Goal: Use online tool/utility: Utilize a website feature to perform a specific function

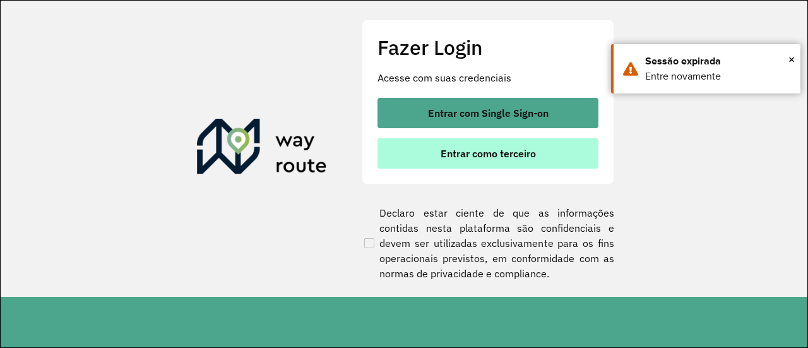
click at [496, 151] on span "Entrar como terceiro" at bounding box center [487, 153] width 95 height 10
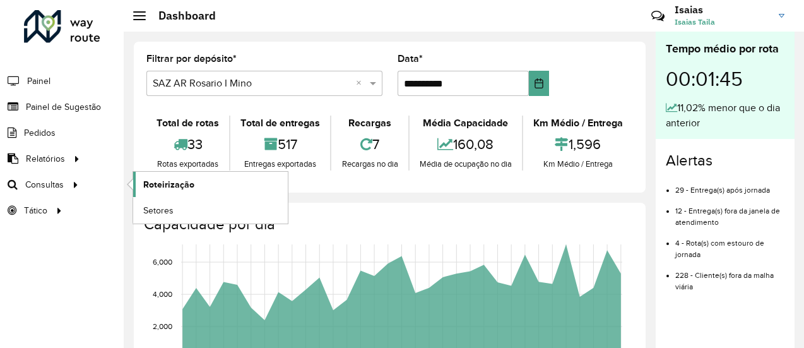
click at [169, 184] on span "Roteirização" at bounding box center [168, 184] width 51 height 13
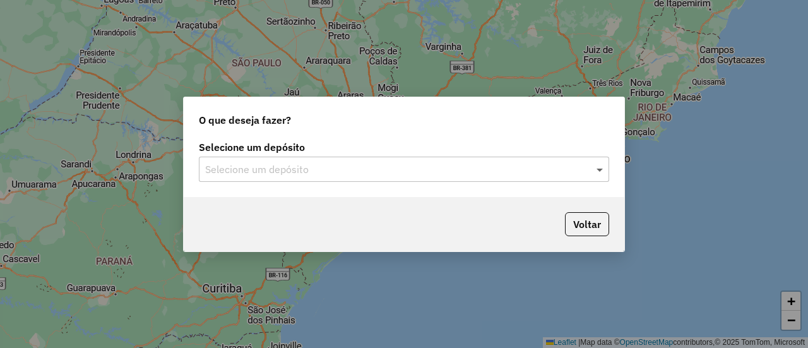
click at [600, 173] on span at bounding box center [601, 169] width 16 height 15
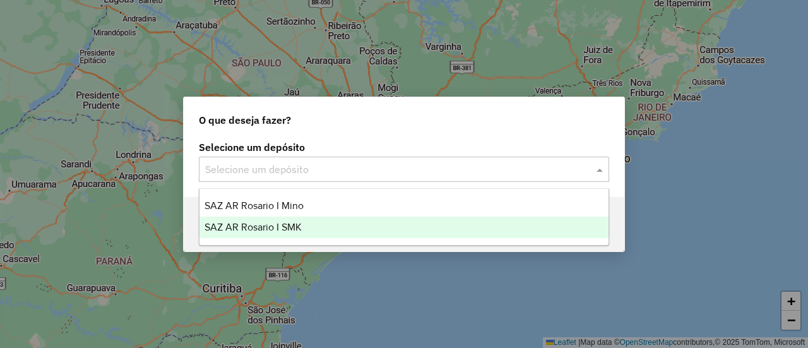
click at [287, 224] on span "SAZ AR Rosario I SMK" at bounding box center [252, 226] width 97 height 11
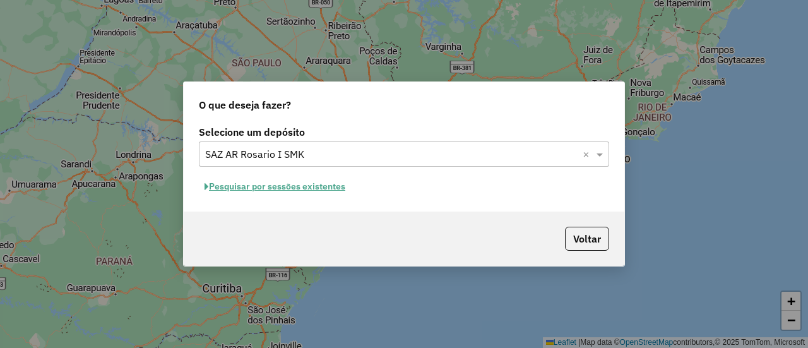
click at [337, 186] on button "Pesquisar por sessões existentes" at bounding box center [275, 187] width 152 height 20
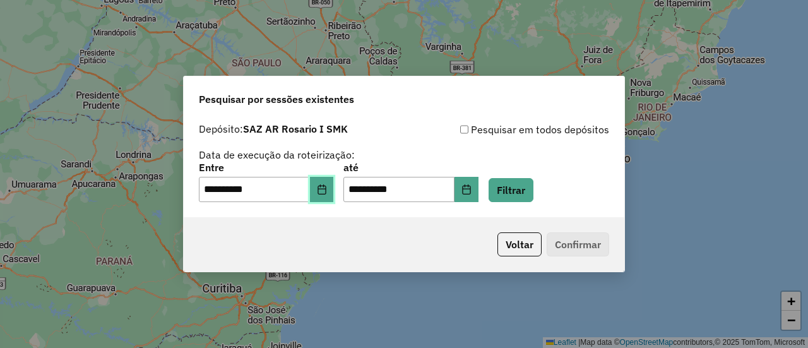
click at [326, 189] on icon "Choose Date" at bounding box center [321, 189] width 8 height 10
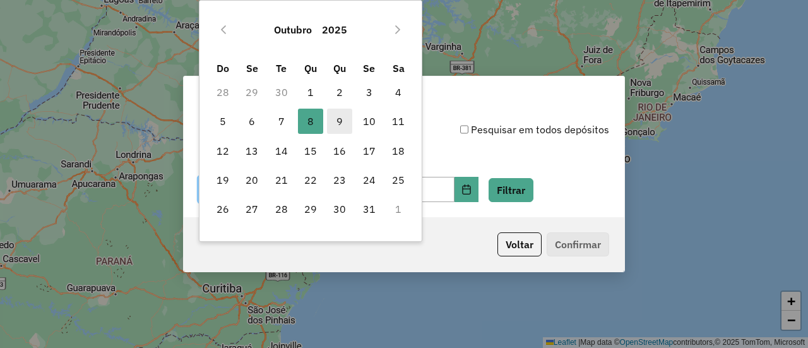
click at [335, 123] on span "9" at bounding box center [339, 121] width 25 height 25
type input "**********"
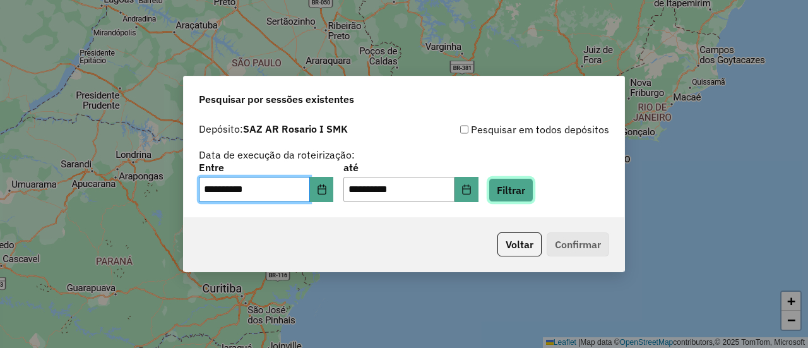
click at [533, 192] on button "Filtrar" at bounding box center [510, 190] width 45 height 24
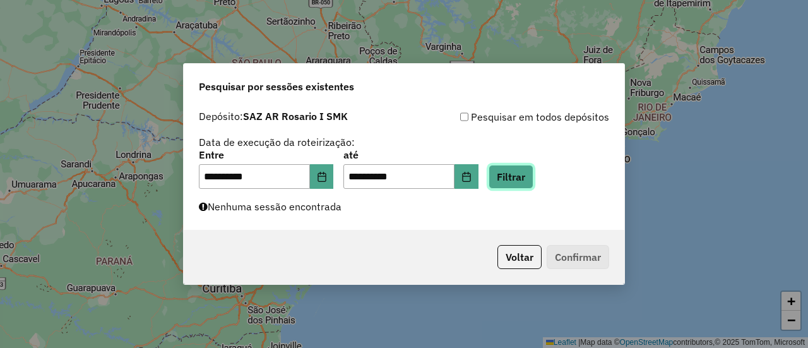
click at [531, 174] on button "Filtrar" at bounding box center [510, 177] width 45 height 24
drag, startPoint x: 534, startPoint y: 180, endPoint x: 514, endPoint y: 172, distance: 21.2
click at [533, 180] on button "Filtrar" at bounding box center [510, 177] width 45 height 24
click at [525, 174] on button "Filtrar" at bounding box center [510, 177] width 45 height 24
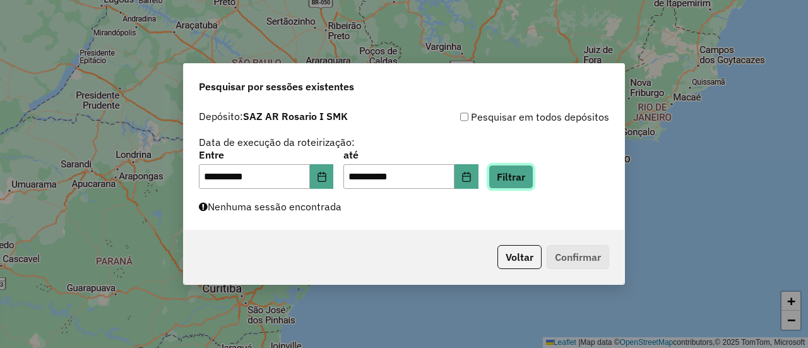
click at [526, 176] on button "Filtrar" at bounding box center [510, 177] width 45 height 24
click at [530, 176] on button "Filtrar" at bounding box center [510, 177] width 45 height 24
click at [529, 169] on button "Filtrar" at bounding box center [510, 177] width 45 height 24
click at [529, 179] on button "Filtrar" at bounding box center [510, 177] width 45 height 24
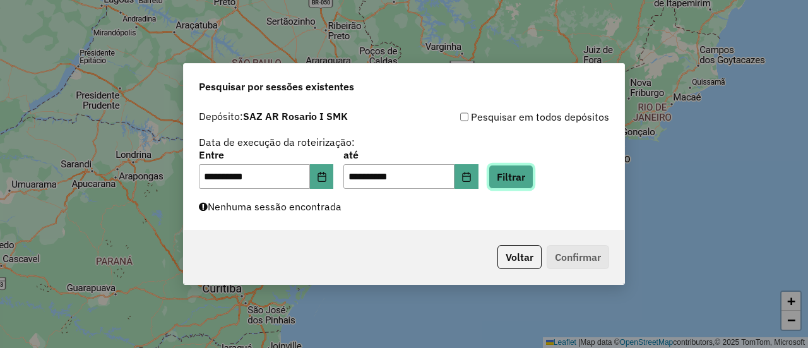
click at [529, 180] on button "Filtrar" at bounding box center [510, 177] width 45 height 24
click at [526, 176] on button "Filtrar" at bounding box center [510, 177] width 45 height 24
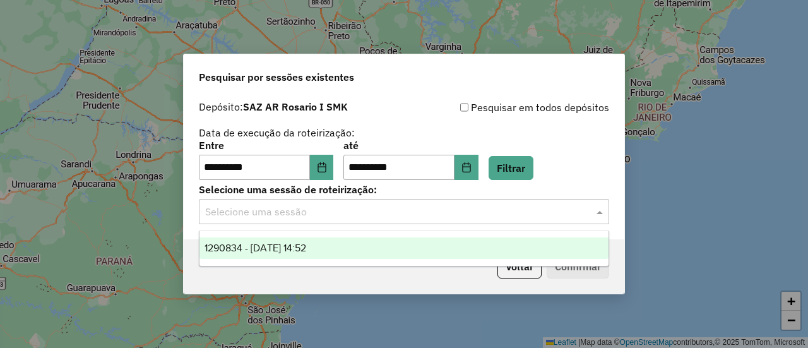
click at [597, 211] on span at bounding box center [601, 211] width 16 height 15
click at [306, 245] on span "1290834 - 09/10/2025 14:52" at bounding box center [255, 247] width 102 height 11
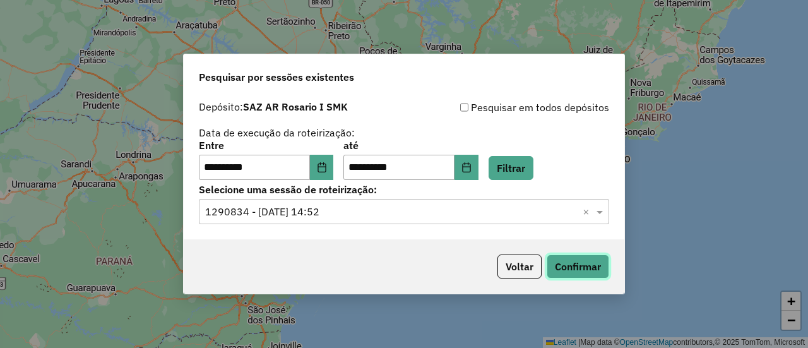
click at [585, 266] on button "Confirmar" at bounding box center [577, 266] width 62 height 24
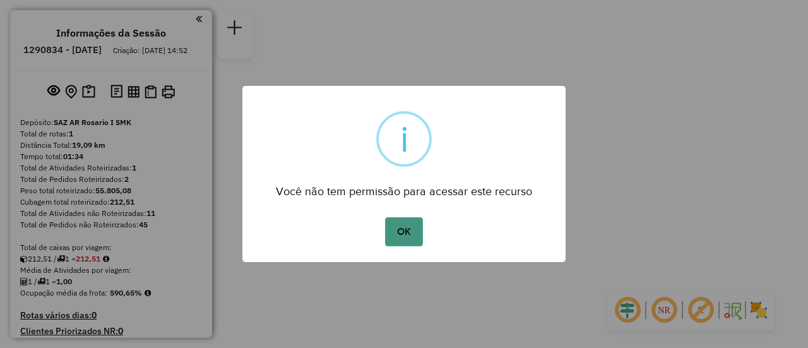
click at [413, 228] on button "OK" at bounding box center [403, 231] width 37 height 29
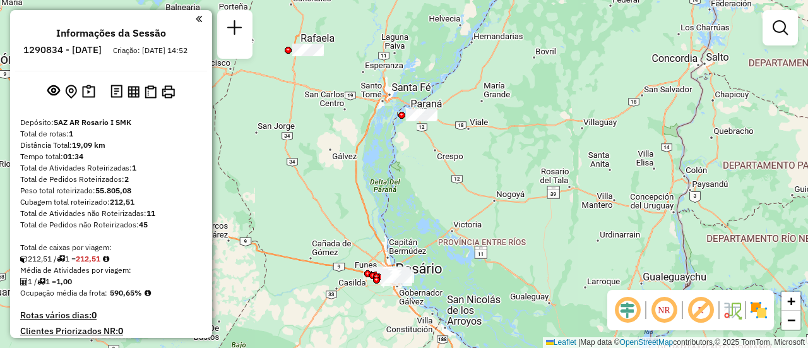
drag, startPoint x: 390, startPoint y: 91, endPoint x: 411, endPoint y: 187, distance: 98.1
click at [411, 187] on div "Janela de atendimento Grade de atendimento Capacidade Transportadoras Veículos …" at bounding box center [404, 174] width 808 height 348
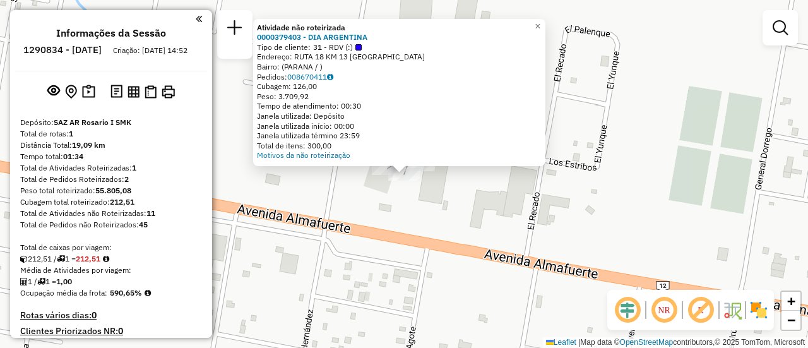
click at [425, 199] on div "Atividade não roteirizada 0000379403 - DIA ARGENTINA Tipo de cliente: 31 - RDV …" at bounding box center [404, 174] width 808 height 348
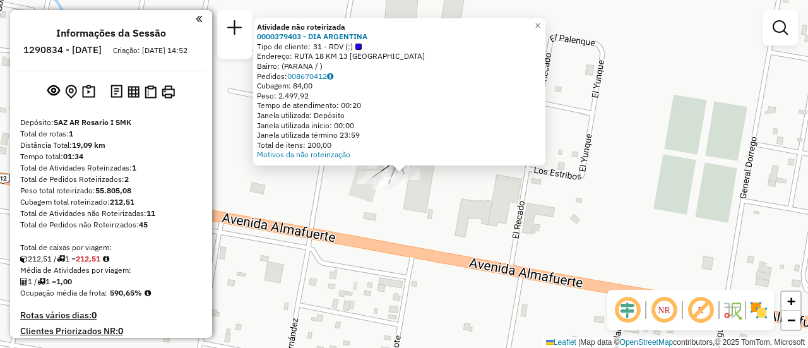
click at [424, 233] on div "Atividade não roteirizada 0000379403 - DIA ARGENTINA Tipo de cliente: 31 - RDV …" at bounding box center [404, 174] width 808 height 348
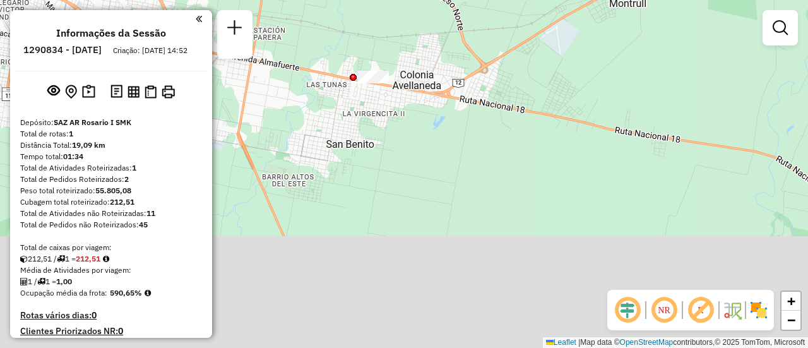
drag, startPoint x: 404, startPoint y: 292, endPoint x: 355, endPoint y: 113, distance: 185.4
click at [355, 113] on div "Janela de atendimento Grade de atendimento Capacidade Transportadoras Veículos …" at bounding box center [404, 174] width 808 height 348
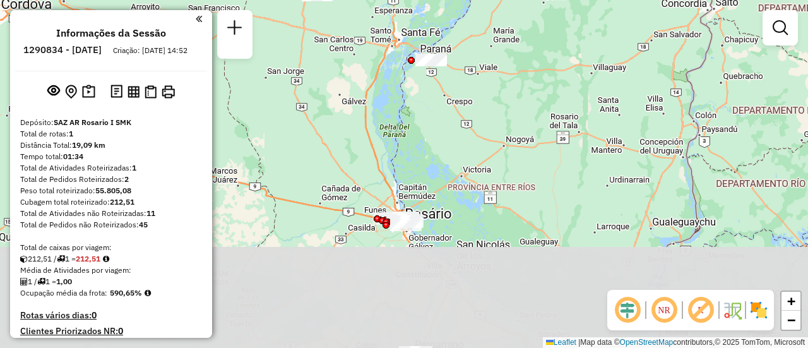
drag, startPoint x: 391, startPoint y: 264, endPoint x: 437, endPoint y: 114, distance: 157.7
click at [437, 114] on div "Janela de atendimento Grade de atendimento Capacidade Transportadoras Veículos …" at bounding box center [404, 174] width 808 height 348
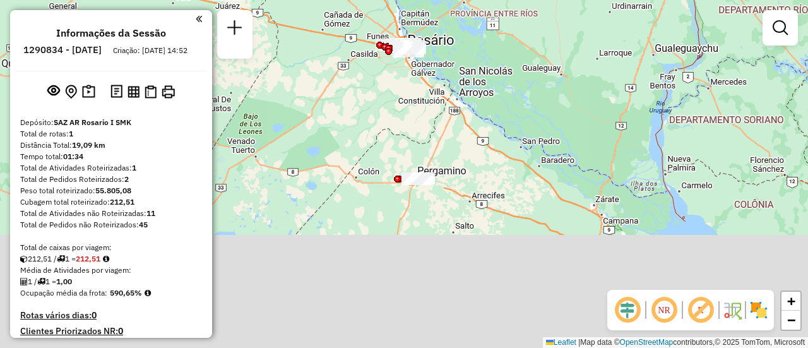
drag, startPoint x: 413, startPoint y: 298, endPoint x: 406, endPoint y: 124, distance: 174.9
click at [406, 124] on div "Janela de atendimento Grade de atendimento Capacidade Transportadoras Veículos …" at bounding box center [404, 174] width 808 height 348
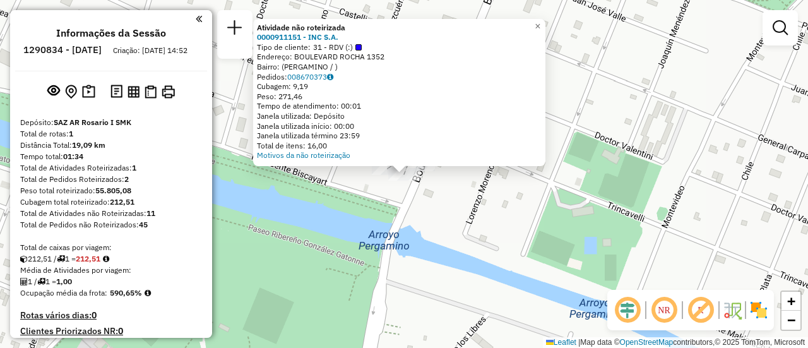
click at [357, 213] on div "Atividade não roteirizada 0000911151 - INC S.A. Tipo de cliente: 31 - RDV (:) E…" at bounding box center [404, 174] width 808 height 348
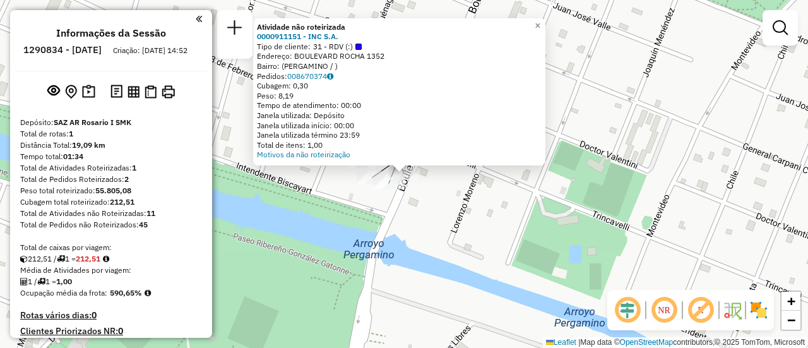
click at [455, 199] on div "Atividade não roteirizada 0000911151 - INC S.A. Tipo de cliente: 31 - RDV (:) E…" at bounding box center [404, 174] width 808 height 348
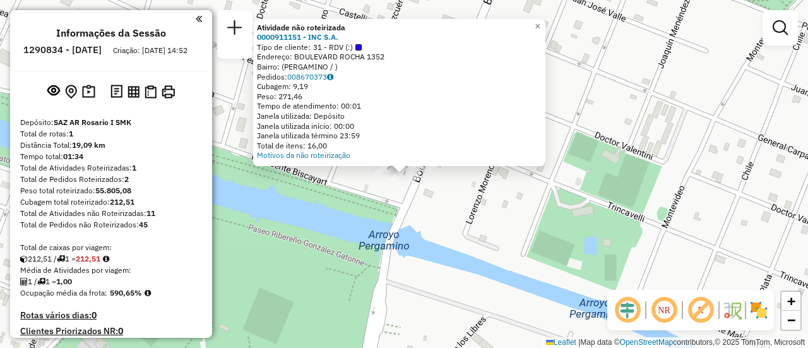
click at [371, 199] on div "Atividade não roteirizada 0000911151 - INC S.A. Tipo de cliente: 31 - RDV (:) E…" at bounding box center [404, 174] width 808 height 348
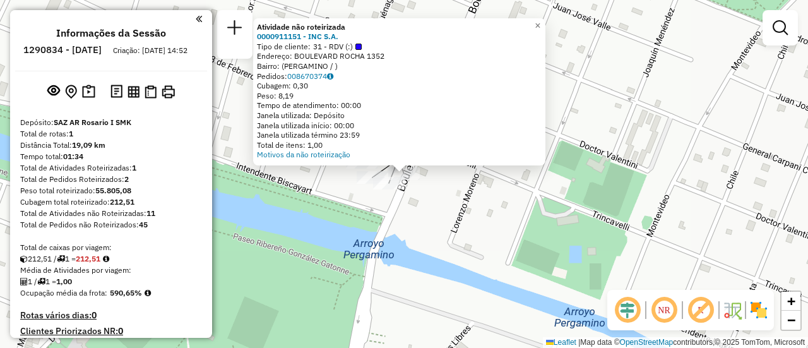
click at [521, 191] on div "Atividade não roteirizada 0000911151 - INC S.A. Tipo de cliente: 31 - RDV (:) E…" at bounding box center [404, 174] width 808 height 348
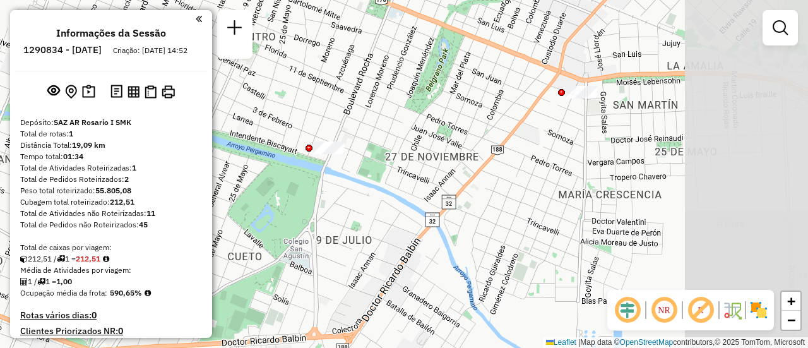
drag, startPoint x: 509, startPoint y: 162, endPoint x: 384, endPoint y: 128, distance: 128.7
click at [384, 128] on div "Janela de atendimento Grade de atendimento Capacidade Transportadoras Veículos …" at bounding box center [404, 174] width 808 height 348
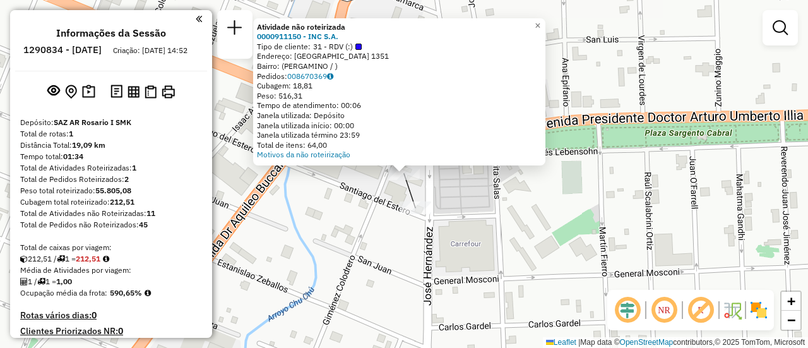
drag, startPoint x: 344, startPoint y: 210, endPoint x: 401, endPoint y: 220, distance: 57.6
click at [344, 211] on div "Atividade não roteirizada 0000911150 - INC S.A. Tipo de cliente: 31 - RDV (:) E…" at bounding box center [404, 174] width 808 height 348
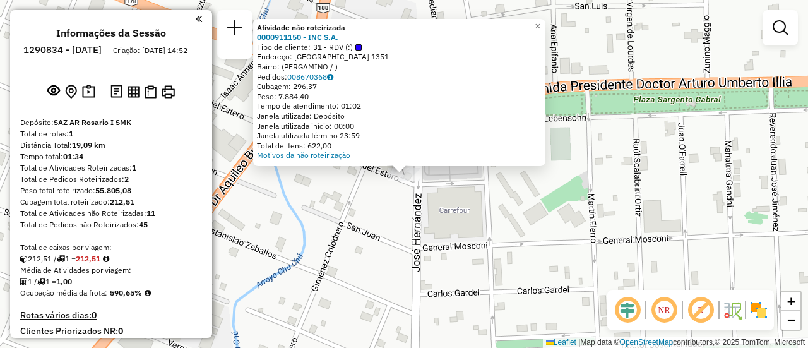
click at [341, 201] on div "Atividade não roteirizada 0000911150 - INC S.A. Tipo de cliente: 31 - RDV (:) E…" at bounding box center [404, 174] width 808 height 348
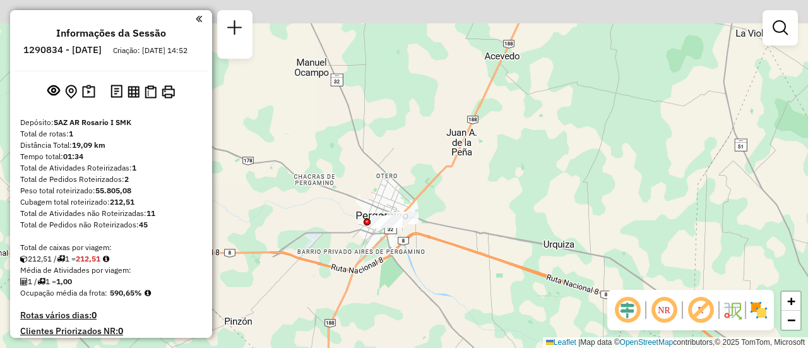
drag, startPoint x: 371, startPoint y: 142, endPoint x: 437, endPoint y: 302, distance: 173.4
click at [437, 302] on div "Janela de atendimento Grade de atendimento Capacidade Transportadoras Veículos …" at bounding box center [404, 174] width 808 height 348
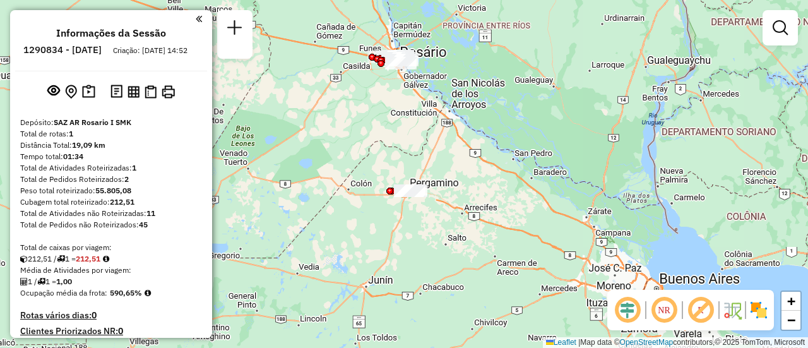
drag, startPoint x: 397, startPoint y: 121, endPoint x: 400, endPoint y: 221, distance: 100.4
click at [400, 221] on div "Janela de atendimento Grade de atendimento Capacidade Transportadoras Veículos …" at bounding box center [404, 174] width 808 height 348
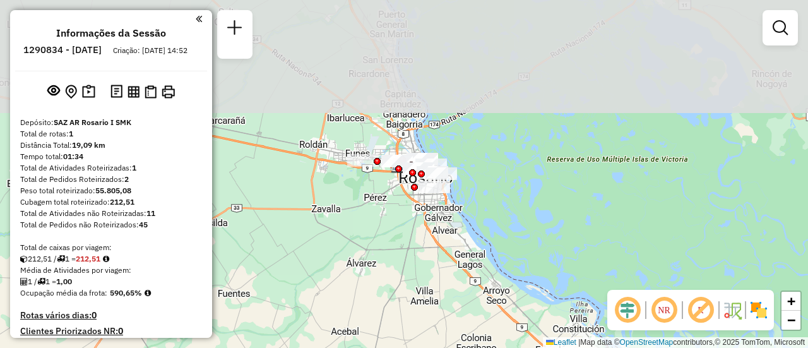
drag, startPoint x: 380, startPoint y: 112, endPoint x: 401, endPoint y: 304, distance: 192.9
click at [401, 304] on div "Janela de atendimento Grade de atendimento Capacidade Transportadoras Veículos …" at bounding box center [404, 174] width 808 height 348
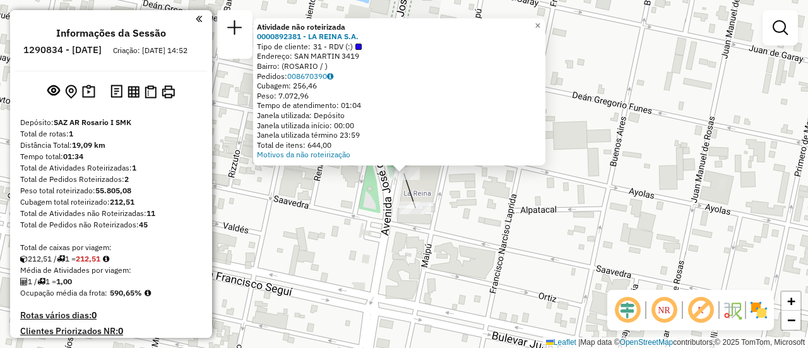
click at [338, 191] on div "Atividade não roteirizada 0000892381 - LA REINA S.A. Tipo de cliente: 31 - RDV …" at bounding box center [404, 174] width 808 height 348
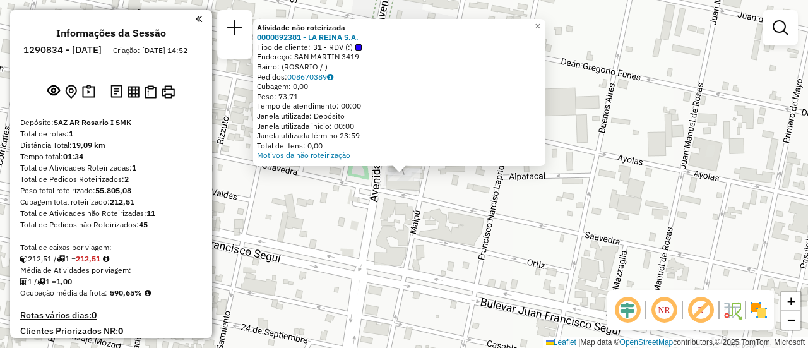
click at [329, 213] on div "Atividade não roteirizada 0000892381 - LA REINA S.A. Tipo de cliente: 31 - RDV …" at bounding box center [404, 174] width 808 height 348
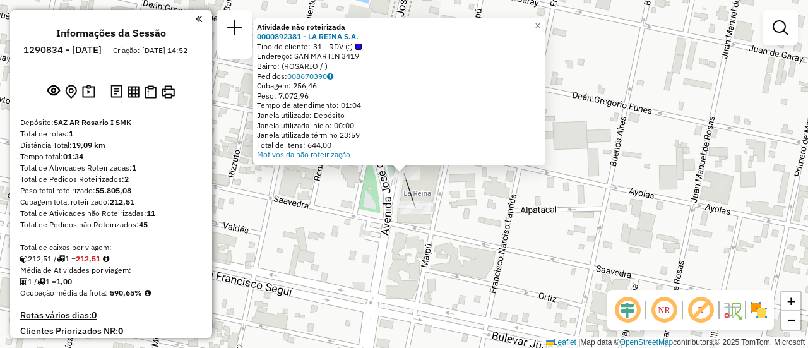
click at [318, 242] on div "Atividade não roteirizada 0000892381 - LA REINA S.A. Tipo de cliente: 31 - RDV …" at bounding box center [404, 174] width 808 height 348
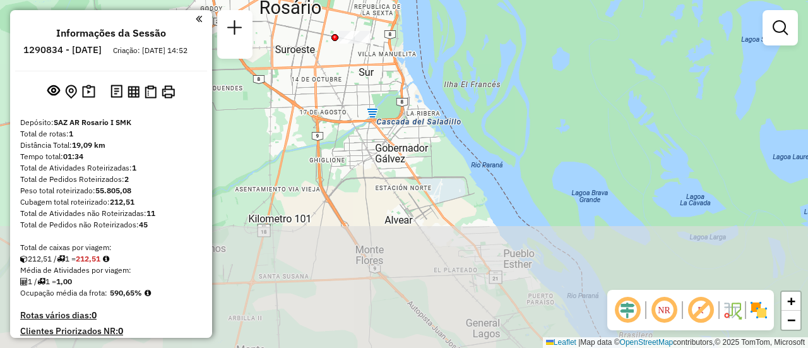
drag, startPoint x: 415, startPoint y: 281, endPoint x: 310, endPoint y: 48, distance: 255.9
click at [310, 48] on div "Janela de atendimento Grade de atendimento Capacidade Transportadoras Veículos …" at bounding box center [404, 174] width 808 height 348
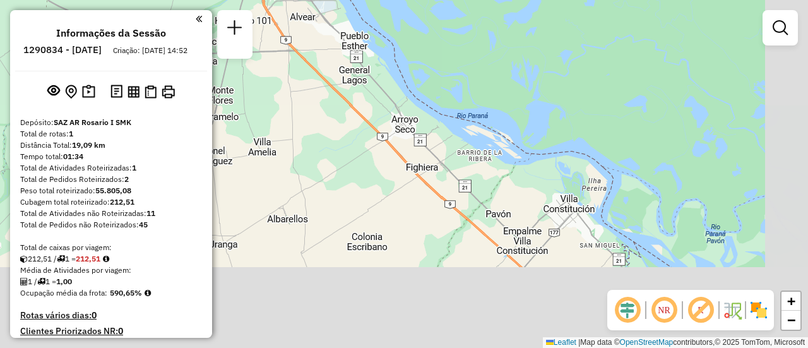
drag, startPoint x: 415, startPoint y: 267, endPoint x: 350, endPoint y: 145, distance: 138.3
click at [350, 145] on div "Janela de atendimento Grade de atendimento Capacidade Transportadoras Veículos …" at bounding box center [404, 174] width 808 height 348
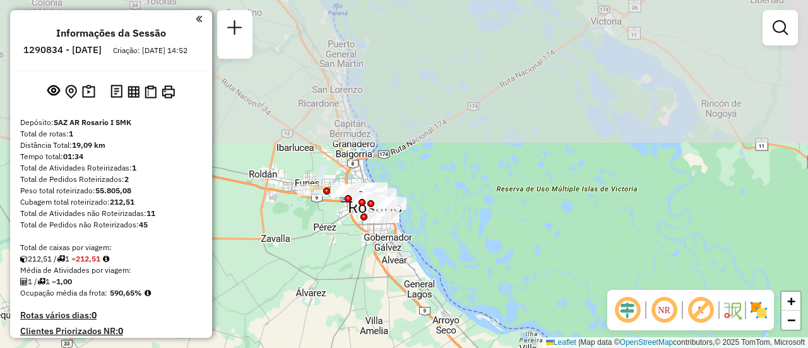
drag, startPoint x: 420, startPoint y: 125, endPoint x: 478, endPoint y: 300, distance: 185.0
click at [478, 300] on div "Janela de atendimento Grade de atendimento Capacidade Transportadoras Veículos …" at bounding box center [404, 174] width 808 height 348
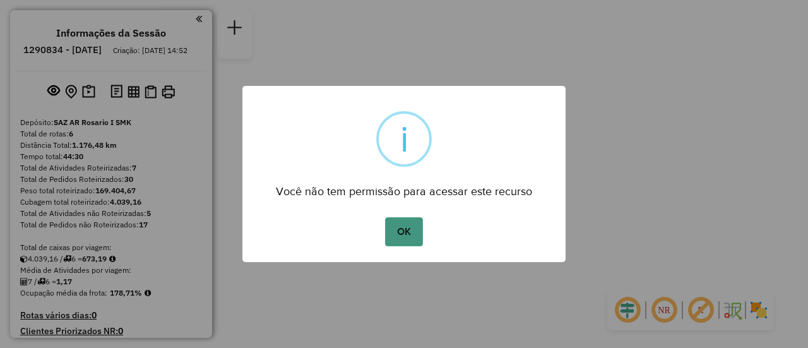
click at [408, 233] on button "OK" at bounding box center [403, 231] width 37 height 29
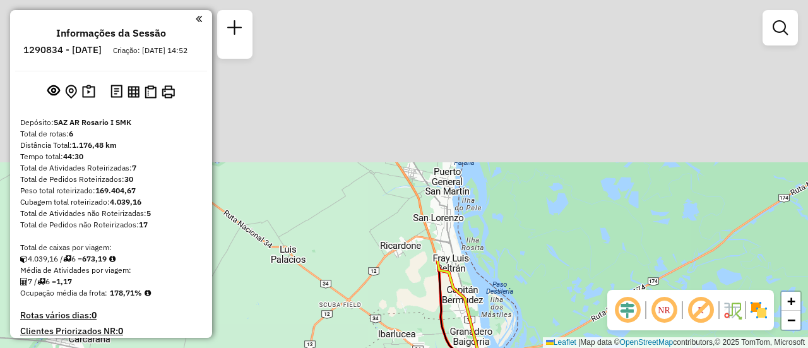
drag, startPoint x: 396, startPoint y: 117, endPoint x: 418, endPoint y: 318, distance: 201.8
click at [413, 346] on div "Janela de atendimento Grade de atendimento Capacidade Transportadoras Veículos …" at bounding box center [404, 174] width 808 height 348
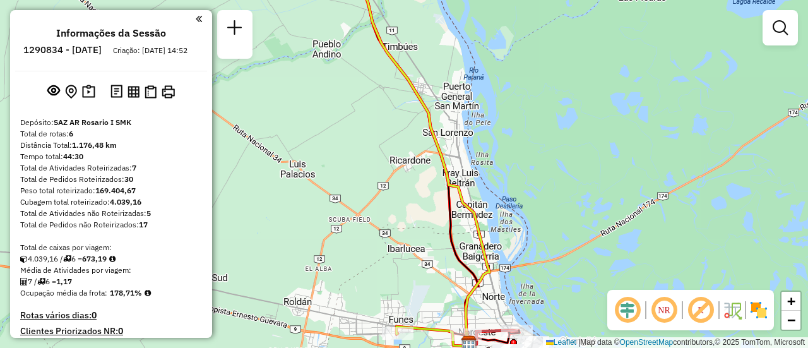
drag, startPoint x: 453, startPoint y: 247, endPoint x: 461, endPoint y: 300, distance: 52.9
click at [461, 300] on icon at bounding box center [414, 155] width 152 height 380
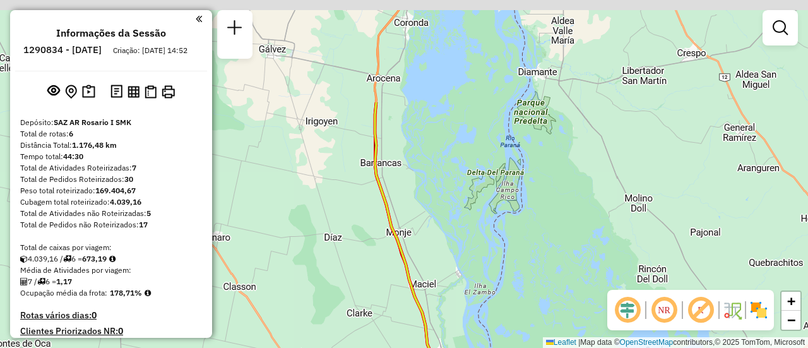
drag, startPoint x: 429, startPoint y: 269, endPoint x: 442, endPoint y: 377, distance: 109.3
click at [442, 347] on html "Aguarde... Pop-up bloqueado! Seu navegador bloqueou automáticamente a abertura …" at bounding box center [404, 174] width 808 height 348
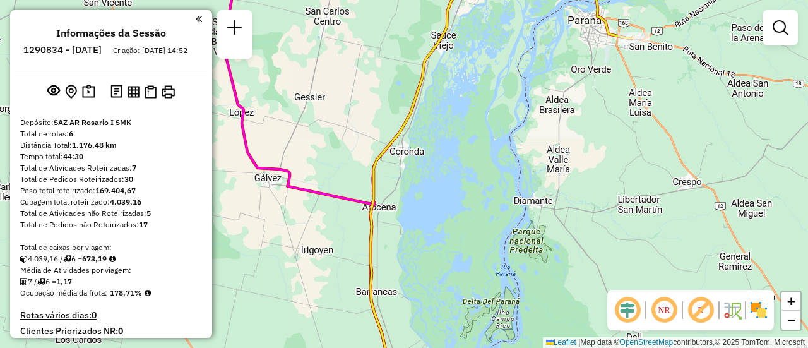
drag, startPoint x: 478, startPoint y: 184, endPoint x: 422, endPoint y: 273, distance: 104.3
click at [422, 273] on div "Janela de atendimento Grade de atendimento Capacidade Transportadoras Veículos …" at bounding box center [404, 174] width 808 height 348
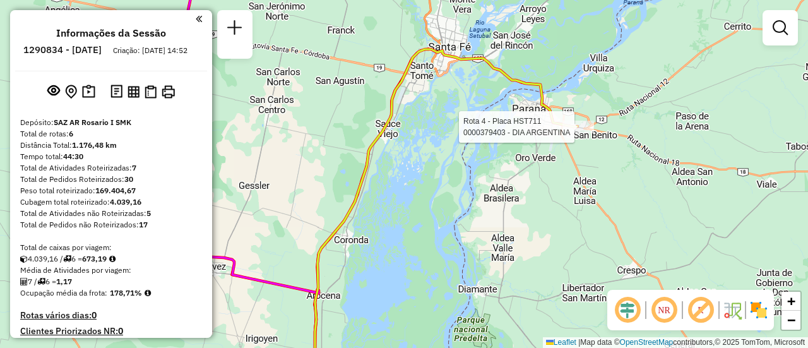
select select "**********"
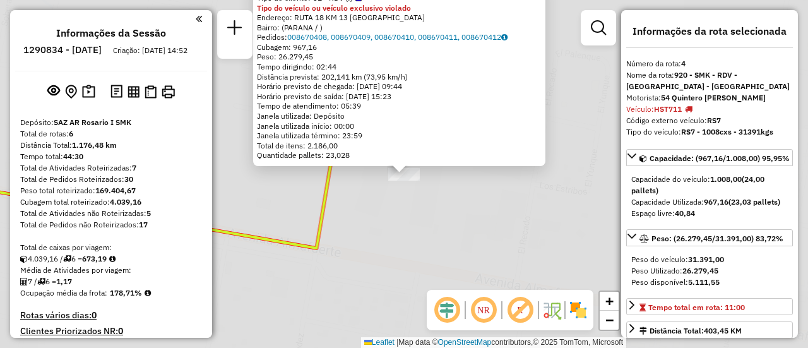
scroll to position [634, 0]
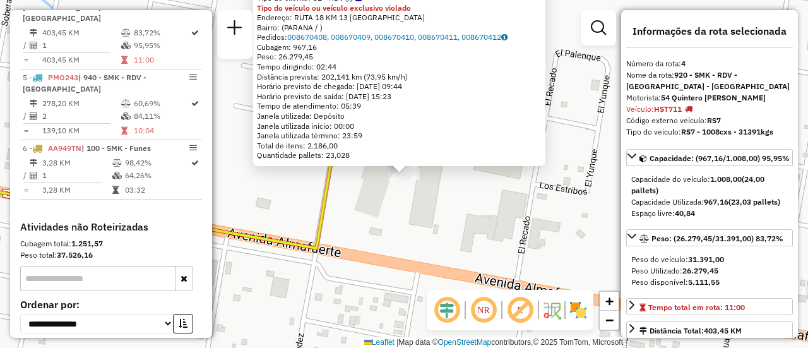
click at [447, 230] on div "0000379403 - DIA ARGENTINA Tipo de cliente: 31 - RDV (:) Tipo do veículo ou veí…" at bounding box center [404, 174] width 808 height 348
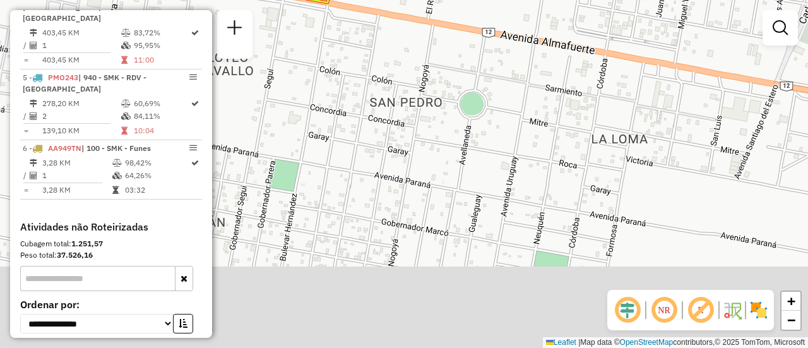
drag, startPoint x: 428, startPoint y: 298, endPoint x: 377, endPoint y: -76, distance: 377.7
click at [377, 0] on html "Aguarde... Pop-up bloqueado! Seu navegador bloqueou automáticamente a abertura …" at bounding box center [404, 174] width 808 height 348
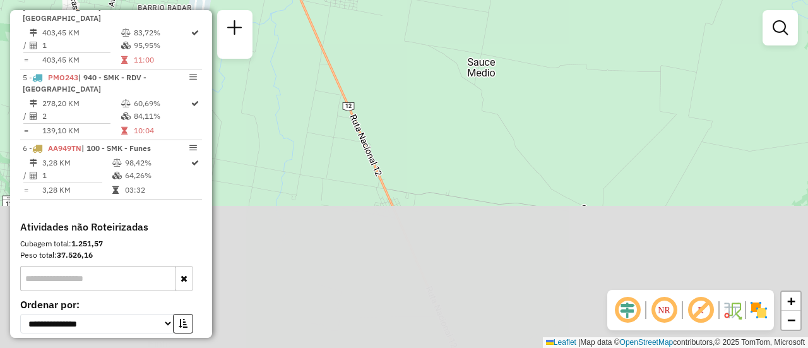
drag, startPoint x: 430, startPoint y: 229, endPoint x: 405, endPoint y: -8, distance: 238.0
click at [405, 0] on html "Aguarde... Pop-up bloqueado! Seu navegador bloqueou automáticamente a abertura …" at bounding box center [404, 174] width 808 height 348
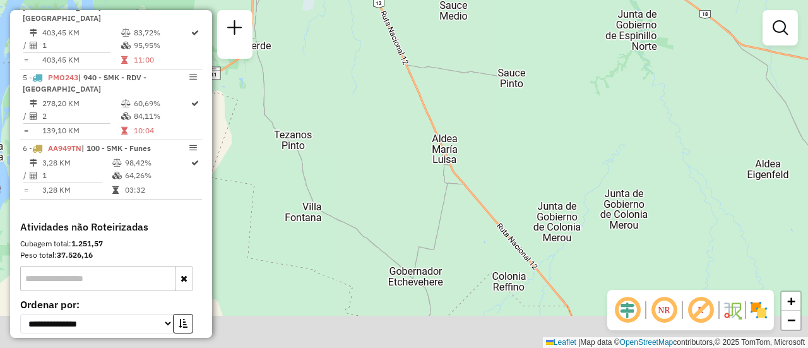
drag, startPoint x: 418, startPoint y: 183, endPoint x: 377, endPoint y: -76, distance: 262.7
click at [377, 0] on html "Aguarde... Pop-up bloqueado! Seu navegador bloqueou automáticamente a abertura …" at bounding box center [404, 174] width 808 height 348
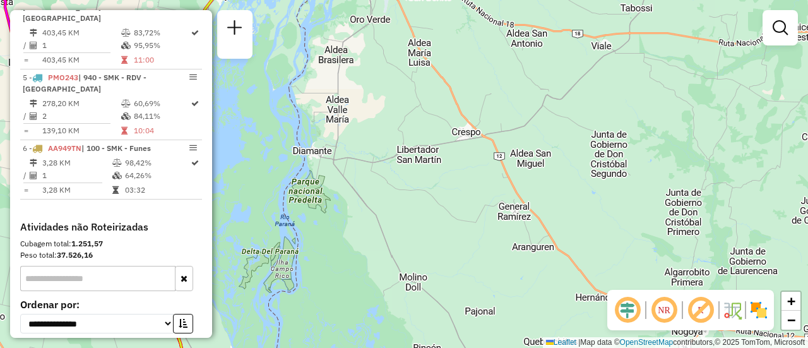
drag, startPoint x: 459, startPoint y: 216, endPoint x: 351, endPoint y: -76, distance: 312.3
click at [351, 0] on html "Aguarde... Pop-up bloqueado! Seu navegador bloqueou automáticamente a abertura …" at bounding box center [404, 174] width 808 height 348
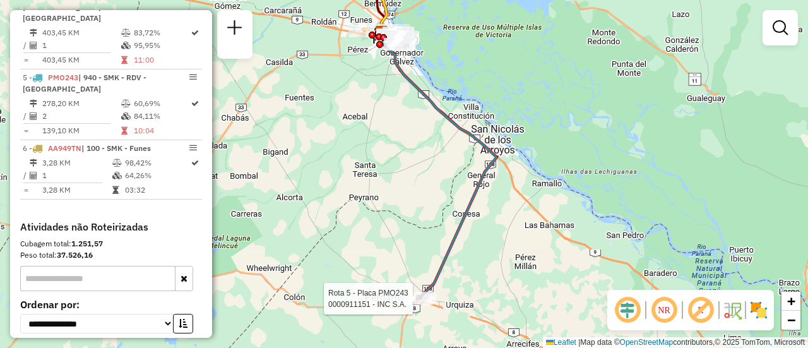
select select "**********"
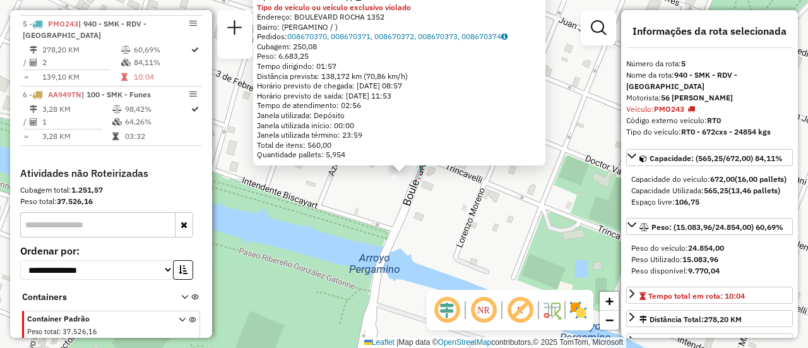
scroll to position [705, 0]
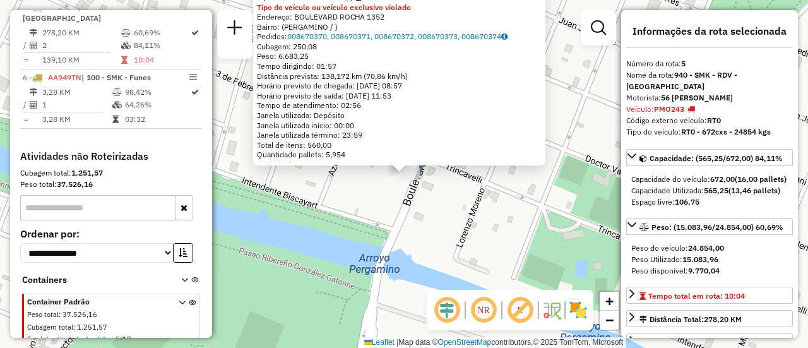
click at [466, 215] on div "0000911151 - INC S.A. Tipo de cliente: 31 - RDV (:) Tipo do veículo ou veículo …" at bounding box center [404, 174] width 808 height 348
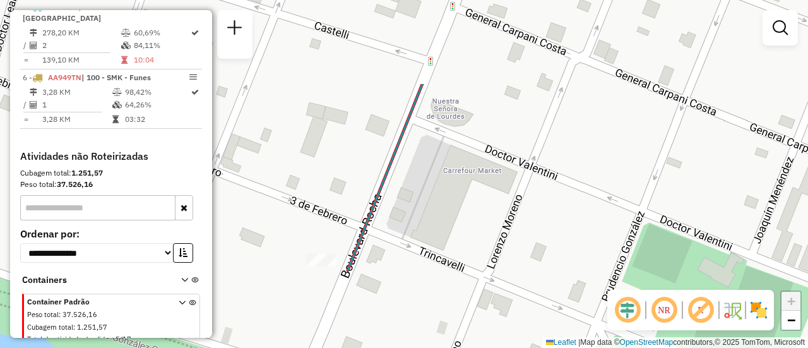
drag, startPoint x: 430, startPoint y: 98, endPoint x: 390, endPoint y: 223, distance: 131.7
click at [390, 227] on div "Janela de atendimento Grade de atendimento Capacidade Transportadoras Veículos …" at bounding box center [404, 174] width 808 height 348
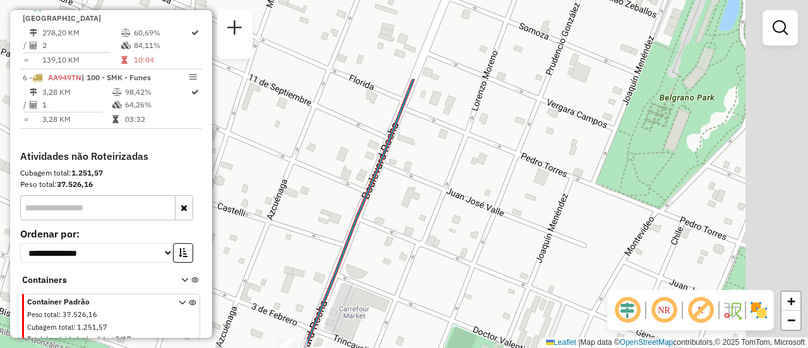
drag, startPoint x: 460, startPoint y: 126, endPoint x: 389, endPoint y: 247, distance: 140.3
click at [389, 247] on div "Janela de atendimento Grade de atendimento Capacidade Transportadoras Veículos …" at bounding box center [404, 174] width 808 height 348
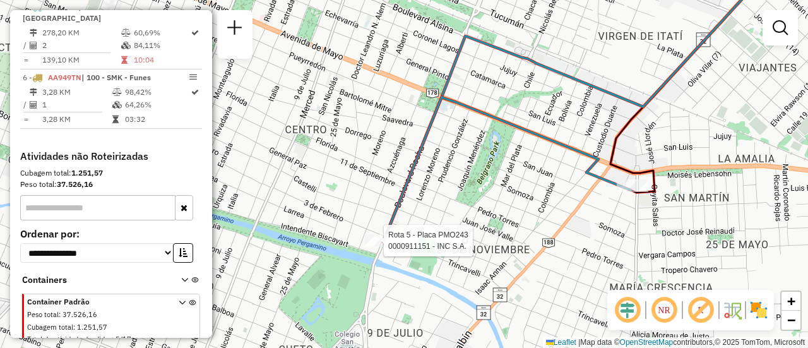
select select "**********"
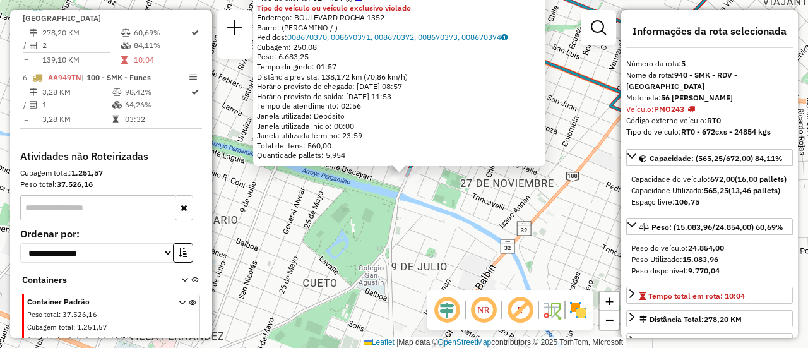
click at [466, 239] on div "0000911151 - INC S.A. Tipo de cliente: 31 - RDV (:) Tipo do veículo ou veículo …" at bounding box center [404, 174] width 808 height 348
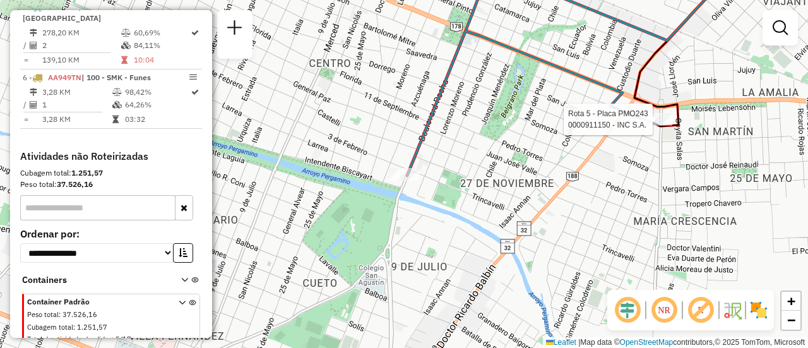
select select "**********"
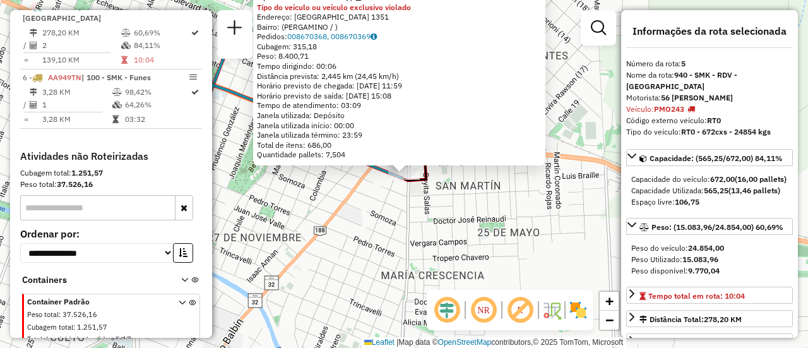
click at [544, 229] on div "0000911150 - INC S.A. Tipo de cliente: 31 - RDV (:) Tipo do veículo ou veículo …" at bounding box center [404, 174] width 808 height 348
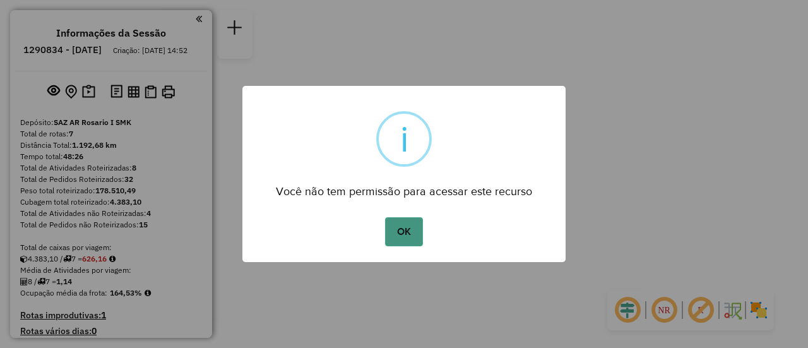
click at [400, 239] on button "OK" at bounding box center [403, 231] width 37 height 29
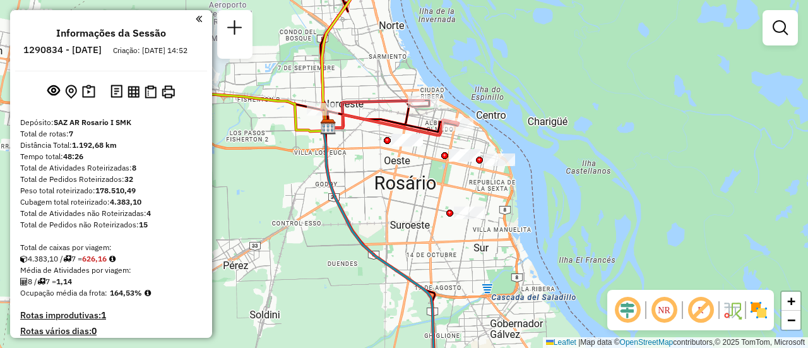
drag, startPoint x: 413, startPoint y: 177, endPoint x: 554, endPoint y: 208, distance: 144.1
click at [554, 208] on div "Janela de atendimento Grade de atendimento Capacidade Transportadoras Veículos …" at bounding box center [404, 174] width 808 height 348
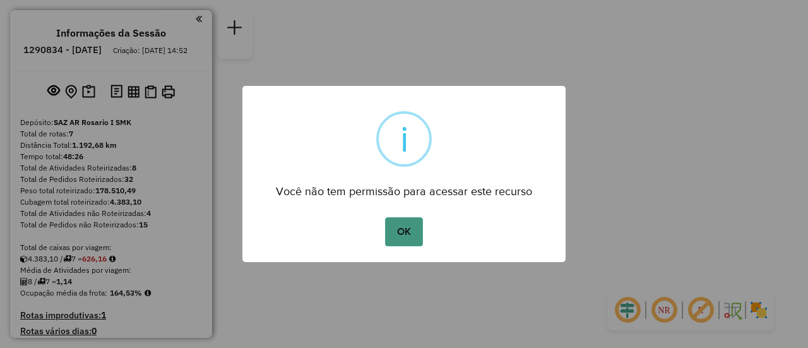
click at [398, 234] on button "OK" at bounding box center [403, 231] width 37 height 29
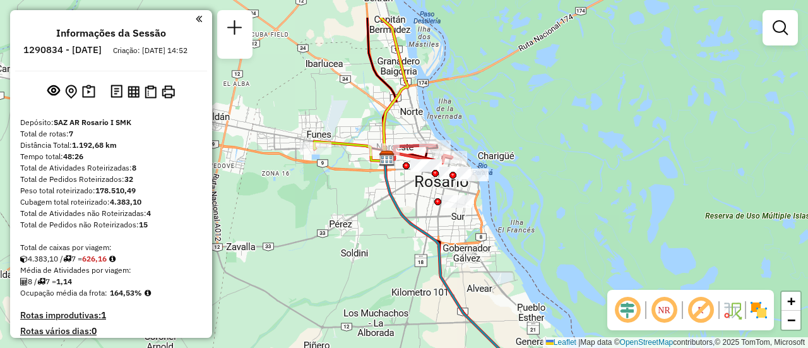
drag, startPoint x: 398, startPoint y: 150, endPoint x: 404, endPoint y: 197, distance: 47.0
click at [404, 197] on div "Janela de atendimento Grade de atendimento Capacidade Transportadoras Veículos …" at bounding box center [404, 174] width 808 height 348
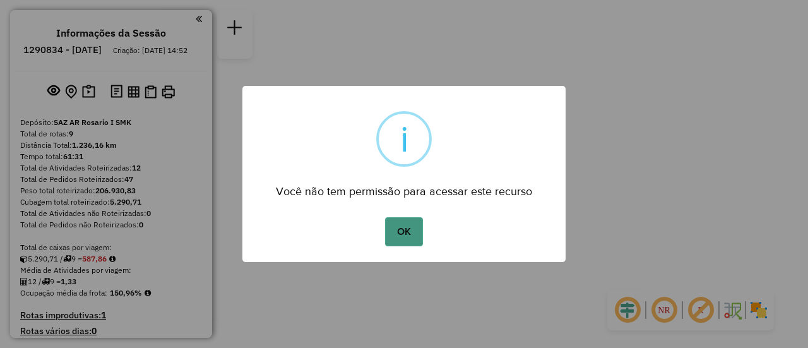
click at [394, 228] on button "OK" at bounding box center [403, 231] width 37 height 29
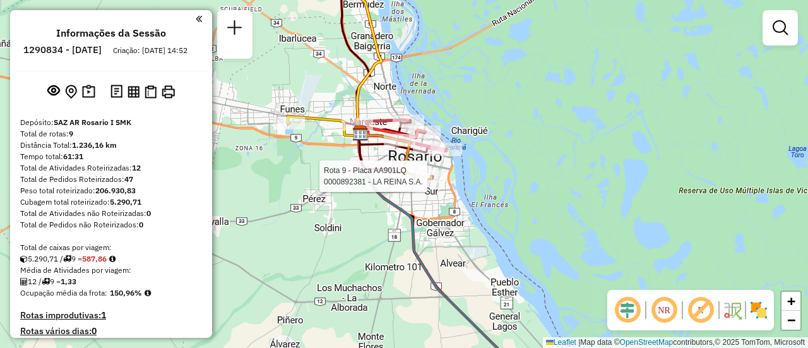
select select "**********"
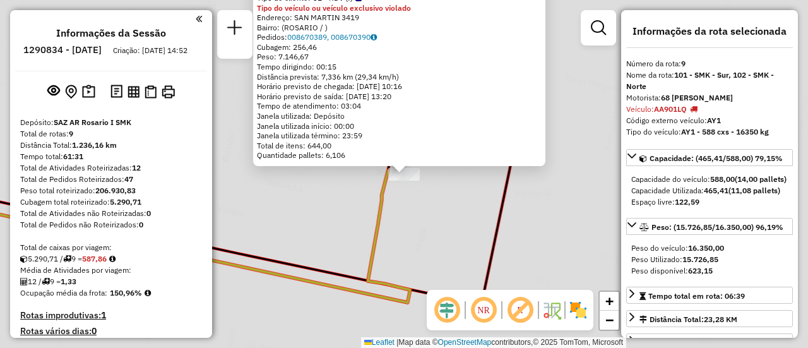
scroll to position [768, 0]
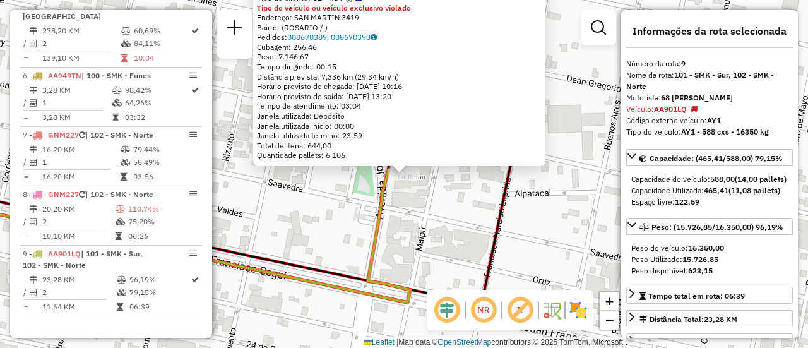
click at [435, 213] on div "0000892381 - LA REINA S.A. Tipo de cliente: 31 - RDV (:) Tipo do veículo ou veí…" at bounding box center [404, 174] width 808 height 348
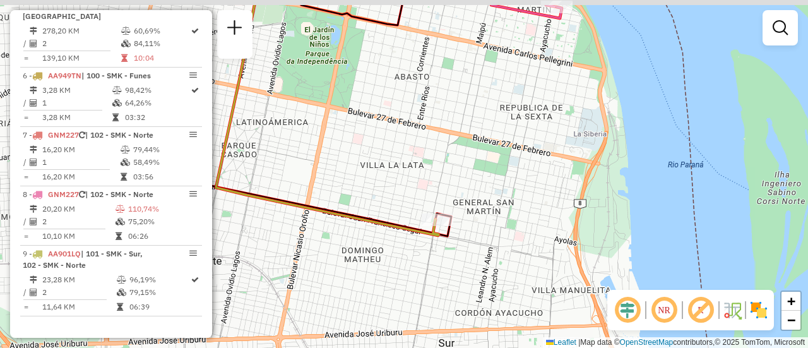
drag, startPoint x: 325, startPoint y: 150, endPoint x: 570, endPoint y: 235, distance: 259.2
click at [572, 242] on div "Janela de atendimento Grade de atendimento Capacidade Transportadoras Veículos …" at bounding box center [404, 174] width 808 height 348
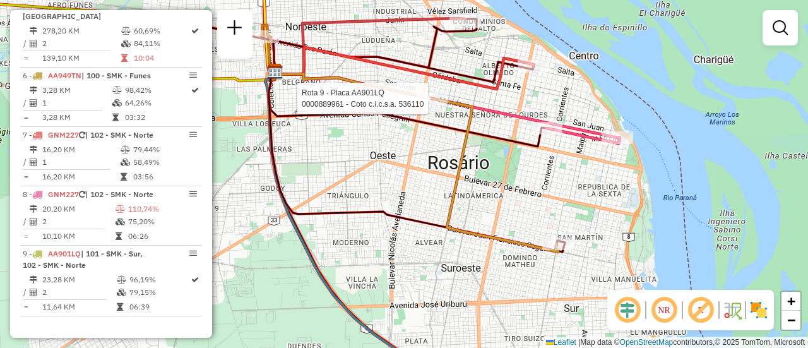
select select "**********"
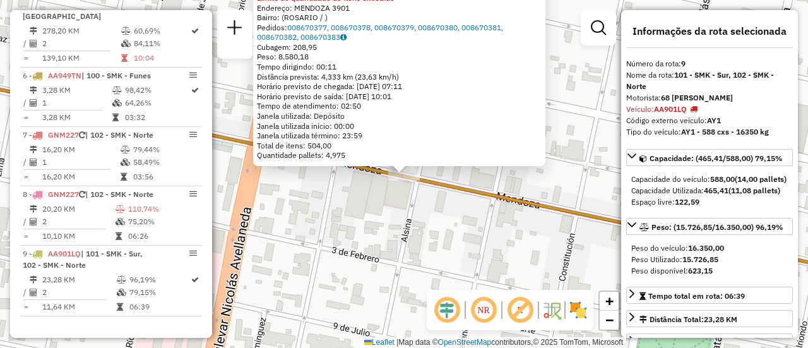
scroll to position [126, 0]
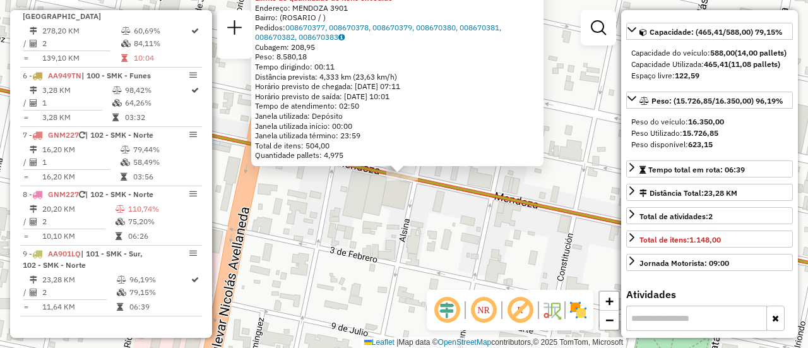
click at [450, 240] on div "0000889961 - Coto c.i.c.s.a. 536110 Tipo de cliente: 32 - AYG (^) Limite de qua…" at bounding box center [404, 174] width 808 height 348
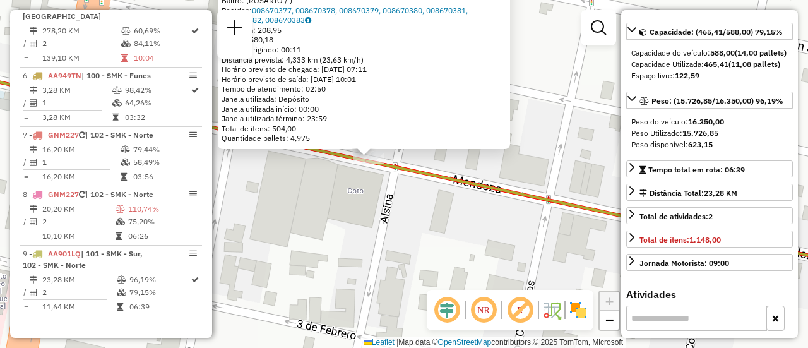
click at [549, 175] on div "0000889961 - Coto c.i.c.s.a. 536110 Tipo de cliente: 32 - AYG (^) Limite de qua…" at bounding box center [404, 174] width 808 height 348
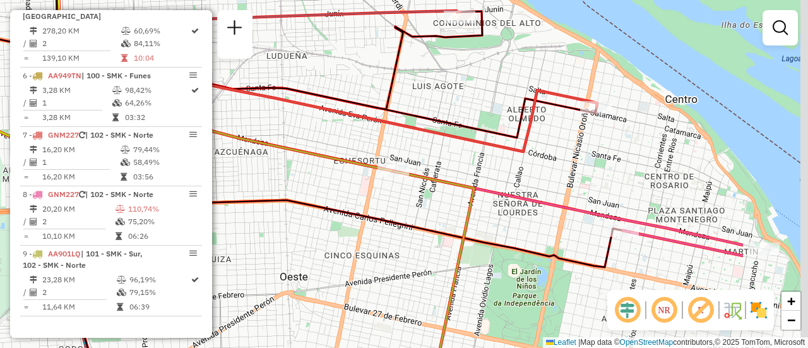
drag, startPoint x: 630, startPoint y: 200, endPoint x: 478, endPoint y: 177, distance: 153.2
click at [480, 177] on div "Janela de atendimento Grade de atendimento Capacidade Transportadoras Veículos …" at bounding box center [404, 174] width 808 height 348
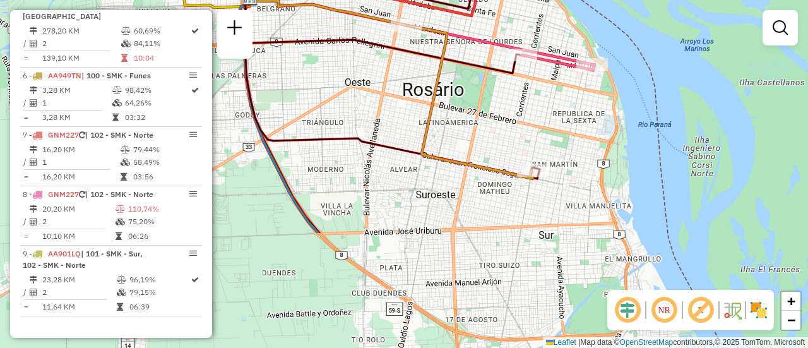
drag, startPoint x: 552, startPoint y: 259, endPoint x: 518, endPoint y: 110, distance: 153.4
click at [518, 110] on div "Janela de atendimento Grade de atendimento Capacidade Transportadoras Veículos …" at bounding box center [404, 174] width 808 height 348
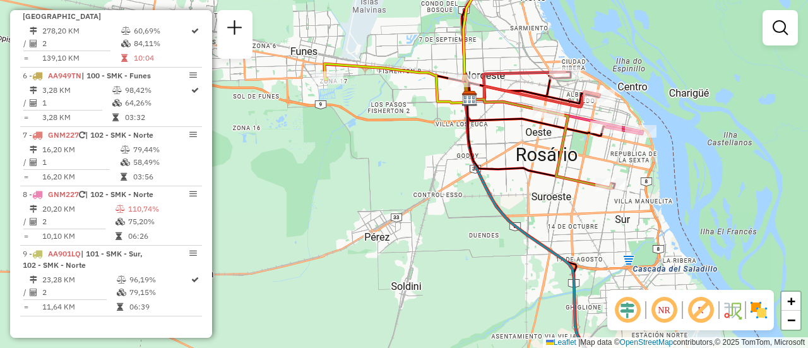
drag, startPoint x: 457, startPoint y: 151, endPoint x: 608, endPoint y: 201, distance: 158.6
click at [607, 203] on div "Janela de atendimento Grade de atendimento Capacidade Transportadoras Veículos …" at bounding box center [404, 174] width 808 height 348
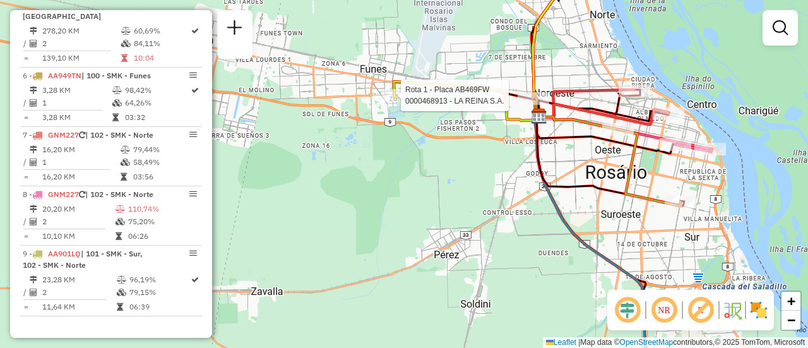
select select "**********"
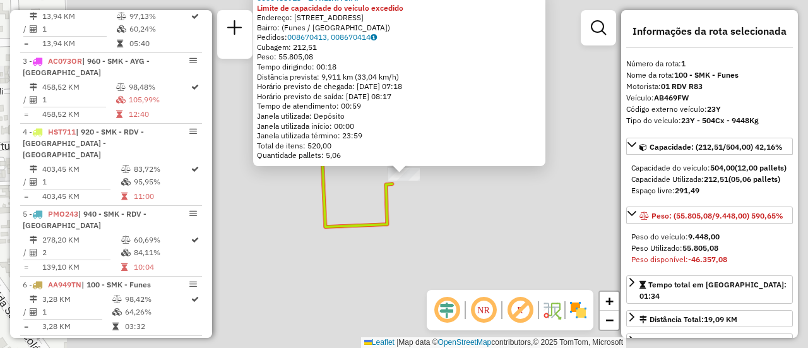
scroll to position [449, 0]
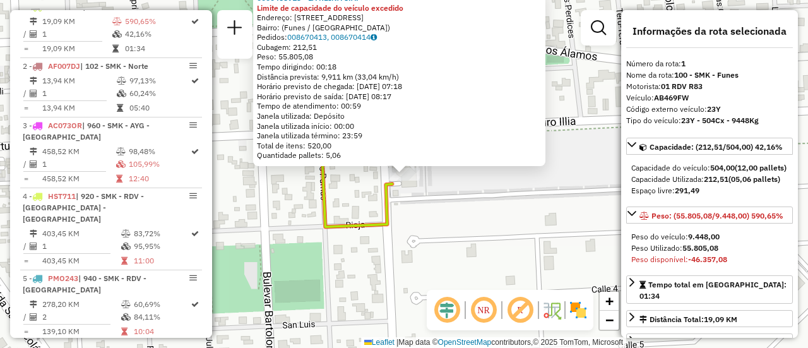
click at [486, 210] on div "0000468913 - LA REINA S.A. Limite de capacidade do veículo excedido Endereço: C…" at bounding box center [404, 174] width 808 height 348
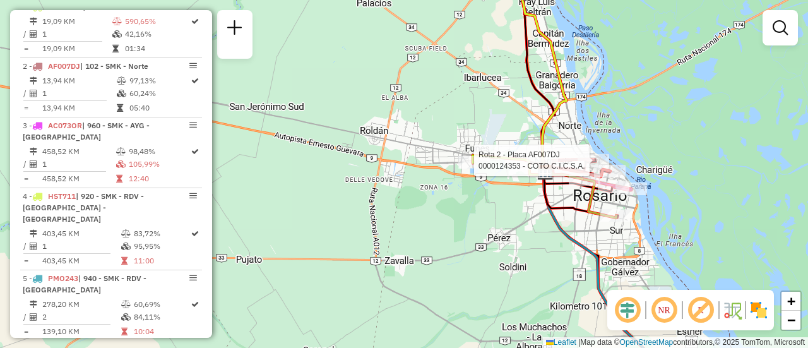
select select "**********"
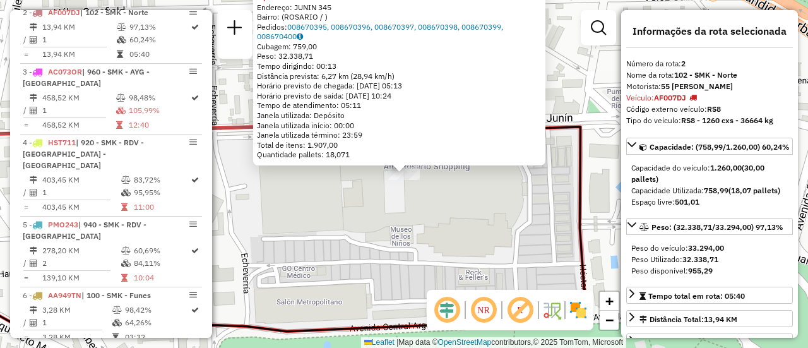
scroll to position [520, 0]
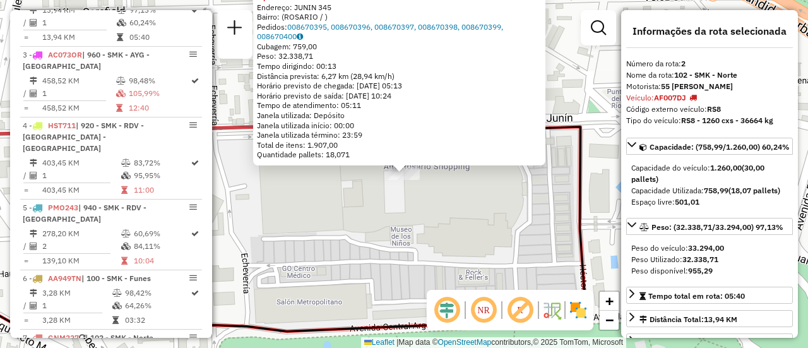
click at [451, 215] on div "0000124353 - COTO C.I.C.S.A. Tipo do veículo ou veículo exclusivo violado Ender…" at bounding box center [404, 174] width 808 height 348
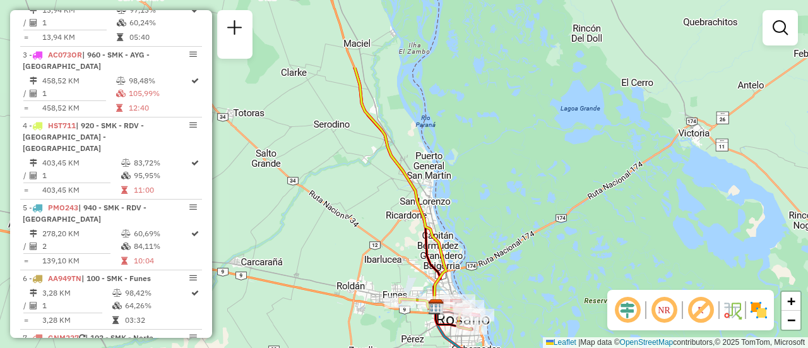
drag, startPoint x: 380, startPoint y: 144, endPoint x: 399, endPoint y: 206, distance: 64.7
click at [392, 219] on div "Janela de atendimento Grade de atendimento Capacidade Transportadoras Veículos …" at bounding box center [404, 174] width 808 height 348
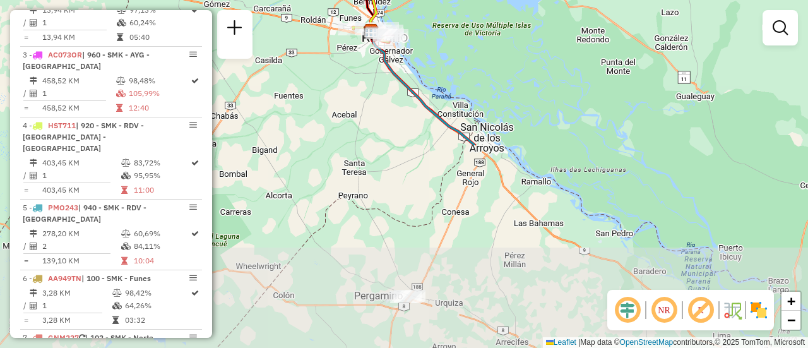
drag, startPoint x: 348, startPoint y: 283, endPoint x: 337, endPoint y: 35, distance: 248.2
click at [319, 32] on div "Janela de atendimento Grade de atendimento Capacidade Transportadoras Veículos …" at bounding box center [404, 174] width 808 height 348
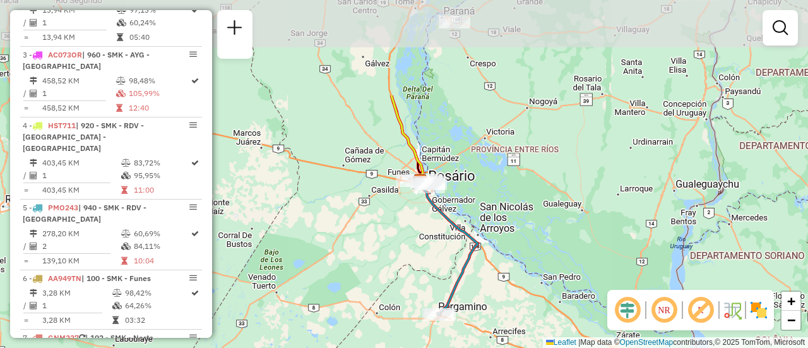
drag, startPoint x: 319, startPoint y: 87, endPoint x: 338, endPoint y: 143, distance: 58.7
click at [348, 217] on div "Janela de atendimento Grade de atendimento Capacidade Transportadoras Veículos …" at bounding box center [404, 174] width 808 height 348
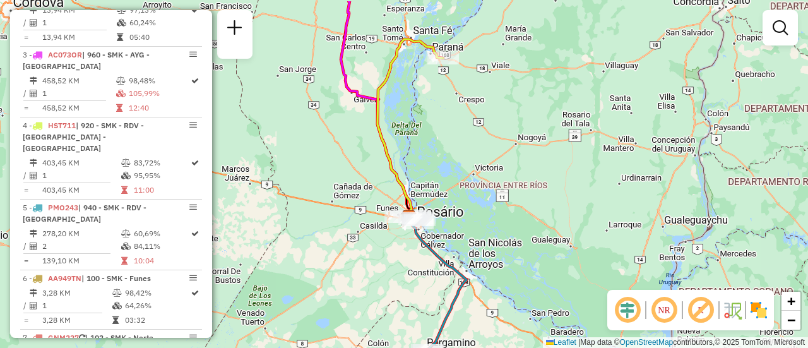
drag, startPoint x: 444, startPoint y: 112, endPoint x: 406, endPoint y: 197, distance: 92.9
click at [406, 197] on div "Janela de atendimento Grade de atendimento Capacidade Transportadoras Veículos …" at bounding box center [404, 174] width 808 height 348
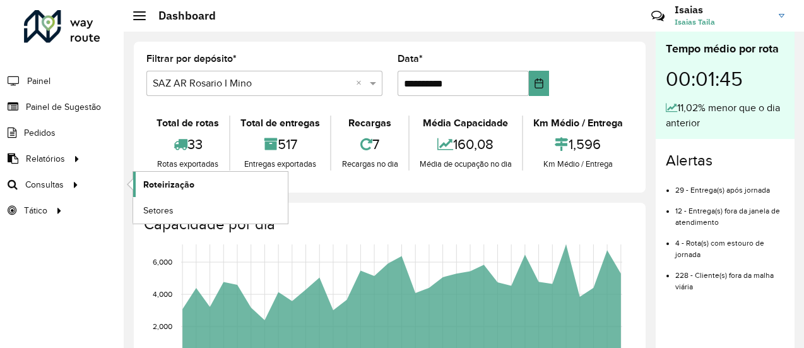
click at [171, 184] on span "Roteirização" at bounding box center [168, 184] width 51 height 13
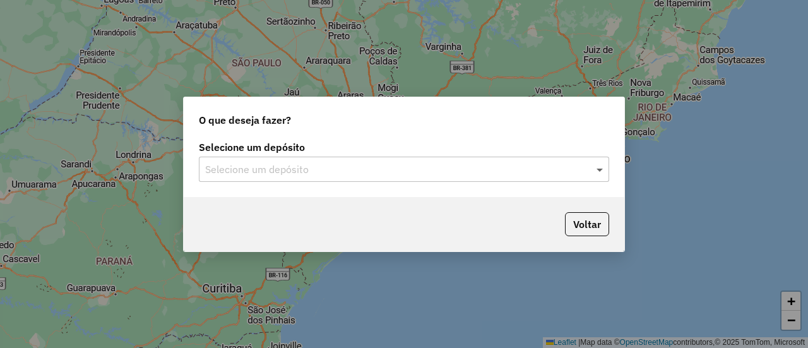
click at [600, 170] on span at bounding box center [601, 169] width 16 height 15
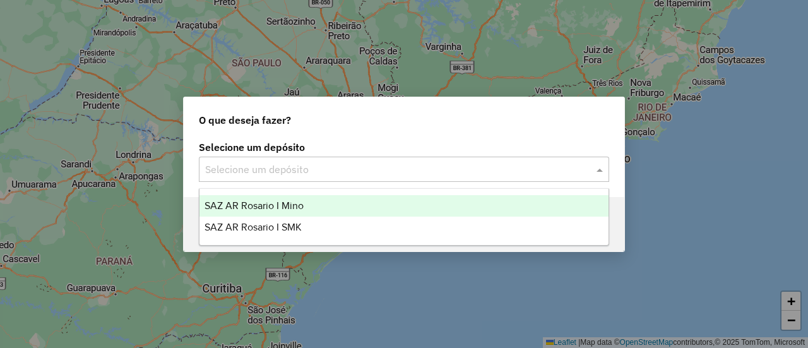
click at [293, 207] on span "SAZ AR Rosario I Mino" at bounding box center [253, 205] width 99 height 11
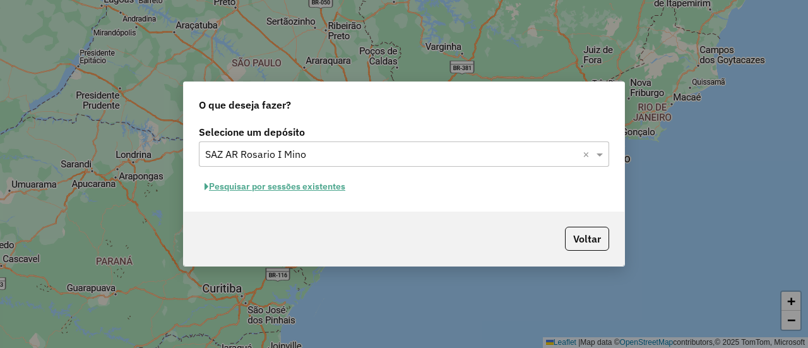
click at [338, 184] on button "Pesquisar por sessões existentes" at bounding box center [275, 187] width 152 height 20
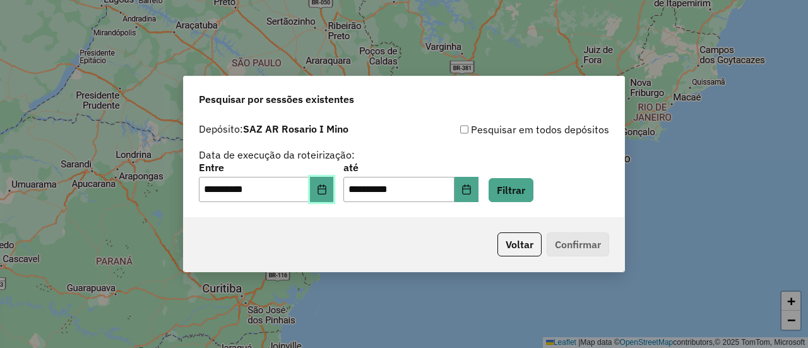
click at [326, 194] on icon "Choose Date" at bounding box center [321, 189] width 8 height 10
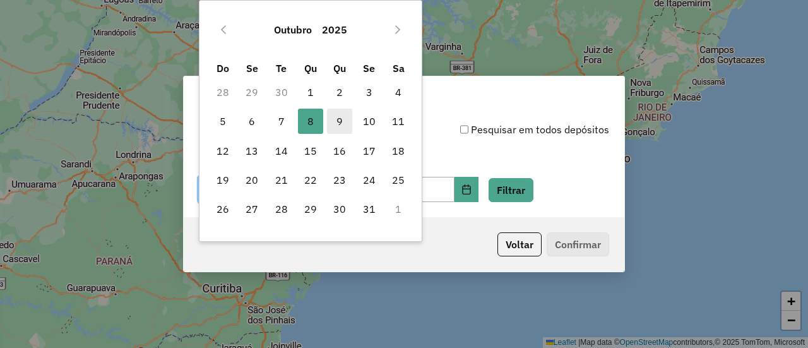
click at [341, 124] on span "9" at bounding box center [339, 121] width 25 height 25
type input "**********"
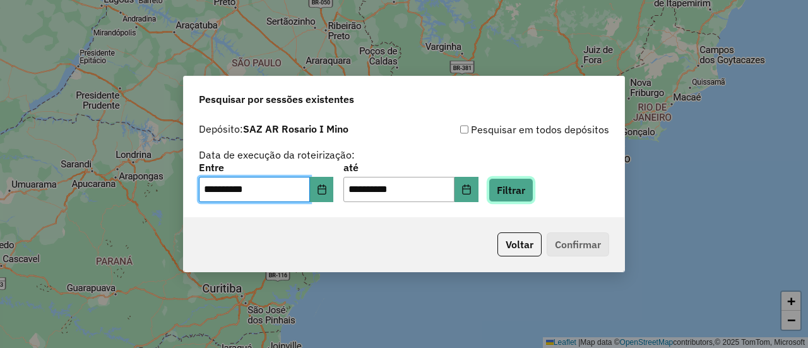
click at [533, 188] on button "Filtrar" at bounding box center [510, 190] width 45 height 24
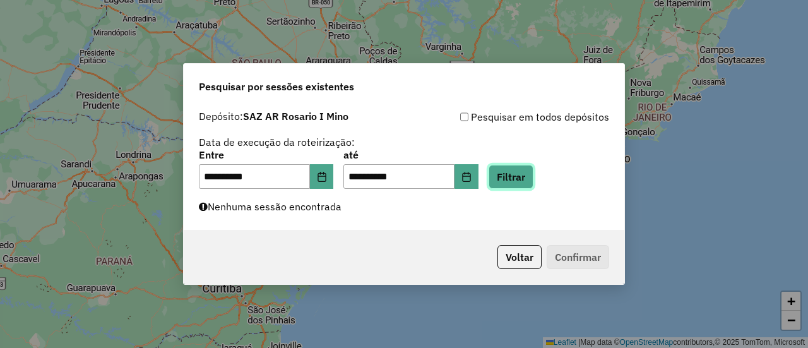
click at [529, 178] on button "Filtrar" at bounding box center [510, 177] width 45 height 24
click at [526, 178] on button "Filtrar" at bounding box center [510, 177] width 45 height 24
click at [526, 175] on button "Filtrar" at bounding box center [510, 177] width 45 height 24
click at [531, 180] on button "Filtrar" at bounding box center [510, 177] width 45 height 24
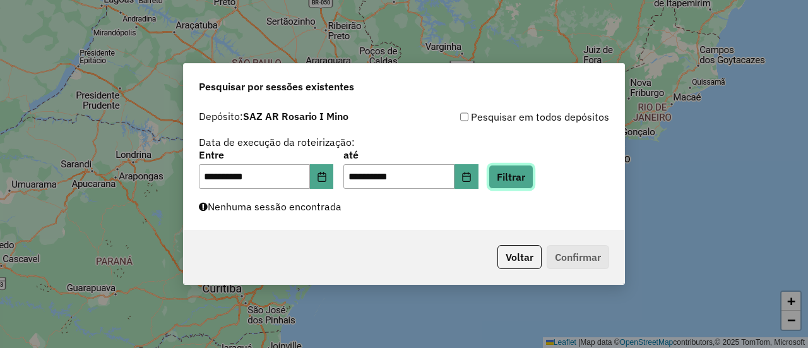
click at [531, 179] on button "Filtrar" at bounding box center [510, 177] width 45 height 24
click at [526, 178] on button "Filtrar" at bounding box center [510, 177] width 45 height 24
click at [528, 176] on button "Filtrar" at bounding box center [510, 177] width 45 height 24
click at [533, 172] on button "Filtrar" at bounding box center [510, 177] width 45 height 24
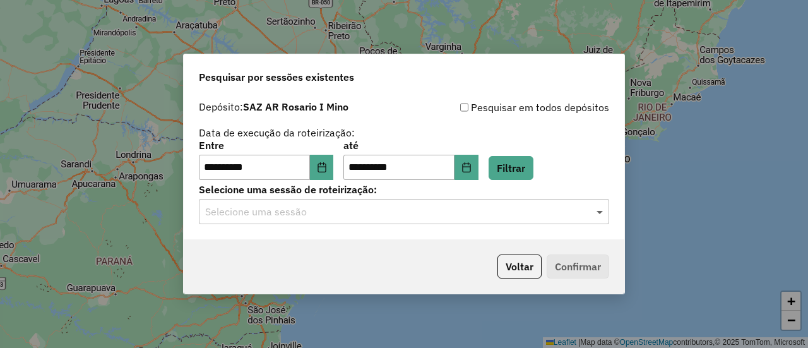
click at [603, 213] on span at bounding box center [601, 211] width 16 height 15
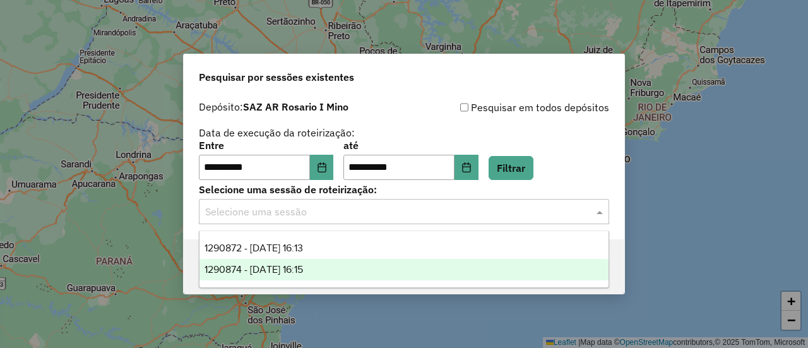
click at [303, 272] on span "1290874 - 09/10/2025 16:15" at bounding box center [253, 269] width 98 height 11
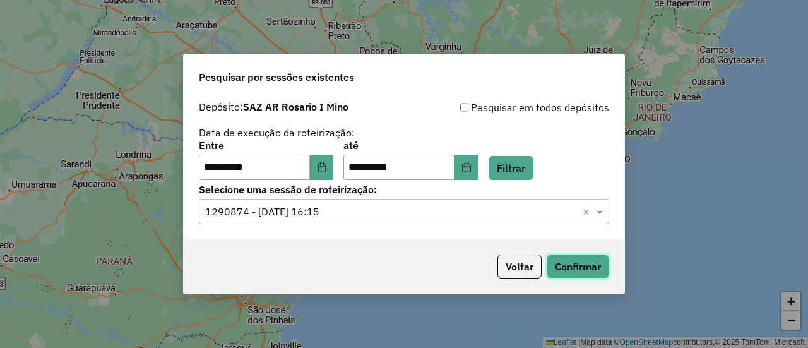
click at [577, 267] on button "Confirmar" at bounding box center [577, 266] width 62 height 24
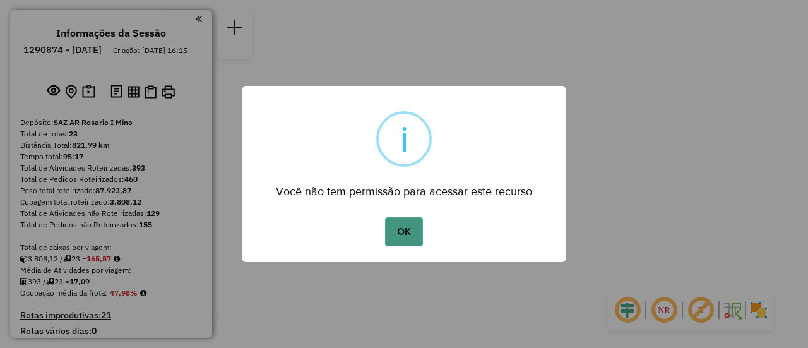
click at [403, 227] on button "OK" at bounding box center [403, 231] width 37 height 29
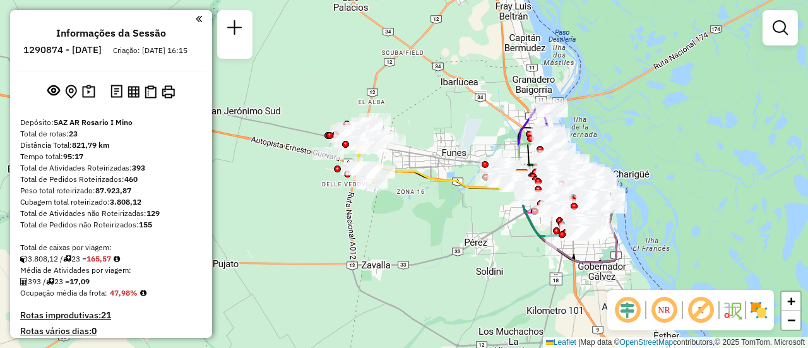
drag, startPoint x: 348, startPoint y: 78, endPoint x: 464, endPoint y: 193, distance: 163.3
click at [474, 194] on div "Janela de atendimento Grade de atendimento Capacidade Transportadoras Veículos …" at bounding box center [404, 174] width 808 height 348
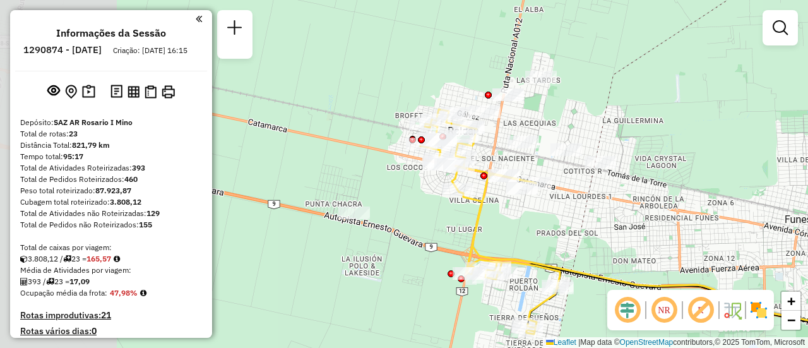
drag, startPoint x: 517, startPoint y: 140, endPoint x: 665, endPoint y: 160, distance: 148.9
click at [665, 160] on div "Rota 13 - Placa AD344QF 0000322999 - ANTOLINI ABEL ENRIQUE Janela de atendiment…" at bounding box center [404, 174] width 808 height 348
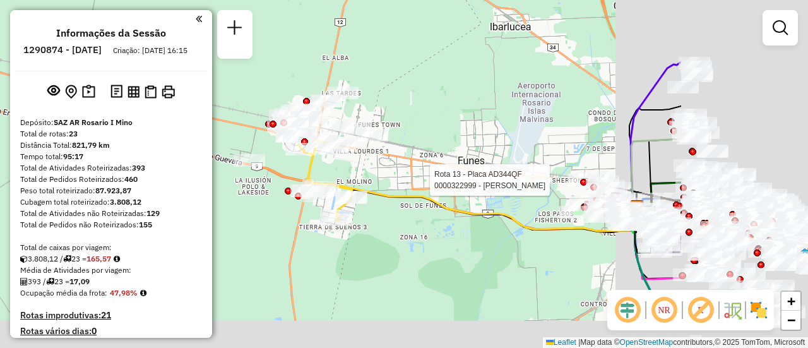
drag, startPoint x: 620, startPoint y: 158, endPoint x: 338, endPoint y: 121, distance: 284.5
click at [333, 115] on div "Rota 13 - Placa AD344QF 0000322999 - ANTOLINI ABEL ENRIQUE Janela de atendiment…" at bounding box center [404, 174] width 808 height 348
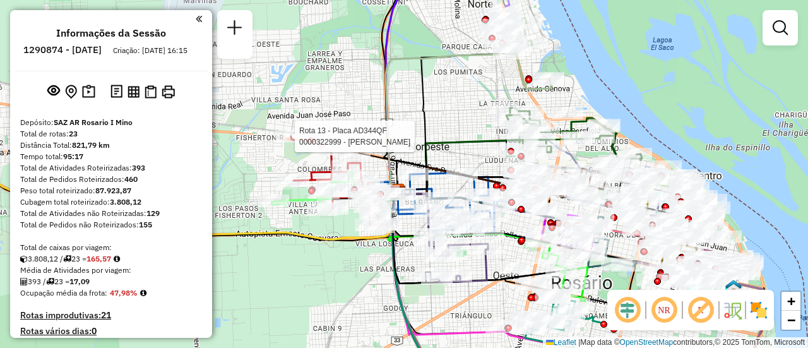
drag, startPoint x: 466, startPoint y: 80, endPoint x: 398, endPoint y: 103, distance: 72.2
click at [398, 102] on icon at bounding box center [456, 114] width 117 height 153
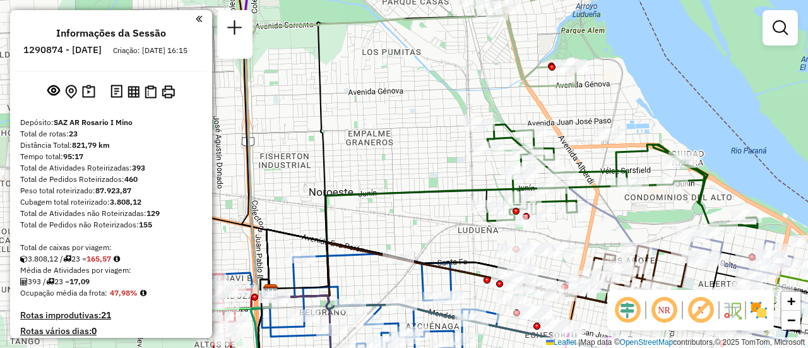
drag, startPoint x: 480, startPoint y: 146, endPoint x: 394, endPoint y: 161, distance: 87.0
click at [394, 161] on div "Rota 13 - Placa AD344QF 0000322999 - ANTOLINI ABEL ENRIQUE Janela de atendiment…" at bounding box center [404, 174] width 808 height 348
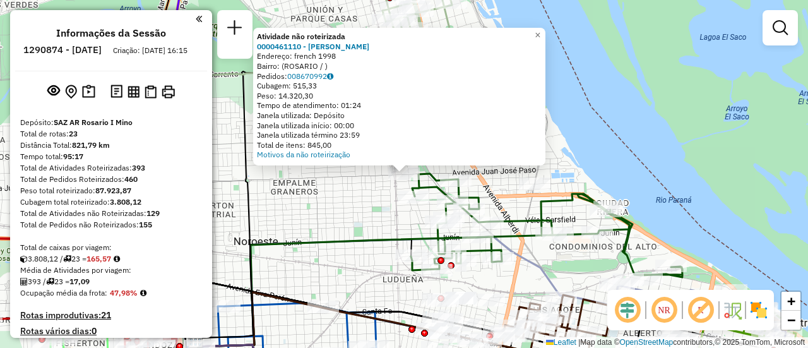
click at [358, 217] on div "Atividade não roteirizada 0000461110 - Gonzales Emanuel - RDV Endereço: french …" at bounding box center [404, 174] width 808 height 348
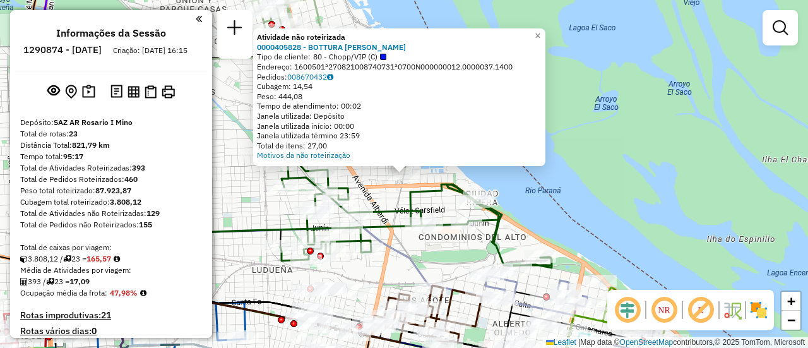
click at [254, 220] on div "Atividade não roteirizada 0000405828 - BOTTURA DIEGO F Tipo de cliente: 80 - Ch…" at bounding box center [404, 174] width 808 height 348
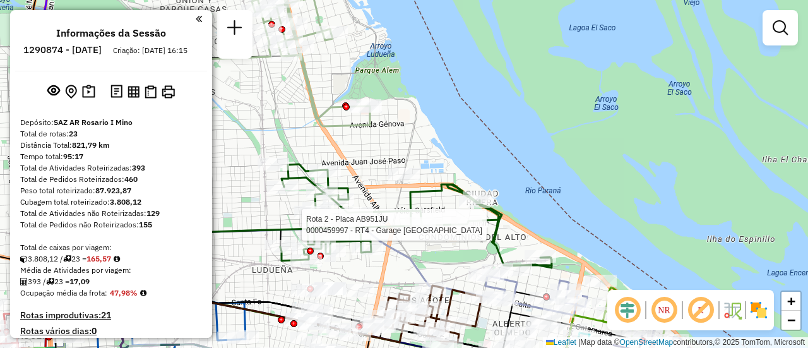
select select "**********"
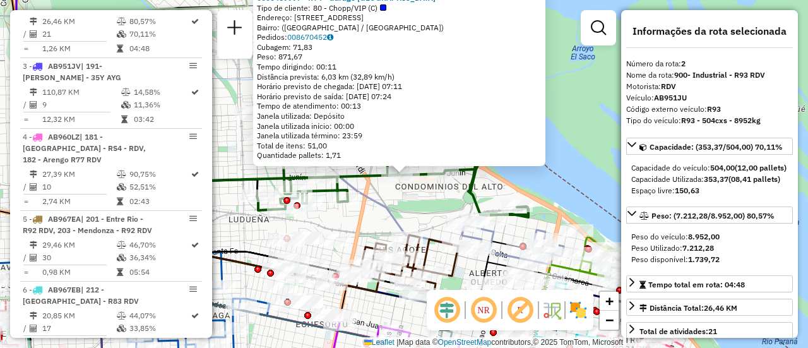
scroll to position [63, 0]
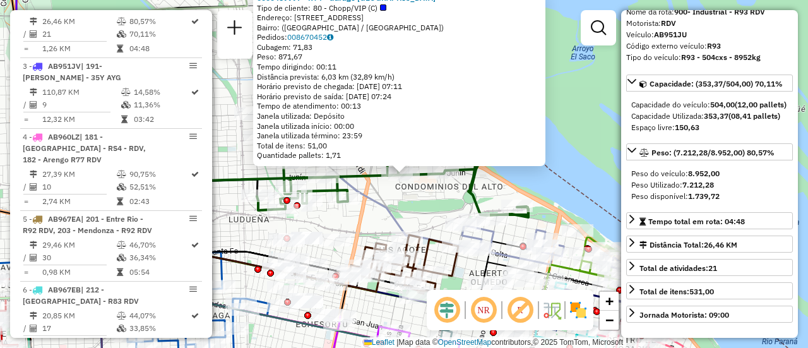
click at [374, 220] on div "0000459997 - RT4 - Garage Italia Tipo de cliente: 80 - Chopp/VIP (C) Endereço: …" at bounding box center [404, 174] width 808 height 348
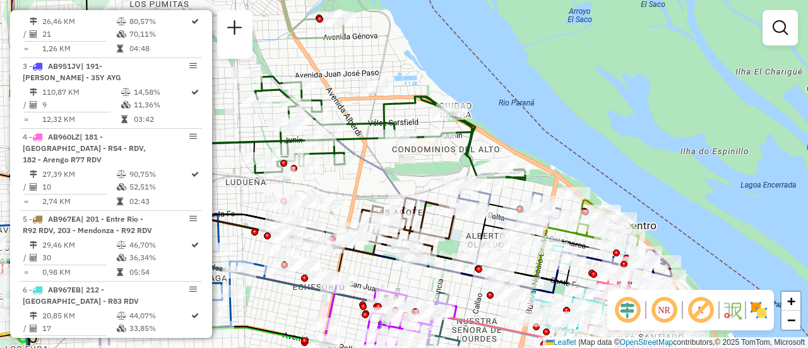
drag, startPoint x: 372, startPoint y: 226, endPoint x: 369, endPoint y: 174, distance: 51.8
click at [369, 174] on div "Janela de atendimento Grade de atendimento Capacidade Transportadoras Veículos …" at bounding box center [404, 174] width 808 height 348
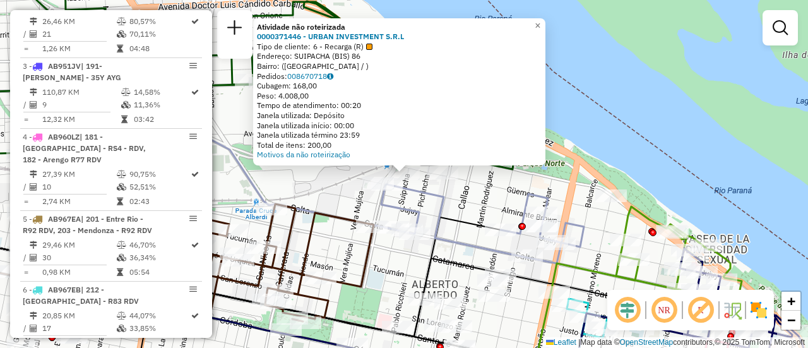
click at [449, 209] on div "Atividade não roteirizada 0000371446 - URBAN INVESTMENT S.R.L Tipo de cliente: …" at bounding box center [404, 174] width 808 height 348
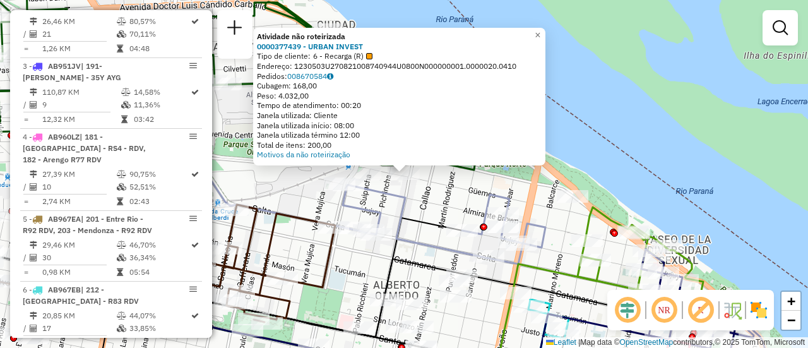
click at [420, 203] on div "Atividade não roteirizada 0000377439 - URBAN INVEST Tipo de cliente: 6 - Recarg…" at bounding box center [404, 174] width 808 height 348
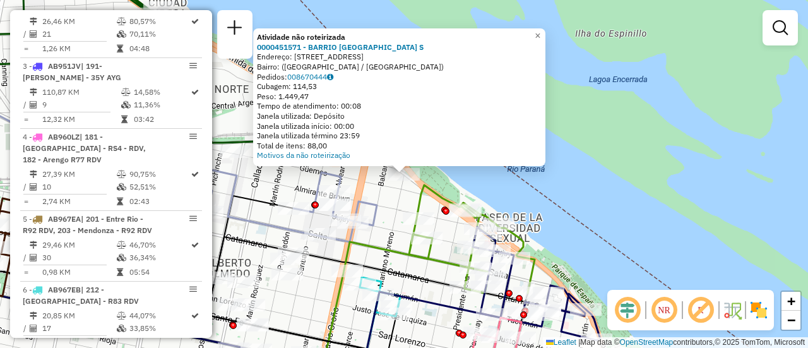
click at [387, 218] on div "Atividade não roteirizada 0000451571 - BARRIO DAMALE S Endereço: Avenida Rivada…" at bounding box center [404, 174] width 808 height 348
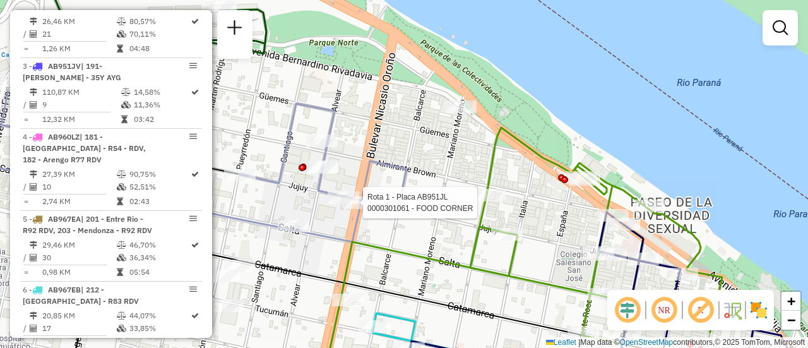
select select "**********"
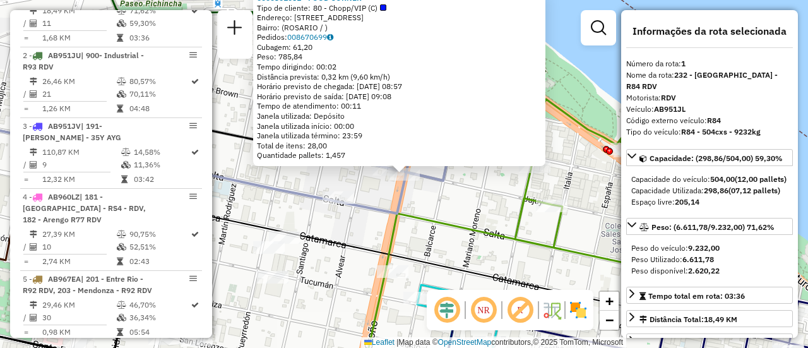
scroll to position [449, 0]
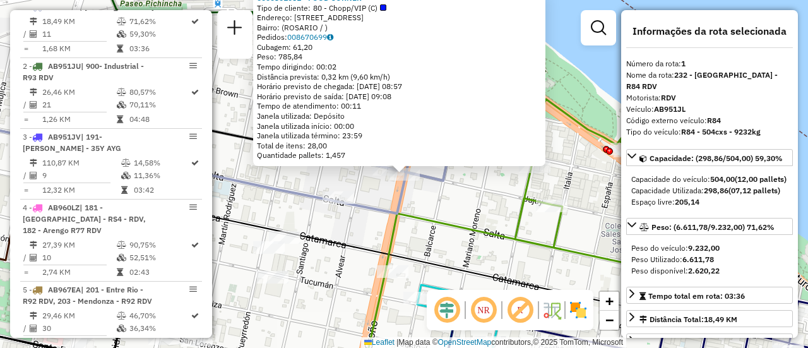
click at [454, 208] on div "0000301061 - FOOD CORNER Tipo de cliente: 80 - Chopp/VIP (C) Endereço: BLVD ORO…" at bounding box center [404, 174] width 808 height 348
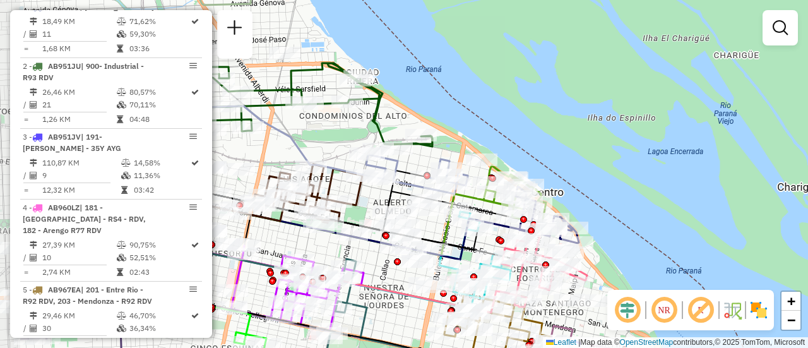
drag, startPoint x: 295, startPoint y: 160, endPoint x: 398, endPoint y: 164, distance: 102.9
click at [397, 164] on icon at bounding box center [417, 174] width 102 height 39
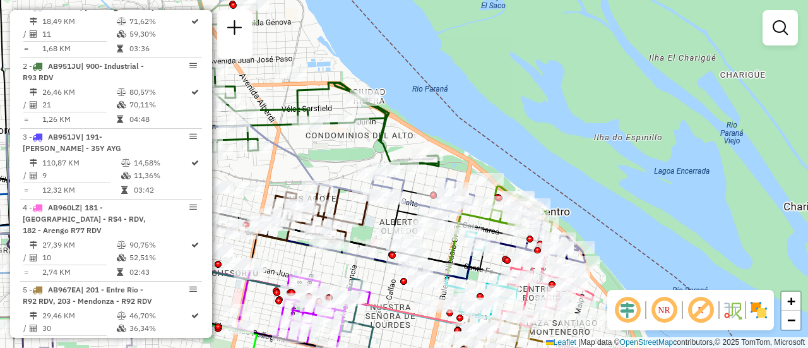
drag, startPoint x: 328, startPoint y: 136, endPoint x: 348, endPoint y: 156, distance: 29.0
click at [338, 158] on div "Janela de atendimento Grade de atendimento Capacidade Transportadoras Veículos …" at bounding box center [404, 174] width 808 height 348
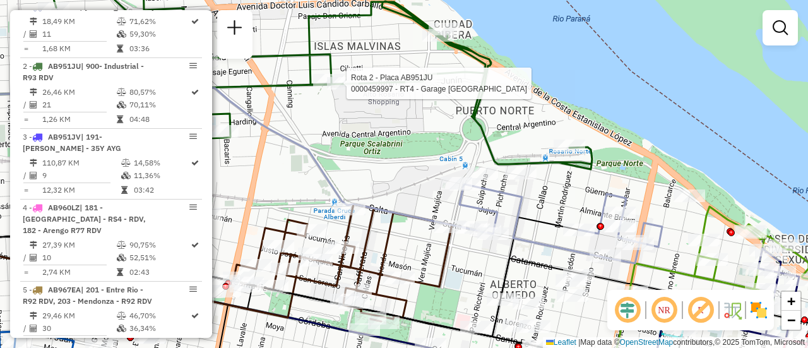
select select "**********"
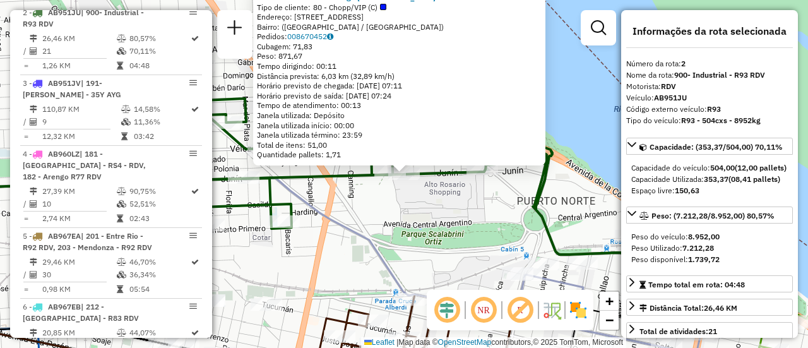
scroll to position [520, 0]
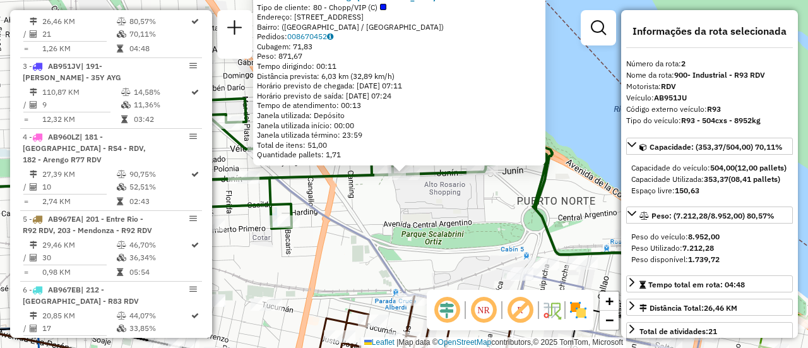
click at [362, 218] on div "0000459997 - RT4 - Garage Italia Tipo de cliente: 80 - Chopp/VIP (C) Endereço: …" at bounding box center [404, 174] width 808 height 348
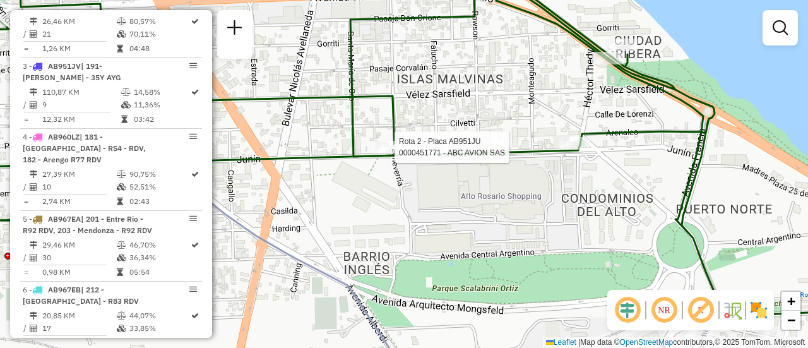
select select "**********"
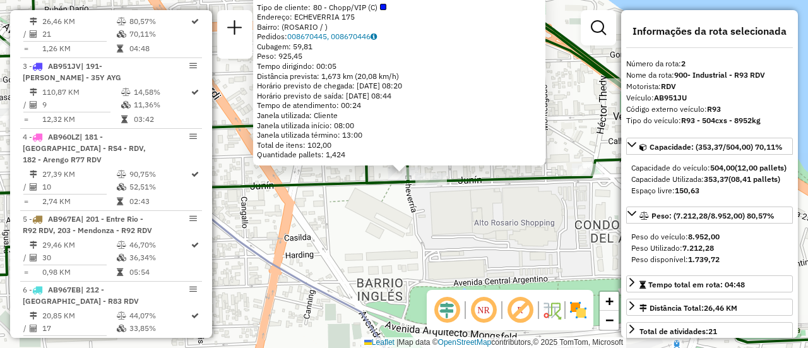
click at [370, 202] on div "0000451771 - ABC AVION SAS Tipo de cliente: 80 - Chopp/VIP (C) Endereço: ECHEVE…" at bounding box center [404, 174] width 808 height 348
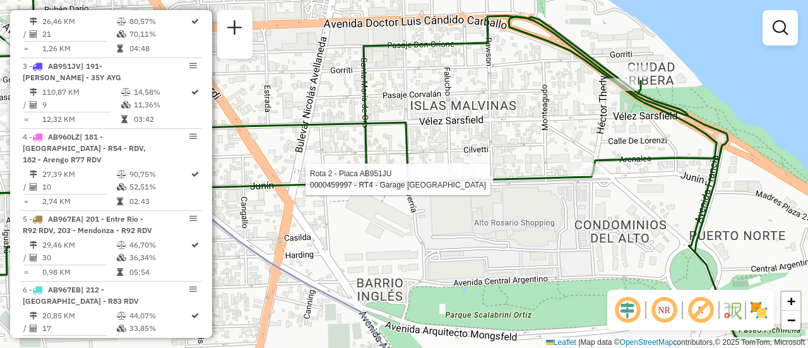
select select "**********"
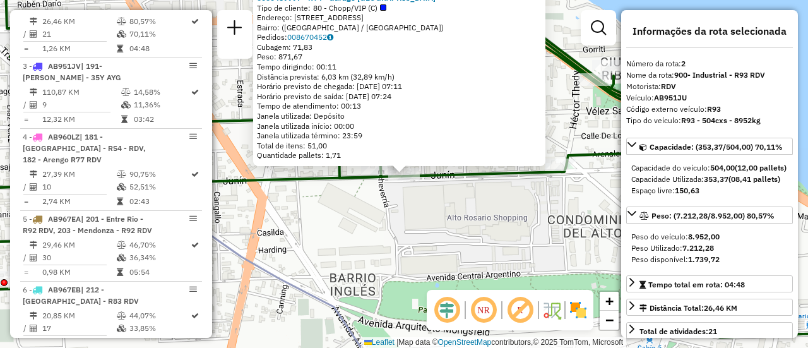
click at [444, 209] on div "0000459997 - RT4 - Garage Italia Tipo de cliente: 80 - Chopp/VIP (C) Endereço: …" at bounding box center [404, 174] width 808 height 348
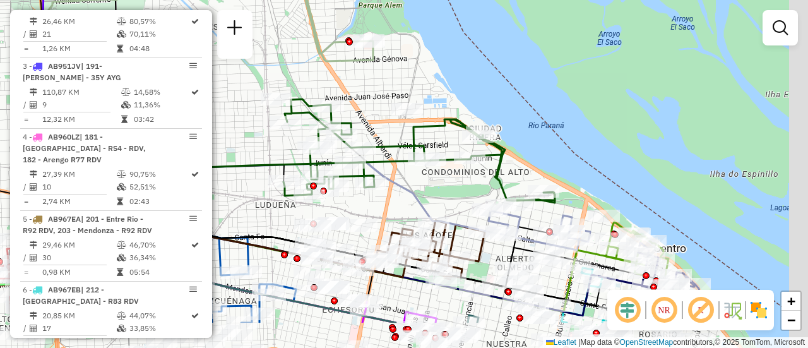
drag, startPoint x: 500, startPoint y: 250, endPoint x: 399, endPoint y: 135, distance: 152.9
click at [401, 136] on div "Janela de atendimento Grade de atendimento Capacidade Transportadoras Veículos …" at bounding box center [404, 174] width 808 height 348
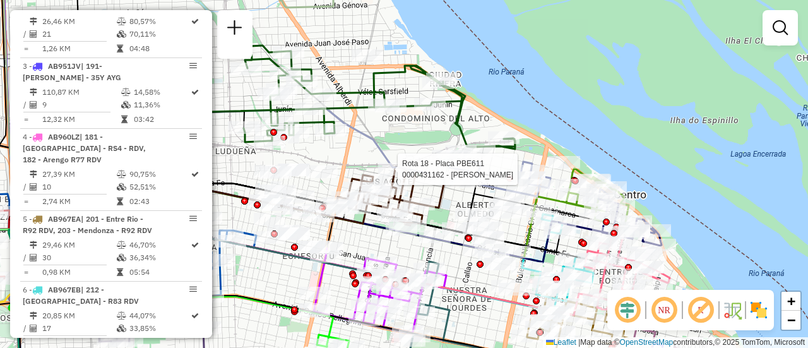
select select "**********"
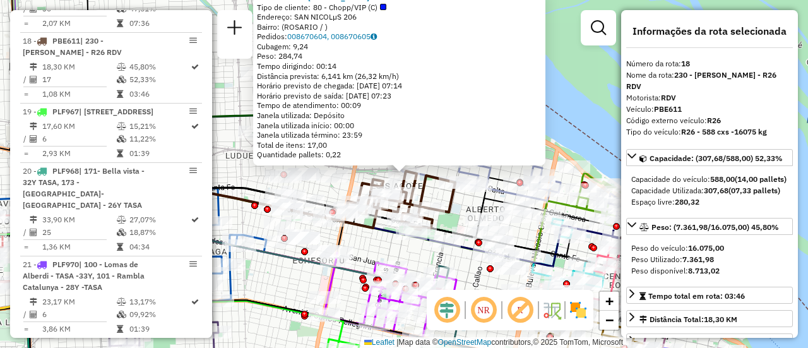
scroll to position [126, 0]
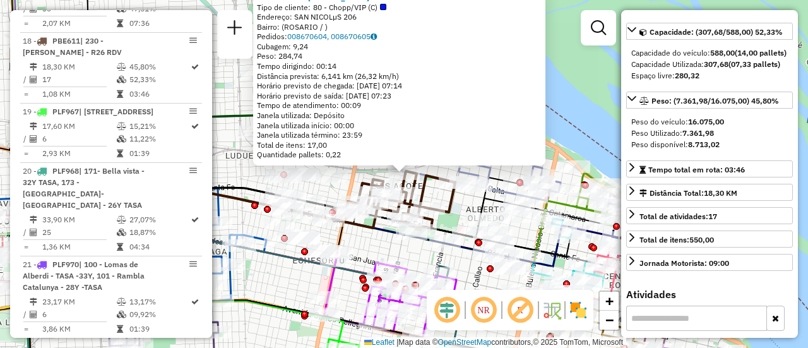
click at [360, 249] on div "0000431162 - ARAGNO ANDRES MAURICIO Tipo de cliente: 80 - Chopp/VIP (C) Endereç…" at bounding box center [404, 174] width 808 height 348
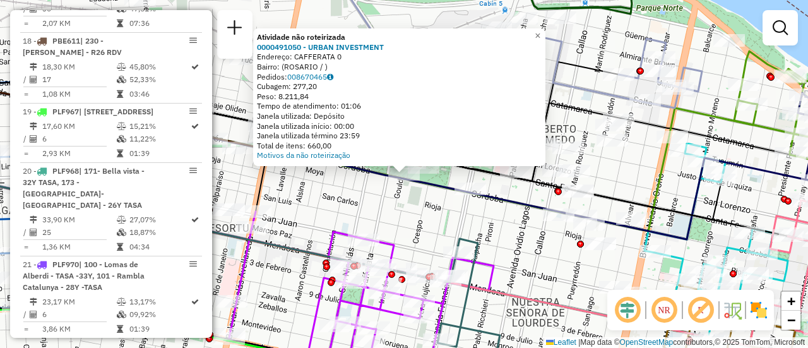
click at [479, 229] on div "Atividade não roteirizada 0000491050 - URBAN INVESTMENT Endereço: CAFFERATA 0 B…" at bounding box center [404, 174] width 808 height 348
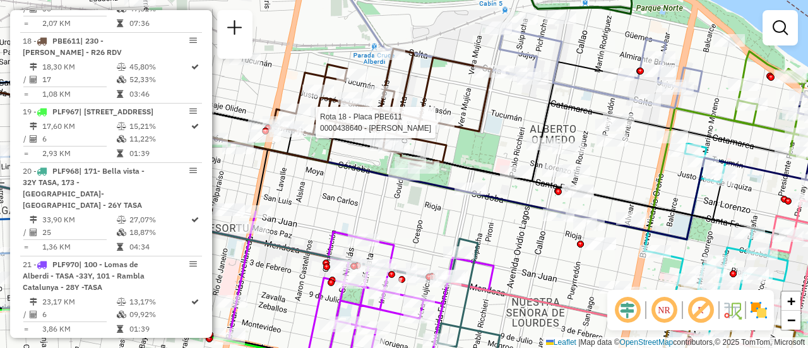
select select "**********"
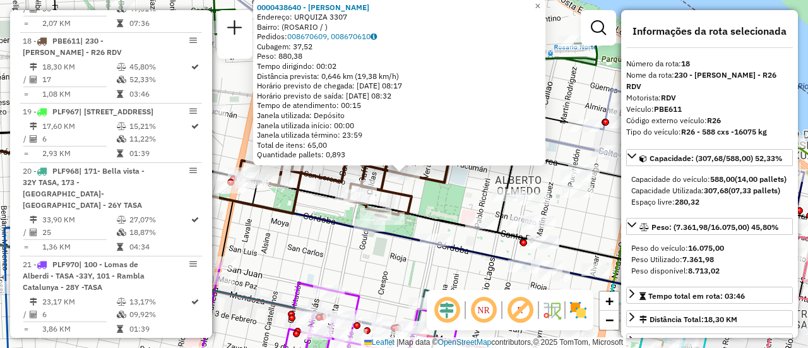
click at [350, 262] on div "0000438640 - WANG LINGPING Endereço: URQUIZA 3307 Bairro: (ROSARIO / ) Pedidos:…" at bounding box center [404, 174] width 808 height 348
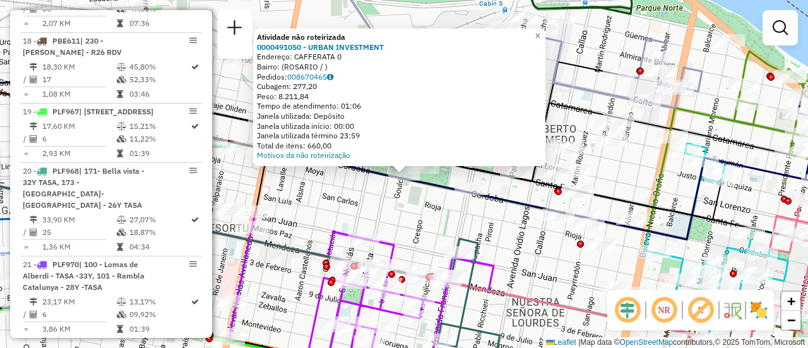
click at [399, 217] on div "Atividade não roteirizada 0000491050 - URBAN INVESTMENT Endereço: CAFFERATA 0 B…" at bounding box center [404, 174] width 808 height 348
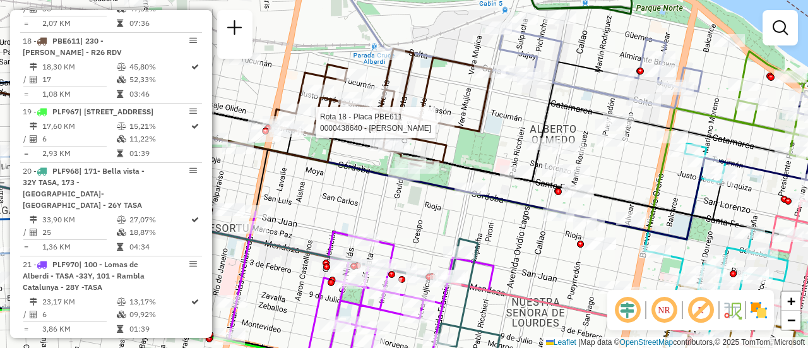
select select "**********"
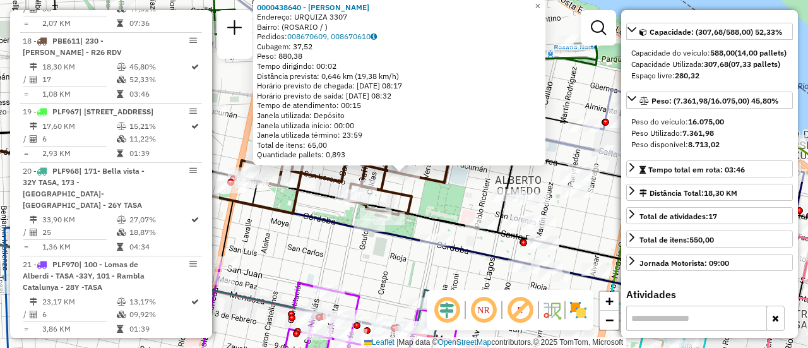
click at [439, 199] on div "0000438640 - WANG LINGPING Endereço: URQUIZA 3307 Bairro: (ROSARIO / ) Pedidos:…" at bounding box center [404, 174] width 808 height 348
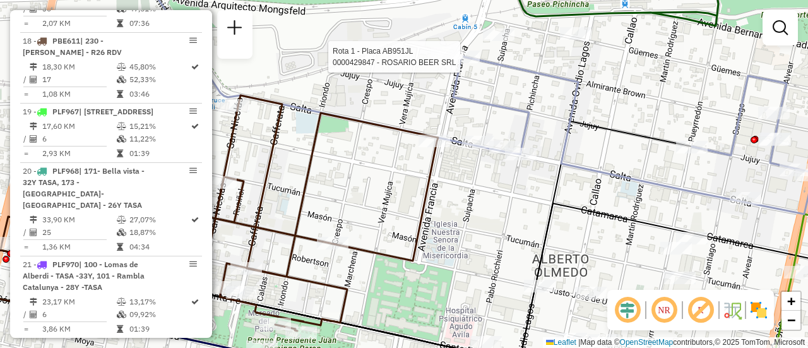
select select "**********"
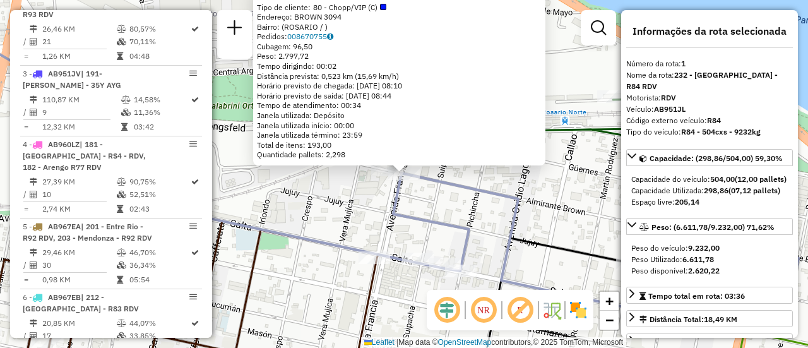
scroll to position [449, 0]
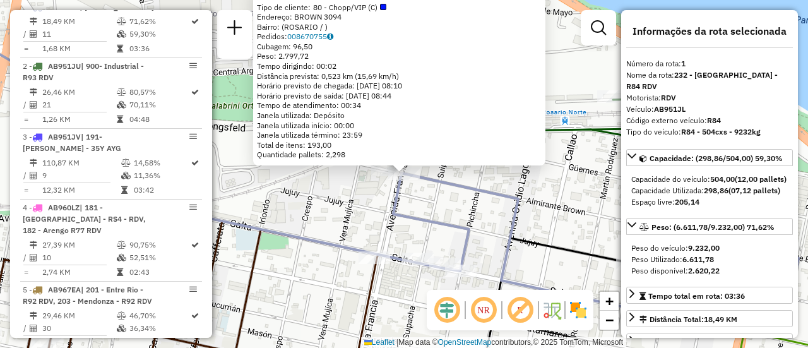
click at [466, 214] on div "0000429847 - ROSARIO BEER SRL Tipo de cliente: 80 - Chopp/VIP (C) Endereço: BRO…" at bounding box center [404, 174] width 808 height 348
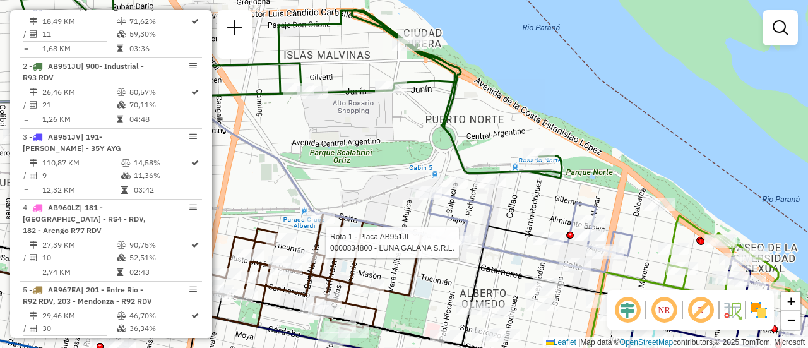
select select "**********"
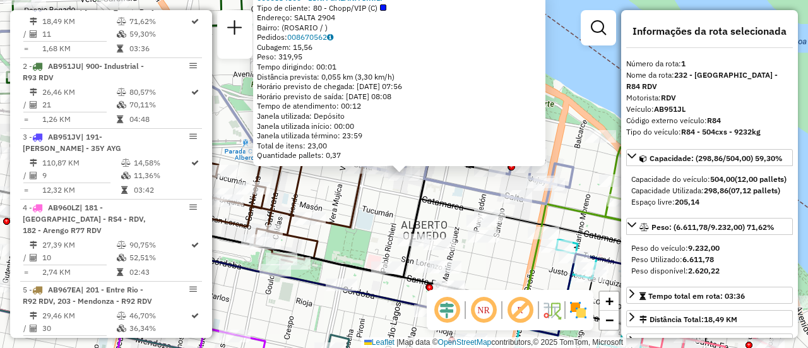
scroll to position [126, 0]
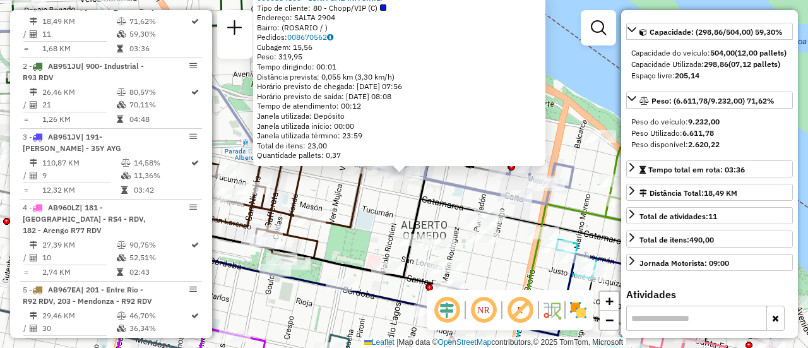
click at [445, 189] on icon at bounding box center [471, 164] width 203 height 79
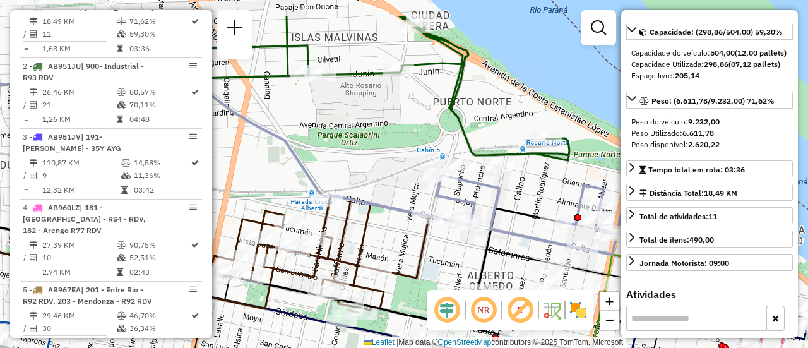
drag, startPoint x: 307, startPoint y: 126, endPoint x: 484, endPoint y: 204, distance: 193.6
click at [479, 208] on div "Janela de atendimento Grade de atendimento Capacidade Transportadoras Veículos …" at bounding box center [404, 174] width 808 height 348
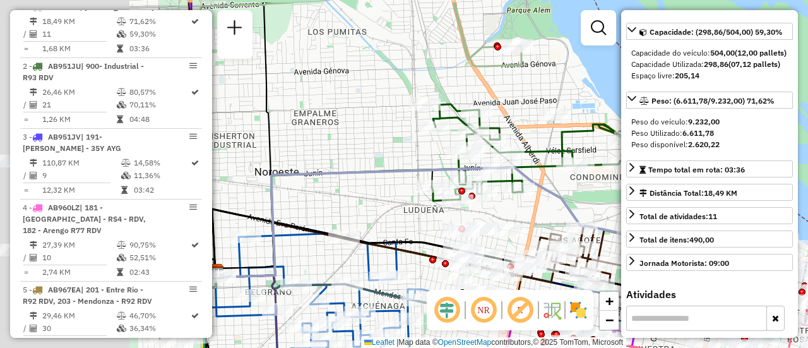
drag, startPoint x: 250, startPoint y: 116, endPoint x: 422, endPoint y: 156, distance: 176.9
click at [422, 156] on div "Janela de atendimento Grade de atendimento Capacidade Transportadoras Veículos …" at bounding box center [404, 174] width 808 height 348
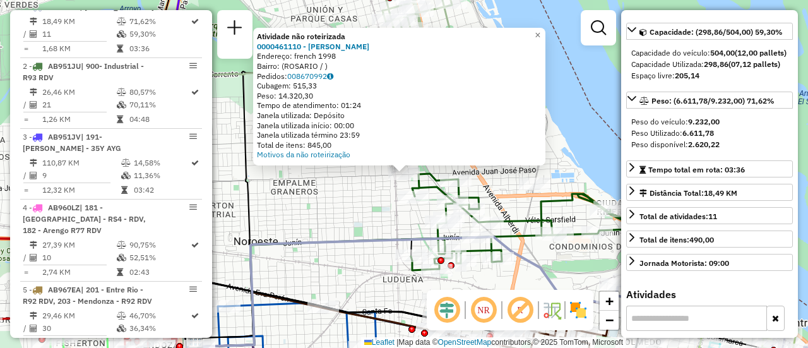
click at [364, 213] on div "Atividade não roteirizada 0000461110 - Gonzales Emanuel - RDV Endereço: french …" at bounding box center [404, 174] width 808 height 348
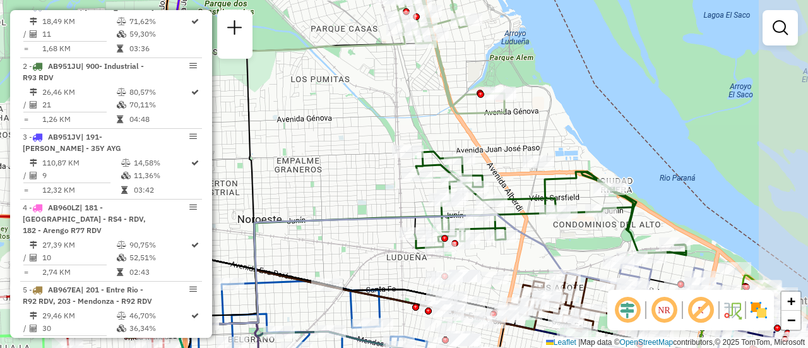
drag, startPoint x: 412, startPoint y: 223, endPoint x: 250, endPoint y: 68, distance: 224.9
click at [250, 69] on div "Janela de atendimento Grade de atendimento Capacidade Transportadoras Veículos …" at bounding box center [404, 174] width 808 height 348
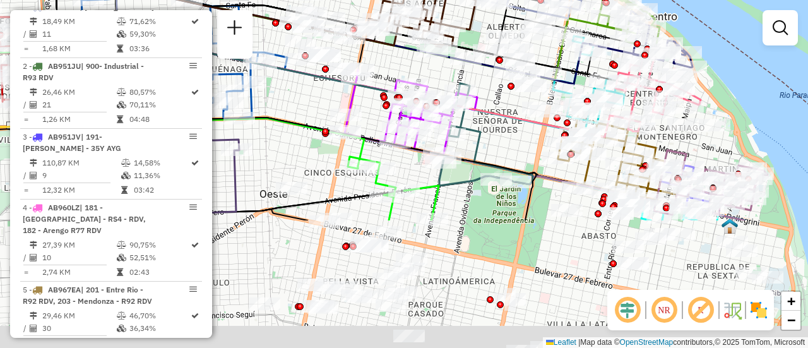
drag, startPoint x: 521, startPoint y: 263, endPoint x: 469, endPoint y: 38, distance: 230.5
click at [468, 38] on div "Janela de atendimento Grade de atendimento Capacidade Transportadoras Veículos …" at bounding box center [404, 174] width 808 height 348
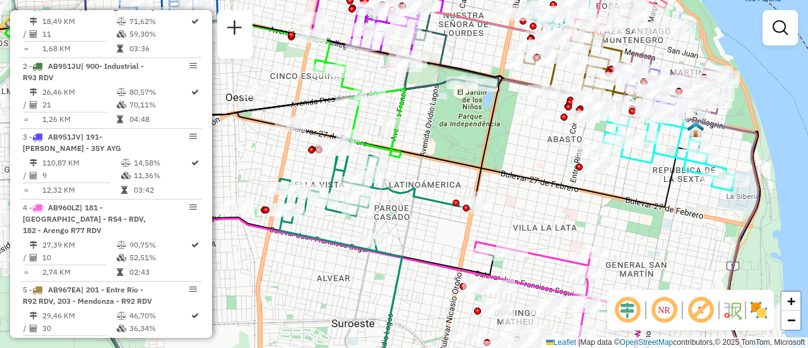
drag, startPoint x: 637, startPoint y: 215, endPoint x: 619, endPoint y: 167, distance: 51.3
click at [619, 167] on div "Janela de atendimento Grade de atendimento Capacidade Transportadoras Veículos …" at bounding box center [404, 174] width 808 height 348
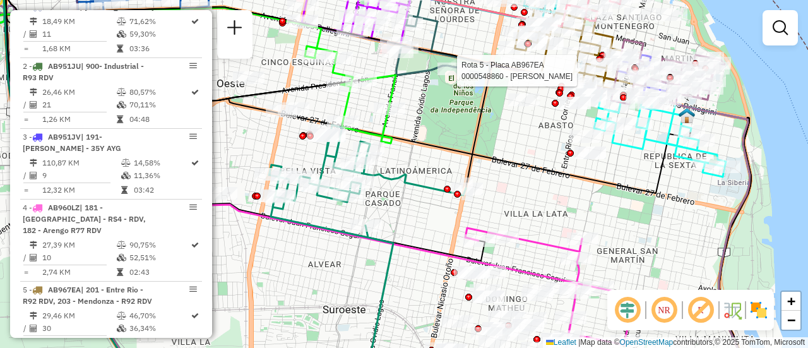
select select "**********"
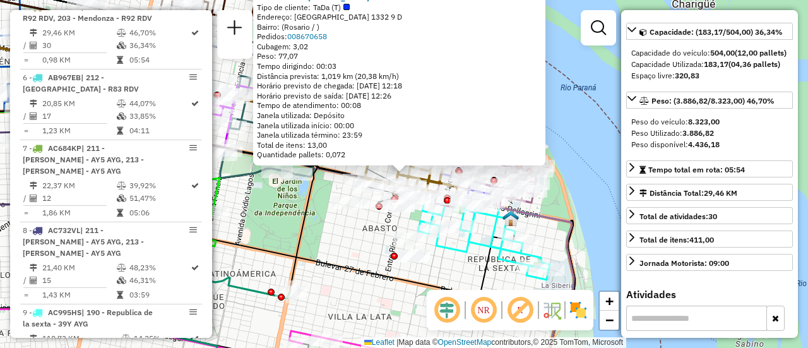
click at [451, 264] on div "0000548860 - Nicolas Rodriguez Tipo de cliente: TaDa (T) Endereço: Montevideo 1…" at bounding box center [404, 174] width 808 height 348
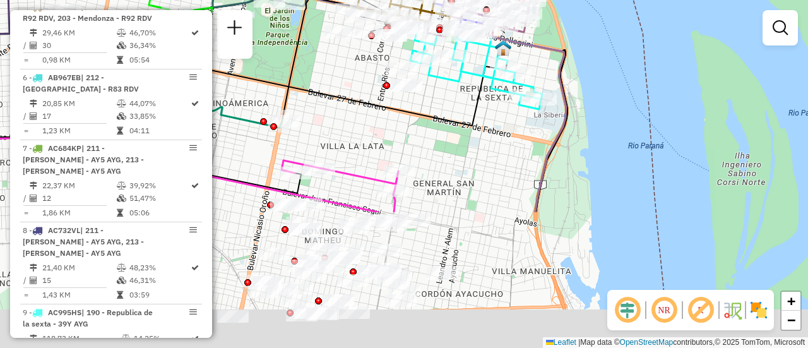
drag, startPoint x: 371, startPoint y: 297, endPoint x: 372, endPoint y: 80, distance: 217.1
click at [368, 83] on div "Janela de atendimento Grade de atendimento Capacidade Transportadoras Veículos …" at bounding box center [404, 174] width 808 height 348
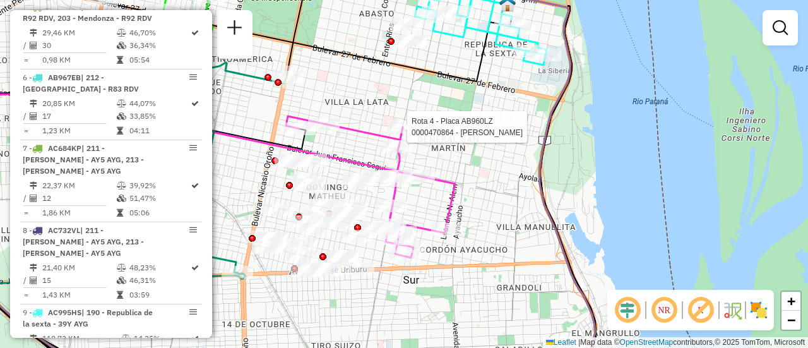
select select "**********"
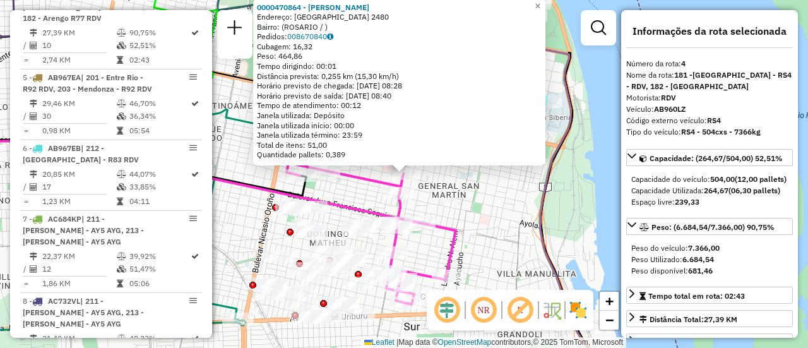
scroll to position [63, 0]
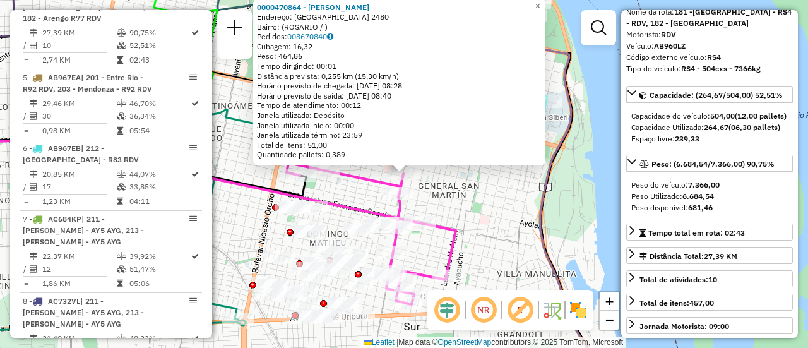
click at [480, 204] on div "0000470864 - YANG QIWEI Endereço: SANTA FE 2480 Bairro: (ROSARIO / ) Pedidos: 0…" at bounding box center [404, 174] width 808 height 348
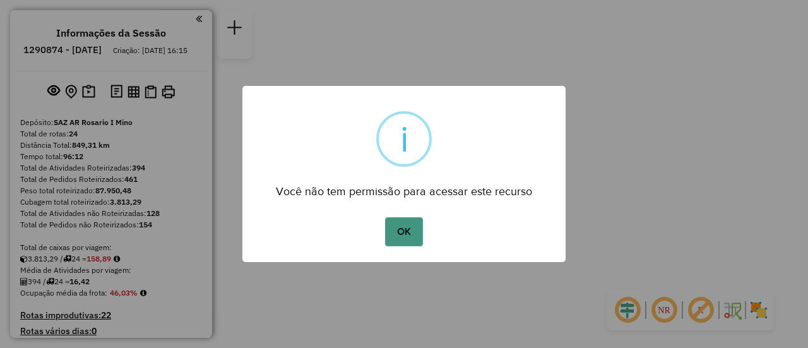
click at [404, 234] on button "OK" at bounding box center [403, 231] width 37 height 29
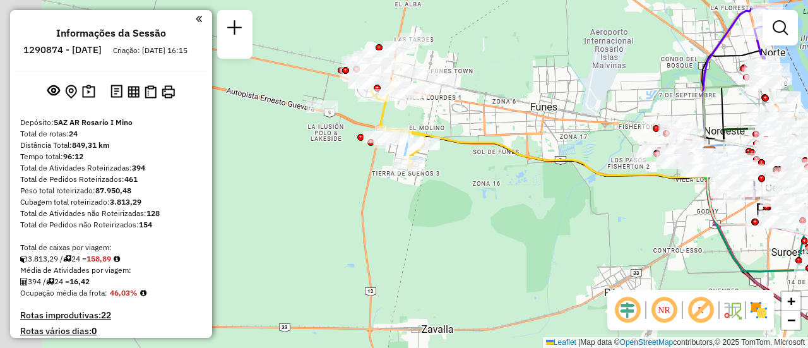
drag, startPoint x: 359, startPoint y: 103, endPoint x: 476, endPoint y: 122, distance: 118.3
click at [476, 122] on div "Janela de atendimento Grade de atendimento Capacidade Transportadoras Veículos …" at bounding box center [404, 174] width 808 height 348
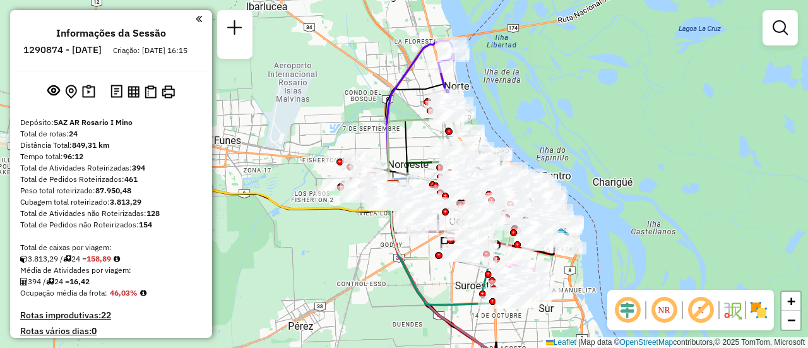
drag, startPoint x: 569, startPoint y: 98, endPoint x: 245, endPoint y: 121, distance: 324.5
click at [238, 128] on div "Janela de atendimento Grade de atendimento Capacidade Transportadoras Veículos …" at bounding box center [404, 174] width 808 height 348
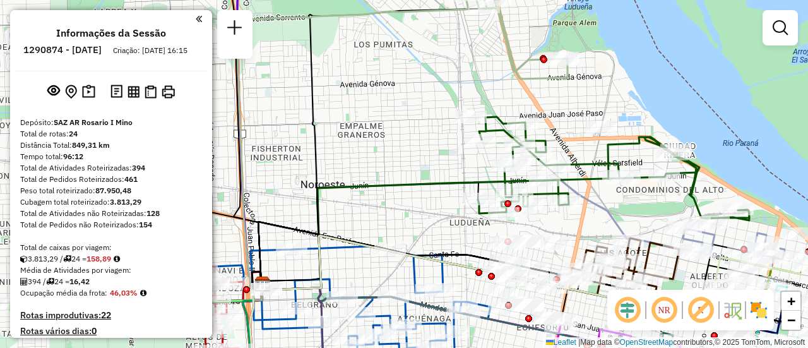
drag, startPoint x: 488, startPoint y: 71, endPoint x: 398, endPoint y: 70, distance: 90.2
click at [398, 70] on div "Janela de atendimento Grade de atendimento Capacidade Transportadoras Veículos …" at bounding box center [404, 174] width 808 height 348
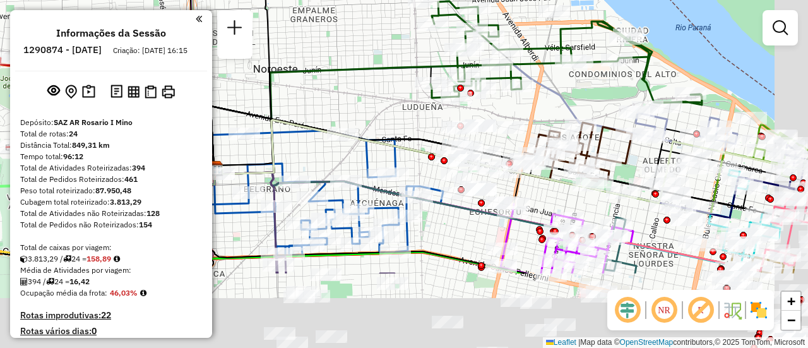
drag, startPoint x: 587, startPoint y: 215, endPoint x: 495, endPoint y: 25, distance: 210.8
click at [495, 26] on div "Janela de atendimento Grade de atendimento Capacidade Transportadoras Veículos …" at bounding box center [404, 174] width 808 height 348
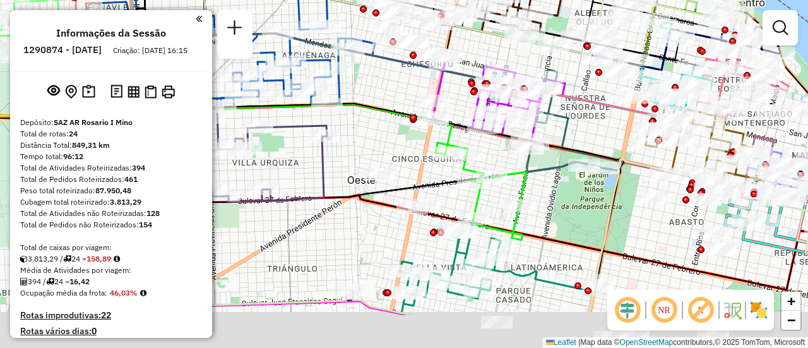
drag, startPoint x: 592, startPoint y: 126, endPoint x: 535, endPoint y: 52, distance: 93.6
click at [535, 52] on div "Rota 2 - Placa AB951JU 0000123908 - MAXIKIOSCO C Janela de atendimento Grade de…" at bounding box center [404, 174] width 808 height 348
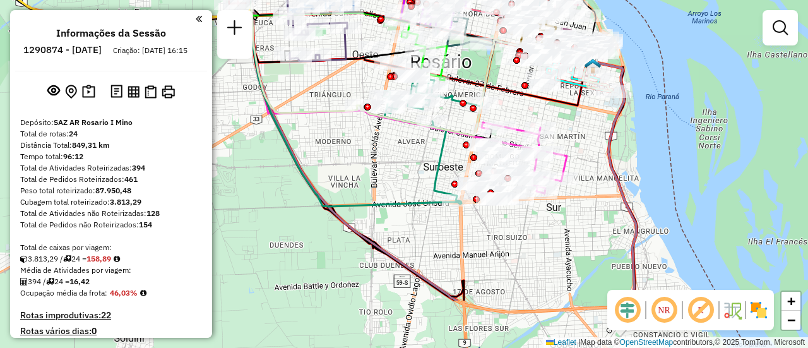
drag, startPoint x: 491, startPoint y: 231, endPoint x: 418, endPoint y: 149, distance: 109.9
click at [418, 149] on div "Rota 2 - Placa AB951JU 0000123908 - MAXIKIOSCO C Janela de atendimento Grade de…" at bounding box center [404, 174] width 808 height 348
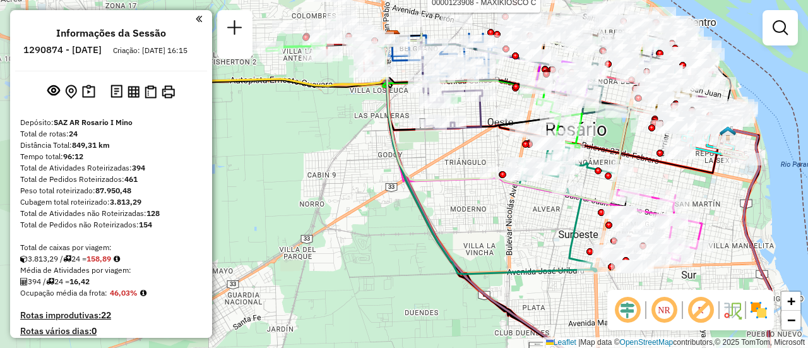
drag, startPoint x: 389, startPoint y: 168, endPoint x: 473, endPoint y: 209, distance: 94.3
click at [473, 209] on div "Rota 2 - Placa AB951JU 0000123908 - MAXIKIOSCO C Janela de atendimento Grade de…" at bounding box center [404, 174] width 808 height 348
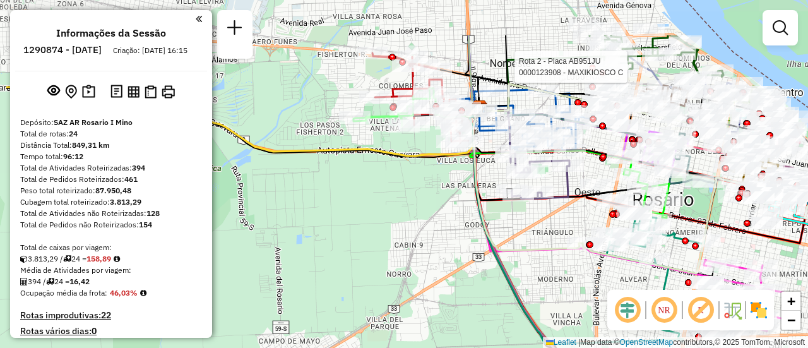
drag, startPoint x: 451, startPoint y: 187, endPoint x: 532, endPoint y: 239, distance: 96.5
click at [532, 239] on div "Rota 2 - Placa AB951JU 0000123908 - MAXIKIOSCO C Janela de atendimento Grade de…" at bounding box center [404, 174] width 808 height 348
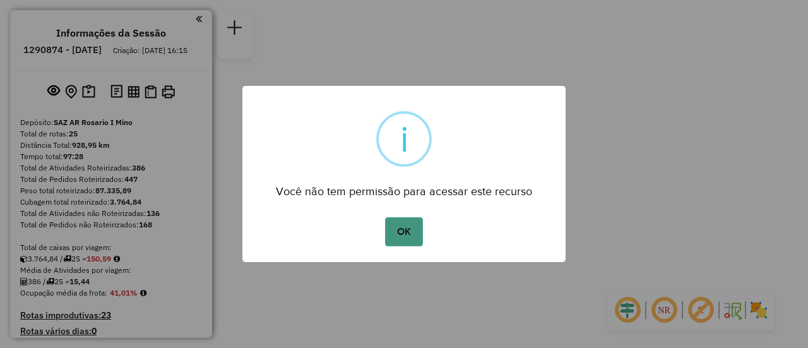
click at [405, 228] on button "OK" at bounding box center [403, 231] width 37 height 29
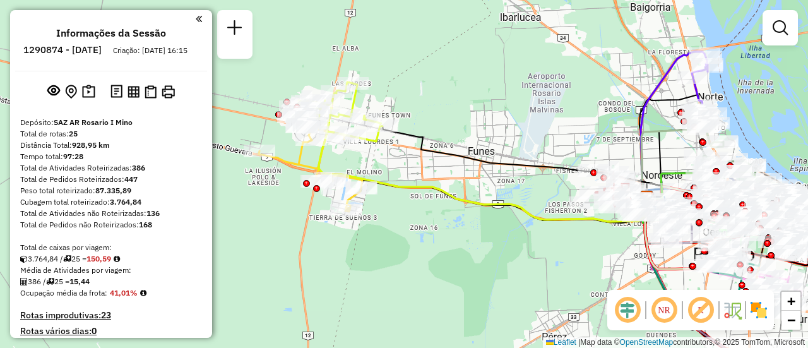
drag, startPoint x: 401, startPoint y: 93, endPoint x: 393, endPoint y: 160, distance: 66.7
click at [393, 160] on div "Janela de atendimento Grade de atendimento Capacidade Transportadoras Veículos …" at bounding box center [404, 174] width 808 height 348
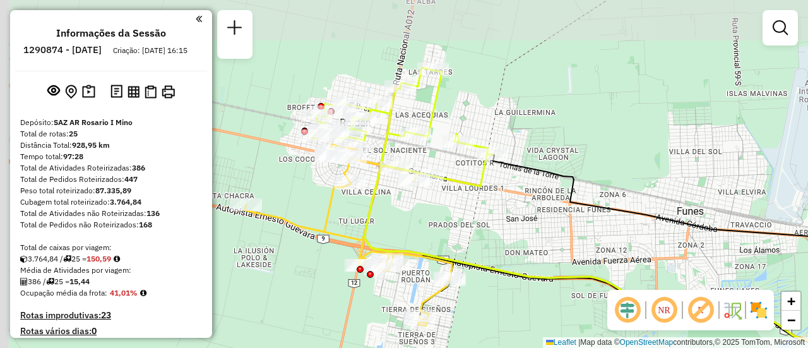
drag, startPoint x: 365, startPoint y: 160, endPoint x: 498, endPoint y: 227, distance: 148.4
click at [498, 227] on div "Janela de atendimento Grade de atendimento Capacidade Transportadoras Veículos …" at bounding box center [404, 174] width 808 height 348
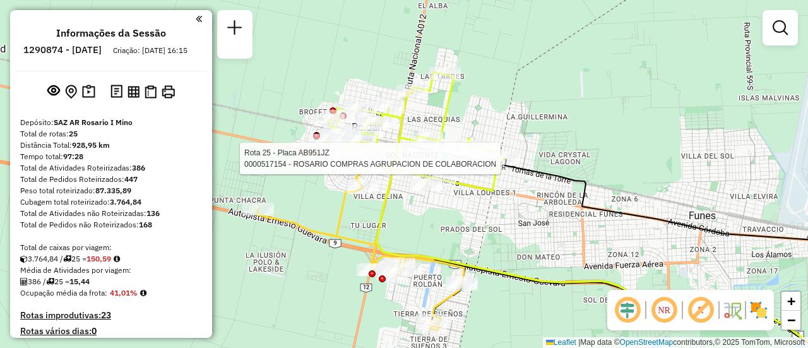
select select "**********"
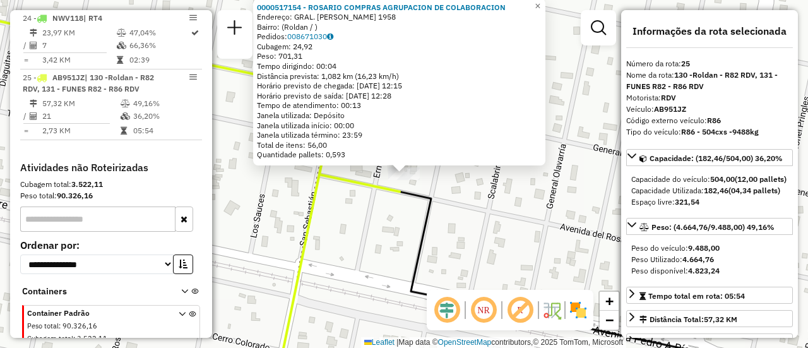
drag, startPoint x: 522, startPoint y: 207, endPoint x: 512, endPoint y: 208, distance: 10.1
click at [523, 207] on div "0000517154 - ROSARIO COMPRAS AGRUPACION DE COLABORACION Endereço: GRAL. [PERSON…" at bounding box center [404, 174] width 808 height 348
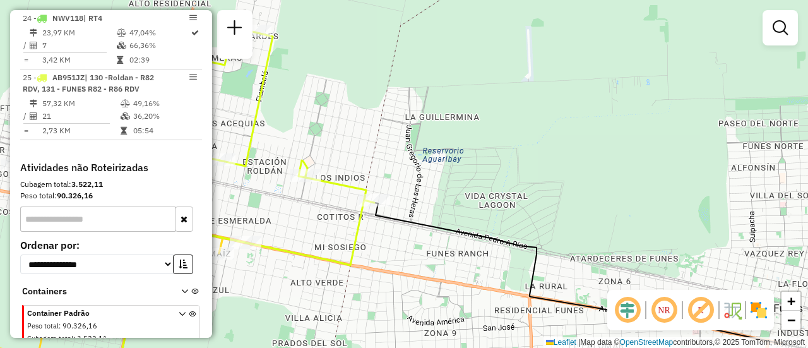
drag, startPoint x: 365, startPoint y: 175, endPoint x: 550, endPoint y: 110, distance: 196.6
click at [546, 112] on div "Janela de atendimento Grade de atendimento Capacidade Transportadoras Veículos …" at bounding box center [404, 174] width 808 height 348
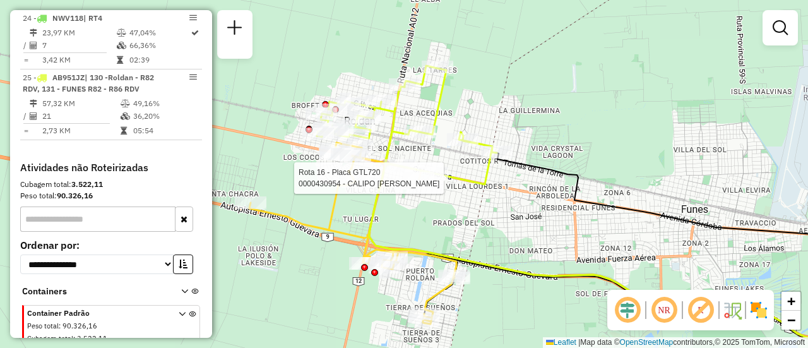
select select "**********"
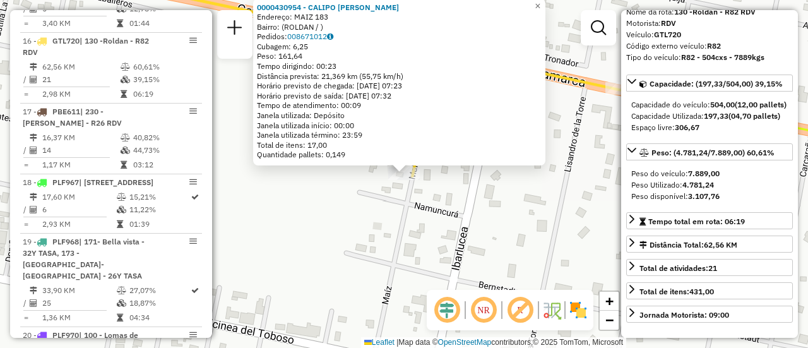
scroll to position [126, 0]
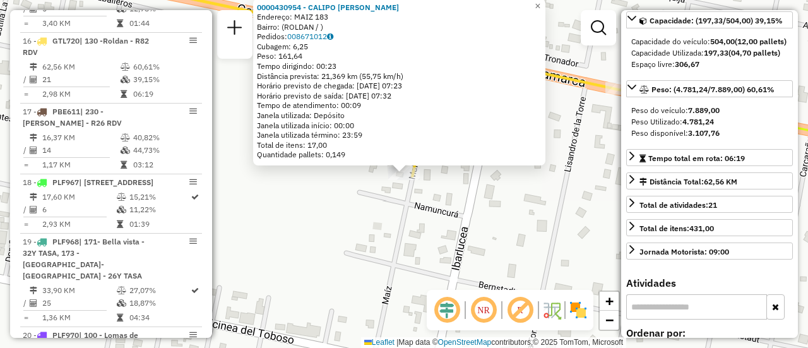
drag, startPoint x: 498, startPoint y: 234, endPoint x: 501, endPoint y: 219, distance: 15.5
click at [498, 233] on div "0000430954 - CALIPO [PERSON_NAME]: MAIZ 183 Bairro: (ROLDAN / ) Pedidos: 008671…" at bounding box center [404, 174] width 808 height 348
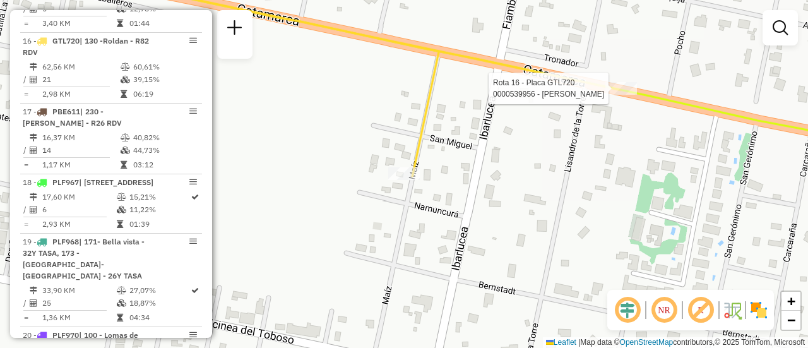
select select "**********"
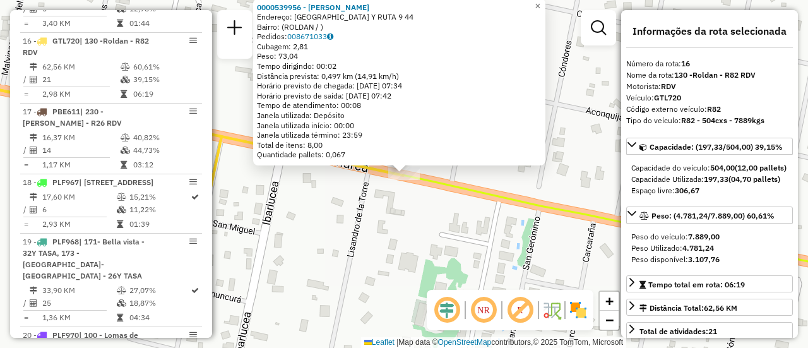
click at [458, 251] on div "0000539956 - Serio Marcos Gabriel Endereço: ALTO VERDE Y RUTA 9 44 Bairro: (ROL…" at bounding box center [404, 174] width 808 height 348
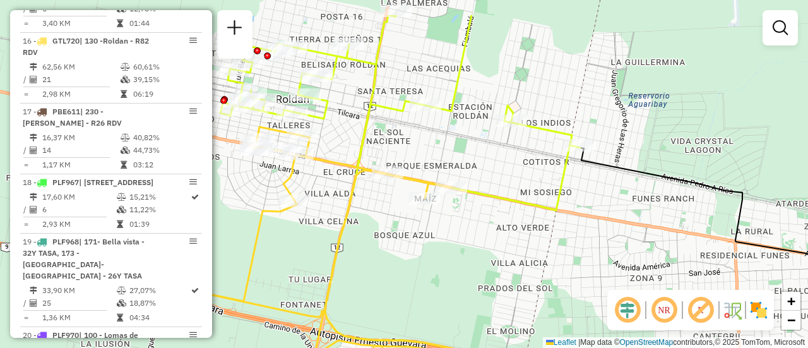
drag, startPoint x: 460, startPoint y: 121, endPoint x: 478, endPoint y: 182, distance: 63.3
click at [468, 199] on div "Janela de atendimento Grade de atendimento Capacidade Transportadoras Veículos …" at bounding box center [404, 174] width 808 height 348
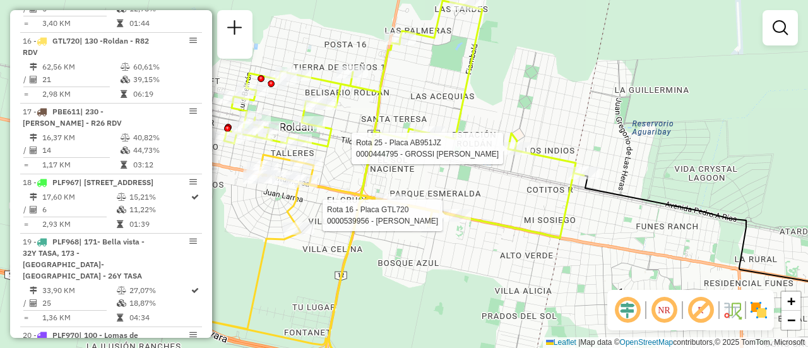
select select "**********"
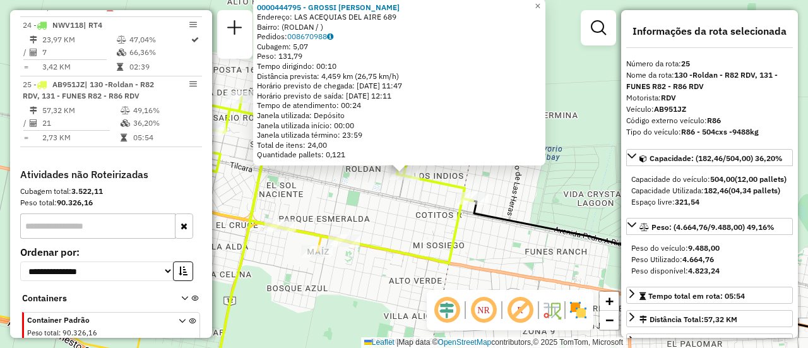
scroll to position [2188, 0]
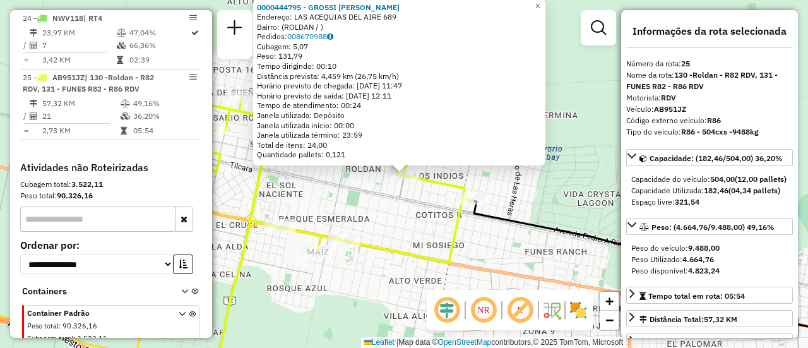
click at [415, 227] on div "0000444795 - GROSSI CARLOS AUGUSTO Endereço: LAS ACEQUIAS DEL AIRE 689 Bairro: …" at bounding box center [404, 174] width 808 height 348
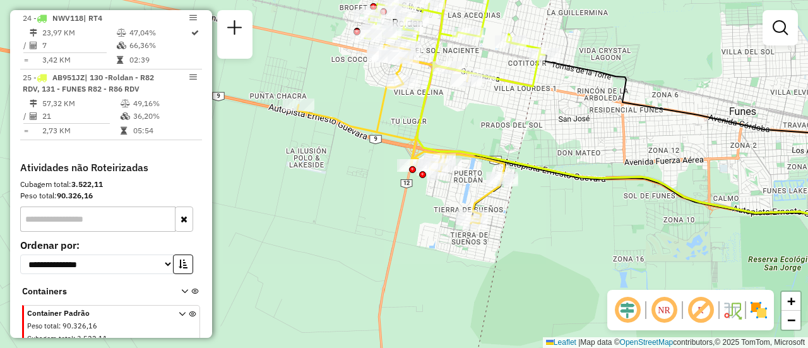
drag, startPoint x: 386, startPoint y: 269, endPoint x: 489, endPoint y: 125, distance: 176.9
click at [489, 125] on div "Janela de atendimento Grade de atendimento Capacidade Transportadoras Veículos …" at bounding box center [404, 174] width 808 height 348
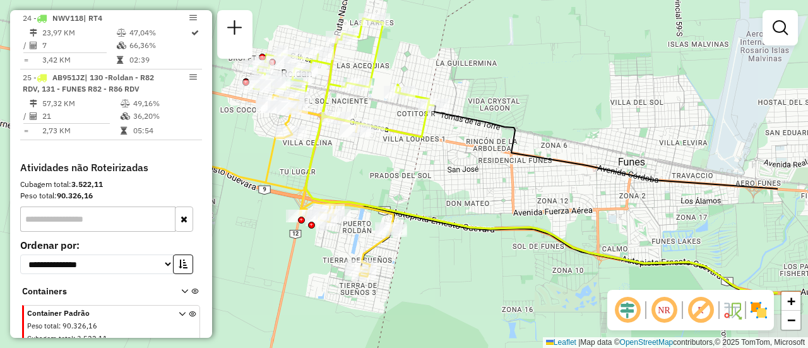
drag, startPoint x: 541, startPoint y: 146, endPoint x: 430, endPoint y: 196, distance: 122.0
click at [430, 196] on div "Janela de atendimento Grade de atendimento Capacidade Transportadoras Veículos …" at bounding box center [404, 174] width 808 height 348
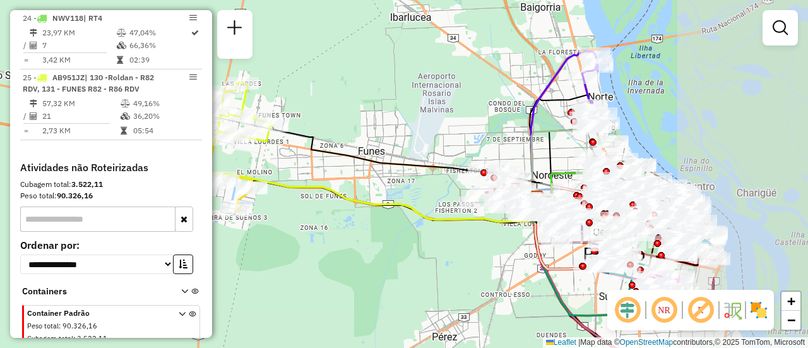
drag, startPoint x: 606, startPoint y: 143, endPoint x: 432, endPoint y: 127, distance: 174.9
click at [432, 127] on div "Janela de atendimento Grade de atendimento Capacidade Transportadoras Veículos …" at bounding box center [404, 174] width 808 height 348
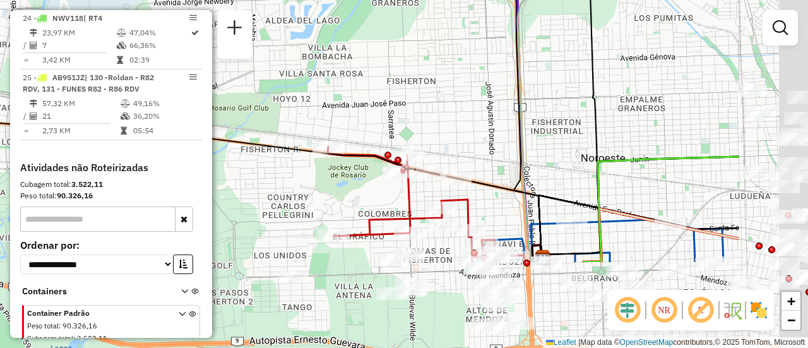
drag, startPoint x: 599, startPoint y: 218, endPoint x: 201, endPoint y: 19, distance: 445.0
click at [201, 19] on hb-router-mapa "Informações da Sessão 1290874 - 09/10/2025 Criação: 08/10/2025 16:15 Depósito: …" at bounding box center [404, 174] width 808 height 348
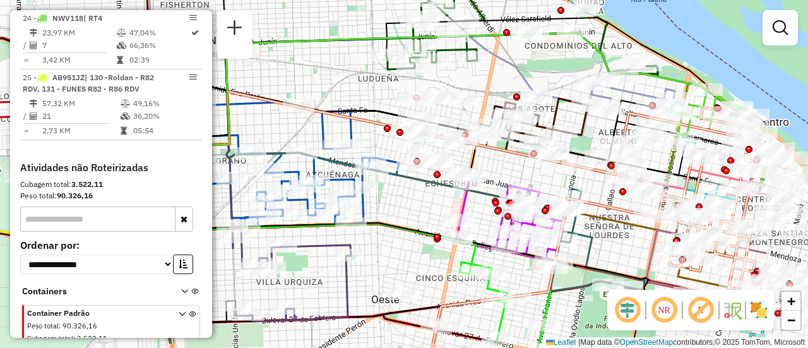
drag, startPoint x: 435, startPoint y: 90, endPoint x: 326, endPoint y: 56, distance: 113.9
click at [326, 56] on div "Janela de atendimento Grade de atendimento Capacidade Transportadoras Veículos …" at bounding box center [404, 174] width 808 height 348
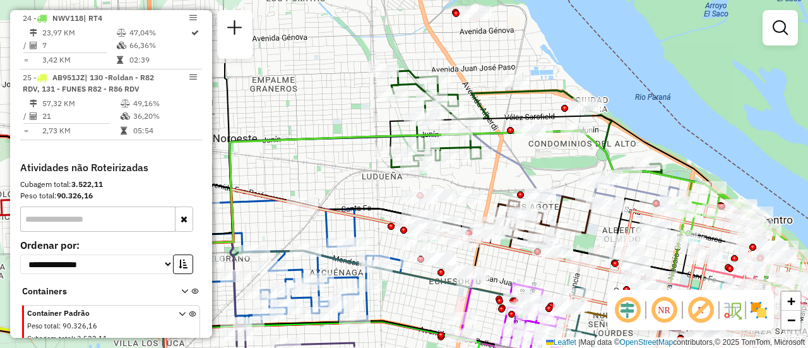
drag, startPoint x: 497, startPoint y: 106, endPoint x: 502, endPoint y: 150, distance: 43.8
click at [502, 150] on icon at bounding box center [388, 189] width 428 height 110
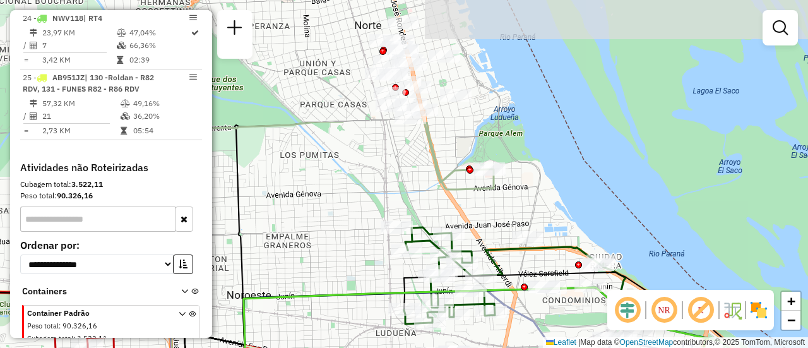
drag, startPoint x: 519, startPoint y: 187, endPoint x: 486, endPoint y: 220, distance: 46.9
click at [529, 299] on div "Janela de atendimento Grade de atendimento Capacidade Transportadoras Veículos …" at bounding box center [404, 174] width 808 height 348
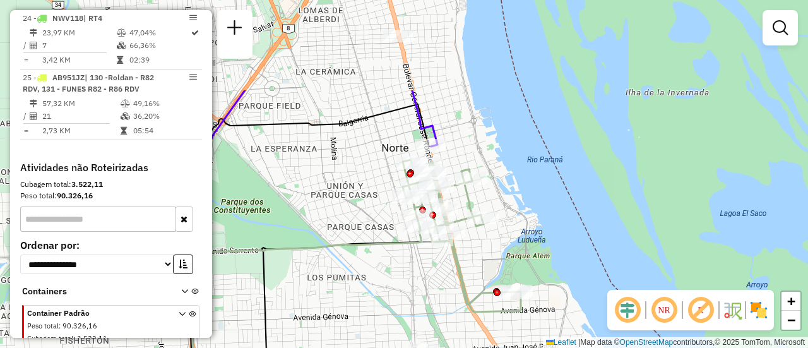
drag, startPoint x: 437, startPoint y: 213, endPoint x: 399, endPoint y: 172, distance: 56.2
click at [466, 312] on icon at bounding box center [462, 236] width 118 height 152
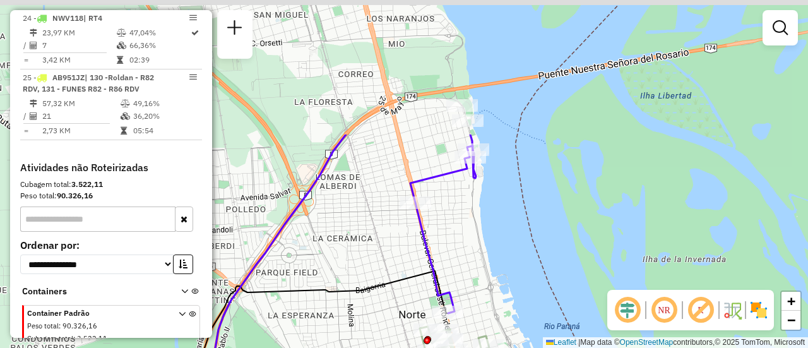
drag, startPoint x: 370, startPoint y: 268, endPoint x: 389, endPoint y: 301, distance: 38.2
click at [384, 314] on div "Janela de atendimento Grade de atendimento Capacidade Transportadoras Veículos …" at bounding box center [404, 174] width 808 height 348
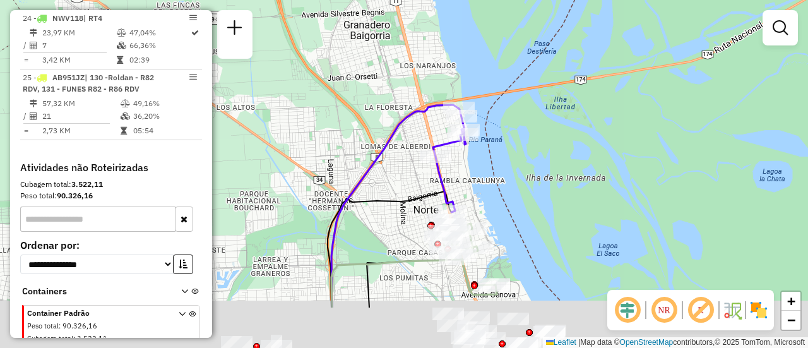
drag, startPoint x: 418, startPoint y: 223, endPoint x: 398, endPoint y: 127, distance: 98.0
click at [390, 124] on div "Janela de atendimento Grade de atendimento Capacidade Transportadoras Veículos …" at bounding box center [404, 174] width 808 height 348
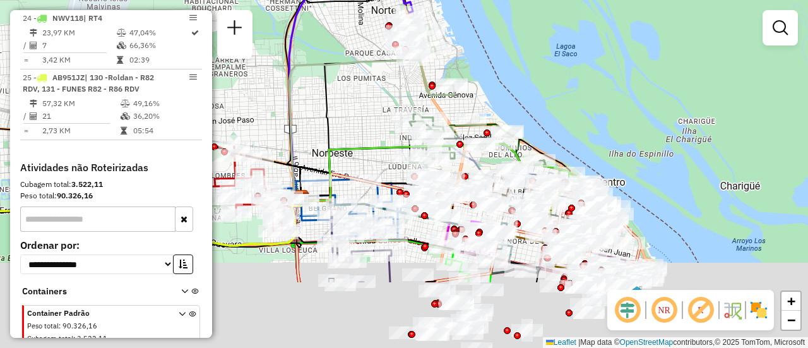
drag, startPoint x: 510, startPoint y: 193, endPoint x: 493, endPoint y: 89, distance: 105.4
click at [492, 88] on div "Janela de atendimento Grade de atendimento Capacidade Transportadoras Veículos …" at bounding box center [404, 174] width 808 height 348
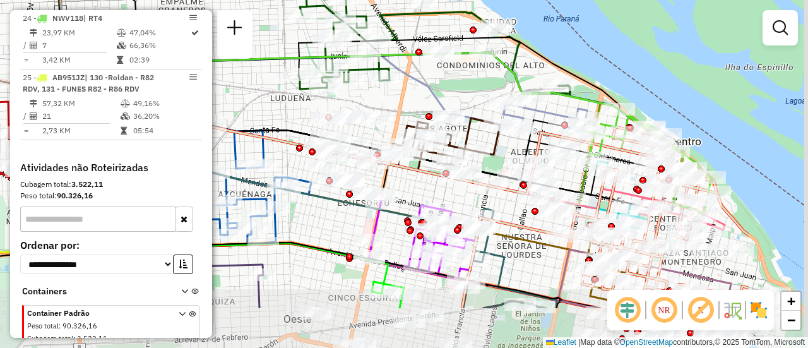
drag, startPoint x: 572, startPoint y: 165, endPoint x: 428, endPoint y: 90, distance: 162.0
click at [428, 90] on icon at bounding box center [296, 111] width 428 height 110
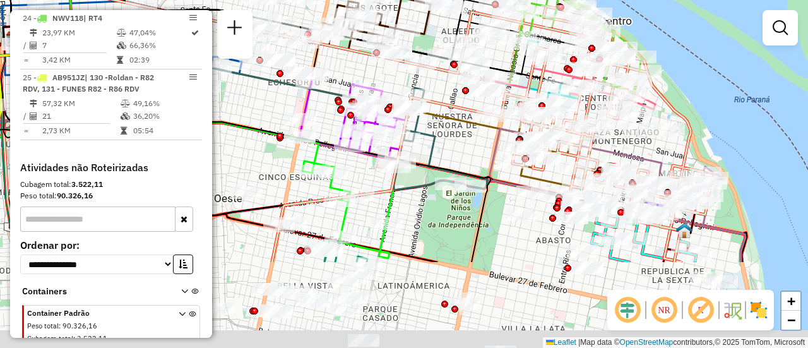
drag, startPoint x: 528, startPoint y: 254, endPoint x: 413, endPoint y: 61, distance: 223.8
click at [413, 61] on div "Janela de atendimento Grade de atendimento Capacidade Transportadoras Veículos …" at bounding box center [404, 174] width 808 height 348
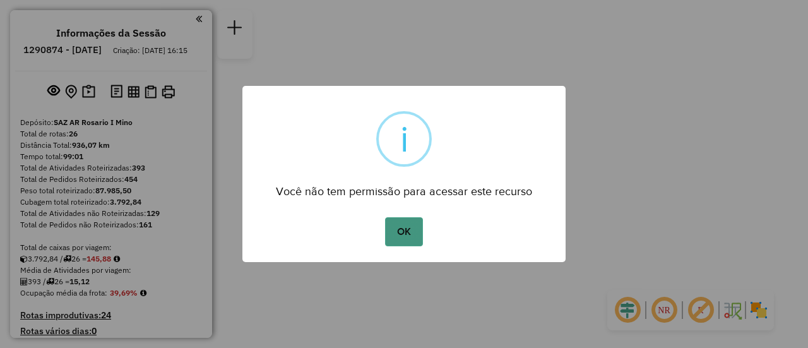
click at [403, 227] on button "OK" at bounding box center [403, 231] width 37 height 29
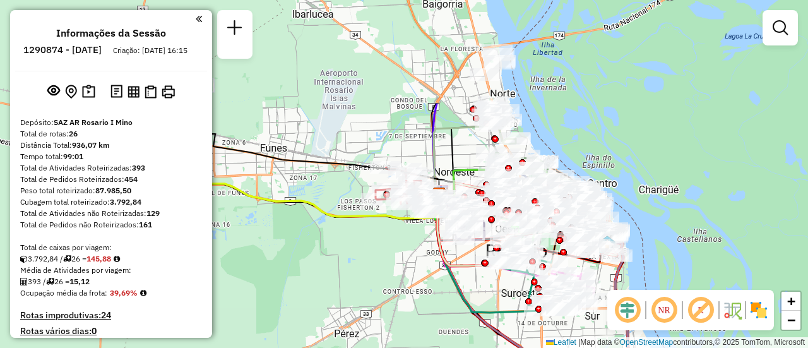
drag, startPoint x: 348, startPoint y: 141, endPoint x: 423, endPoint y: 290, distance: 166.8
click at [423, 290] on div "Janela de atendimento Grade de atendimento Capacidade Transportadoras Veículos …" at bounding box center [404, 174] width 808 height 348
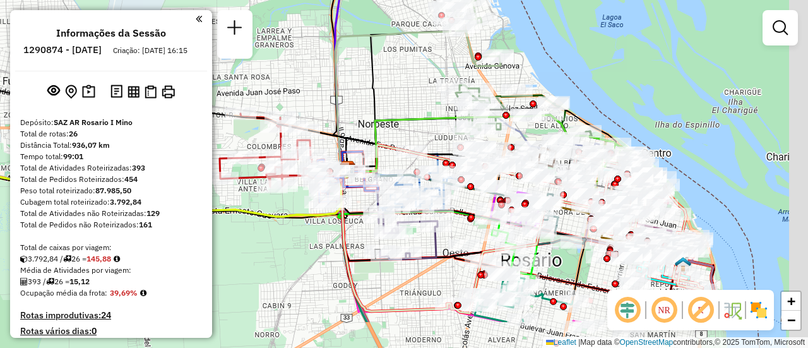
drag, startPoint x: 547, startPoint y: 160, endPoint x: 427, endPoint y: 110, distance: 129.6
click at [416, 102] on div "Janela de atendimento Grade de atendimento Capacidade Transportadoras Veículos …" at bounding box center [404, 174] width 808 height 348
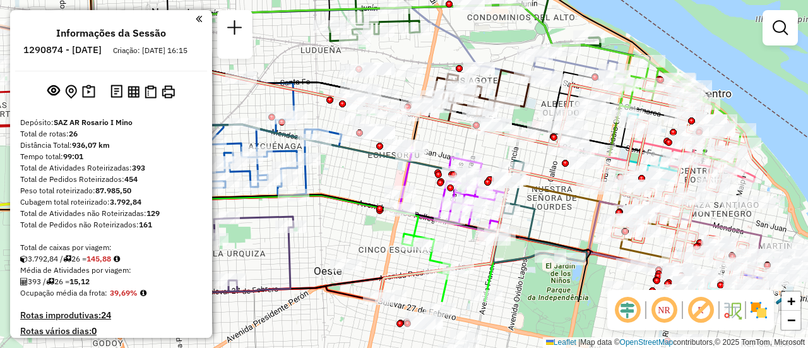
drag, startPoint x: 564, startPoint y: 134, endPoint x: 442, endPoint y: 57, distance: 144.6
click at [440, 56] on div "Janela de atendimento Grade de atendimento Capacidade Transportadoras Veículos …" at bounding box center [404, 174] width 808 height 348
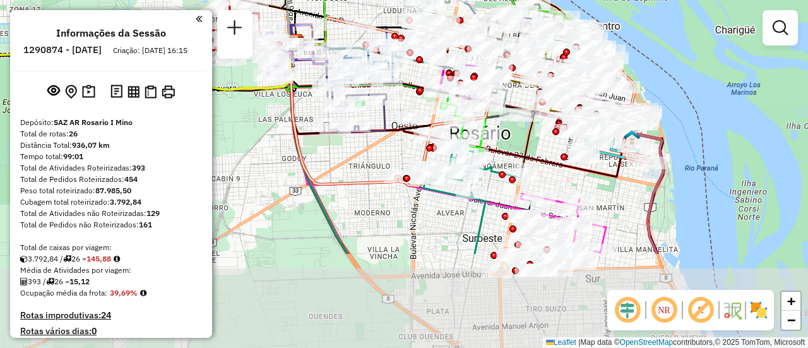
drag, startPoint x: 425, startPoint y: 288, endPoint x: 369, endPoint y: 147, distance: 152.3
click at [369, 147] on div "Janela de atendimento Grade de atendimento Capacidade Transportadoras Veículos …" at bounding box center [404, 174] width 808 height 348
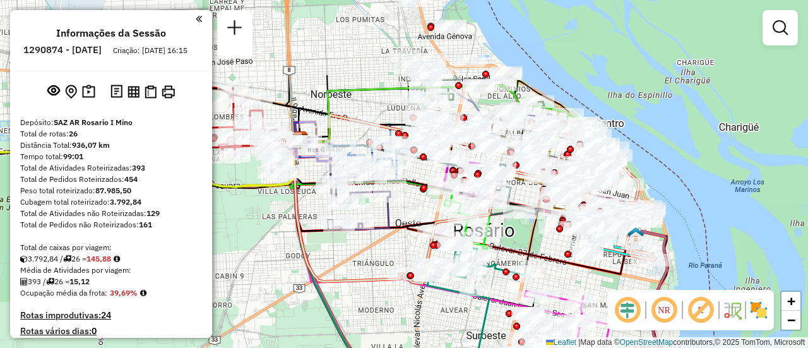
drag, startPoint x: 618, startPoint y: 215, endPoint x: 600, endPoint y: 273, distance: 61.3
click at [628, 323] on hb-router-mapa "Informações da Sessão 1290874 - 09/10/2025 Criação: 08/10/2025 16:15 Depósito: …" at bounding box center [404, 174] width 808 height 348
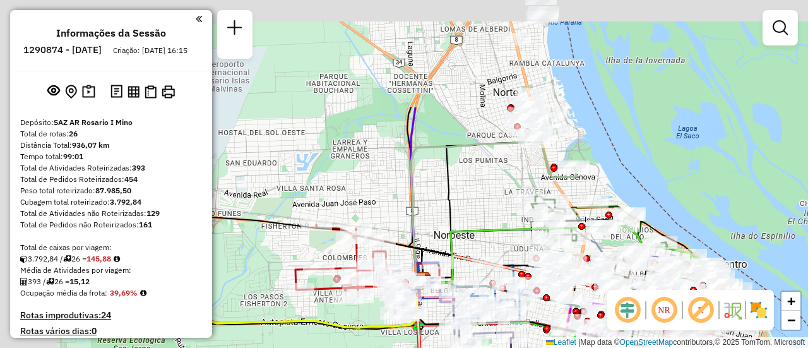
drag, startPoint x: 370, startPoint y: 67, endPoint x: 493, endPoint y: 209, distance: 187.9
click at [493, 209] on div "Janela de atendimento Grade de atendimento Capacidade Transportadoras Veículos …" at bounding box center [404, 174] width 808 height 348
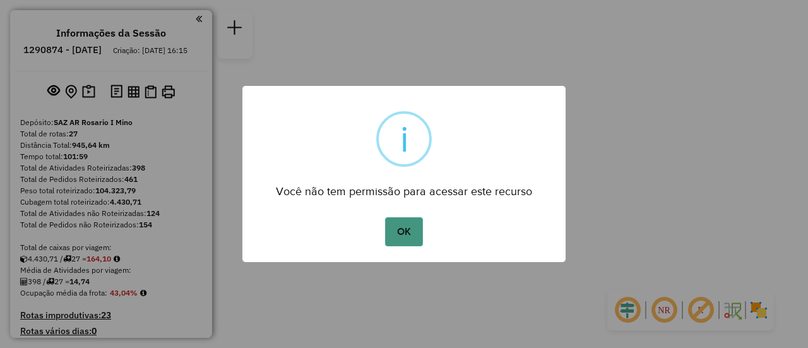
click at [398, 231] on button "OK" at bounding box center [403, 231] width 37 height 29
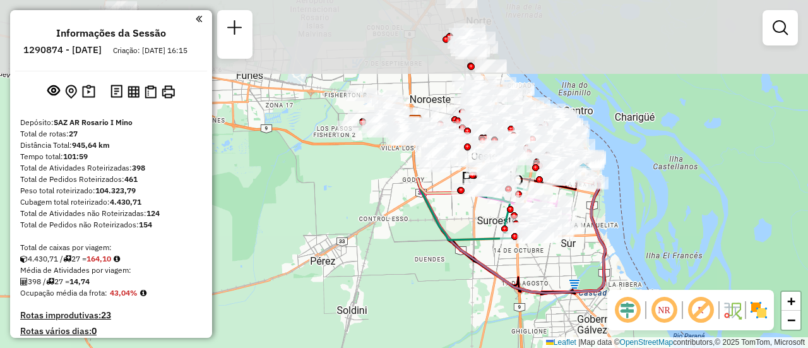
drag, startPoint x: 415, startPoint y: 219, endPoint x: 457, endPoint y: 314, distance: 103.9
click at [452, 318] on div "Janela de atendimento Grade de atendimento Capacidade Transportadoras Veículos …" at bounding box center [404, 174] width 808 height 348
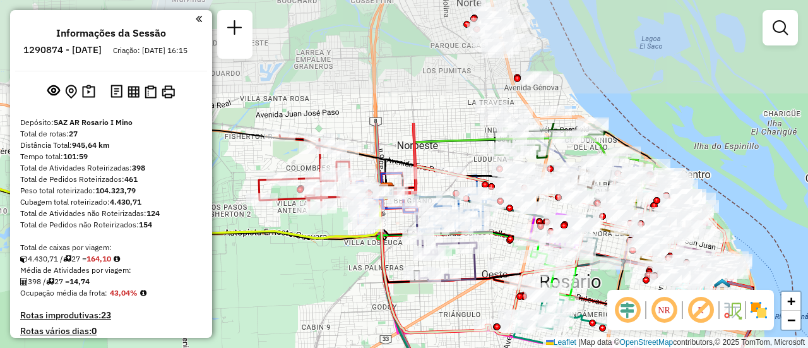
drag, startPoint x: 510, startPoint y: 163, endPoint x: 500, endPoint y: 276, distance: 114.0
click at [500, 276] on icon at bounding box center [469, 233] width 179 height 98
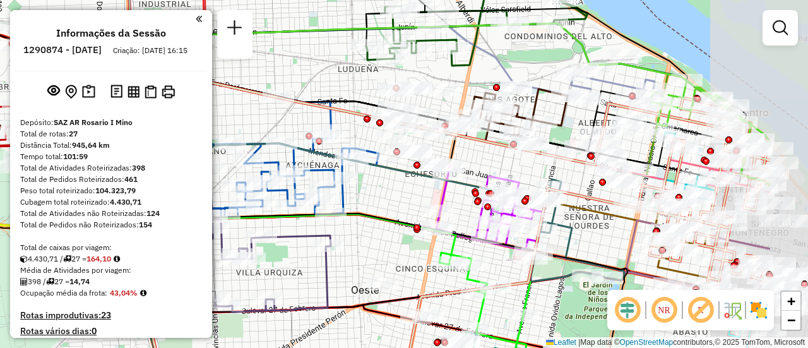
drag, startPoint x: 615, startPoint y: 171, endPoint x: 495, endPoint y: 156, distance: 120.8
click at [491, 158] on div "Janela de atendimento Grade de atendimento Capacidade Transportadoras Veículos …" at bounding box center [404, 174] width 808 height 348
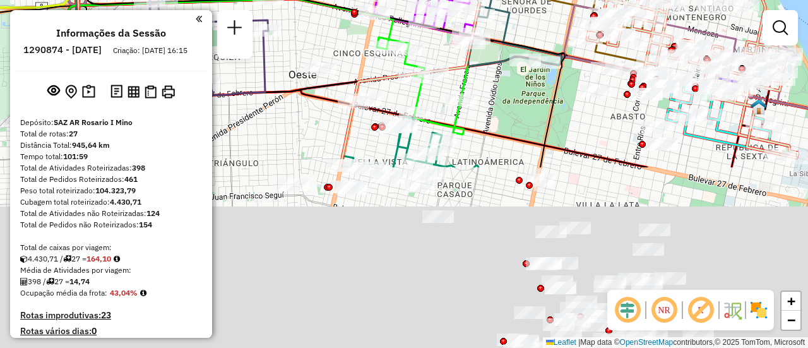
drag, startPoint x: 601, startPoint y: 247, endPoint x: 541, endPoint y: 39, distance: 216.5
click at [540, 27] on div "Janela de atendimento Grade de atendimento Capacidade Transportadoras Veículos …" at bounding box center [404, 174] width 808 height 348
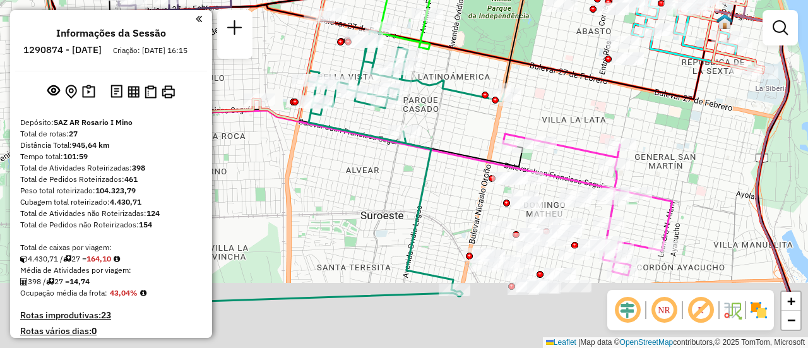
drag, startPoint x: 597, startPoint y: 106, endPoint x: 552, endPoint y: 20, distance: 96.8
click at [552, 20] on div "Janela de atendimento Grade de atendimento Capacidade Transportadoras Veículos …" at bounding box center [404, 174] width 808 height 348
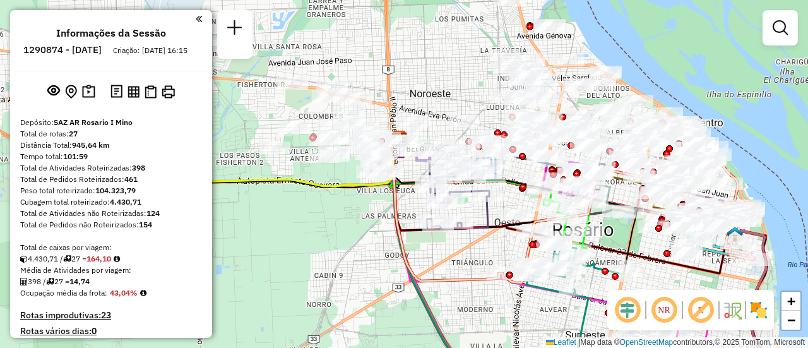
drag, startPoint x: 495, startPoint y: 110, endPoint x: 654, endPoint y: 265, distance: 222.2
click at [654, 265] on icon at bounding box center [583, 319] width 389 height 326
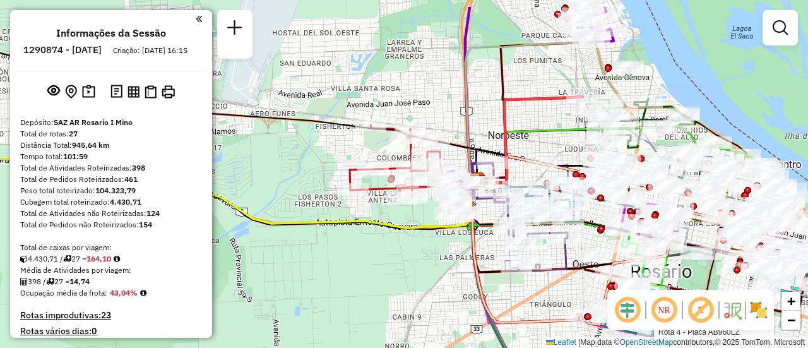
drag, startPoint x: 456, startPoint y: 73, endPoint x: 534, endPoint y: 115, distance: 88.6
click at [534, 115] on div "Rota 4 - Placa AB960LZ 0000470864 - YANG QIWEI Janela de atendimento Grade de a…" at bounding box center [404, 174] width 808 height 348
select select "**********"
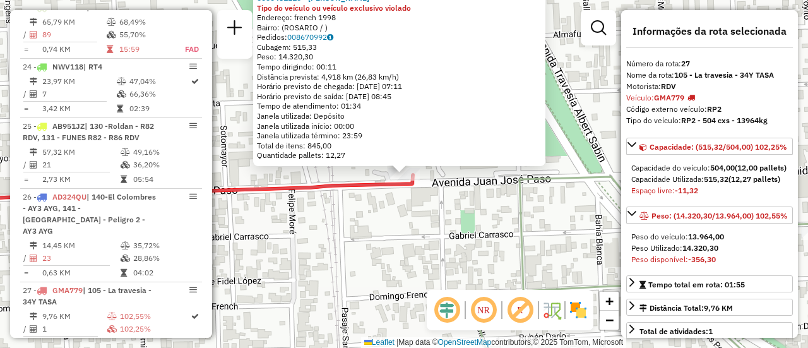
scroll to position [2341, 0]
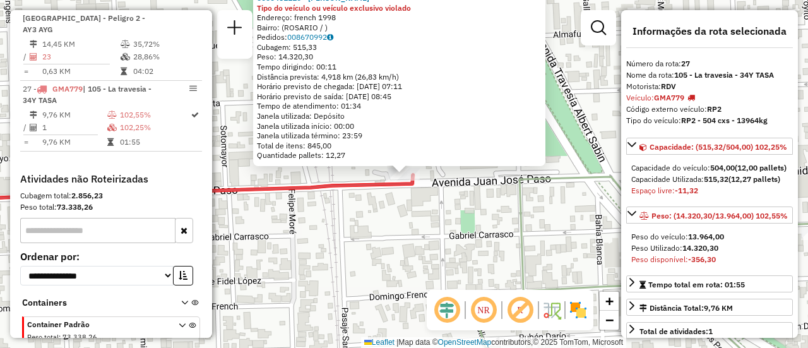
click at [401, 250] on div "0000461110 - [PERSON_NAME] - RDV Tipo do veículo ou veículo exclusivo violado E…" at bounding box center [404, 174] width 808 height 348
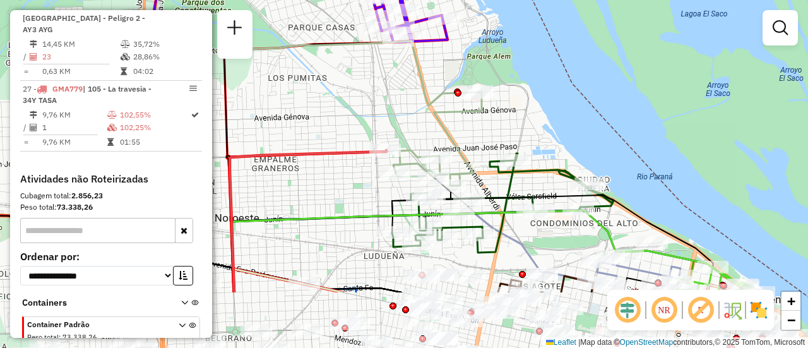
drag, startPoint x: 415, startPoint y: 211, endPoint x: 399, endPoint y: 121, distance: 91.6
click at [399, 121] on div "Janela de atendimento Grade de atendimento Capacidade Transportadoras Veículos …" at bounding box center [404, 174] width 808 height 348
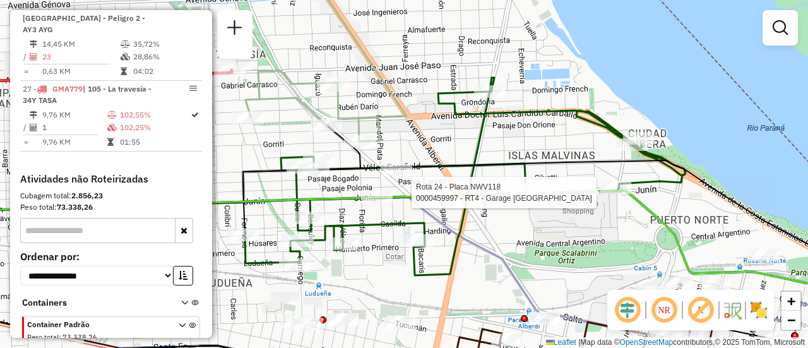
select select "**********"
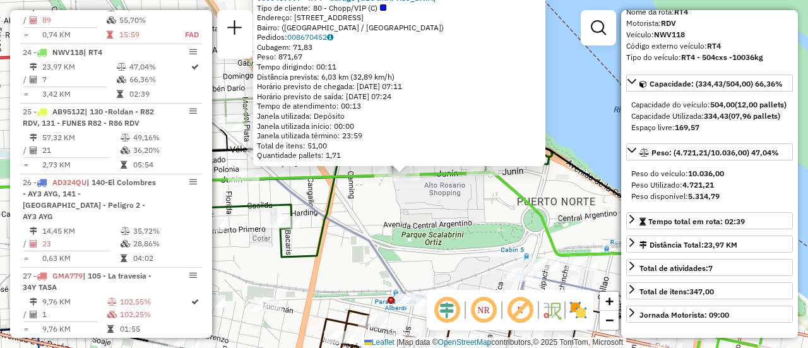
scroll to position [126, 0]
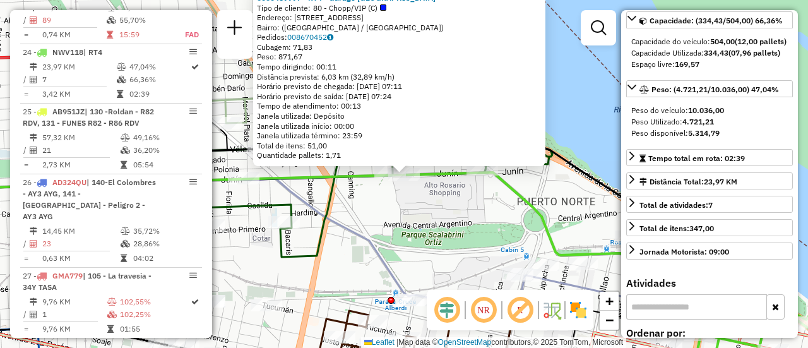
click at [456, 203] on div "0000459997 - RT4 - Garage Italia Tipo de cliente: 80 - Chopp/VIP (C) Endereço: …" at bounding box center [404, 174] width 808 height 348
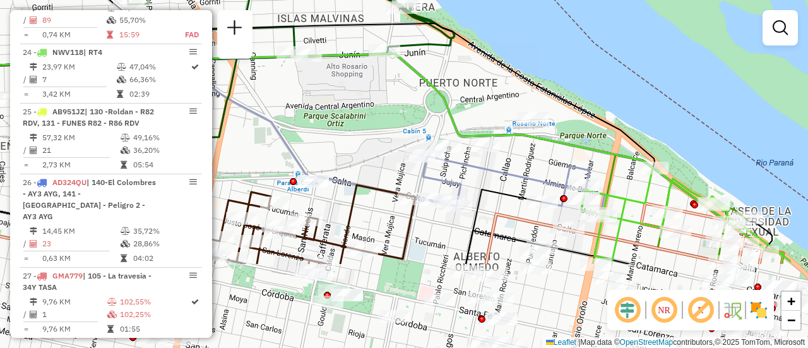
drag, startPoint x: 587, startPoint y: 227, endPoint x: 489, endPoint y: 108, distance: 154.2
click at [489, 108] on div "Janela de atendimento Grade de atendimento Capacidade Transportadoras Veículos …" at bounding box center [404, 174] width 808 height 348
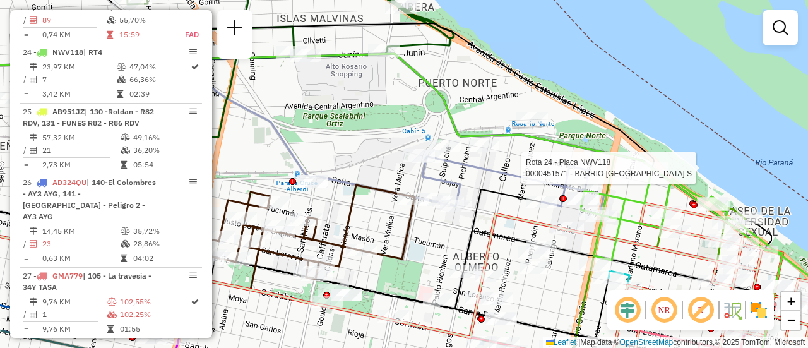
select select "**********"
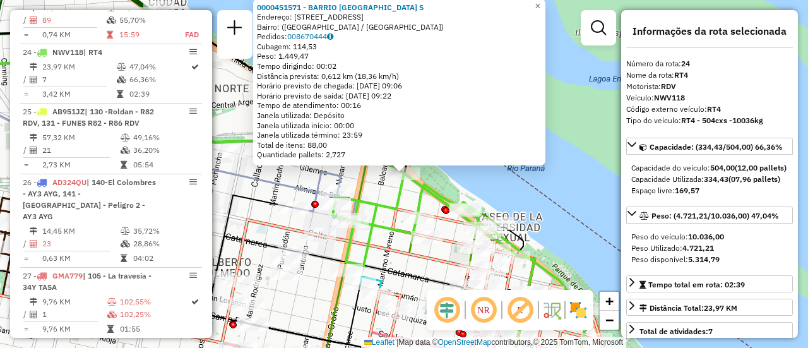
click at [389, 240] on div "0000451571 - BARRIO [GEOGRAPHIC_DATA] S Endereço: [STREET_ADDRESS]) [GEOGRAPHIC…" at bounding box center [404, 174] width 808 height 348
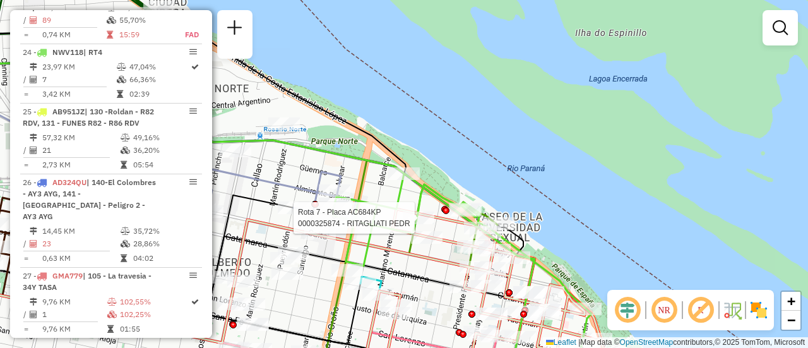
select select "**********"
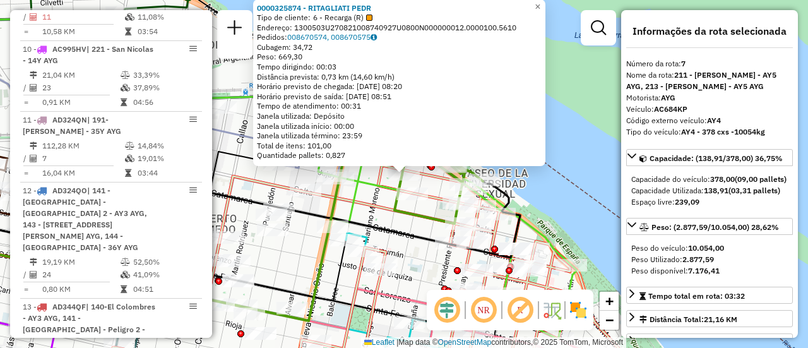
scroll to position [873, 0]
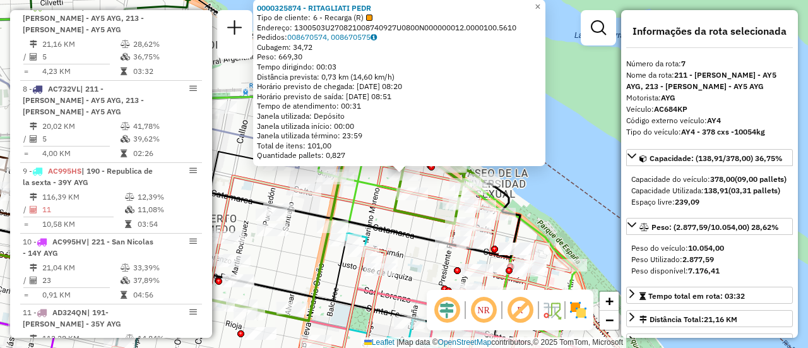
click at [398, 245] on div "0000325874 - RITAGLIATI PEDR Tipo de cliente: 6 - Recarga (R) Endereço: 1300503…" at bounding box center [404, 174] width 808 height 348
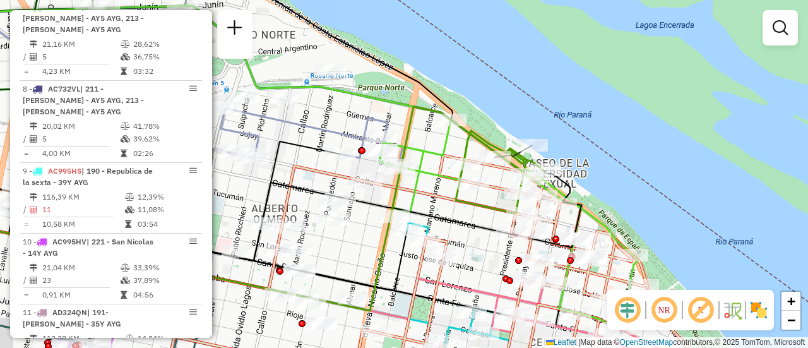
drag, startPoint x: 353, startPoint y: 205, endPoint x: 442, endPoint y: 186, distance: 91.0
click at [445, 189] on icon at bounding box center [371, 167] width 534 height 323
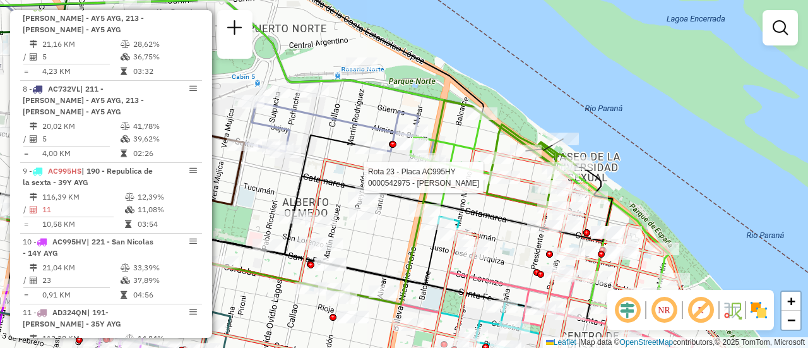
click at [385, 215] on div "Rota 23 - Placa AC995HY 0000542975 - Morelli Silvana Graciela Janela de atendim…" at bounding box center [404, 174] width 808 height 348
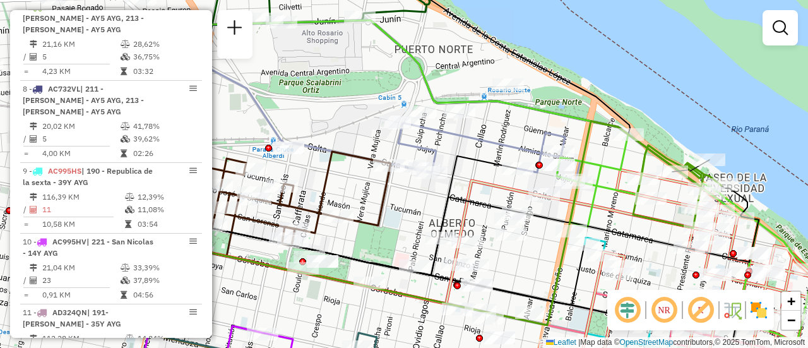
drag, startPoint x: 325, startPoint y: 129, endPoint x: 471, endPoint y: 150, distance: 147.9
click at [471, 150] on div "Janela de atendimento Grade de atendimento Capacidade Transportadoras Veículos …" at bounding box center [404, 174] width 808 height 348
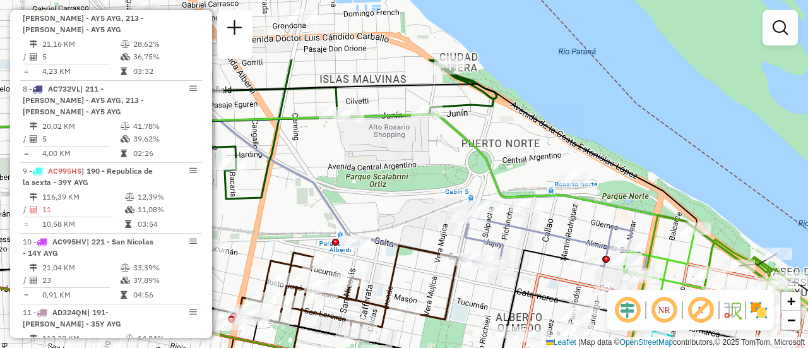
drag, startPoint x: 300, startPoint y: 83, endPoint x: 378, endPoint y: 187, distance: 130.2
click at [378, 187] on div "Janela de atendimento Grade de atendimento Capacidade Transportadoras Veículos …" at bounding box center [404, 174] width 808 height 348
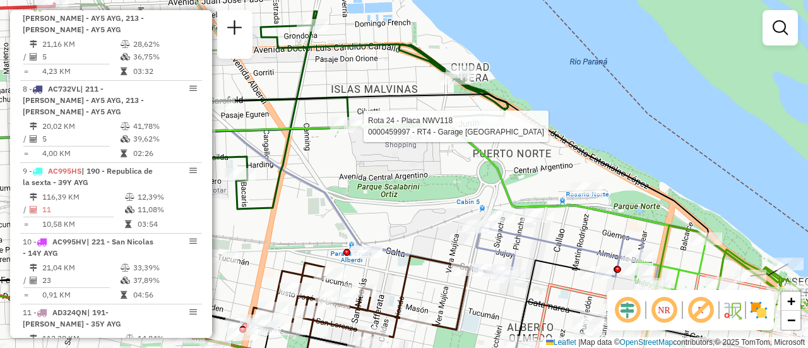
select select "**********"
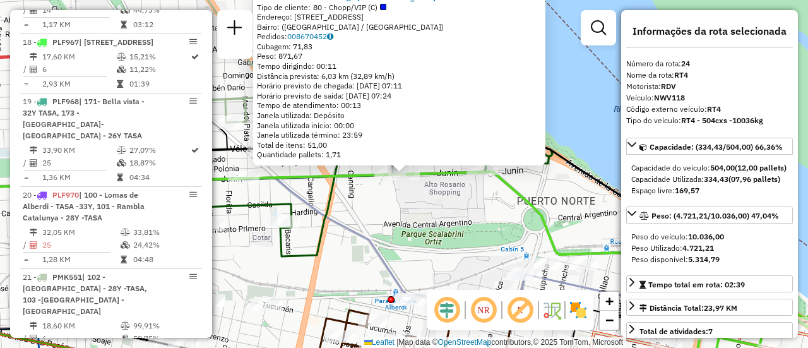
scroll to position [2154, 0]
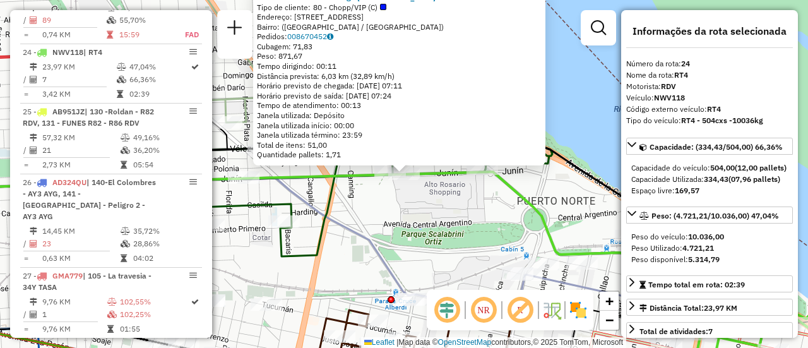
click at [427, 215] on div "0000459997 - RT4 - Garage Italia Tipo de cliente: 80 - Chopp/VIP (C) Endereço: …" at bounding box center [404, 174] width 808 height 348
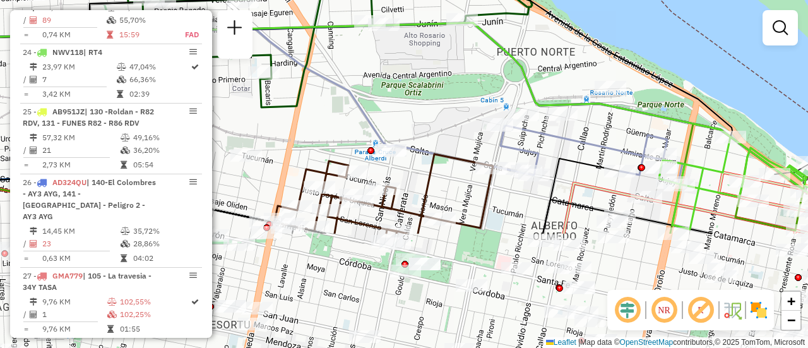
drag, startPoint x: 447, startPoint y: 254, endPoint x: 428, endPoint y: 106, distance: 149.6
click at [427, 107] on div "Janela de atendimento Grade de atendimento Capacidade Transportadoras Veículos …" at bounding box center [404, 174] width 808 height 348
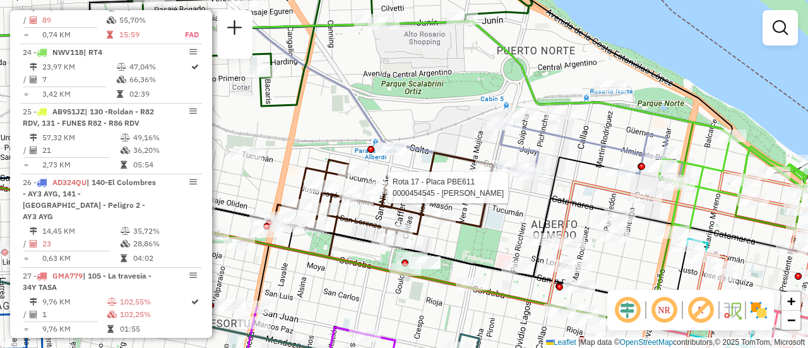
select select "**********"
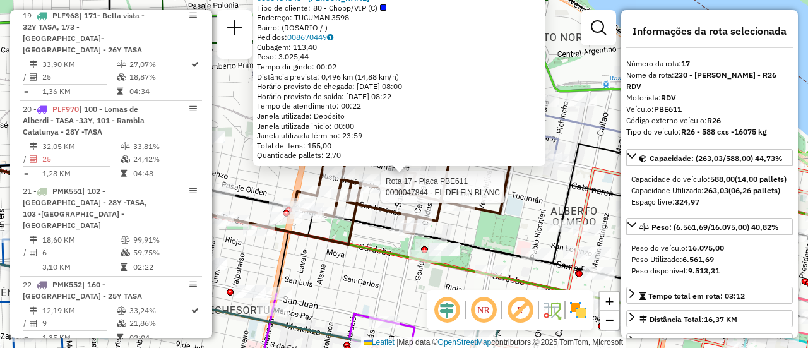
scroll to position [1637, 0]
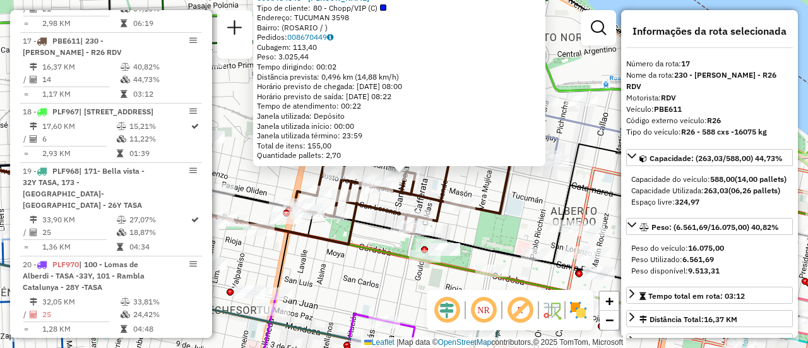
click at [369, 235] on div "0000454545 - GONZALEZ MAXIMILIANO JOSE Tipo de cliente: 80 - Chopp/VIP (C) Ende…" at bounding box center [404, 174] width 808 height 348
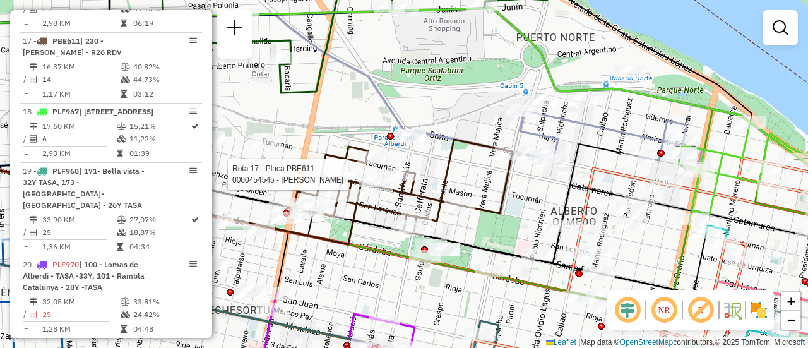
select select "**********"
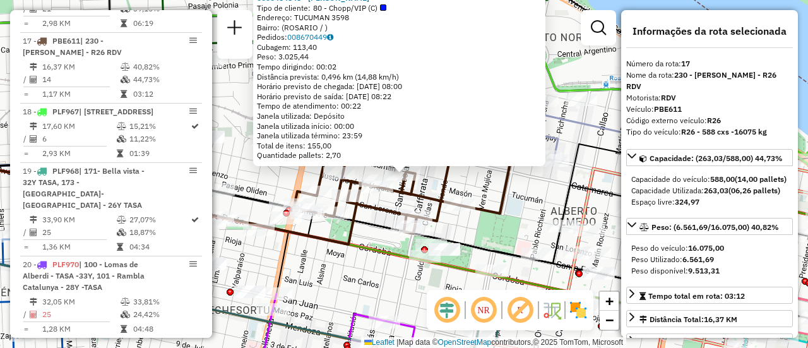
click at [378, 215] on icon at bounding box center [167, 198] width 497 height 91
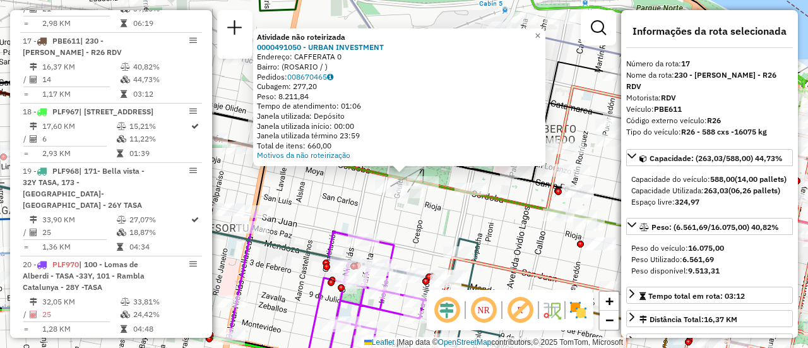
click at [402, 232] on div "Atividade não roteirizada 0000491050 - URBAN INVESTMENT Endereço: CAFFERATA 0 B…" at bounding box center [404, 174] width 808 height 348
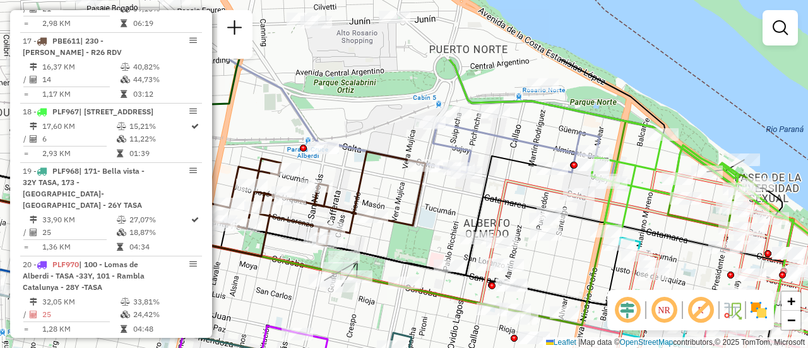
drag, startPoint x: 485, startPoint y: 125, endPoint x: 419, endPoint y: 219, distance: 115.0
click at [419, 219] on icon at bounding box center [315, 194] width 219 height 86
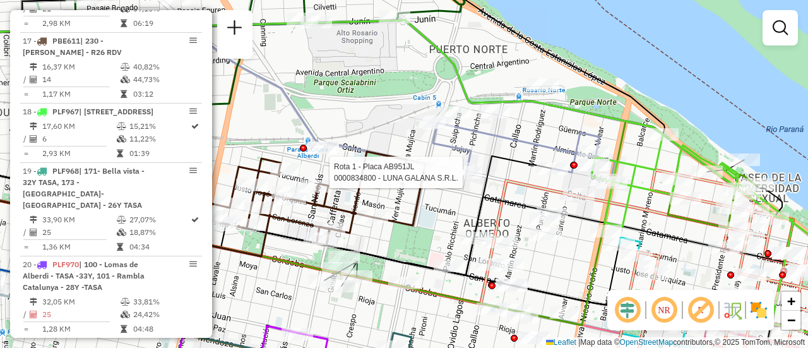
select select "**********"
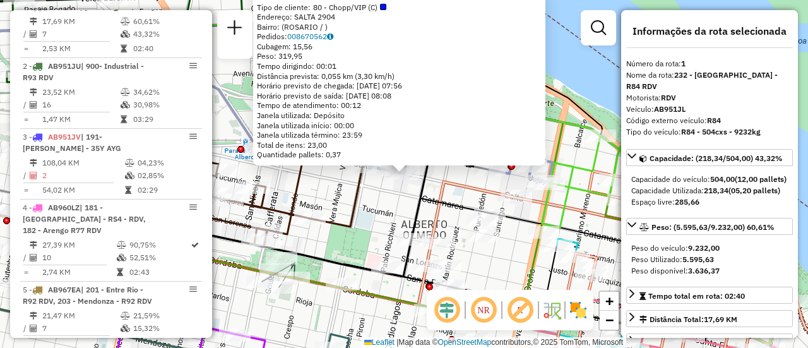
scroll to position [63, 0]
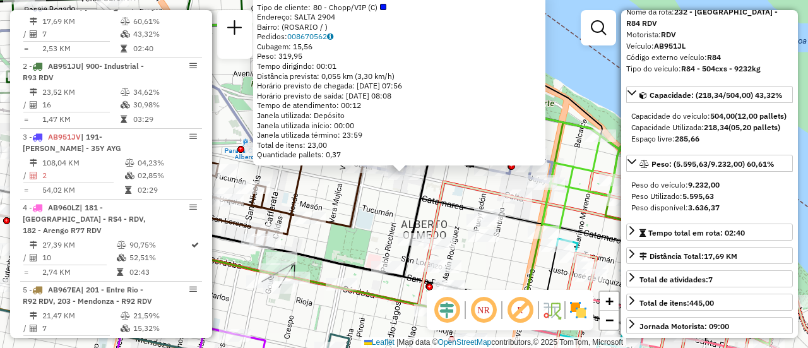
click at [437, 186] on icon at bounding box center [386, 276] width 935 height 211
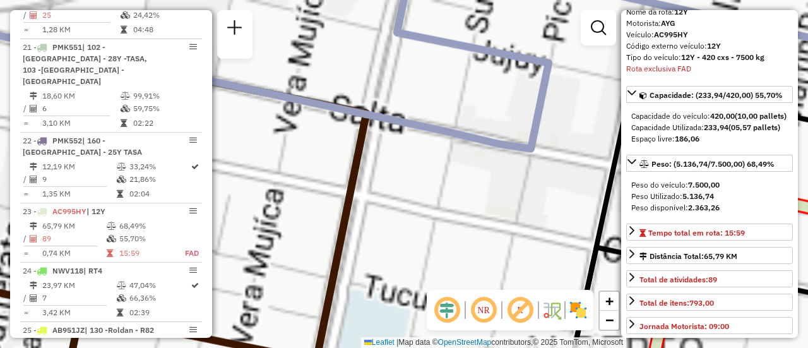
scroll to position [2095, 0]
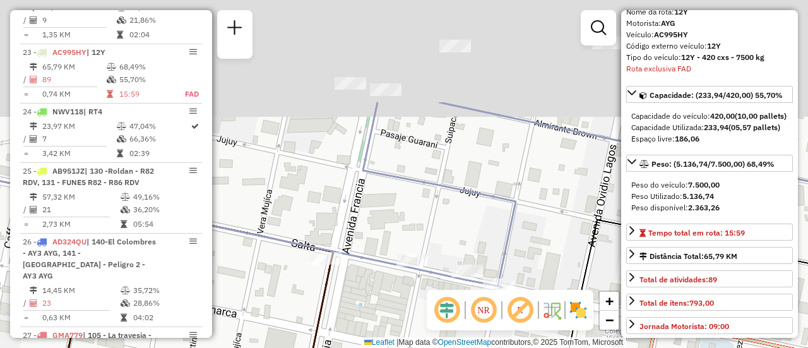
drag, startPoint x: 405, startPoint y: 78, endPoint x: 392, endPoint y: 181, distance: 104.3
click at [365, 236] on div "Janela de atendimento Grade de atendimento Capacidade Transportadoras Veículos …" at bounding box center [404, 174] width 808 height 348
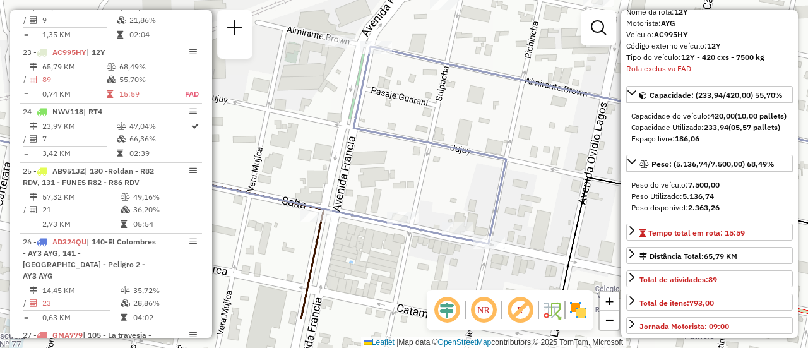
drag, startPoint x: 421, startPoint y: 241, endPoint x: 401, endPoint y: 131, distance: 111.6
click at [399, 125] on div "Janela de atendimento Grade de atendimento Capacidade Transportadoras Veículos …" at bounding box center [404, 174] width 808 height 348
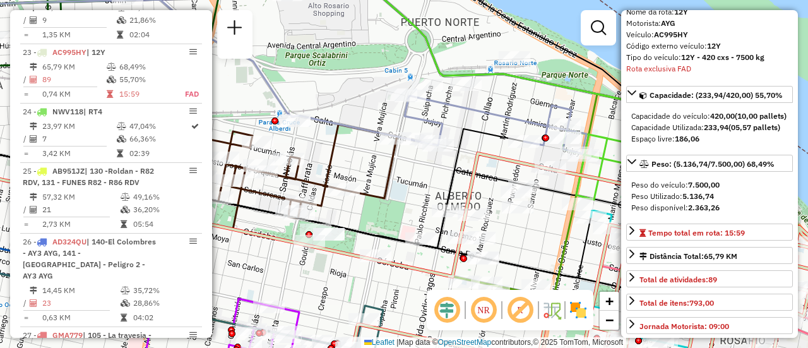
drag, startPoint x: 506, startPoint y: 189, endPoint x: 406, endPoint y: 122, distance: 120.2
click at [411, 124] on div "Janela de atendimento Grade de atendimento Capacidade Transportadoras Veículos …" at bounding box center [404, 174] width 808 height 348
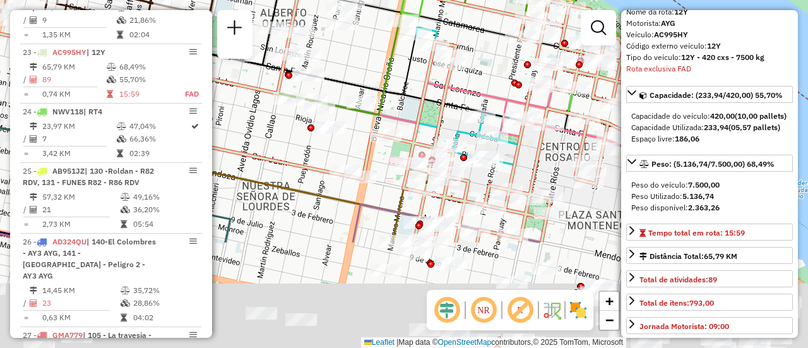
drag, startPoint x: 467, startPoint y: 196, endPoint x: 343, endPoint y: 37, distance: 202.3
click at [320, 0] on html "Aguarde... Pop-up bloqueado! Seu navegador bloqueou automáticamente a abertura …" at bounding box center [404, 174] width 808 height 348
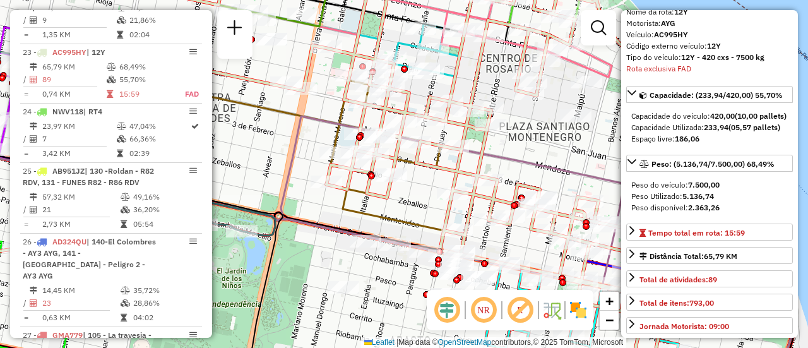
click at [442, 0] on html "Aguarde... Pop-up bloqueado! Seu navegador bloqueou automáticamente a abertura …" at bounding box center [404, 174] width 808 height 348
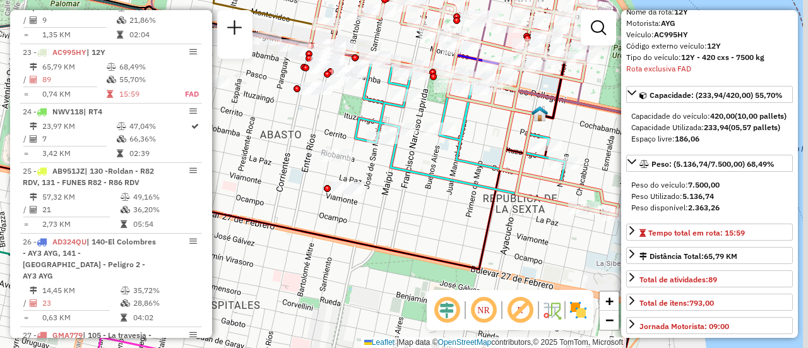
drag, startPoint x: 553, startPoint y: 163, endPoint x: 447, endPoint y: 143, distance: 107.9
click at [447, 143] on icon at bounding box center [486, 139] width 262 height 151
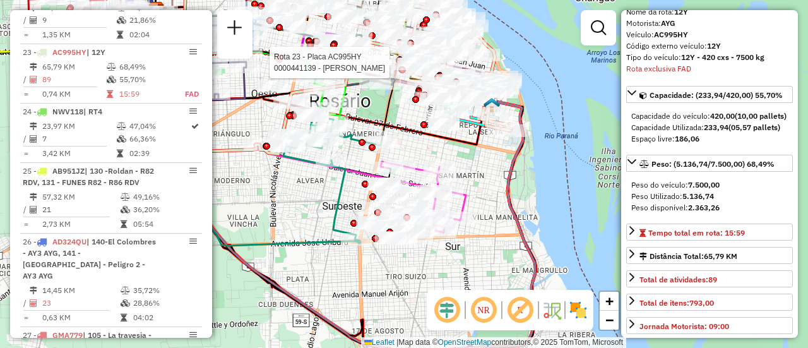
drag, startPoint x: 440, startPoint y: 180, endPoint x: 459, endPoint y: 155, distance: 31.0
click at [459, 155] on div "Rota 23 - Placa AC995HY 0000441139 - BORDESSE PAOLA SOLEDAD Janela de atendimen…" at bounding box center [404, 174] width 808 height 348
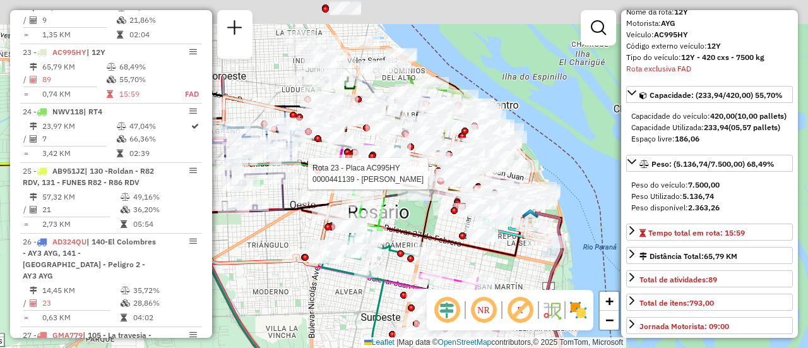
drag, startPoint x: 481, startPoint y: 229, endPoint x: 512, endPoint y: 294, distance: 72.0
click at [512, 294] on hb-router-mapa "Informações da Sessão 1290874 - 09/10/2025 Criação: 08/10/2025 16:15 Depósito: …" at bounding box center [404, 174] width 808 height 348
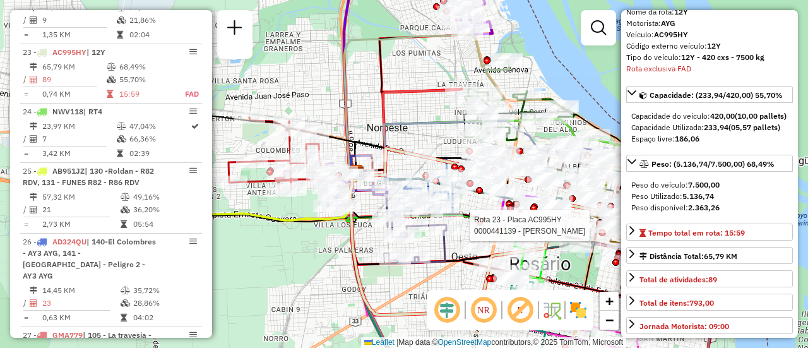
drag, startPoint x: 393, startPoint y: 112, endPoint x: 560, endPoint y: 141, distance: 169.7
click at [560, 141] on div "Rota 23 - Placa AC995HY 0000441139 - BORDESSE PAOLA SOLEDAD Janela de atendimen…" at bounding box center [404, 174] width 808 height 348
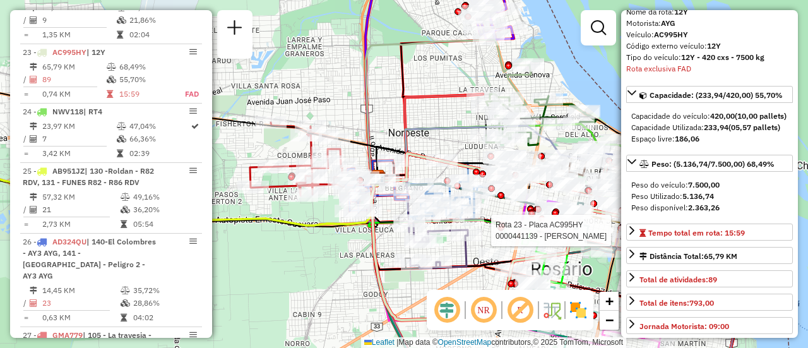
click at [444, 117] on div "Rota 23 - Placa AC995HY 0000441139 - BORDESSE PAOLA SOLEDAD Janela de atendimen…" at bounding box center [404, 174] width 808 height 348
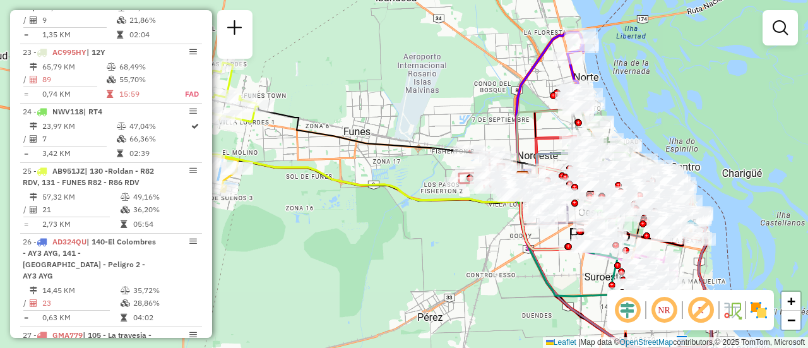
drag, startPoint x: 430, startPoint y: 205, endPoint x: 481, endPoint y: 232, distance: 57.9
click at [481, 232] on div "Janela de atendimento Grade de atendimento Capacidade Transportadoras Veículos …" at bounding box center [404, 174] width 808 height 348
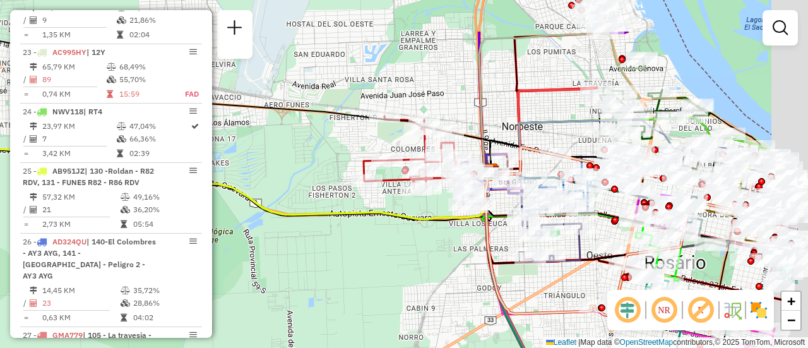
drag, startPoint x: 453, startPoint y: 253, endPoint x: 380, endPoint y: 261, distance: 73.0
click at [336, 282] on div "Janela de atendimento Grade de atendimento Capacidade Transportadoras Veículos …" at bounding box center [404, 174] width 808 height 348
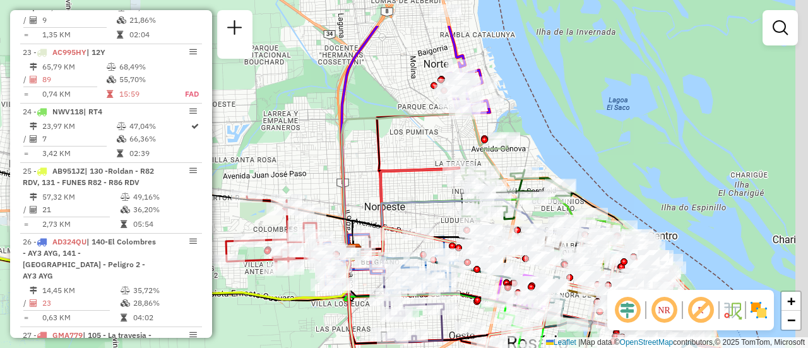
drag, startPoint x: 467, startPoint y: 122, endPoint x: 404, endPoint y: 191, distance: 92.9
click at [405, 192] on div "Janela de atendimento Grade de atendimento Capacidade Transportadoras Veículos …" at bounding box center [404, 174] width 808 height 348
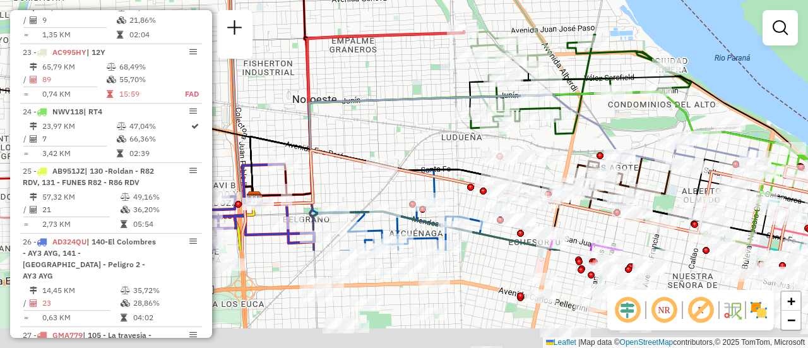
drag, startPoint x: 634, startPoint y: 251, endPoint x: 623, endPoint y: 119, distance: 132.3
click at [623, 119] on div "Janela de atendimento Grade de atendimento Capacidade Transportadoras Veículos …" at bounding box center [404, 174] width 808 height 348
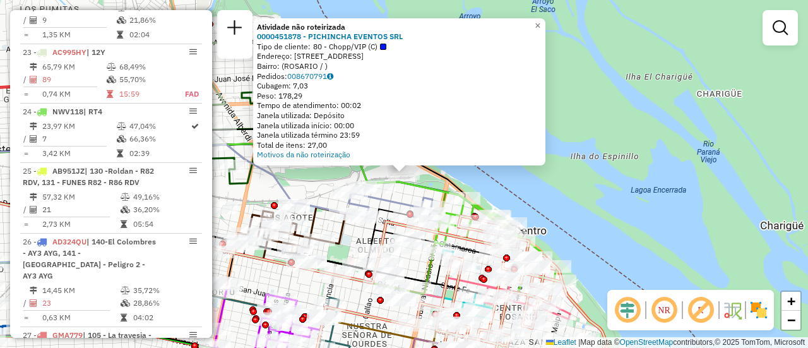
click at [581, 204] on div "Atividade não roteirizada 0000451878 - PICHINCHA EVENTOS SRL Tipo de cliente: 8…" at bounding box center [404, 174] width 808 height 348
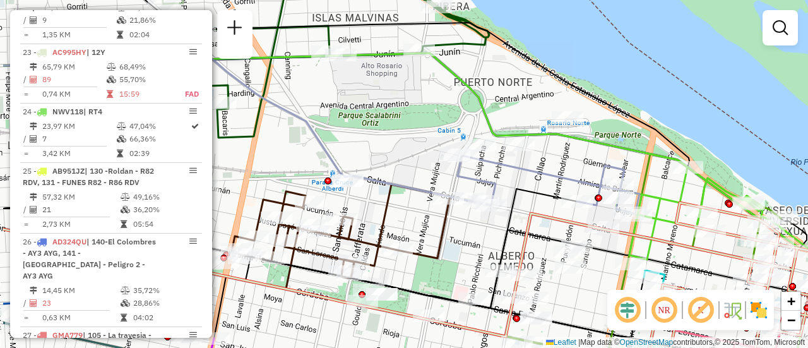
drag, startPoint x: 500, startPoint y: 174, endPoint x: 565, endPoint y: 176, distance: 65.0
click at [563, 176] on icon at bounding box center [548, 185] width 182 height 58
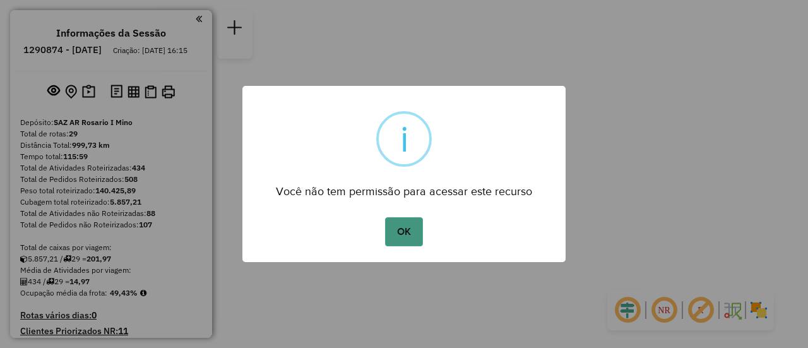
click at [405, 228] on button "OK" at bounding box center [403, 231] width 37 height 29
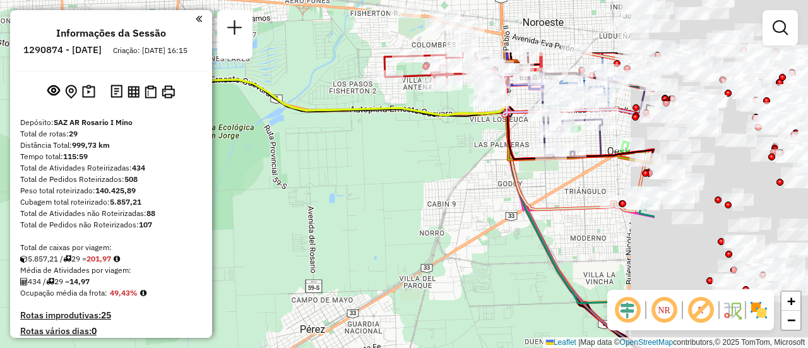
drag, startPoint x: 504, startPoint y: 151, endPoint x: 380, endPoint y: 223, distance: 143.9
click at [301, 268] on div "Janela de atendimento Grade de atendimento Capacidade Transportadoras Veículos …" at bounding box center [404, 174] width 808 height 348
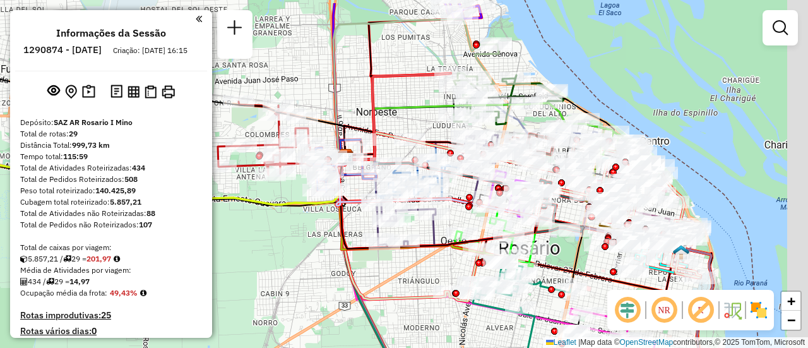
drag, startPoint x: 491, startPoint y: 74, endPoint x: 339, endPoint y: 146, distance: 167.7
click at [345, 146] on icon at bounding box center [436, 132] width 182 height 56
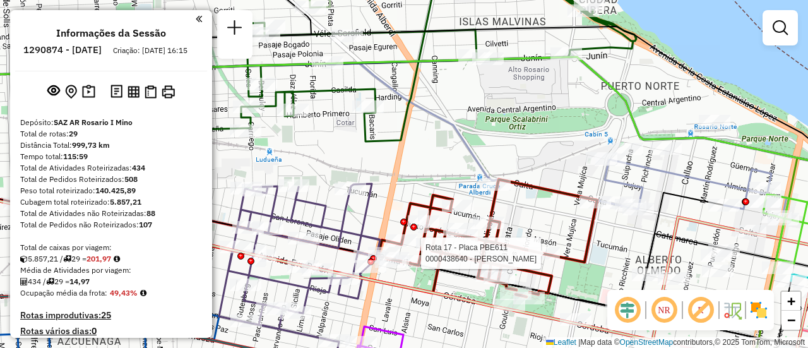
select select "**********"
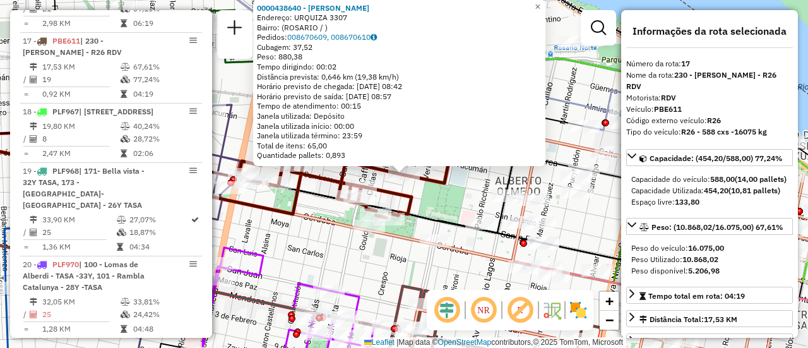
scroll to position [63, 0]
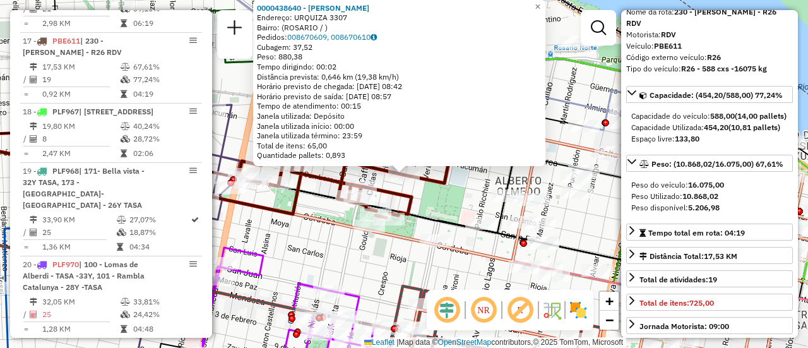
click at [476, 194] on div "0000438640 - WANG LINGPING Endereço: URQUIZA 3307 Bairro: (ROSARIO / ) Pedidos:…" at bounding box center [404, 174] width 808 height 348
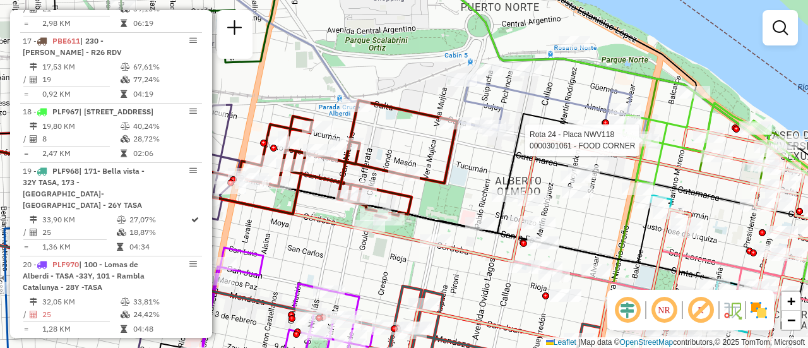
select select "**********"
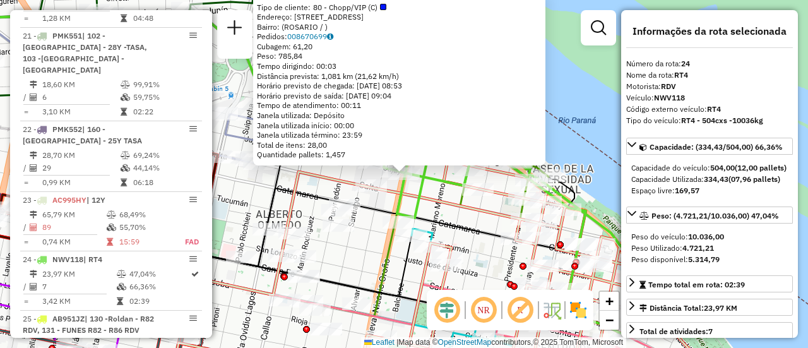
scroll to position [2154, 0]
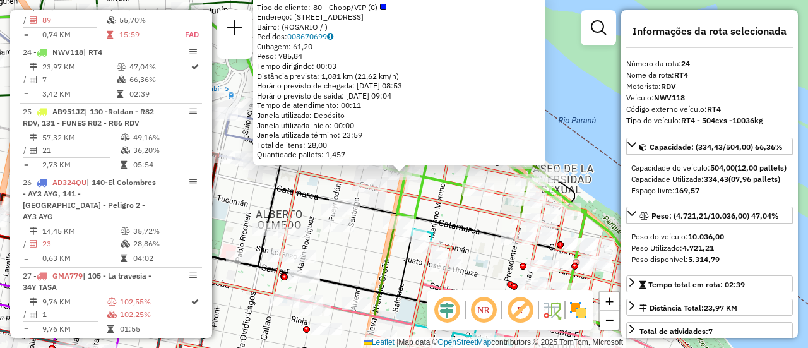
click at [480, 201] on div "0000301061 - FOOD CORNER Tipo de cliente: 80 - Chopp/VIP (C) Endereço: BLVD ORO…" at bounding box center [404, 174] width 808 height 348
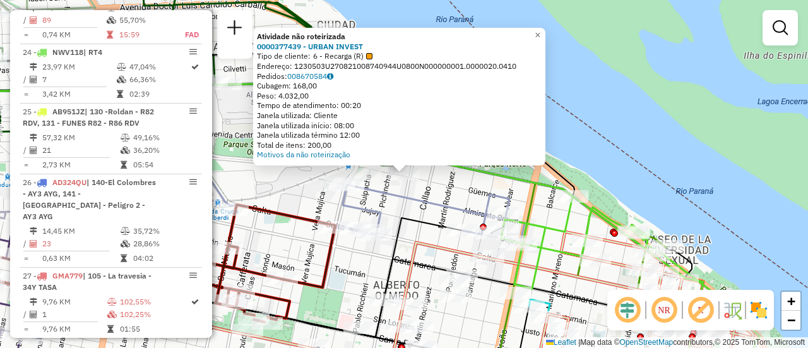
click at [447, 192] on div "Atividade não roteirizada 0000377439 - URBAN INVEST Tipo de cliente: 6 - Recarg…" at bounding box center [404, 174] width 808 height 348
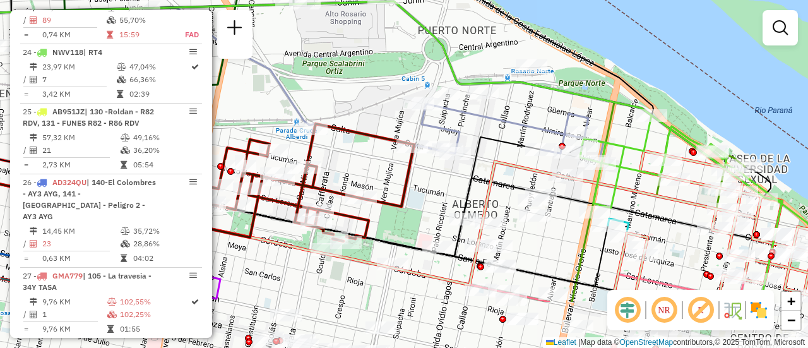
drag, startPoint x: 302, startPoint y: 300, endPoint x: 389, endPoint y: 183, distance: 146.1
click at [391, 182] on div "Janela de atendimento Grade de atendimento Capacidade Transportadoras Veículos …" at bounding box center [404, 174] width 808 height 348
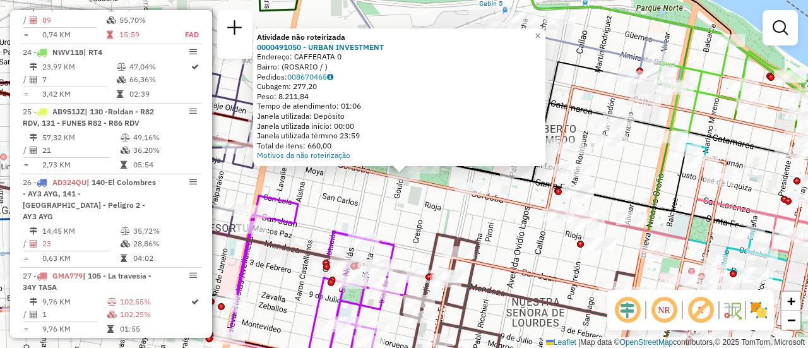
click at [431, 204] on div "Atividade não roteirizada 0000491050 - URBAN INVESTMENT Endereço: CAFFERATA 0 B…" at bounding box center [404, 174] width 808 height 348
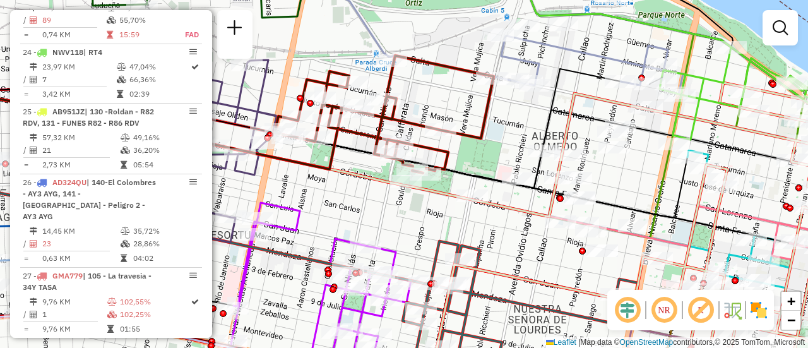
drag, startPoint x: 498, startPoint y: 225, endPoint x: 500, endPoint y: 232, distance: 7.2
click at [500, 232] on div "Janela de atendimento Grade de atendimento Capacidade Transportadoras Veículos …" at bounding box center [404, 174] width 808 height 348
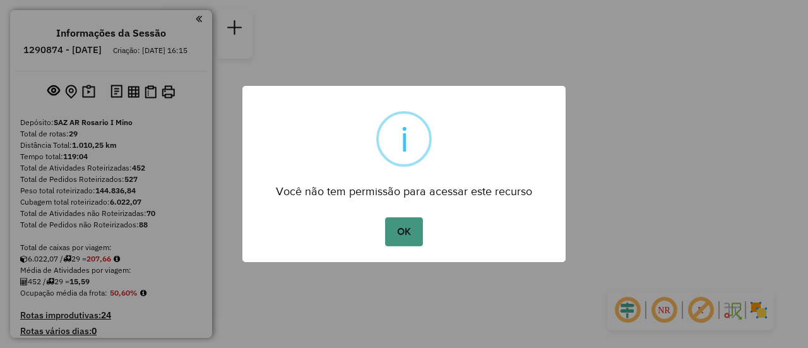
click at [403, 228] on button "OK" at bounding box center [403, 231] width 37 height 29
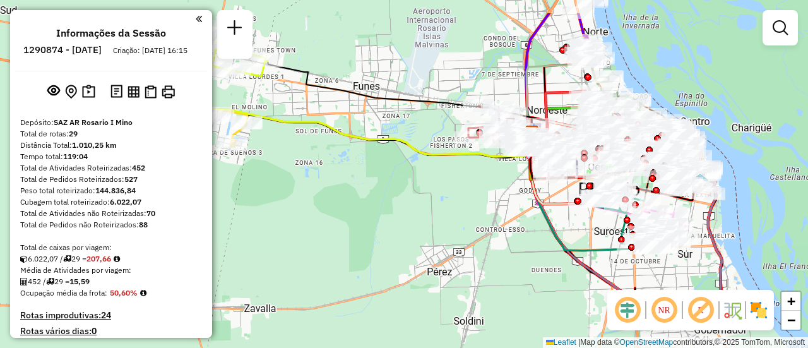
drag, startPoint x: 360, startPoint y: 138, endPoint x: 399, endPoint y: 193, distance: 68.3
click at [278, 186] on div "Janela de atendimento Grade de atendimento Capacidade Transportadoras Veículos …" at bounding box center [404, 174] width 808 height 348
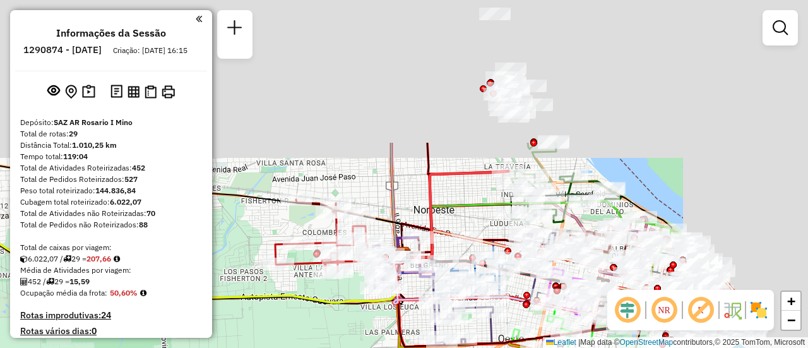
drag, startPoint x: 440, startPoint y: 218, endPoint x: 348, endPoint y: 365, distance: 173.3
click at [348, 347] on html "Aguarde... Pop-up bloqueado! Seu navegador bloqueou automáticamente a abertura …" at bounding box center [404, 174] width 808 height 348
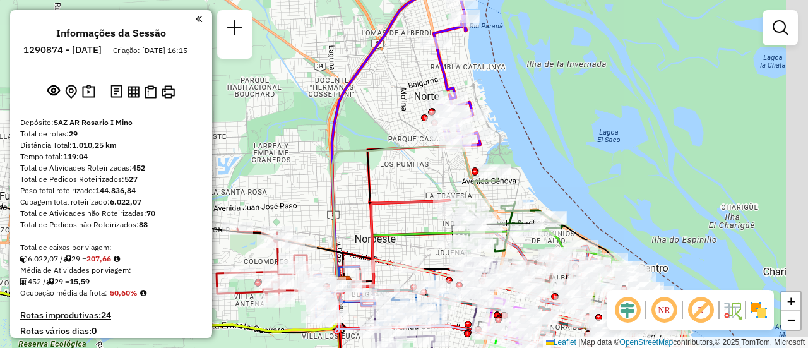
drag, startPoint x: 445, startPoint y: 170, endPoint x: 396, endPoint y: 170, distance: 49.9
click at [386, 170] on div "Janela de atendimento Grade de atendimento Capacidade Transportadoras Veículos …" at bounding box center [404, 174] width 808 height 348
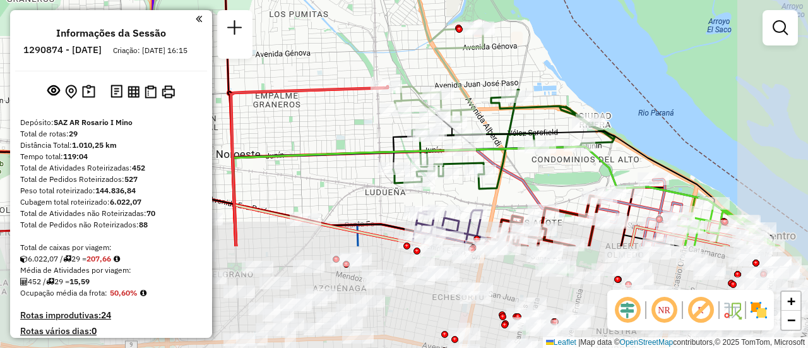
drag, startPoint x: 429, startPoint y: 266, endPoint x: 353, endPoint y: 127, distance: 157.6
click at [353, 127] on div "Janela de atendimento Grade de atendimento Capacidade Transportadoras Veículos …" at bounding box center [404, 174] width 808 height 348
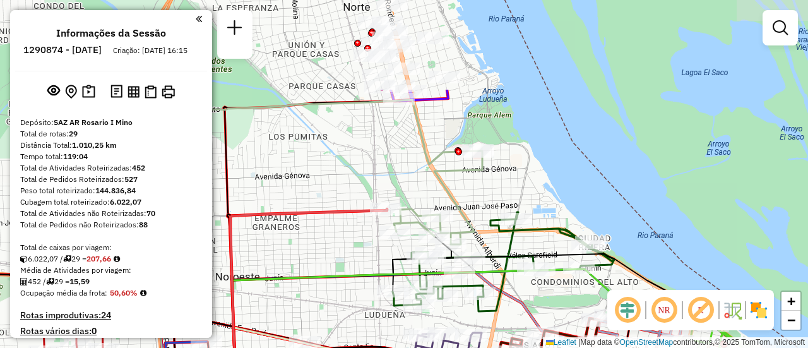
drag, startPoint x: 490, startPoint y: 68, endPoint x: 492, endPoint y: 165, distance: 97.2
click at [491, 192] on div "Janela de atendimento Grade de atendimento Capacidade Transportadoras Veículos …" at bounding box center [404, 174] width 808 height 348
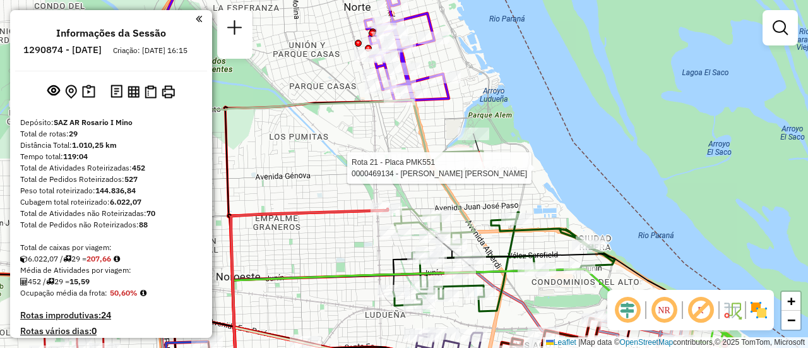
select select "**********"
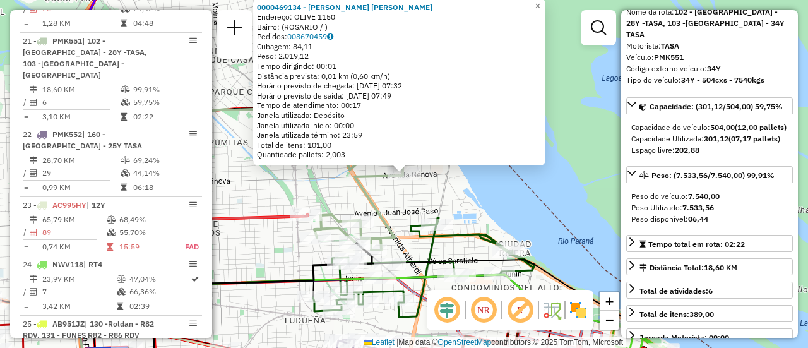
scroll to position [126, 0]
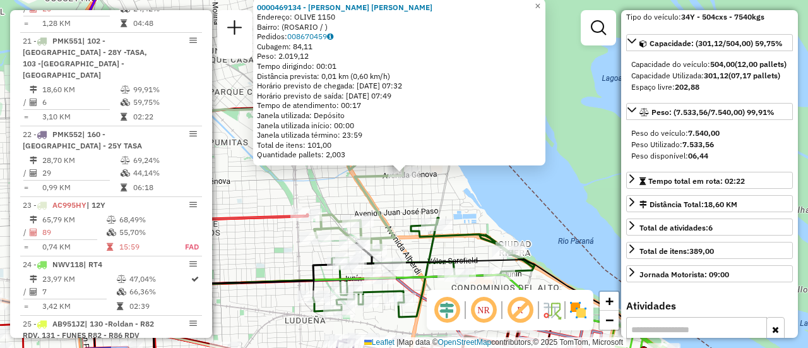
click at [518, 220] on div "0000469134 - [PERSON_NAME] [PERSON_NAME]: OLIVE 1150 Bairro: ([GEOGRAPHIC_DATA]…" at bounding box center [404, 174] width 808 height 348
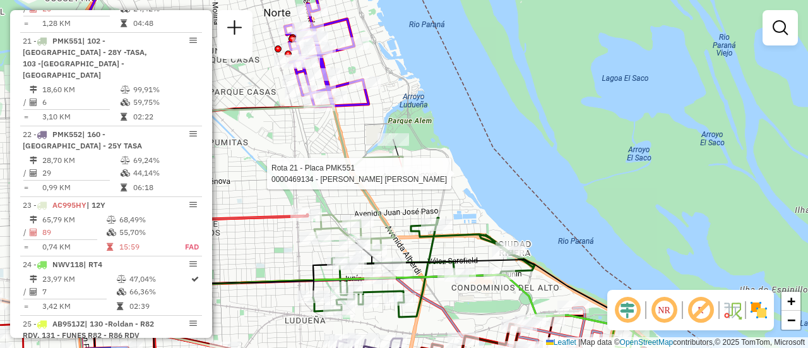
select select "**********"
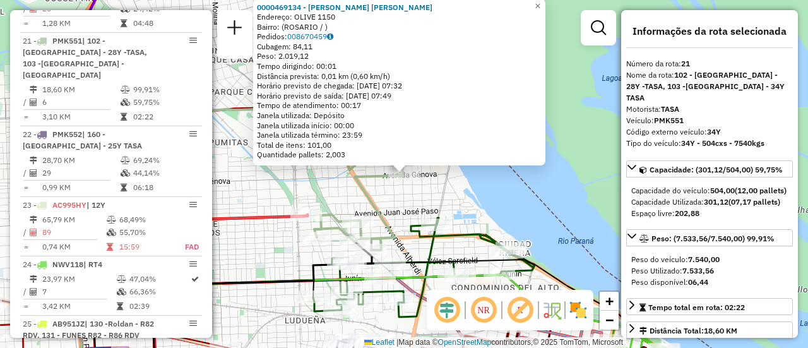
click at [261, 198] on div "0000469134 - [PERSON_NAME] [PERSON_NAME]: OLIVE 1150 Bairro: ([GEOGRAPHIC_DATA]…" at bounding box center [404, 174] width 808 height 348
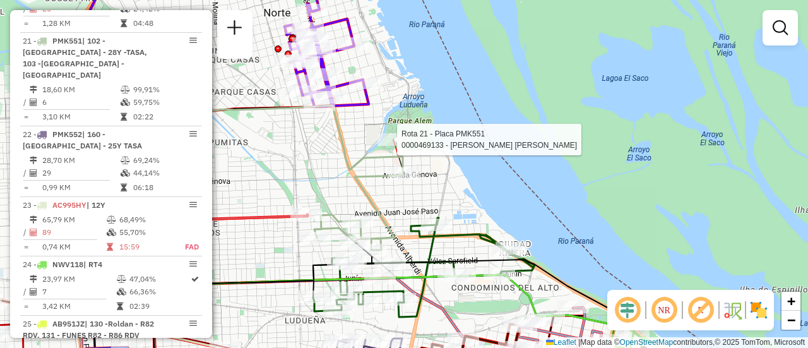
select select "**********"
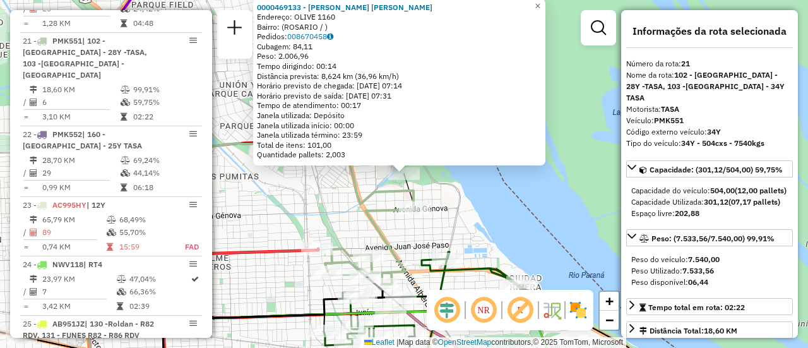
click at [314, 220] on div "0000469133 - [PERSON_NAME] [PERSON_NAME]: OLIVE 1160 Bairro: ([GEOGRAPHIC_DATA]…" at bounding box center [404, 174] width 808 height 348
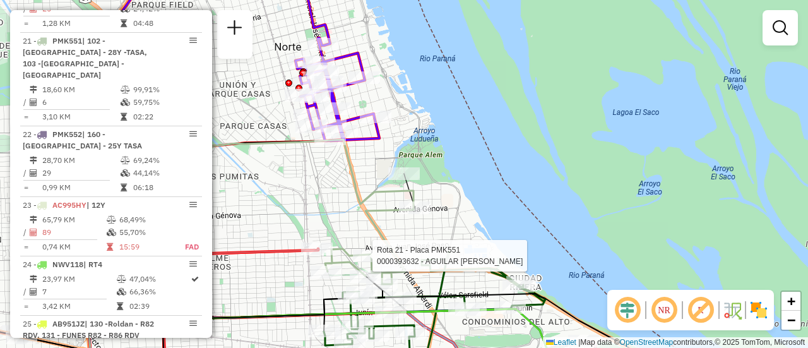
select select "**********"
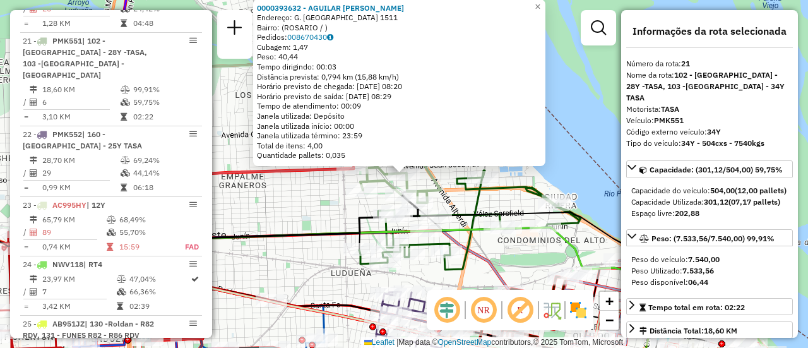
click at [310, 213] on div "0000393632 - AGUILAR [PERSON_NAME]: [PERSON_NAME] CARRASCO 1511 Bairro: ([GEOGR…" at bounding box center [404, 174] width 808 height 348
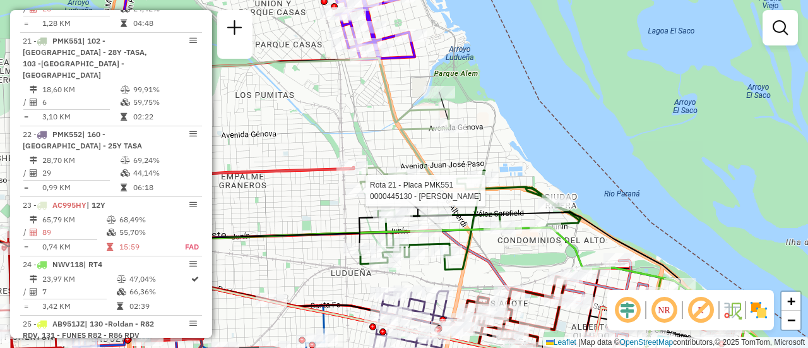
select select "**********"
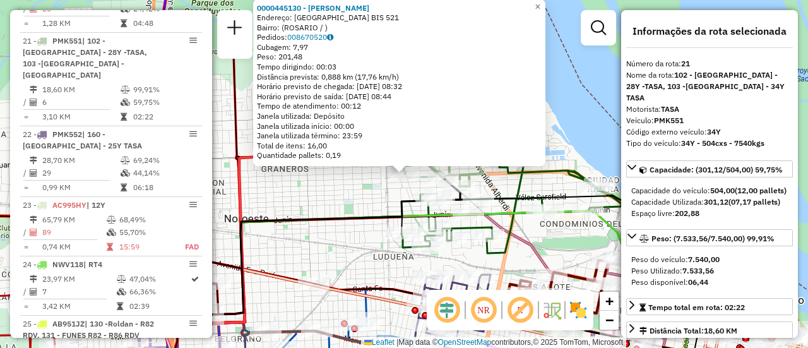
click at [315, 203] on div "0000445130 - MONARDEZ [PERSON_NAME]: [GEOGRAPHIC_DATA] BIS 521 Bairro: ([GEOGRA…" at bounding box center [404, 174] width 808 height 348
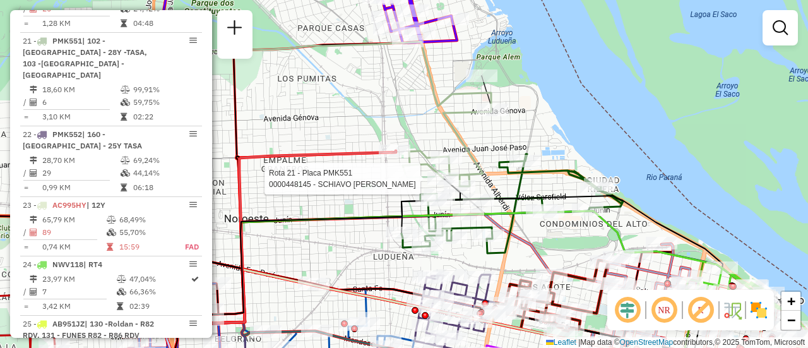
select select "**********"
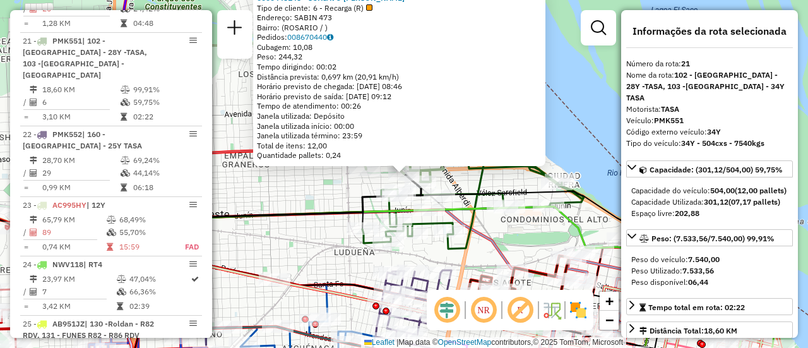
click at [316, 199] on div "0000448145 - SCHIAVO FACUNDO [PERSON_NAME] de cliente: 6 - Recarga (R) Endereço…" at bounding box center [404, 174] width 808 height 348
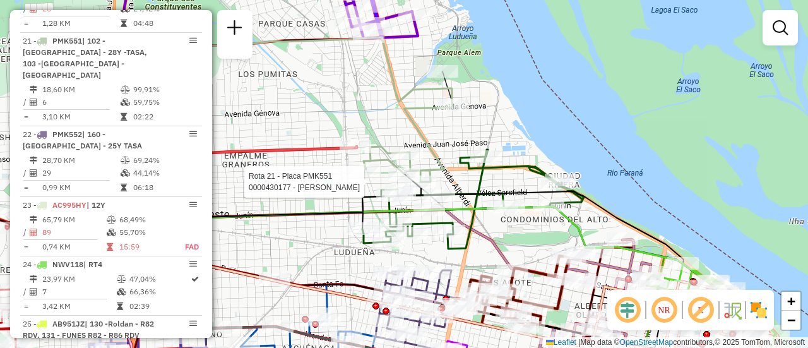
select select "**********"
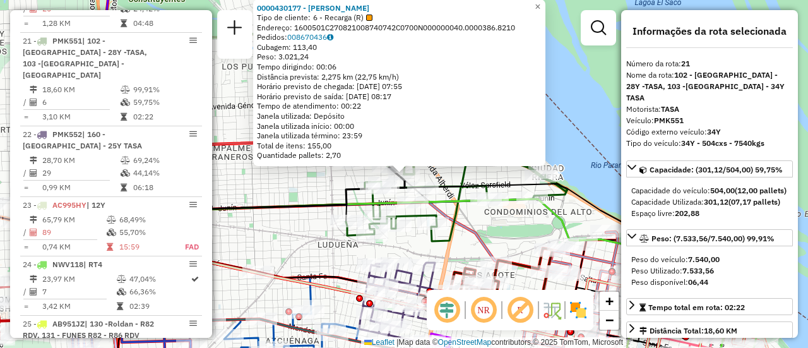
click at [308, 181] on div "0000430177 - [PERSON_NAME] Tipo de cliente: 6 - Recarga (R) Endereço: 1600501C2…" at bounding box center [404, 174] width 808 height 348
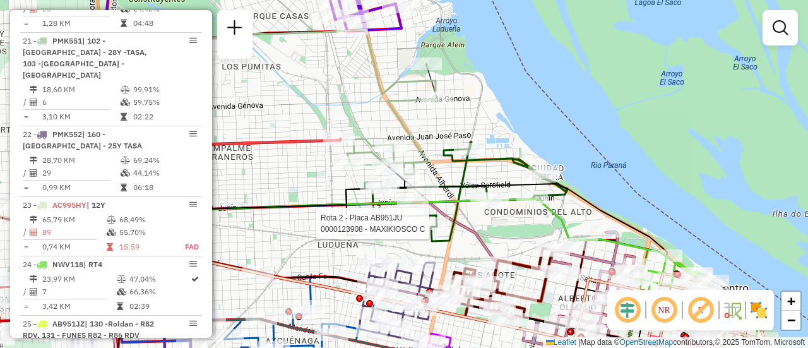
select select "**********"
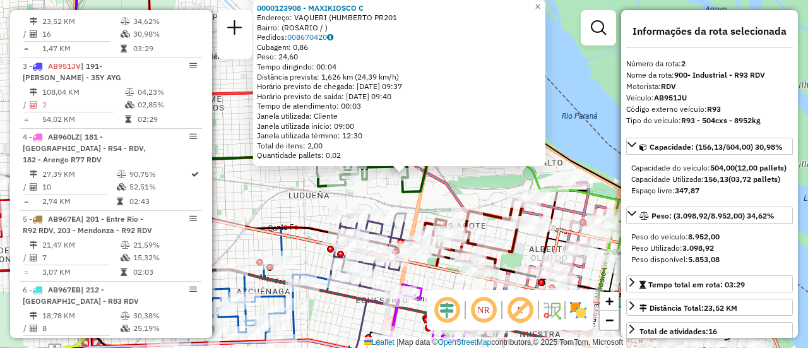
scroll to position [63, 0]
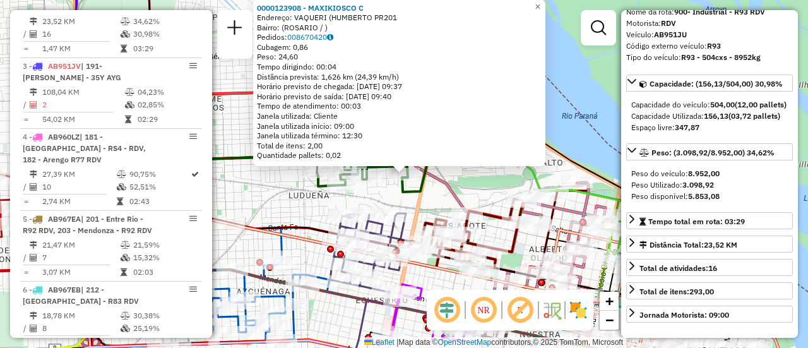
click at [266, 206] on div "0000123908 - MAXIKIOSCO C Endereço: VAQUERI (HUMBERTO PR201 Bairro: ([GEOGRAPHI…" at bounding box center [404, 174] width 808 height 348
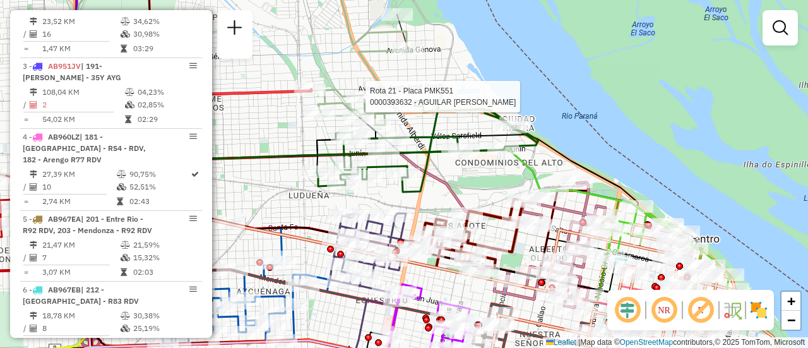
select select "**********"
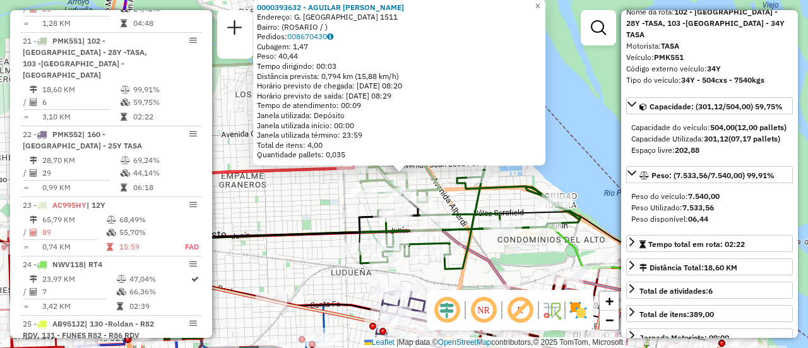
scroll to position [126, 0]
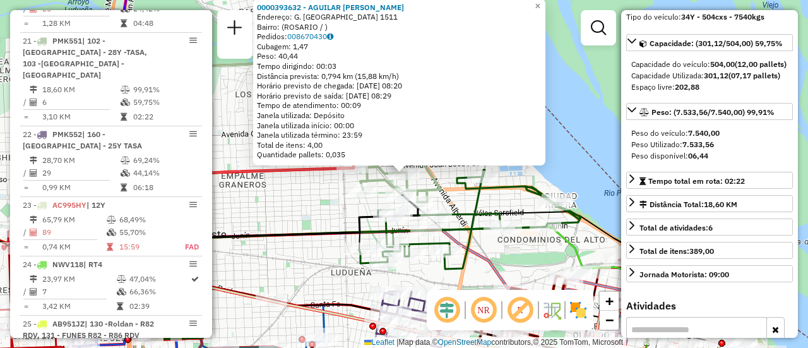
click at [308, 213] on div "0000393632 - AGUILAR [PERSON_NAME]: [PERSON_NAME] CARRASCO 1511 Bairro: ([GEOGR…" at bounding box center [404, 174] width 808 height 348
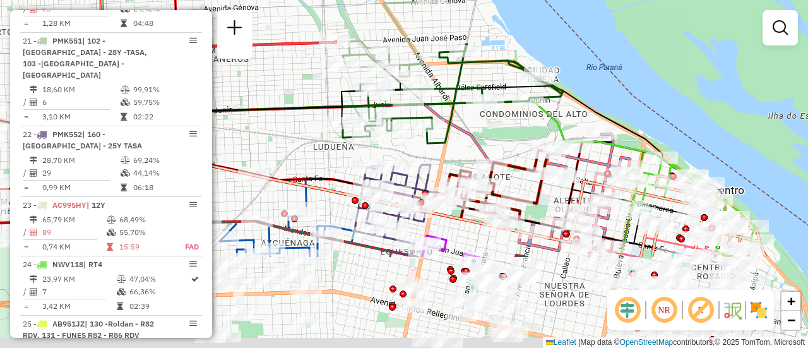
drag, startPoint x: 507, startPoint y: 269, endPoint x: 488, endPoint y: 140, distance: 130.7
click at [488, 141] on div "Janela de atendimento Grade de atendimento Capacidade Transportadoras Veículos …" at bounding box center [404, 174] width 808 height 348
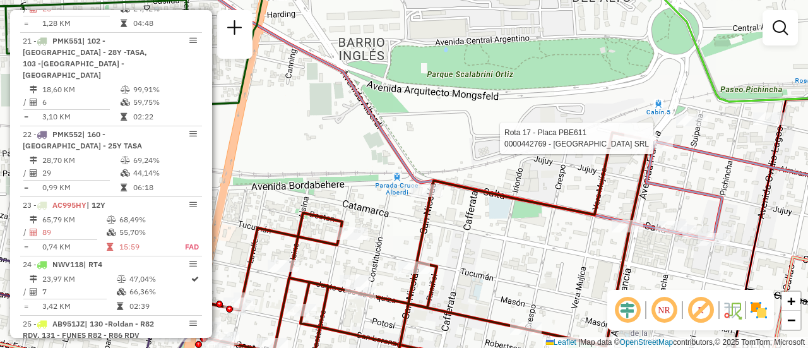
select select "**********"
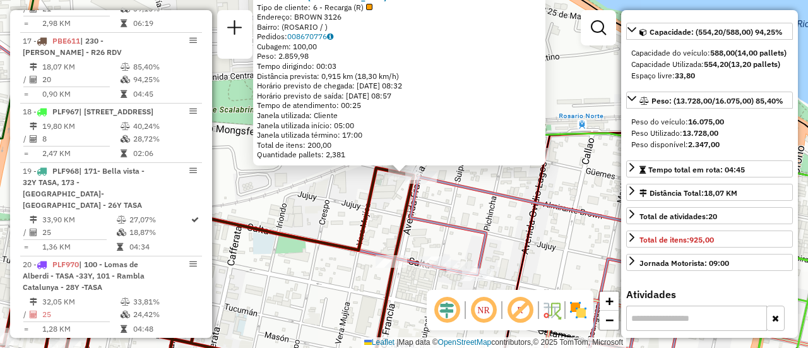
click at [499, 225] on div "0000442769 - [GEOGRAPHIC_DATA] SRL Tipo de cliente: 6 - Recarga (R) Endereço: B…" at bounding box center [404, 174] width 808 height 348
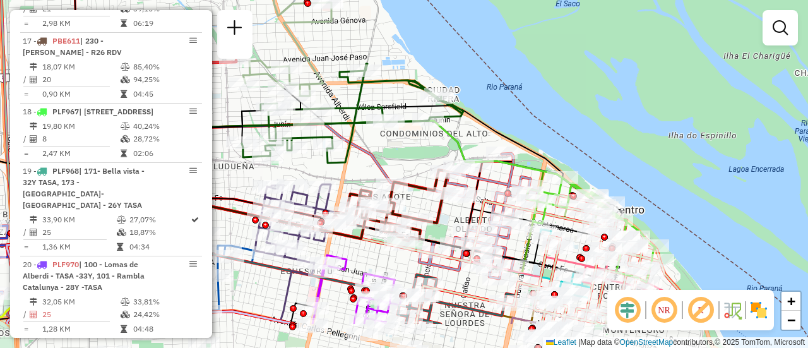
drag, startPoint x: 466, startPoint y: 245, endPoint x: 450, endPoint y: 194, distance: 53.5
click at [450, 194] on div "Rota 1 - Placa AB951JL 0000443200 - MARUELLI [PERSON_NAME] de atendimento Grade…" at bounding box center [404, 174] width 808 height 348
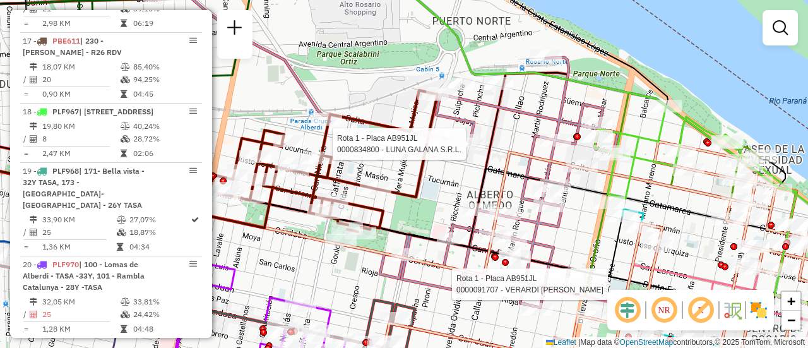
select select "**********"
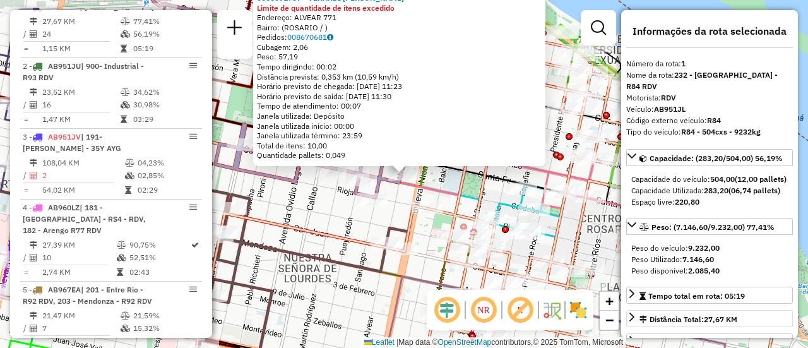
scroll to position [63, 0]
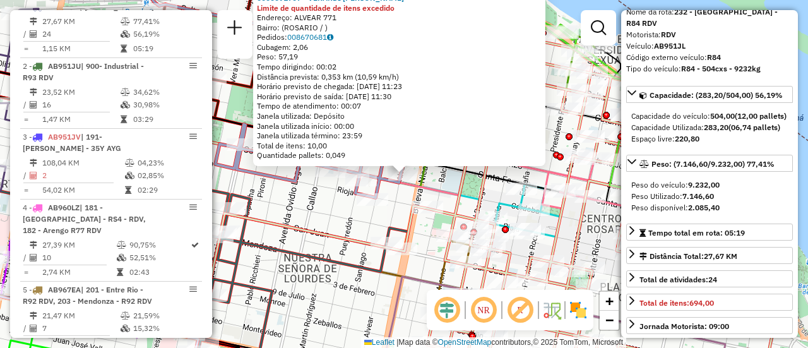
click at [325, 220] on div "0000091707 - VERARDI JUAN Limite de quantidade de itens excedido Endereço: ALVE…" at bounding box center [404, 174] width 808 height 348
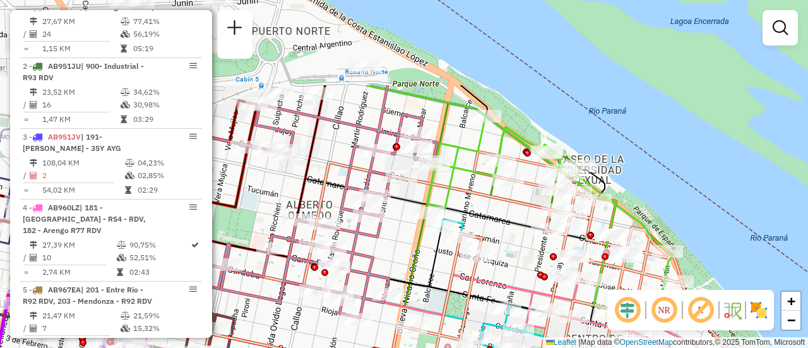
drag, startPoint x: 346, startPoint y: 56, endPoint x: 330, endPoint y: 176, distance: 120.9
click at [330, 176] on icon at bounding box center [356, 326] width 907 height 351
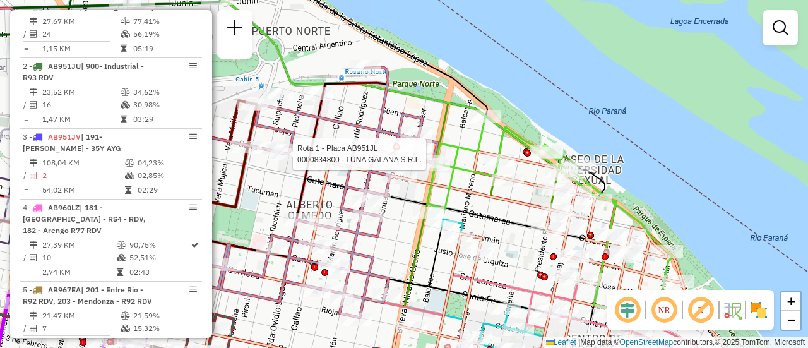
select select "**********"
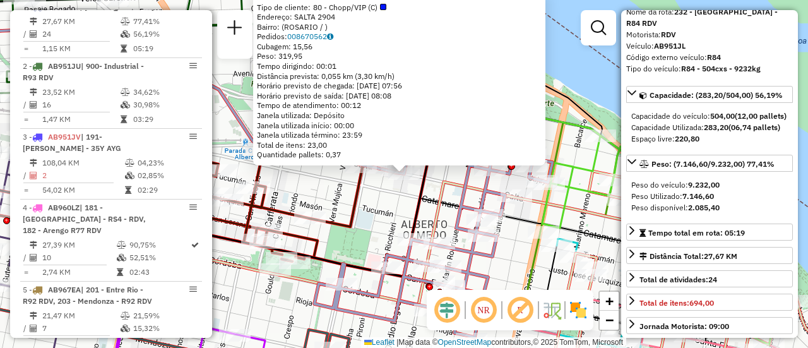
scroll to position [126, 0]
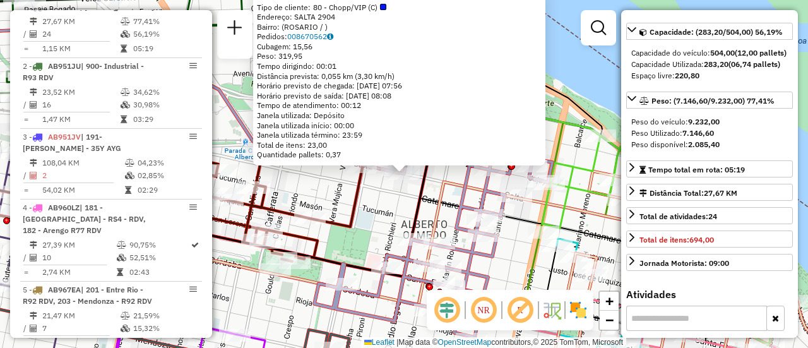
click at [397, 210] on div "0000834800 - LUNA GALANA S.R.L. Tipo de cliente: 80 - Chopp/VIP (C) Endereço: S…" at bounding box center [404, 174] width 808 height 348
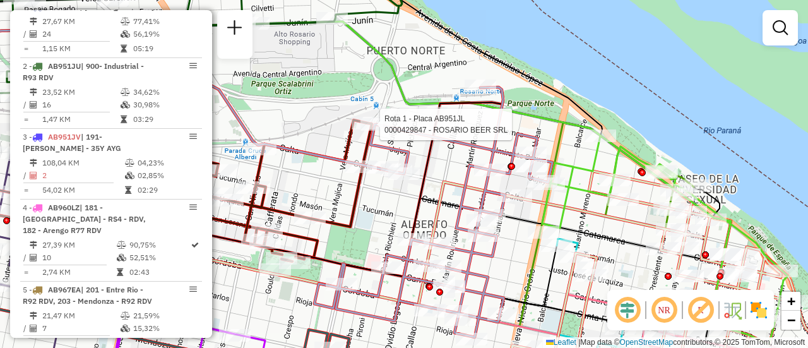
select select "**********"
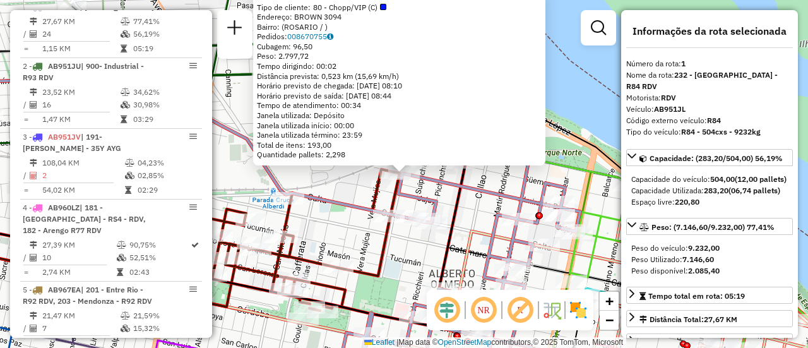
click at [467, 201] on div "0000429847 - ROSARIO BEER SRL Tipo de cliente: 80 - Chopp/VIP (C) Endereço: BRO…" at bounding box center [404, 174] width 808 height 348
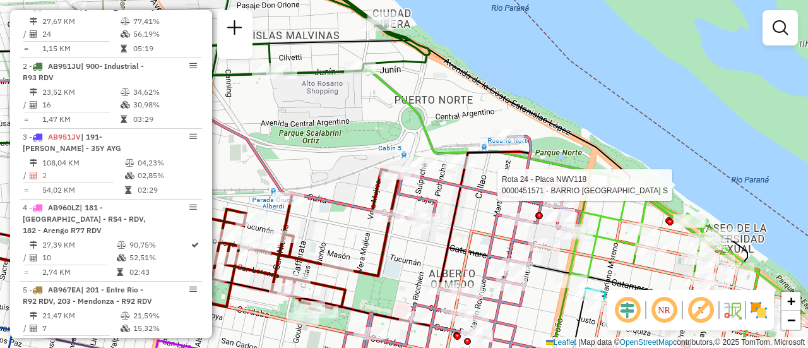
select select "**********"
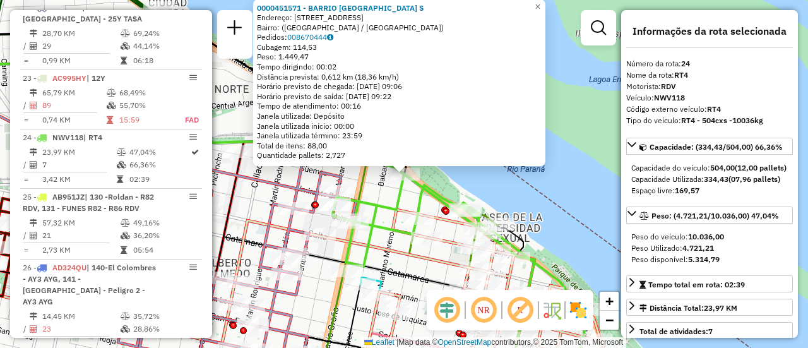
scroll to position [2154, 0]
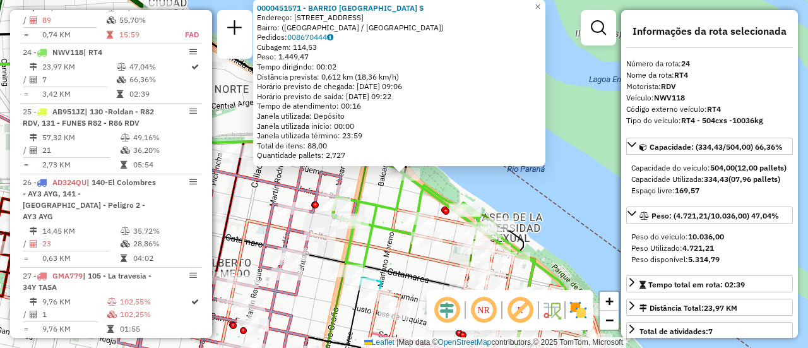
click at [386, 197] on div "0000451571 - BARRIO [GEOGRAPHIC_DATA] S Endereço: [STREET_ADDRESS]) [GEOGRAPHIC…" at bounding box center [404, 174] width 808 height 348
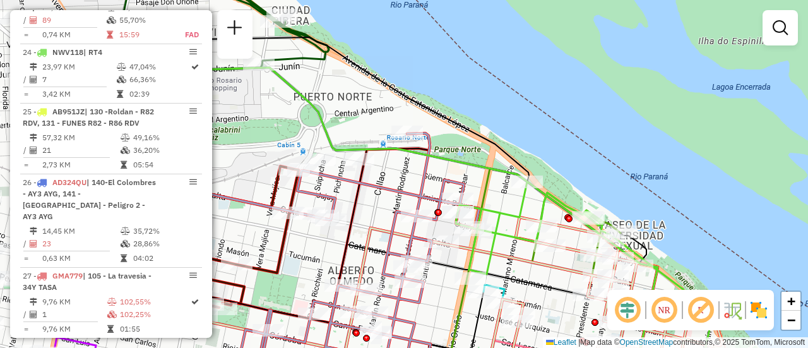
drag, startPoint x: 281, startPoint y: 170, endPoint x: 404, endPoint y: 177, distance: 123.3
click at [404, 177] on div "Janela de atendimento Grade de atendimento Capacidade Transportadoras Veículos …" at bounding box center [404, 174] width 808 height 348
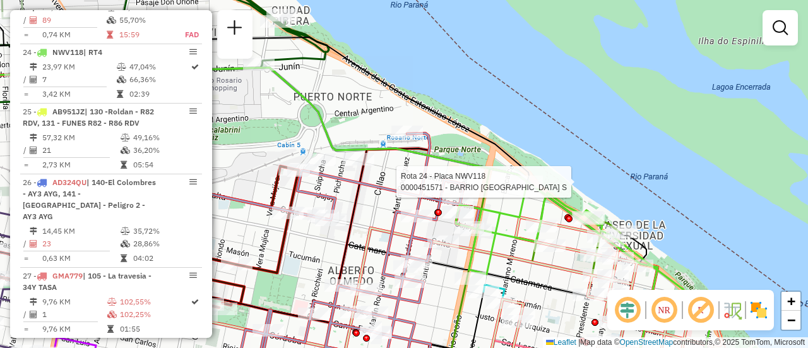
select select "**********"
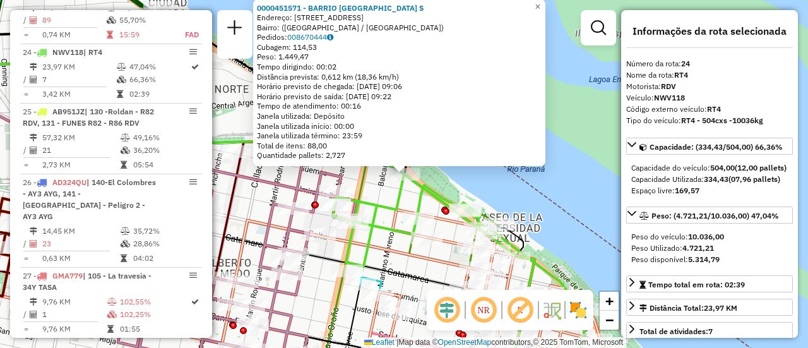
scroll to position [63, 0]
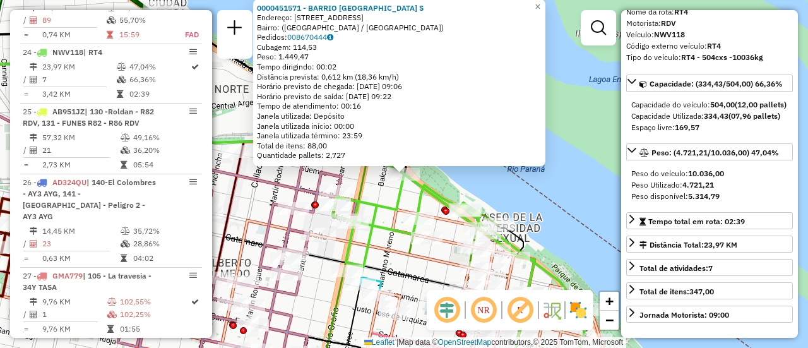
click at [365, 194] on icon at bounding box center [420, 215] width 153 height 109
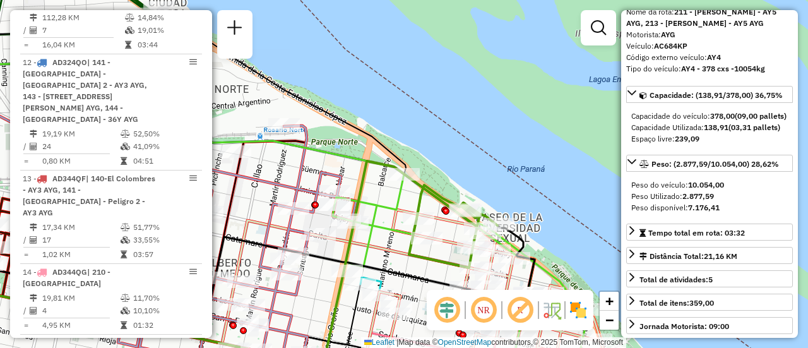
scroll to position [873, 0]
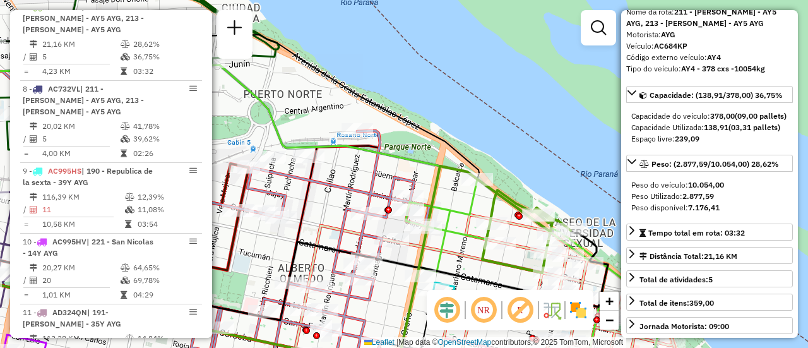
drag, startPoint x: 239, startPoint y: 167, endPoint x: 329, endPoint y: 176, distance: 91.4
click at [329, 176] on icon at bounding box center [185, 225] width 387 height 189
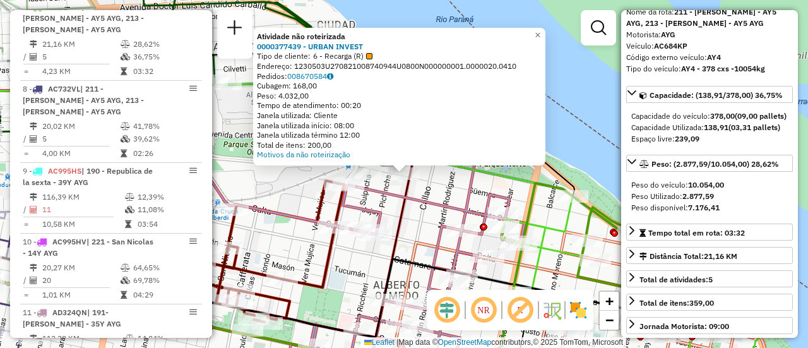
click at [435, 189] on div "Atividade não roteirizada 0000377439 - URBAN INVEST Tipo de cliente: 6 - Recarg…" at bounding box center [404, 174] width 808 height 348
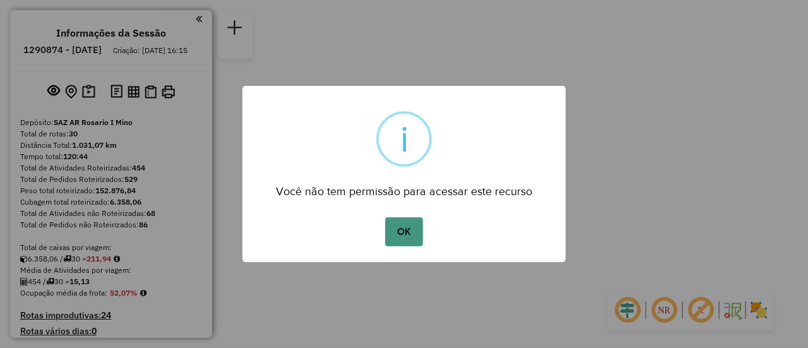
click at [413, 230] on button "OK" at bounding box center [403, 231] width 37 height 29
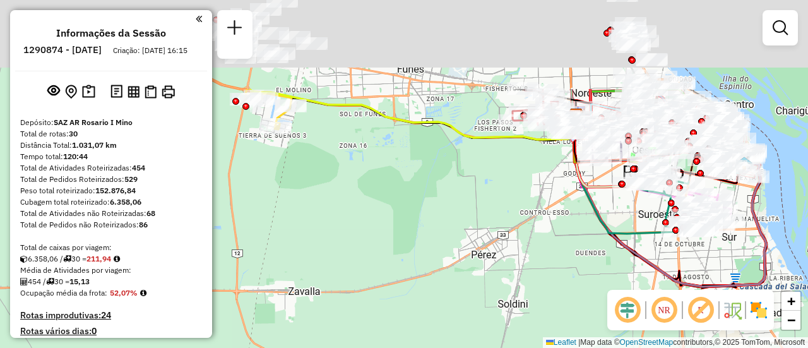
drag, startPoint x: 370, startPoint y: 122, endPoint x: 360, endPoint y: 324, distance: 202.2
click at [353, 323] on div "Janela de atendimento Grade de atendimento Capacidade Transportadoras Veículos …" at bounding box center [404, 174] width 808 height 348
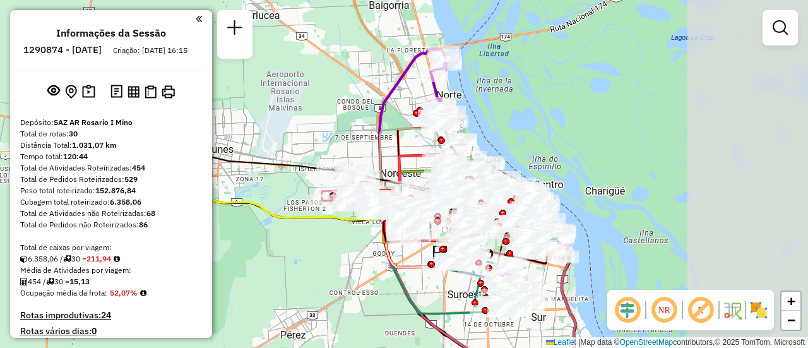
drag, startPoint x: 445, startPoint y: 129, endPoint x: 317, endPoint y: 167, distance: 132.8
click at [247, 136] on div "Janela de atendimento Grade de atendimento Capacidade Transportadoras Veículos …" at bounding box center [404, 174] width 808 height 348
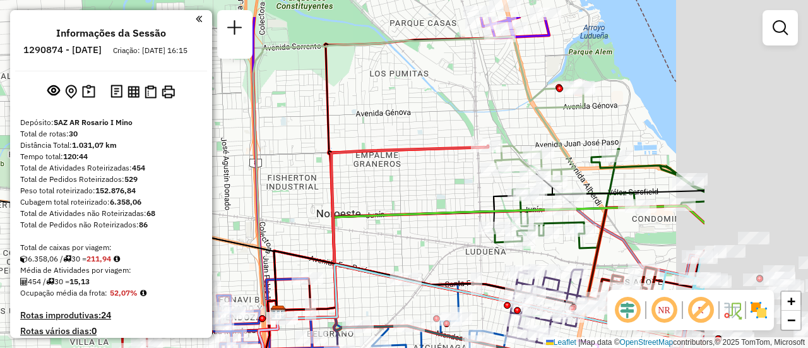
drag, startPoint x: 553, startPoint y: 135, endPoint x: 391, endPoint y: 195, distance: 173.5
click at [381, 192] on div "Janela de atendimento Grade de atendimento Capacidade Transportadoras Veículos …" at bounding box center [404, 174] width 808 height 348
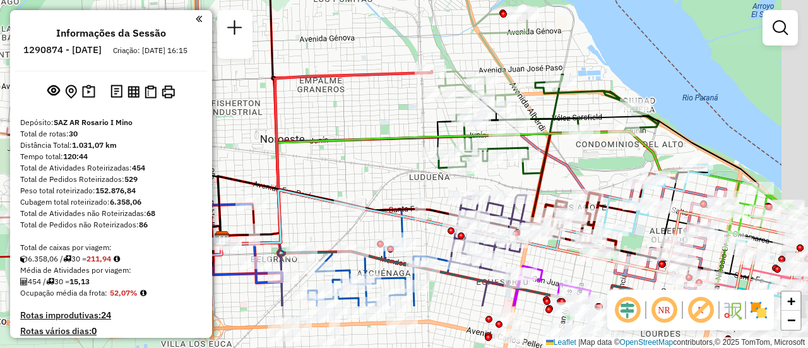
drag, startPoint x: 623, startPoint y: 253, endPoint x: 590, endPoint y: 170, distance: 88.9
click at [590, 170] on div "Janela de atendimento Grade de atendimento Capacidade Transportadoras Veículos …" at bounding box center [404, 174] width 808 height 348
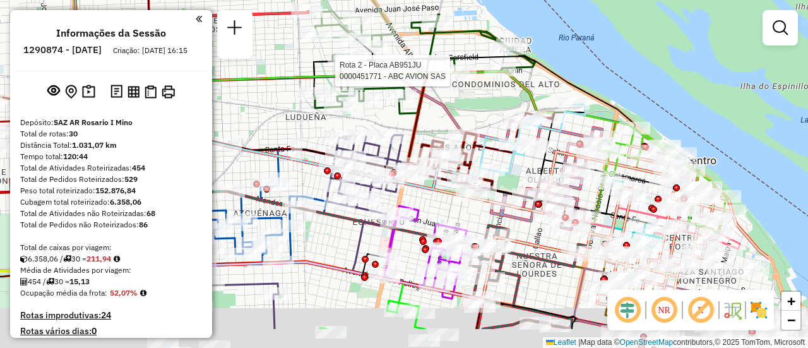
drag, startPoint x: 553, startPoint y: 126, endPoint x: 440, endPoint y: 77, distance: 123.0
click at [438, 75] on div at bounding box center [454, 70] width 32 height 13
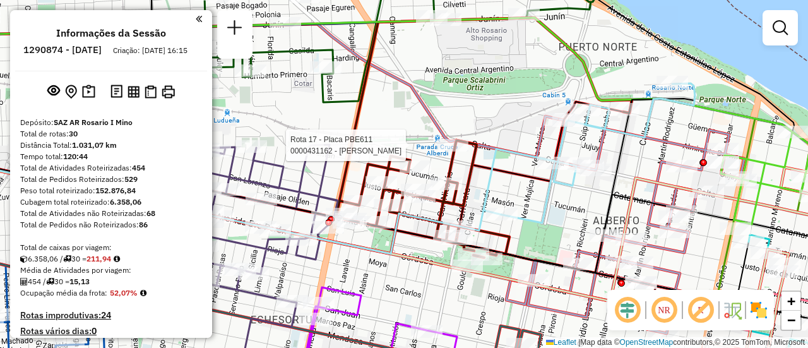
select select "**********"
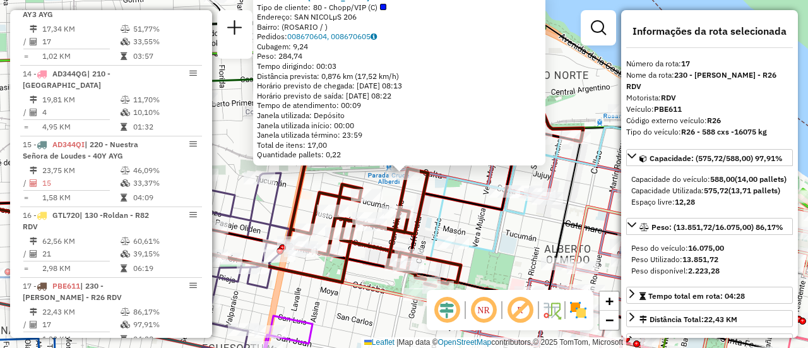
scroll to position [1637, 0]
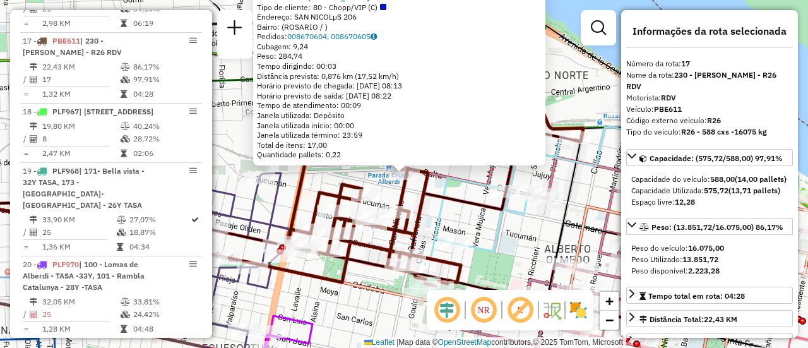
click at [442, 215] on icon at bounding box center [528, 185] width 236 height 147
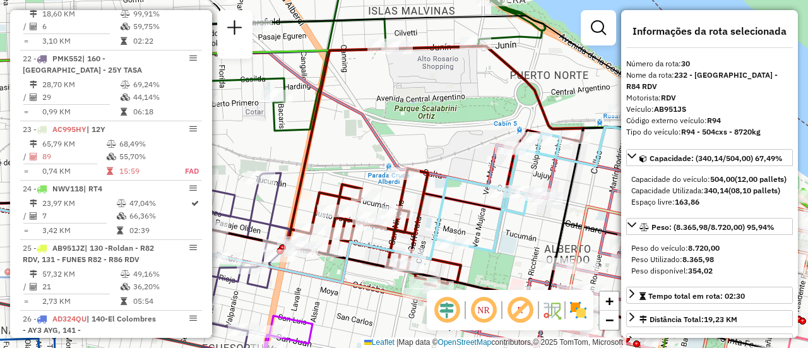
scroll to position [2553, 0]
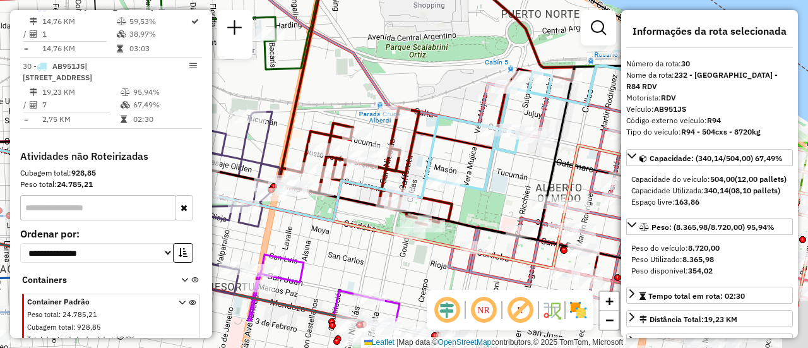
drag, startPoint x: 521, startPoint y: 234, endPoint x: 511, endPoint y: 161, distance: 73.8
click at [511, 172] on div "Janela de atendimento Grade de atendimento Capacidade Transportadoras Veículos …" at bounding box center [404, 174] width 808 height 348
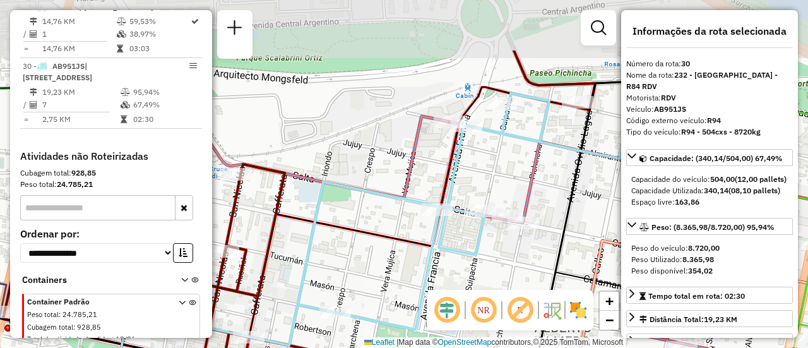
drag, startPoint x: 575, startPoint y: 64, endPoint x: 497, endPoint y: 149, distance: 115.7
click at [497, 149] on div "Janela de atendimento Grade de atendimento Capacidade Transportadoras Veículos …" at bounding box center [404, 174] width 808 height 348
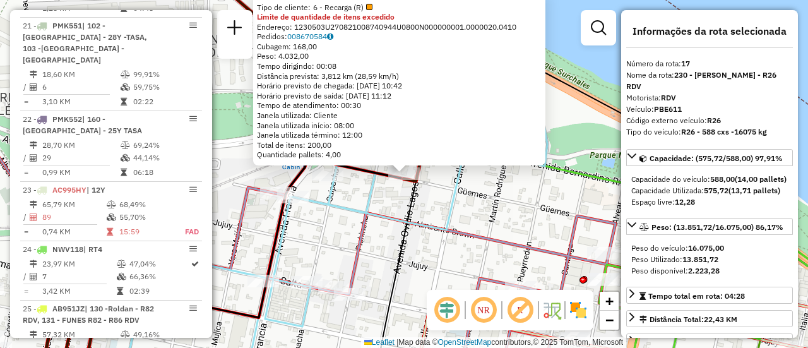
scroll to position [1637, 0]
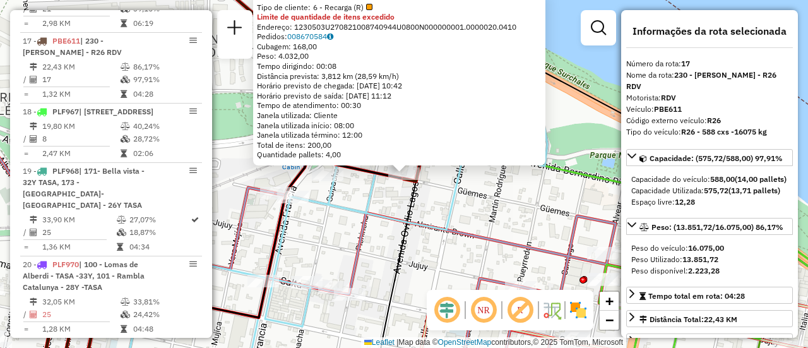
click at [502, 221] on div "0000377439 - URBAN INVEST Tipo de cliente: 6 - Recarga (R) Limite de quantidade…" at bounding box center [404, 174] width 808 height 348
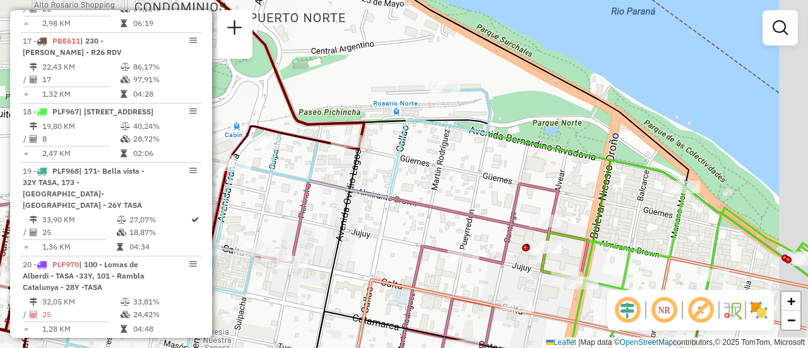
drag, startPoint x: 570, startPoint y: 225, endPoint x: 526, endPoint y: 176, distance: 65.2
click at [469, 170] on icon at bounding box center [398, 255] width 379 height 189
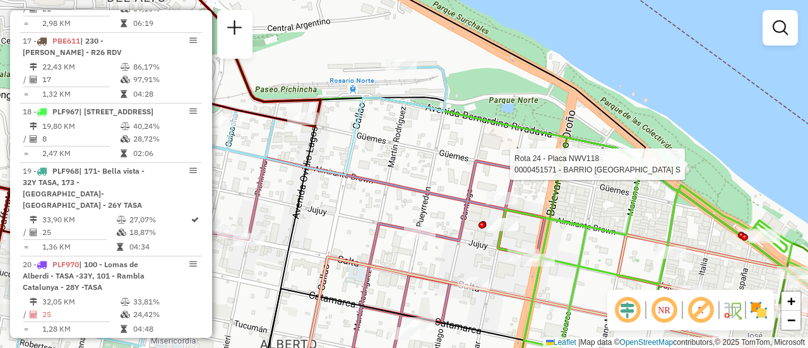
select select "**********"
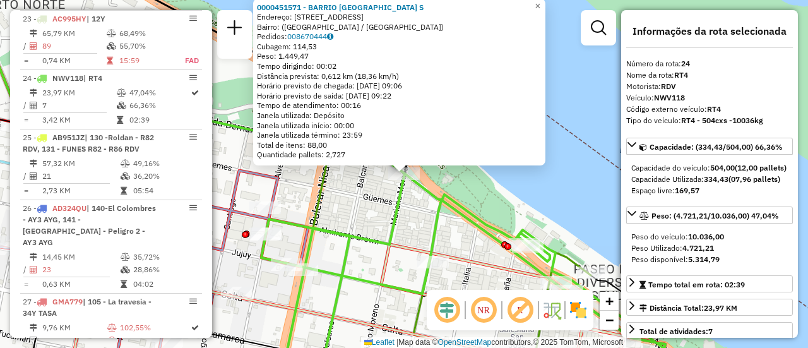
scroll to position [2154, 0]
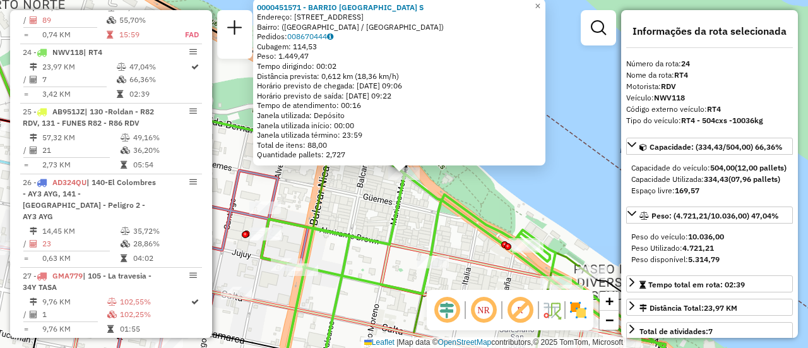
click at [358, 218] on div "0000451571 - BARRIO DAMALE S Endereço: Avenida Rivadavia, 1701 Bairro: (Rosario…" at bounding box center [404, 174] width 808 height 348
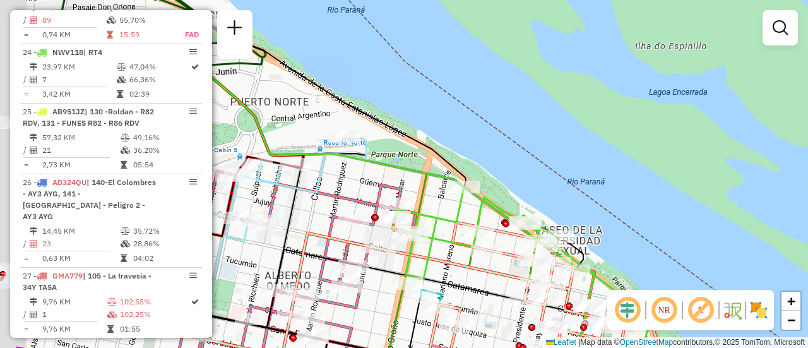
drag, startPoint x: 261, startPoint y: 173, endPoint x: 427, endPoint y: 170, distance: 166.6
click at [415, 170] on div "Janela de atendimento Grade de atendimento Capacidade Transportadoras Veículos …" at bounding box center [404, 174] width 808 height 348
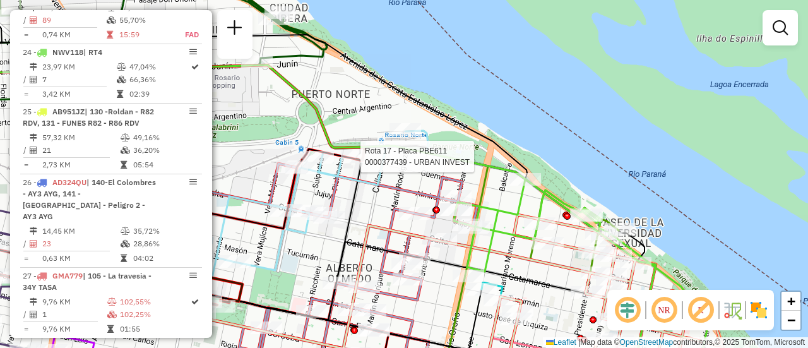
select select "**********"
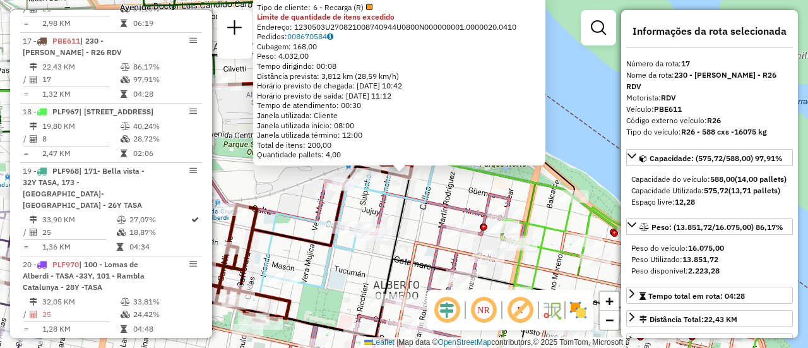
scroll to position [126, 0]
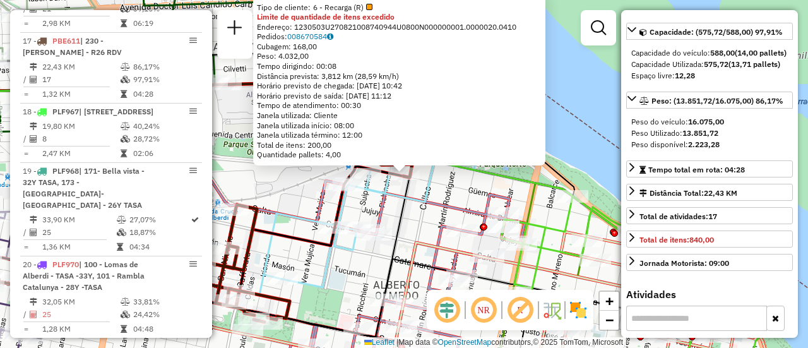
click at [427, 218] on div "0000377439 - URBAN INVEST Tipo de cliente: 6 - Recarga (R) Limite de quantidade…" at bounding box center [404, 174] width 808 height 348
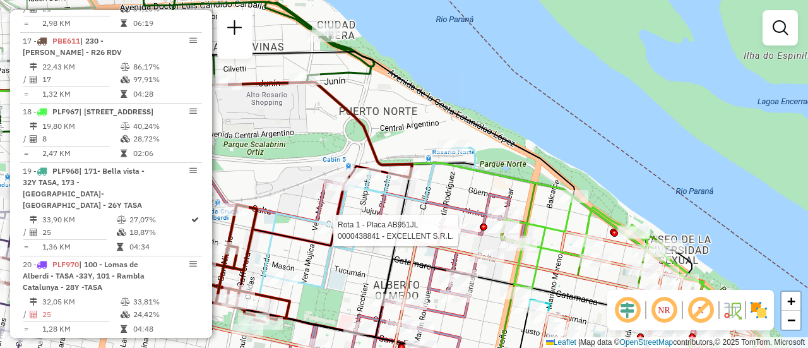
select select "**********"
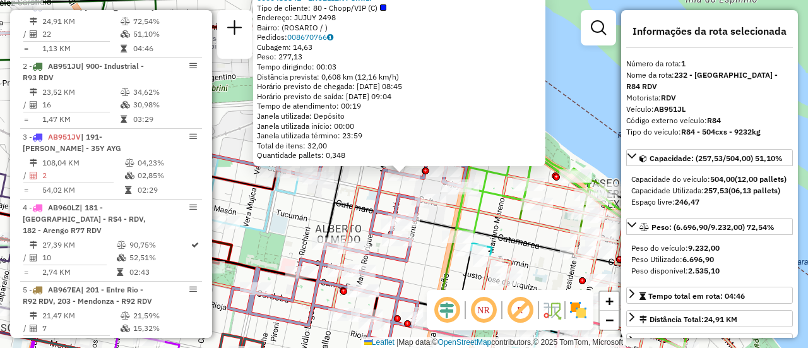
scroll to position [63, 0]
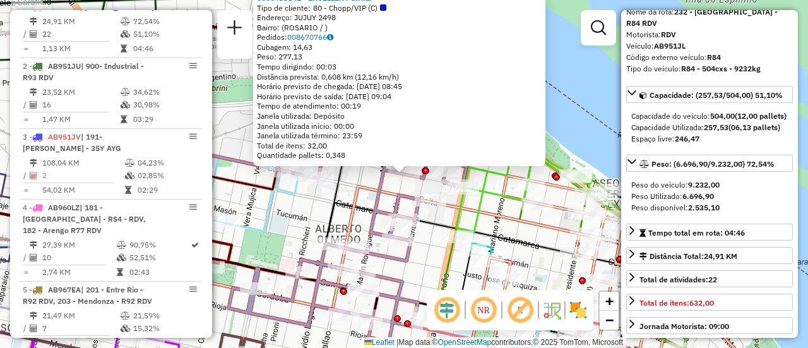
click at [493, 201] on icon at bounding box center [435, 187] width 534 height 323
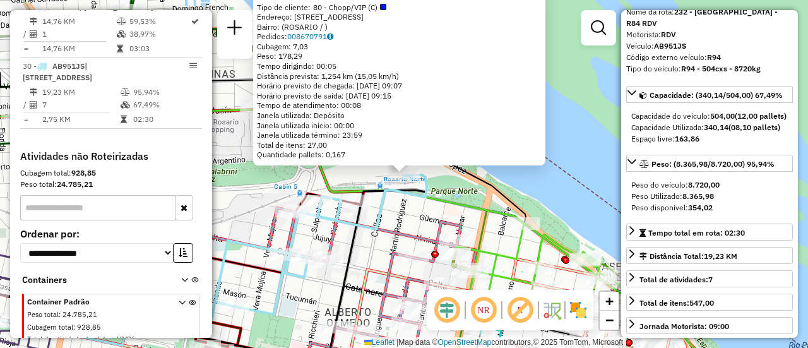
click at [397, 218] on div "0000451878 - PICHINCHA EVENTOS SRL Tipo de cliente: 80 - Chopp/VIP (C) Endereço…" at bounding box center [404, 174] width 808 height 348
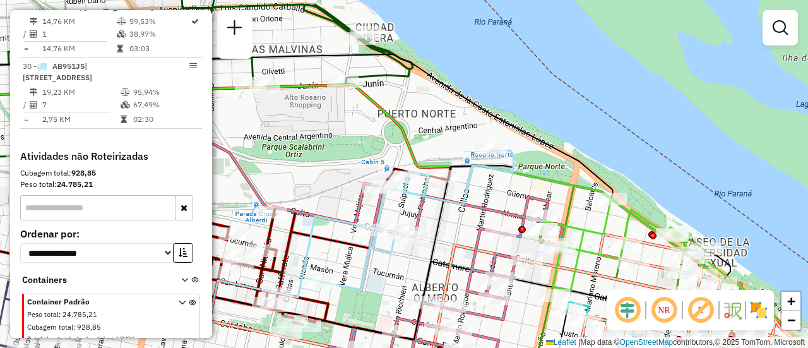
drag, startPoint x: 445, startPoint y: 255, endPoint x: 452, endPoint y: 227, distance: 29.4
click at [452, 233] on div "Janela de atendimento Grade de atendimento Capacidade Transportadoras Veículos …" at bounding box center [404, 174] width 808 height 348
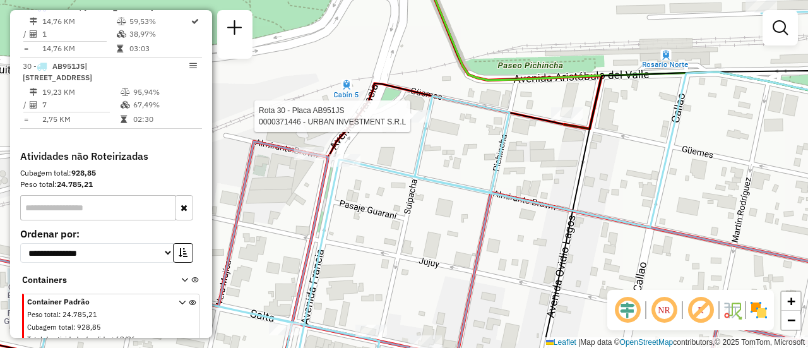
select select "**********"
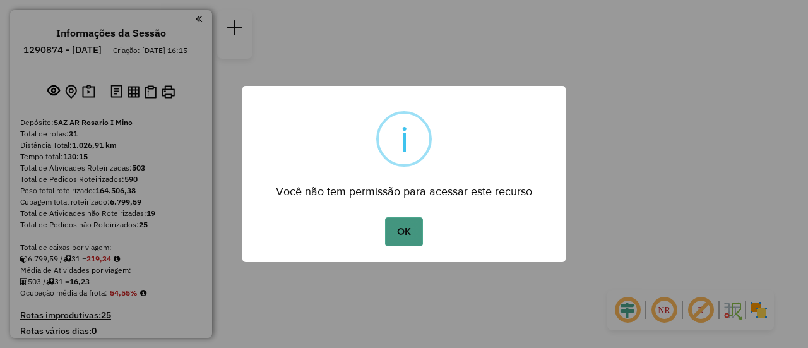
click at [403, 230] on button "OK" at bounding box center [403, 231] width 37 height 29
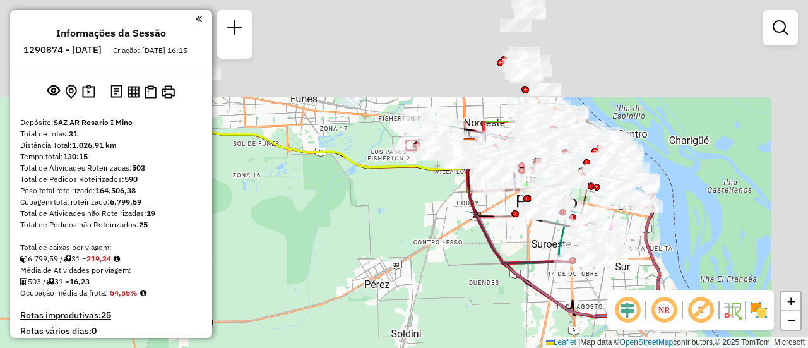
drag, startPoint x: 407, startPoint y: 75, endPoint x: 350, endPoint y: 377, distance: 307.5
click at [350, 347] on html "Aguarde... Pop-up bloqueado! Seu navegador bloqueou automáticamente a abertura …" at bounding box center [404, 174] width 808 height 348
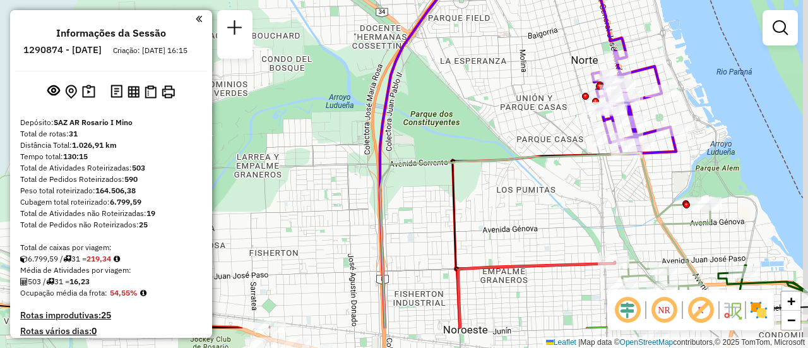
drag, startPoint x: 596, startPoint y: 261, endPoint x: 358, endPoint y: 68, distance: 305.9
click at [338, 62] on div "Janela de atendimento Grade de atendimento Capacidade Transportadoras Veículos …" at bounding box center [404, 174] width 808 height 348
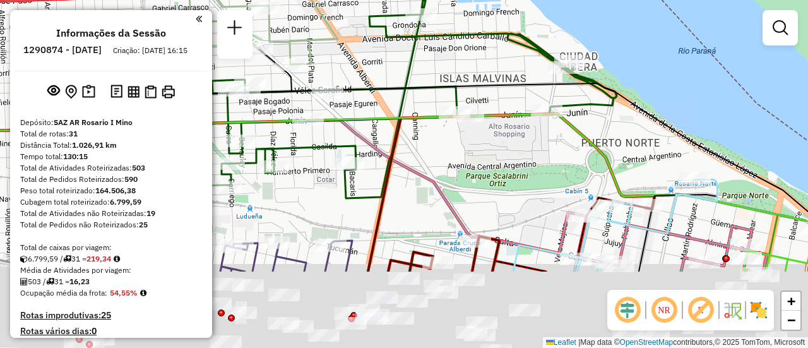
drag, startPoint x: 662, startPoint y: 272, endPoint x: 616, endPoint y: 65, distance: 212.0
click at [616, 65] on div "Janela de atendimento Grade de atendimento Capacidade Transportadoras Veículos …" at bounding box center [404, 174] width 808 height 348
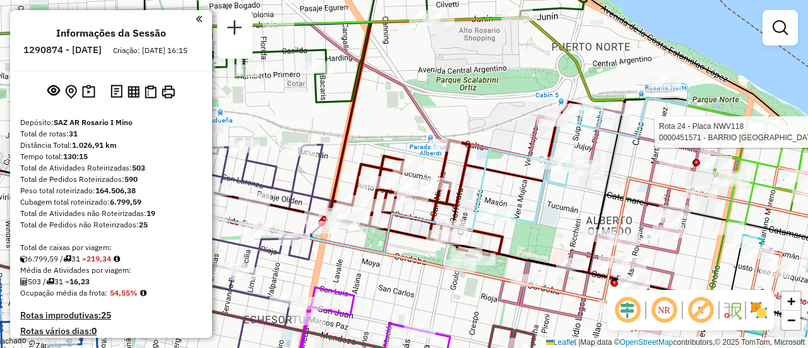
select select "**********"
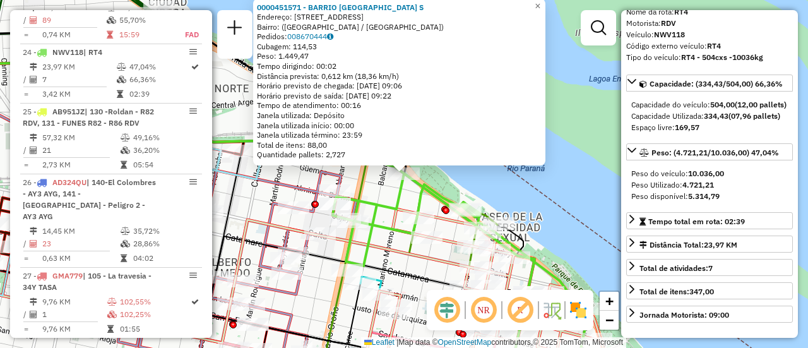
scroll to position [126, 0]
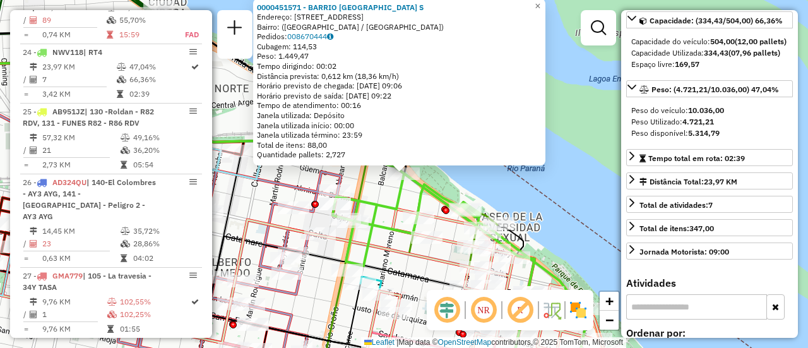
click at [423, 264] on icon at bounding box center [271, 296] width 705 height 174
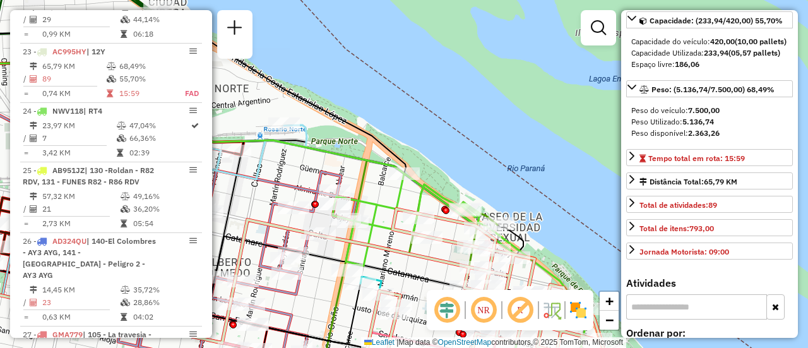
scroll to position [2094, 0]
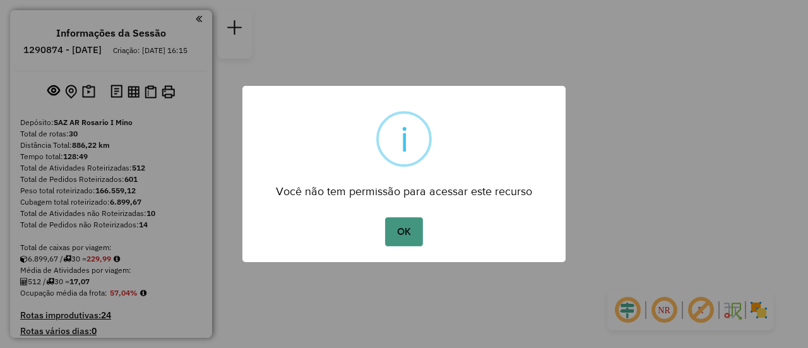
click at [414, 232] on button "OK" at bounding box center [403, 231] width 37 height 29
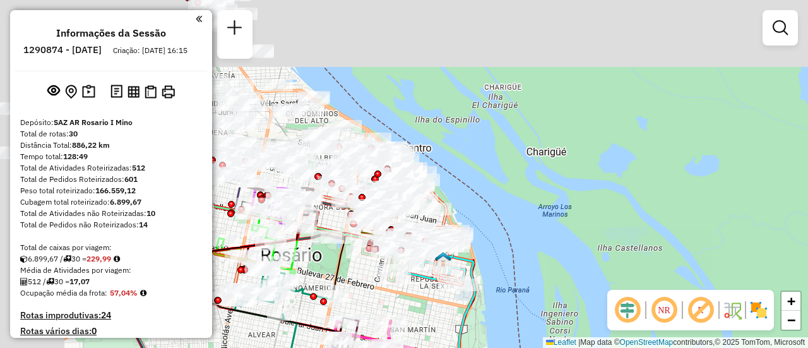
drag, startPoint x: 429, startPoint y: 128, endPoint x: 709, endPoint y: 329, distance: 344.6
click at [744, 347] on html "Aguarde... Pop-up bloqueado! Seu navegador bloqueou automáticamente a abertura …" at bounding box center [404, 174] width 808 height 348
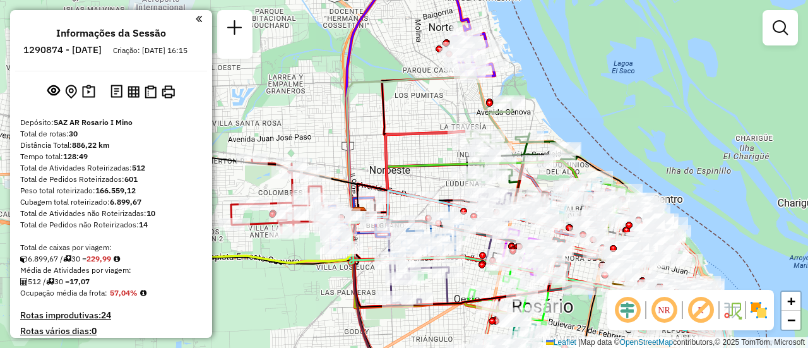
drag, startPoint x: 523, startPoint y: 138, endPoint x: 688, endPoint y: 172, distance: 168.3
click at [689, 172] on div "Janela de atendimento Grade de atendimento Capacidade Transportadoras Veículos …" at bounding box center [404, 174] width 808 height 348
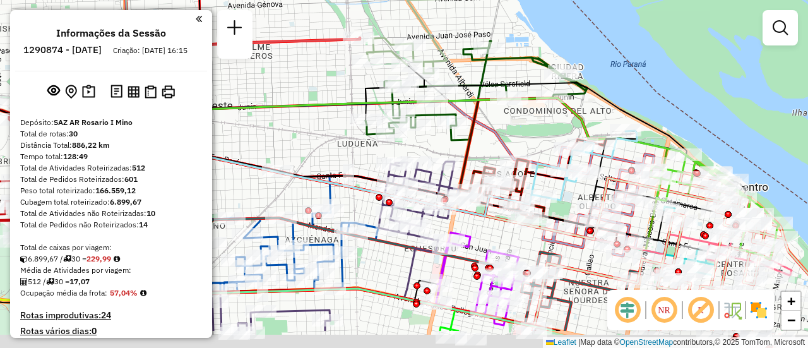
drag, startPoint x: 593, startPoint y: 190, endPoint x: 495, endPoint y: 115, distance: 122.4
click at [507, 122] on div "Janela de atendimento Grade de atendimento Capacidade Transportadoras Veículos …" at bounding box center [404, 174] width 808 height 348
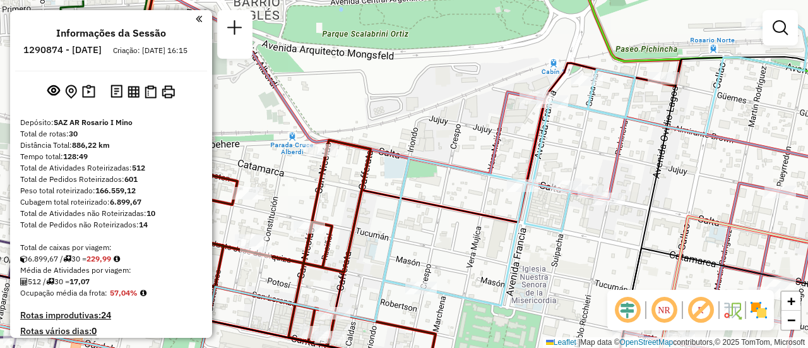
click at [721, 148] on icon at bounding box center [687, 240] width 404 height 285
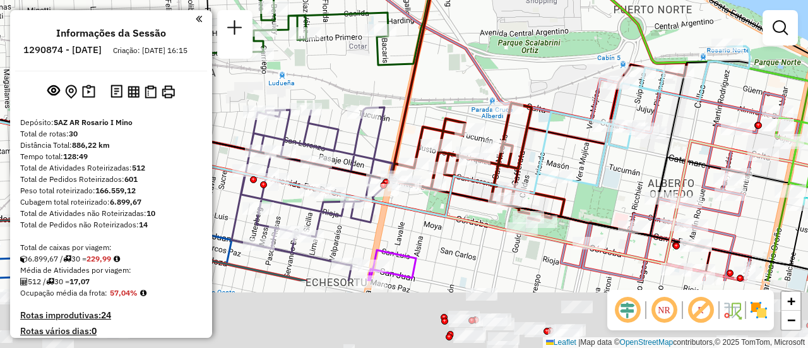
drag, startPoint x: 591, startPoint y: 120, endPoint x: 553, endPoint y: 83, distance: 52.2
click at [562, 79] on div "Janela de atendimento Grade de atendimento Capacidade Transportadoras Veículos …" at bounding box center [404, 174] width 808 height 348
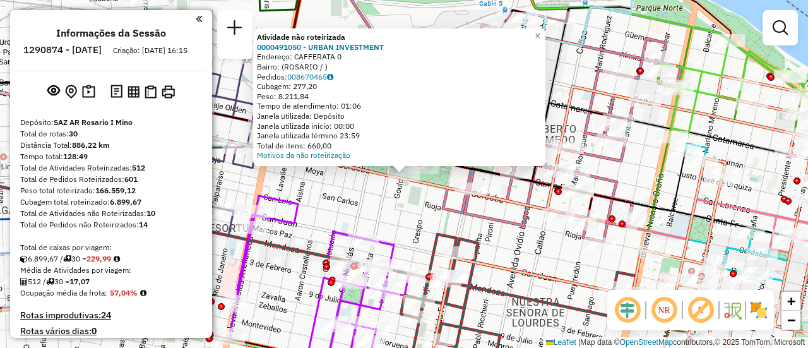
click at [500, 213] on icon at bounding box center [562, 135] width 238 height 214
select select "**********"
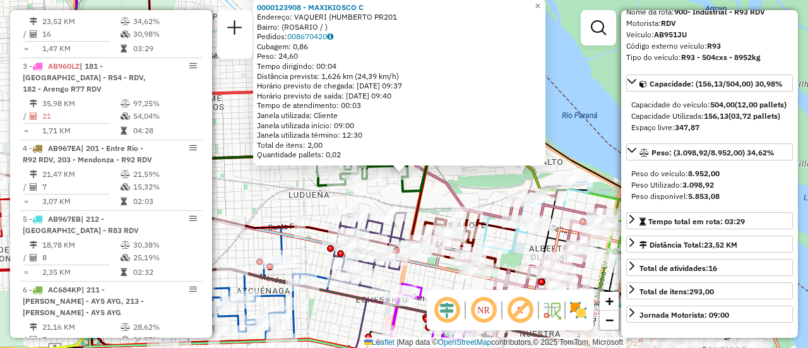
scroll to position [126, 0]
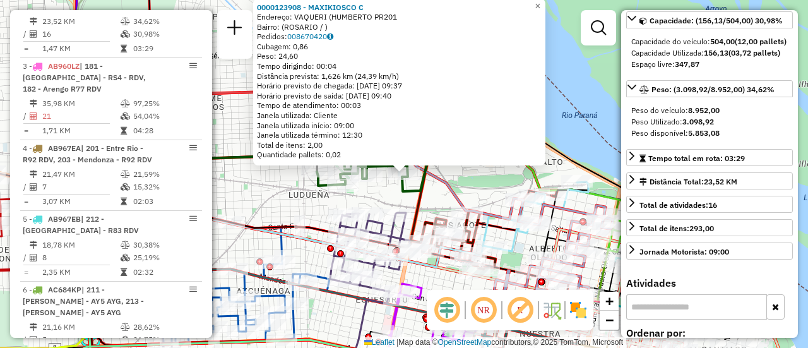
click at [260, 187] on div "0000123908 - MAXIKIOSCO C Endereço: VAQUERI (HUMBERTO PR201 Bairro: ([GEOGRAPHI…" at bounding box center [404, 174] width 808 height 348
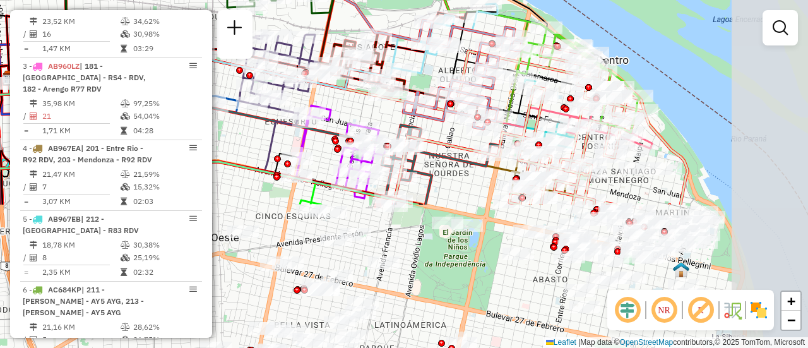
drag, startPoint x: 525, startPoint y: 239, endPoint x: 408, endPoint y: 30, distance: 239.6
click at [410, 30] on icon at bounding box center [438, 41] width 117 height 74
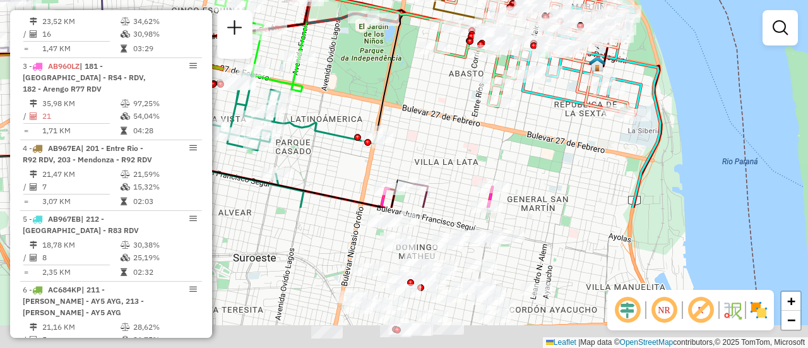
drag, startPoint x: 504, startPoint y: 237, endPoint x: 455, endPoint y: 91, distance: 153.8
click at [454, 91] on div "Rota 28 - Placa AB951JS 0000408801 - EL POPULAR SRL Rota 1 - Placa AB951JL 0000…" at bounding box center [404, 174] width 808 height 348
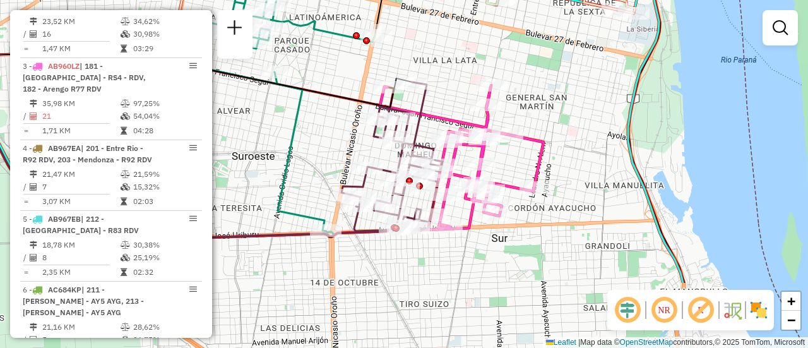
drag, startPoint x: 462, startPoint y: 175, endPoint x: 461, endPoint y: 56, distance: 119.3
click at [461, 56] on div "Rota 28 - Placa AB951JS 0000408801 - EL POPULAR SRL Rota 1 - Placa AB951JL 0000…" at bounding box center [404, 174] width 808 height 348
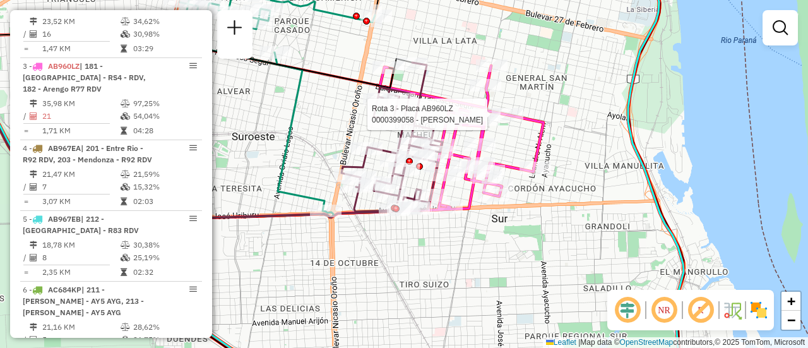
select select "**********"
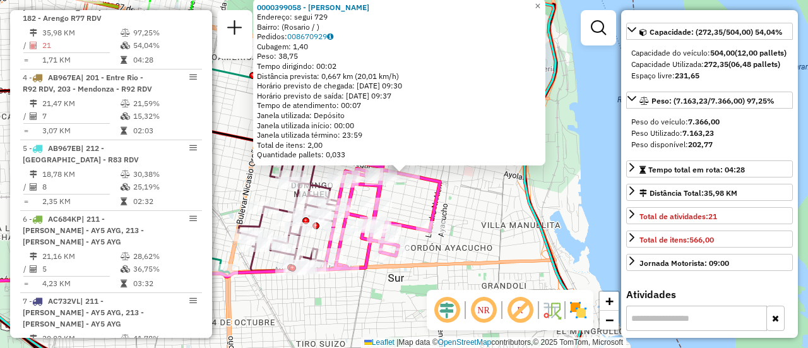
click at [473, 202] on div "0000399058 - [PERSON_NAME]: segui 729 Bairro: ([GEOGRAPHIC_DATA] / ) Pedidos: 0…" at bounding box center [404, 174] width 808 height 348
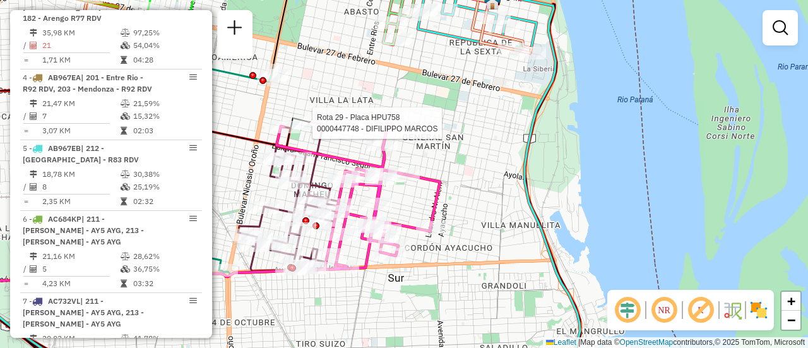
select select "**********"
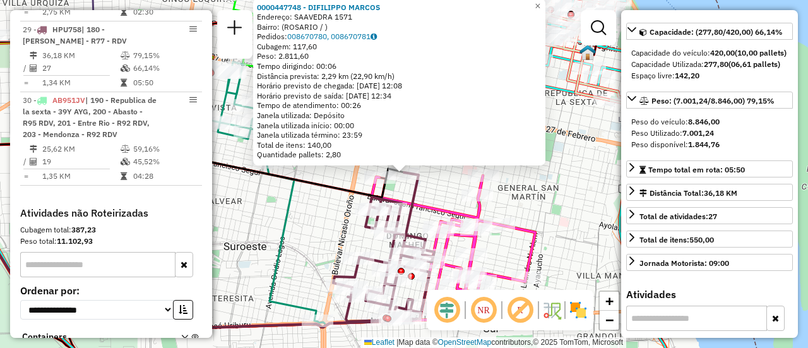
click at [545, 201] on div "0000447748 - DIFILIPPO [PERSON_NAME]: SAAVEDRA 1571 Bairro: ([GEOGRAPHIC_DATA] …" at bounding box center [404, 174] width 808 height 348
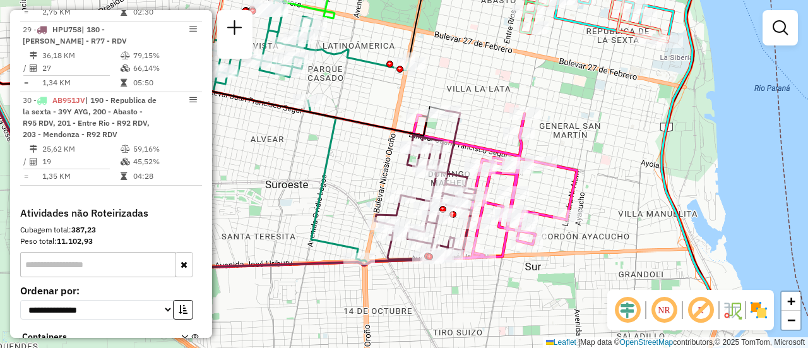
drag, startPoint x: 433, startPoint y: 186, endPoint x: 485, endPoint y: 95, distance: 104.6
click at [485, 95] on div "Janela de atendimento Grade de atendimento Capacidade Transportadoras Veículos …" at bounding box center [404, 174] width 808 height 348
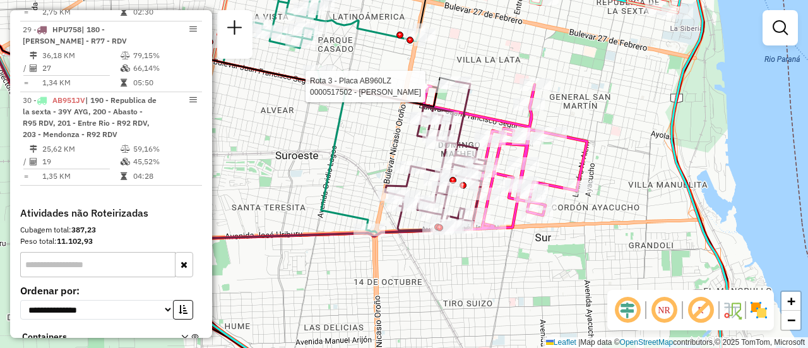
select select "**********"
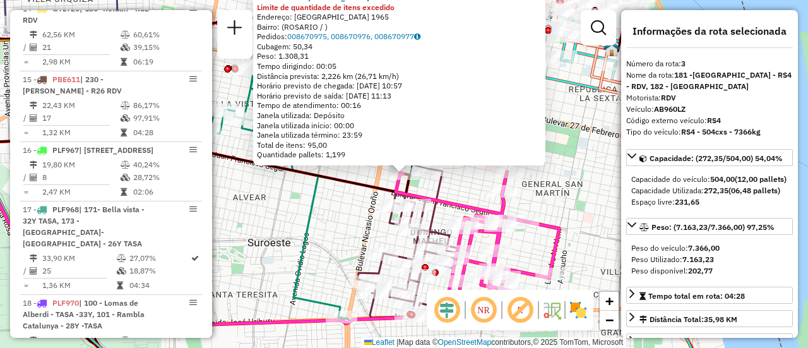
scroll to position [591, 0]
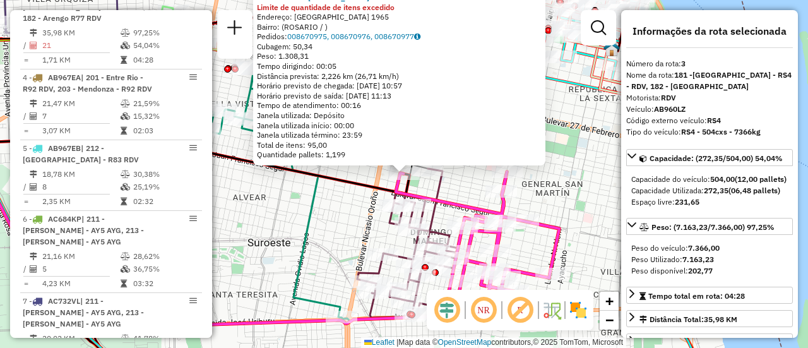
click at [339, 225] on div "0000517502 - ZHANG TINGTING Limite de quantidade de itens excedido Endereço: UR…" at bounding box center [404, 174] width 808 height 348
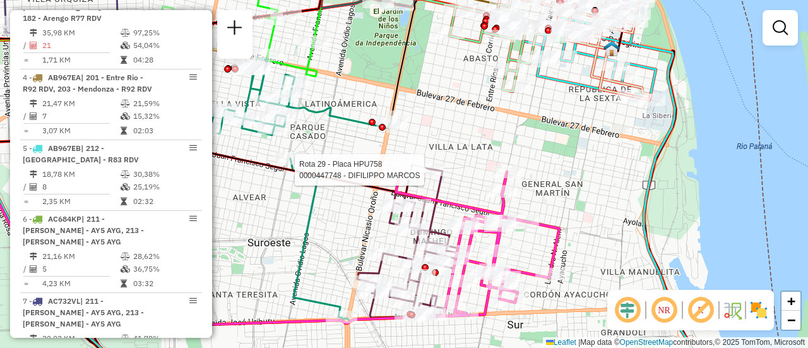
select select "**********"
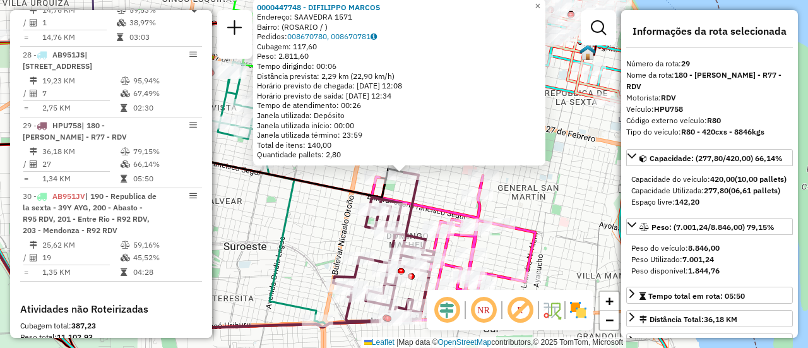
scroll to position [2519, 0]
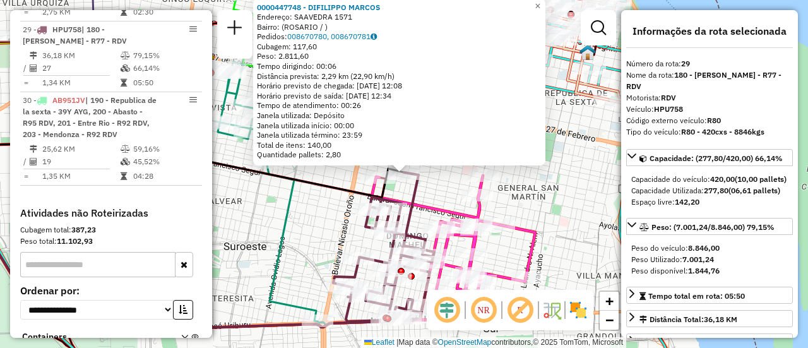
click at [544, 202] on div "0000447748 - DIFILIPPO MARCOS Endereço: SAAVEDRA 1571 Bairro: (ROSARIO / ) Pedi…" at bounding box center [404, 174] width 808 height 348
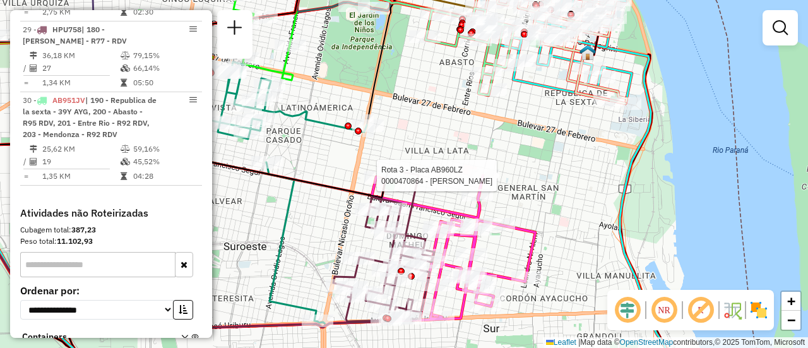
select select "**********"
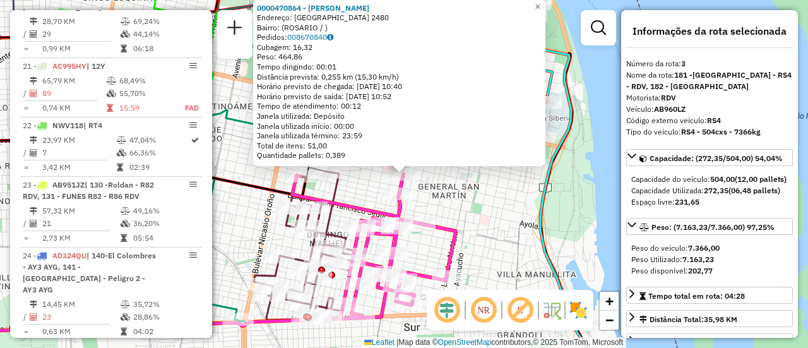
scroll to position [591, 0]
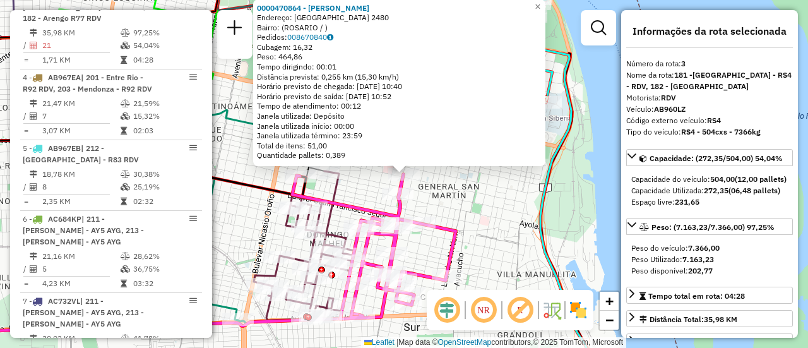
click at [490, 217] on div "0000470864 - [PERSON_NAME] Endereço: [GEOGRAPHIC_DATA] 2480 Bairro: ([GEOGRAPHI…" at bounding box center [404, 174] width 808 height 348
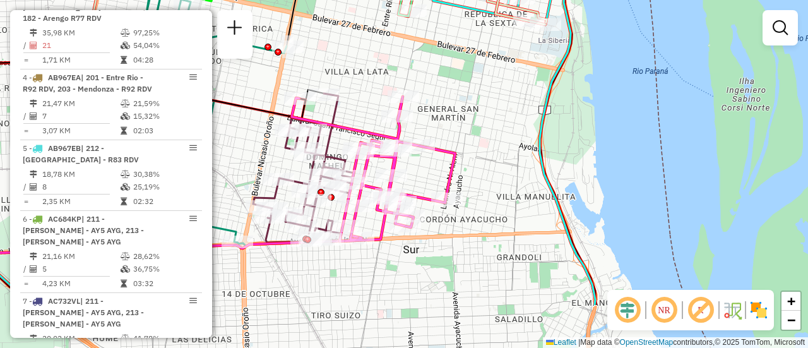
drag, startPoint x: 245, startPoint y: 239, endPoint x: 245, endPoint y: 161, distance: 77.6
click at [245, 161] on div "Janela de atendimento Grade de atendimento Capacidade Transportadoras Veículos …" at bounding box center [404, 174] width 808 height 348
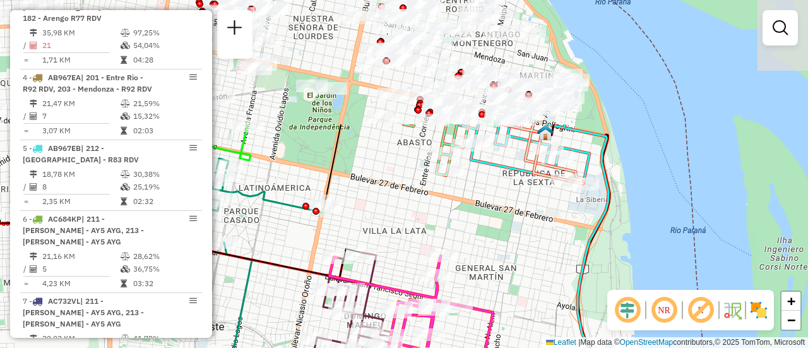
drag, startPoint x: 476, startPoint y: 134, endPoint x: 515, endPoint y: 291, distance: 161.3
click at [515, 291] on div "Janela de atendimento Grade de atendimento Capacidade Transportadoras Veículos …" at bounding box center [404, 174] width 808 height 348
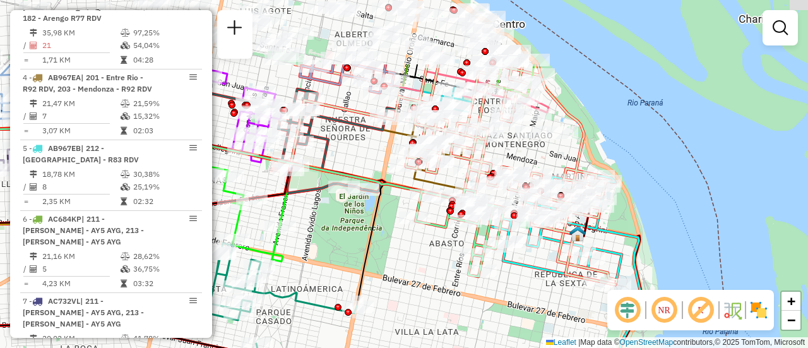
drag, startPoint x: 378, startPoint y: 180, endPoint x: 460, endPoint y: 377, distance: 213.9
click at [460, 347] on html "Aguarde... Pop-up bloqueado! Seu navegador bloqueou automáticamente a abertura …" at bounding box center [404, 174] width 808 height 348
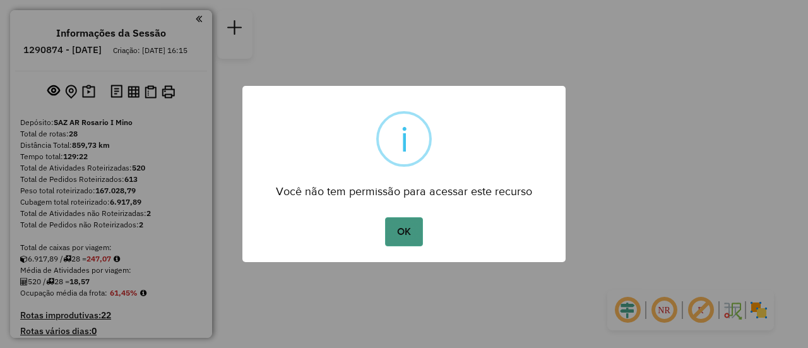
click at [407, 224] on button "OK" at bounding box center [403, 231] width 37 height 29
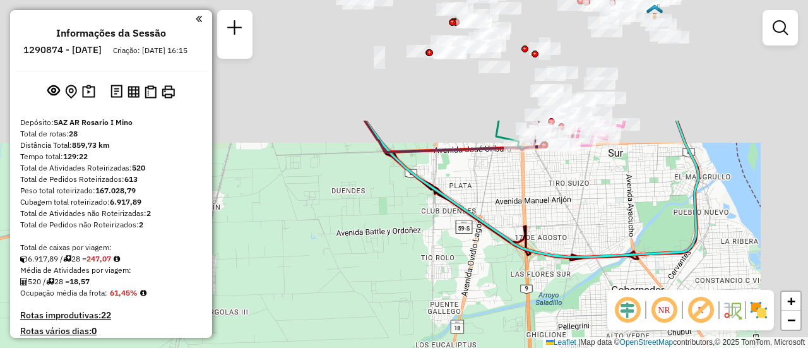
drag, startPoint x: 425, startPoint y: 76, endPoint x: 375, endPoint y: 304, distance: 233.2
click at [371, 301] on div "Janela de atendimento Grade de atendimento Capacidade Transportadoras Veículos …" at bounding box center [404, 174] width 808 height 348
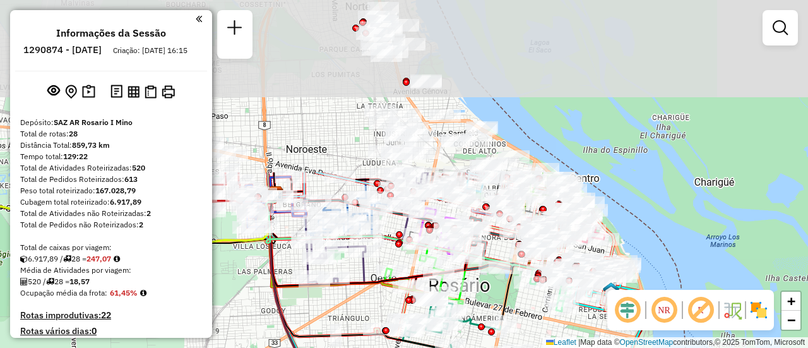
drag, startPoint x: 423, startPoint y: 170, endPoint x: 380, endPoint y: 377, distance: 211.2
click at [380, 347] on html "Aguarde... Pop-up bloqueado! Seu navegador bloqueou automáticamente a abertura …" at bounding box center [404, 174] width 808 height 348
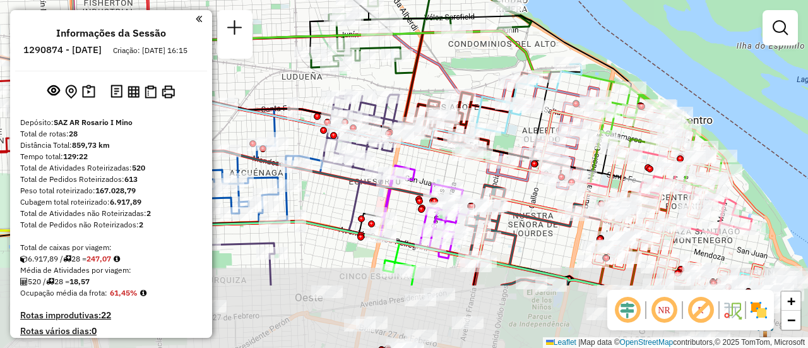
drag, startPoint x: 412, startPoint y: 183, endPoint x: 226, endPoint y: 54, distance: 226.7
click at [227, 56] on hb-router-mapa "Informações da Sessão 1290874 - [DATE] Criação: [DATE] 16:15 Depósito: SAZ AR R…" at bounding box center [404, 174] width 808 height 348
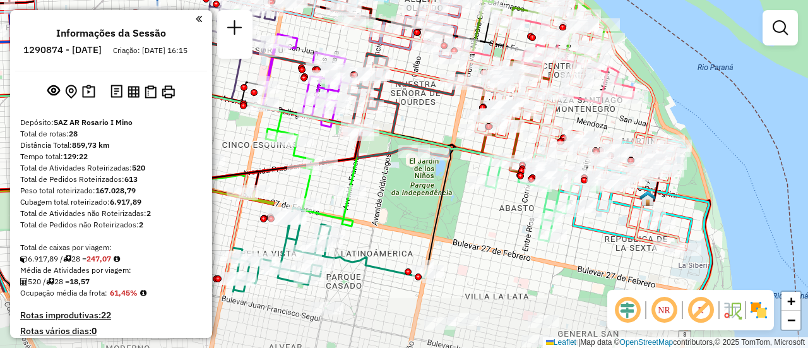
drag, startPoint x: 455, startPoint y: 182, endPoint x: 418, endPoint y: 91, distance: 97.4
click at [418, 91] on icon at bounding box center [407, 106] width 118 height 104
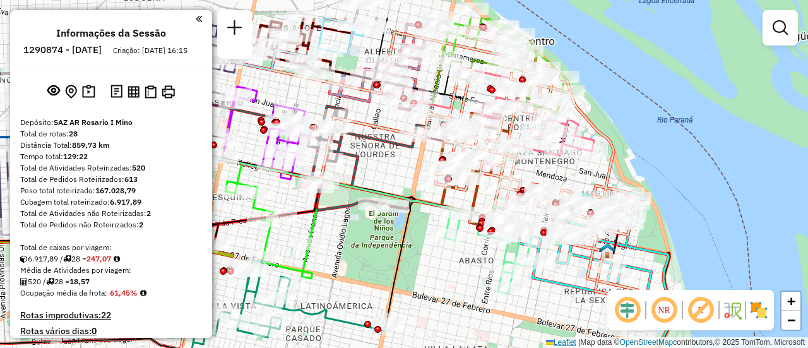
drag, startPoint x: 591, startPoint y: 288, endPoint x: 551, endPoint y: 341, distance: 65.8
click at [551, 341] on div "Janela de atendimento Grade de atendimento Capacidade Transportadoras Veículos …" at bounding box center [404, 174] width 808 height 348
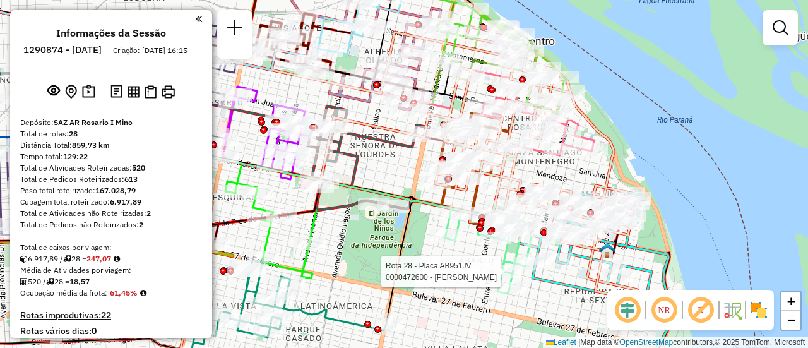
select select "**********"
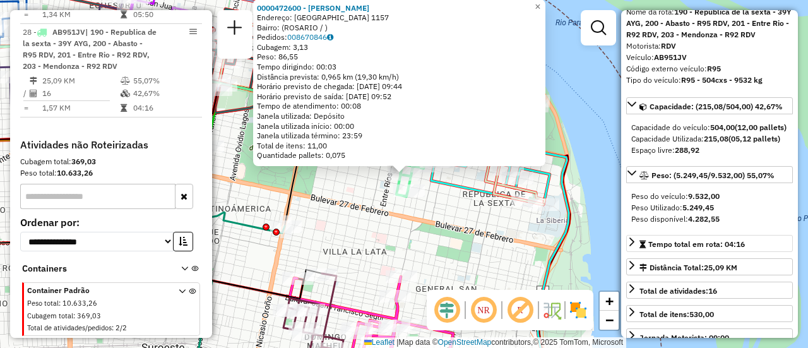
scroll to position [126, 0]
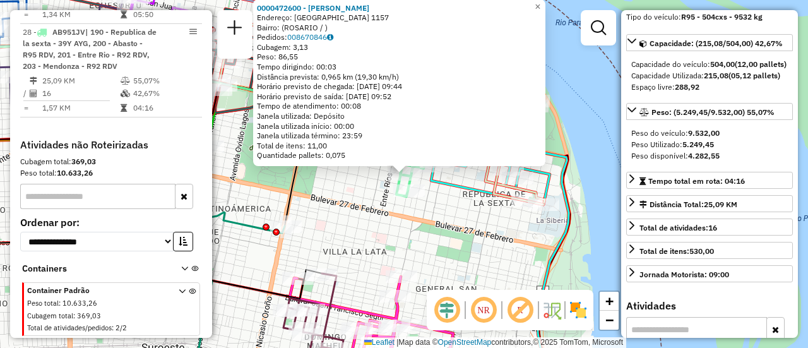
click at [458, 254] on div "0000472600 - GOMEZ CLAUDIA Endereço: RIOBAMBA 1157 Bairro: (ROSARIO / ) Pedidos…" at bounding box center [404, 174] width 808 height 348
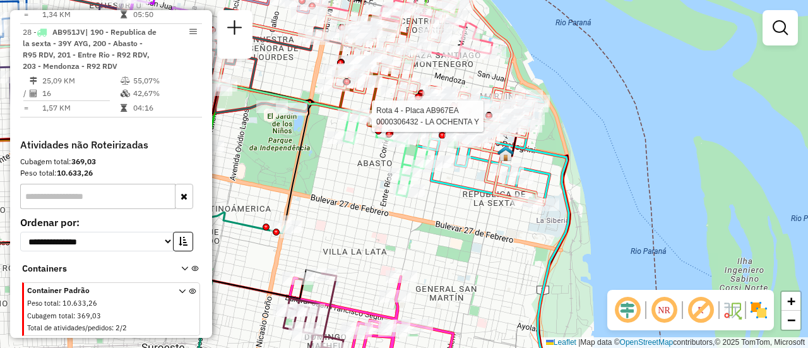
select select "**********"
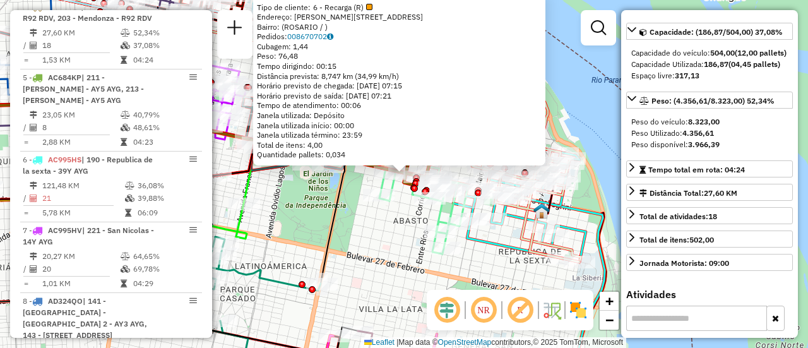
click at [364, 245] on div "0000306432 - LA OCHENTA Y Tipo de cliente: 6 - Recarga (R) Endereço: AVDA PELLE…" at bounding box center [404, 174] width 808 height 348
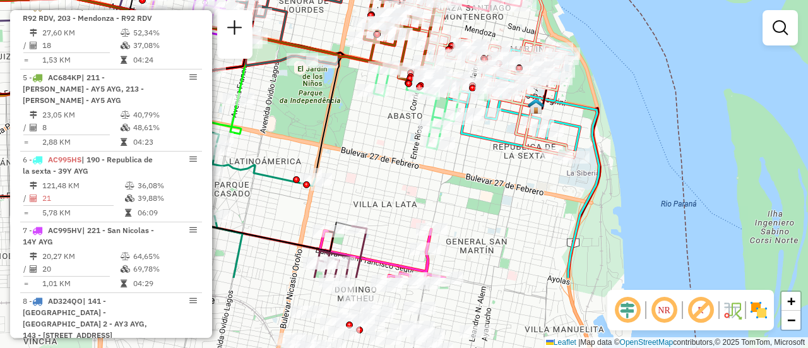
drag, startPoint x: 373, startPoint y: 277, endPoint x: 367, endPoint y: 146, distance: 131.4
click at [367, 146] on div "Janela de atendimento Grade de atendimento Capacidade Transportadoras Veículos …" at bounding box center [404, 174] width 808 height 348
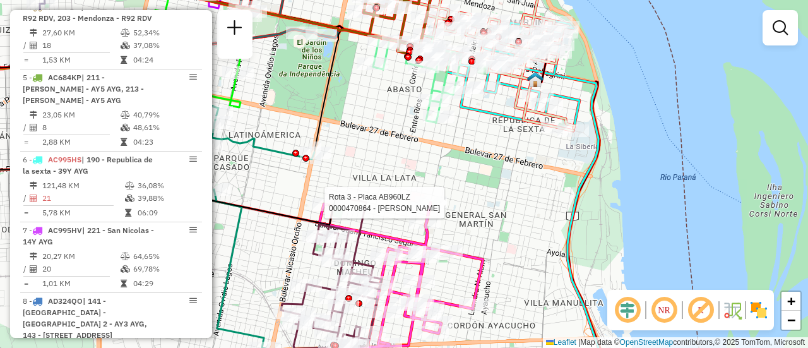
select select "**********"
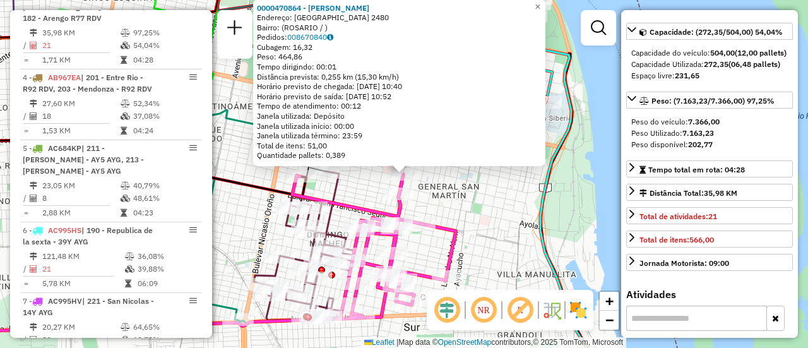
click at [471, 223] on div "0000470864 - YANG QIWEI Endereço: SANTA FE 2480 Bairro: (ROSARIO / ) Pedidos: 0…" at bounding box center [404, 174] width 808 height 348
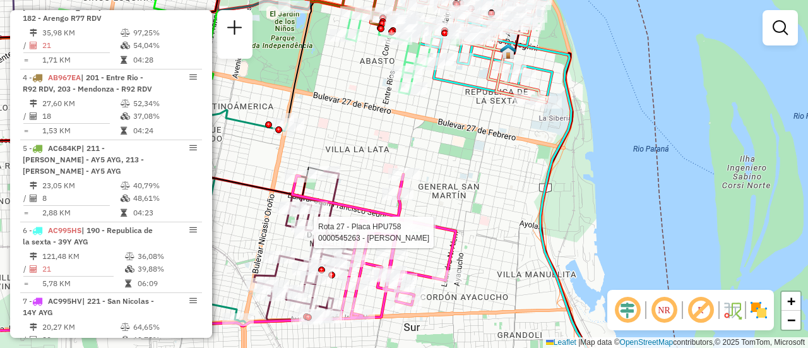
select select "**********"
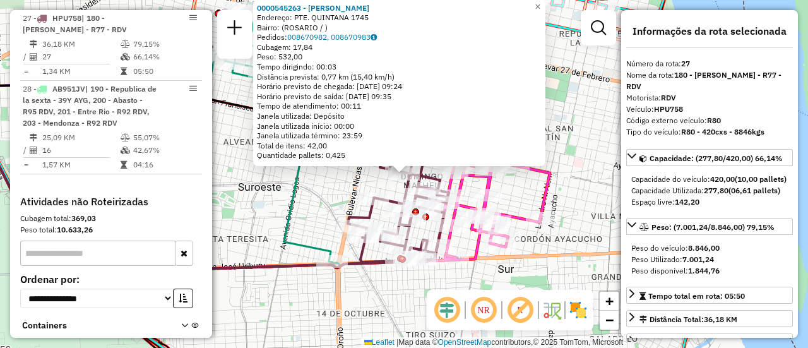
scroll to position [63, 0]
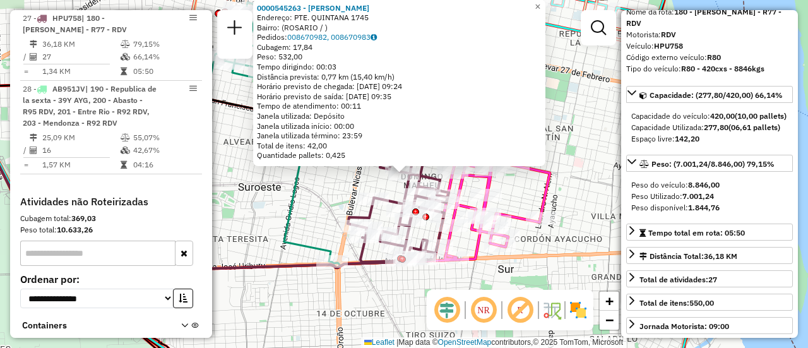
click at [380, 299] on div "0000545263 - Pan Xiaofeng Endereço: PTE. QUINTANA 1745 Bairro: (ROSARIO / ) Ped…" at bounding box center [404, 174] width 808 height 348
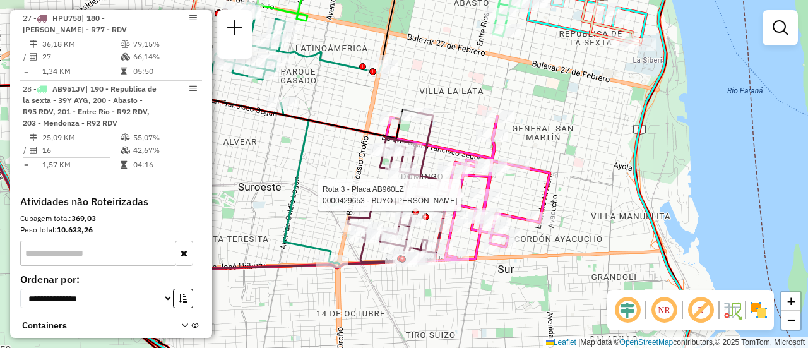
select select "**********"
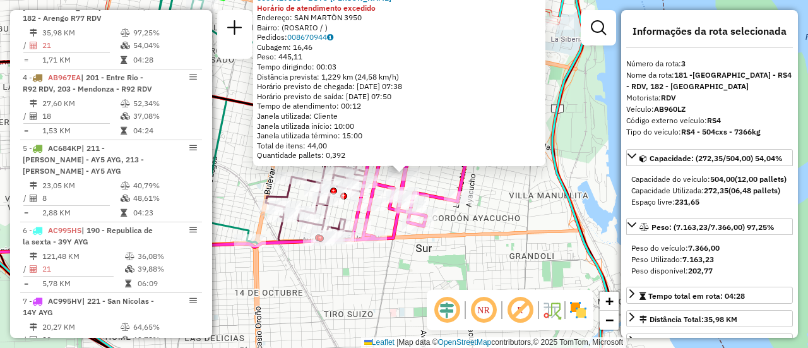
scroll to position [126, 0]
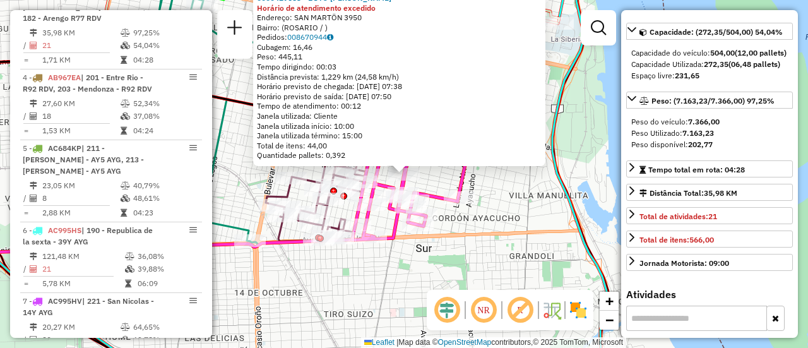
click at [524, 218] on div "0000429653 - BUYO LEANDRO FLORENCIO Horário de atendimento excedido Endereço: S…" at bounding box center [404, 174] width 808 height 348
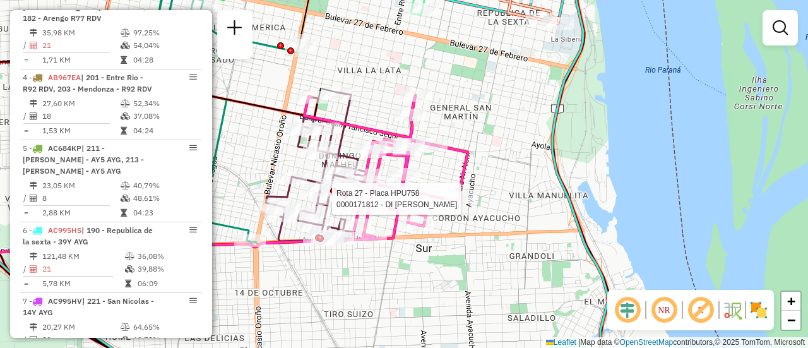
select select "**********"
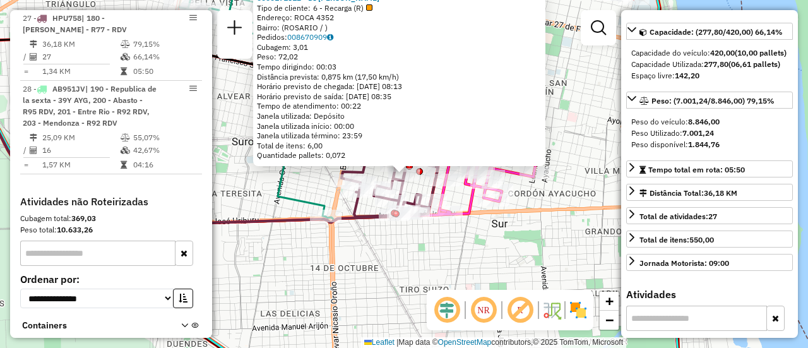
click at [457, 271] on div "0000171812 - DI FRANCO ESTELA Tipo de cliente: 6 - Recarga (R) Endereço: ROCA 4…" at bounding box center [404, 174] width 808 height 348
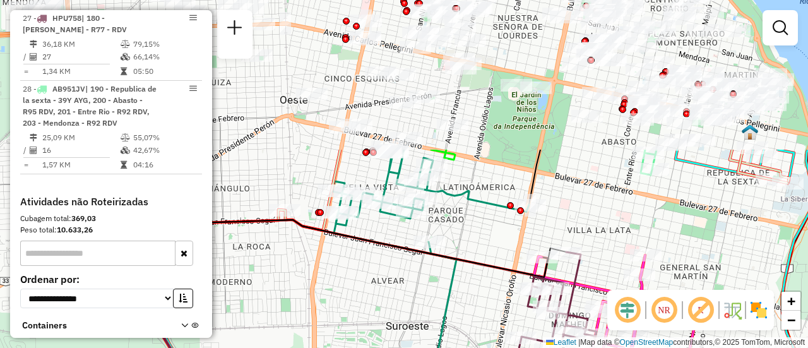
drag, startPoint x: 290, startPoint y: 102, endPoint x: 451, endPoint y: 278, distance: 239.0
click at [445, 284] on icon at bounding box center [430, 275] width 197 height 251
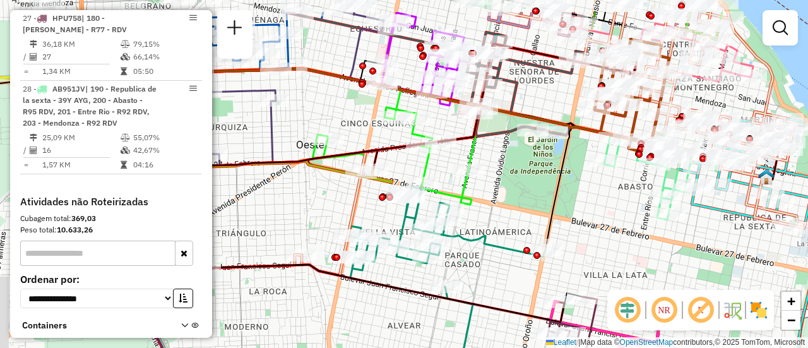
drag, startPoint x: 475, startPoint y: 143, endPoint x: 536, endPoint y: 305, distance: 172.5
click at [529, 310] on div "Janela de atendimento Grade de atendimento Capacidade Transportadoras Veículos …" at bounding box center [404, 174] width 808 height 348
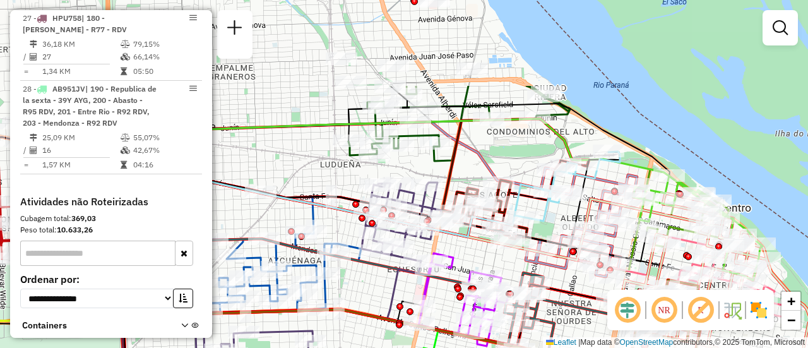
drag, startPoint x: 463, startPoint y: 133, endPoint x: 462, endPoint y: 253, distance: 119.9
click at [462, 253] on div "Janela de atendimento Grade de atendimento Capacidade Transportadoras Veículos …" at bounding box center [404, 174] width 808 height 348
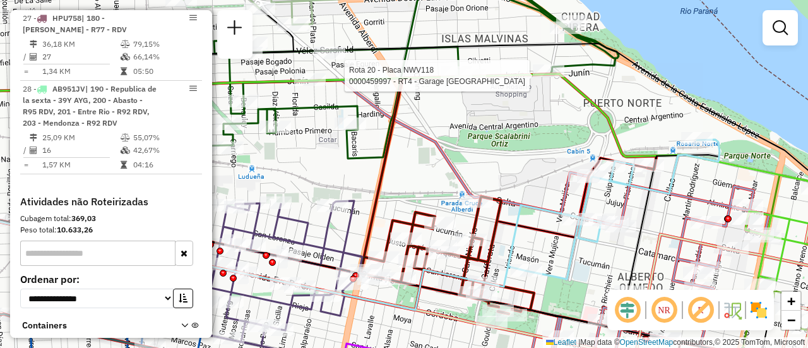
select select "**********"
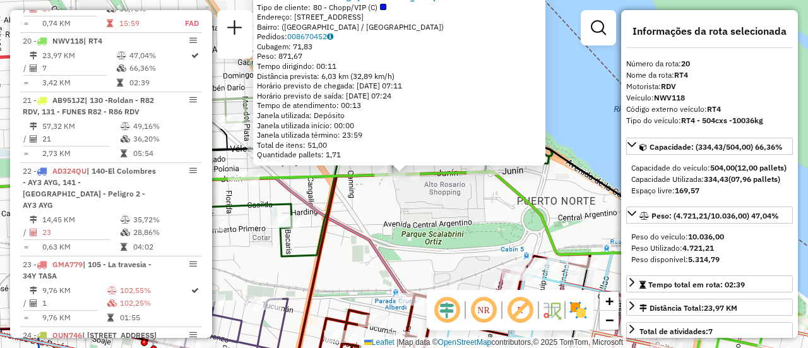
scroll to position [63, 0]
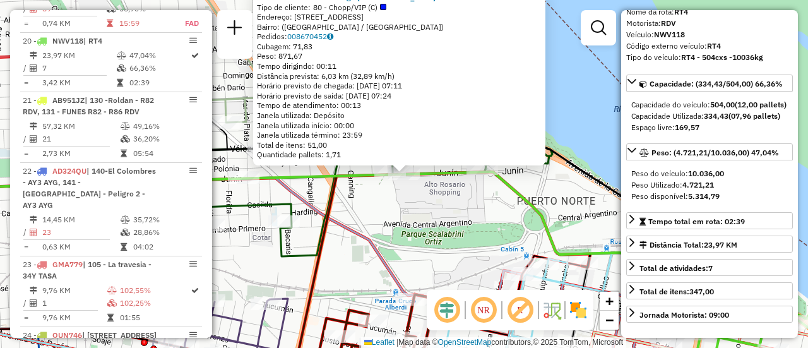
click at [462, 208] on div "0000459997 - RT4 - Garage Italia Tipo de cliente: 80 - Chopp/VIP (C) Endereço: …" at bounding box center [404, 174] width 808 height 348
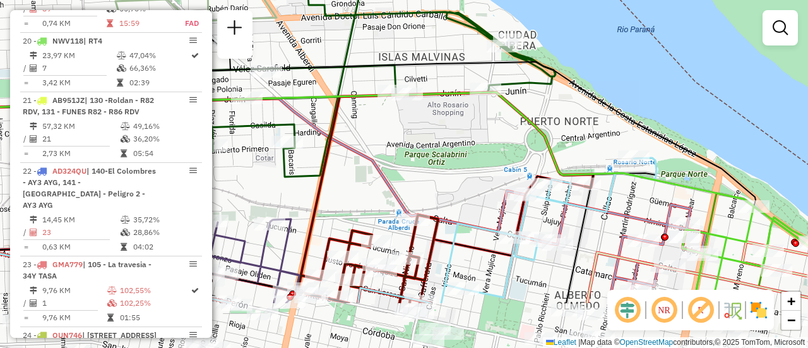
drag, startPoint x: 368, startPoint y: 222, endPoint x: 372, endPoint y: 107, distance: 115.6
click at [372, 109] on div "Janela de atendimento Grade de atendimento Capacidade Transportadoras Veículos …" at bounding box center [404, 174] width 808 height 348
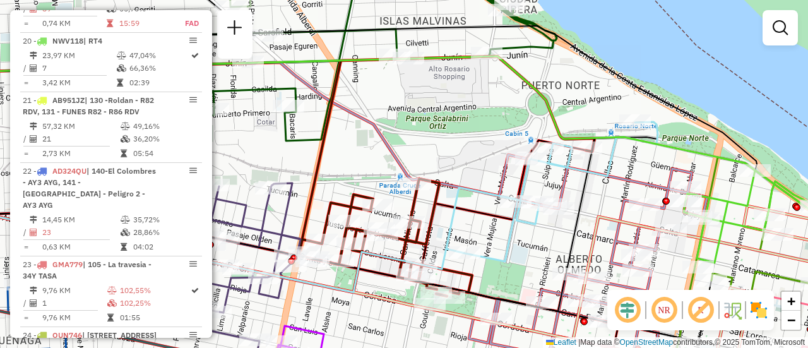
drag, startPoint x: 461, startPoint y: 175, endPoint x: 435, endPoint y: 113, distance: 67.3
click at [436, 113] on div "Janela de atendimento Grade de atendimento Capacidade Transportadoras Veículos …" at bounding box center [404, 174] width 808 height 348
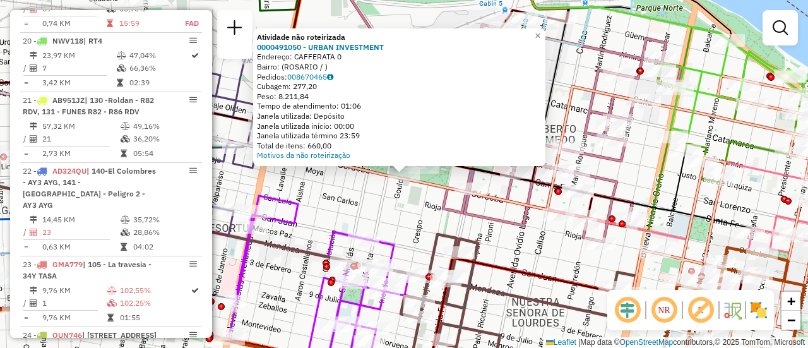
click at [397, 219] on div "Atividade não roteirizada 0000491050 - URBAN INVESTMENT Endereço: CAFFERATA 0 B…" at bounding box center [404, 174] width 808 height 348
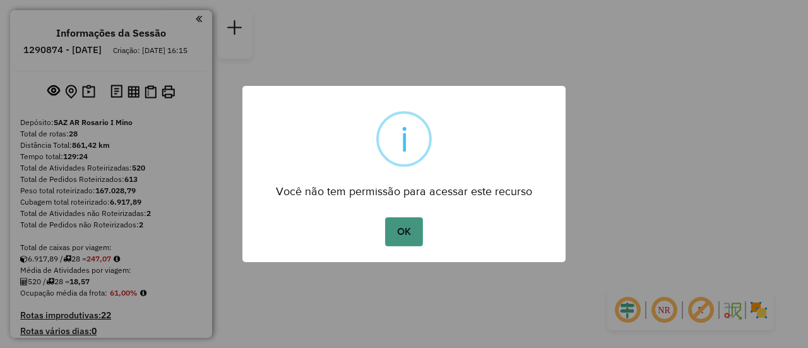
click at [400, 228] on button "OK" at bounding box center [403, 231] width 37 height 29
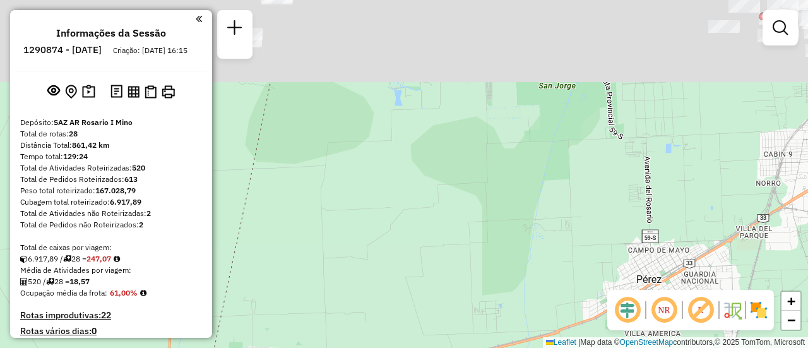
drag, startPoint x: 375, startPoint y: 118, endPoint x: 419, endPoint y: 351, distance: 237.5
click at [419, 347] on html "Aguarde... Pop-up bloqueado! Seu navegador bloqueou automáticamente a abertura …" at bounding box center [404, 174] width 808 height 348
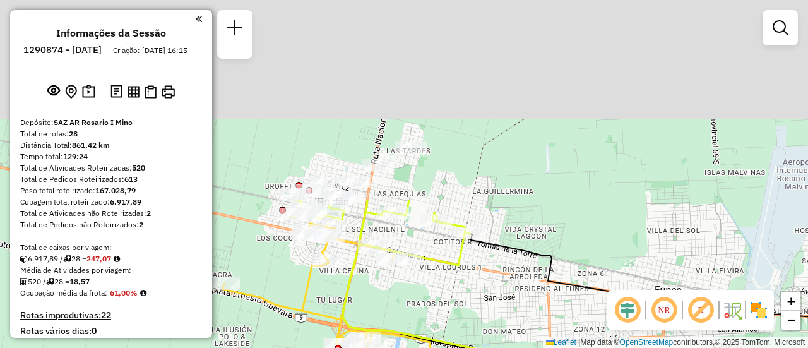
drag, startPoint x: 450, startPoint y: 186, endPoint x: 536, endPoint y: 347, distance: 182.9
click at [536, 347] on div "Janela de atendimento Grade de atendimento Capacidade Transportadoras Veículos …" at bounding box center [404, 174] width 808 height 348
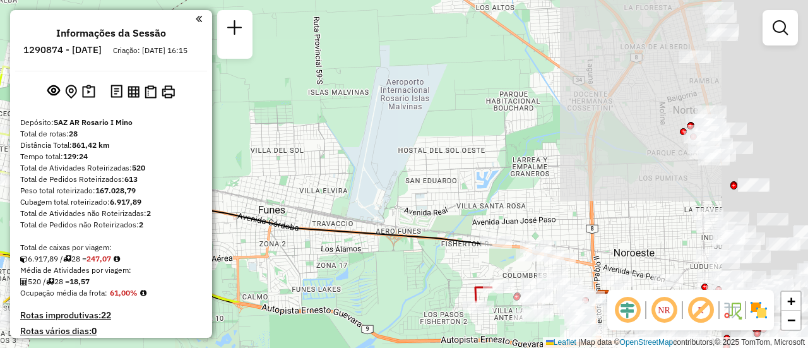
drag, startPoint x: 633, startPoint y: 203, endPoint x: 248, endPoint y: 128, distance: 392.2
click at [248, 128] on div "Janela de atendimento Grade de atendimento Capacidade Transportadoras Veículos …" at bounding box center [404, 174] width 808 height 348
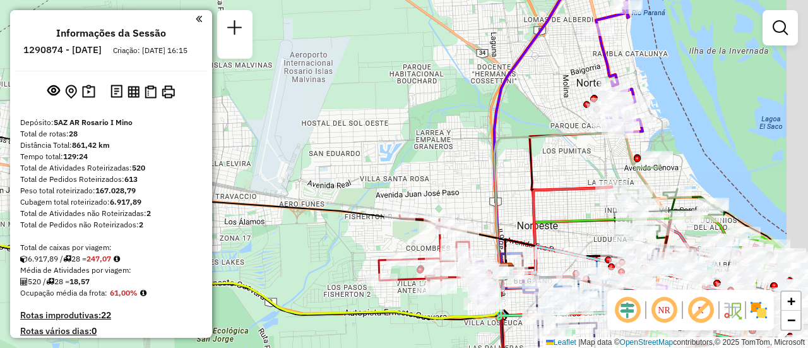
drag, startPoint x: 571, startPoint y: 162, endPoint x: 509, endPoint y: 168, distance: 62.8
click at [506, 159] on icon at bounding box center [561, 202] width 111 height 138
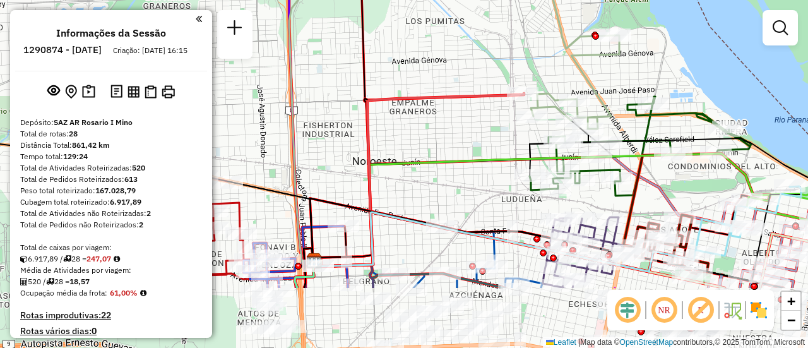
drag, startPoint x: 529, startPoint y: 242, endPoint x: 389, endPoint y: 39, distance: 246.4
click at [378, 35] on div "Janela de atendimento Grade de atendimento Capacidade Transportadoras Veículos …" at bounding box center [404, 174] width 808 height 348
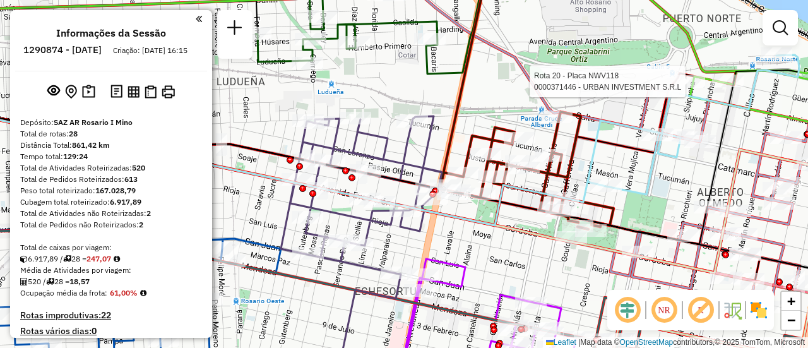
select select "**********"
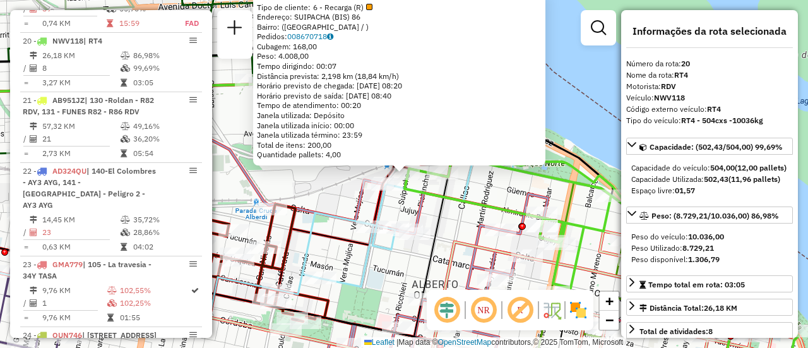
scroll to position [63, 0]
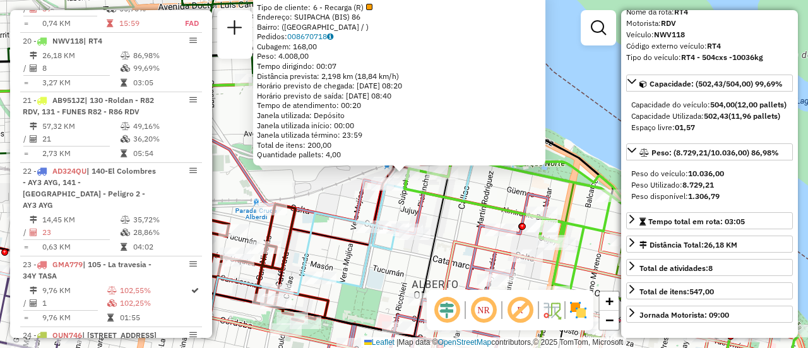
click at [490, 186] on div "0000371446 - URBAN INVESTMENT S.R.L Tipo de cliente: 6 - Recarga (R) Endereço: …" at bounding box center [404, 174] width 808 height 348
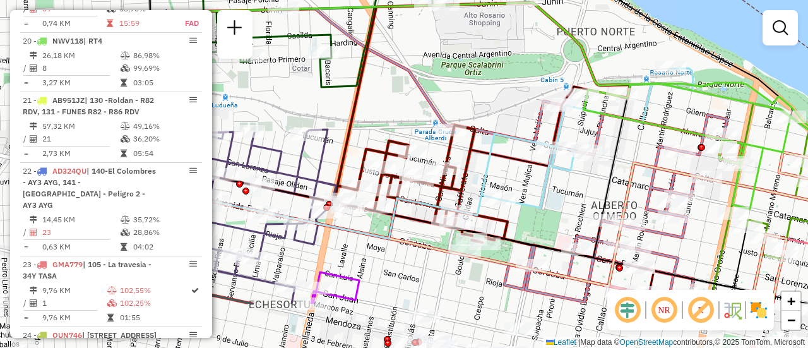
drag, startPoint x: 432, startPoint y: 215, endPoint x: 606, endPoint y: 136, distance: 190.6
click at [606, 136] on icon at bounding box center [623, 203] width 238 height 199
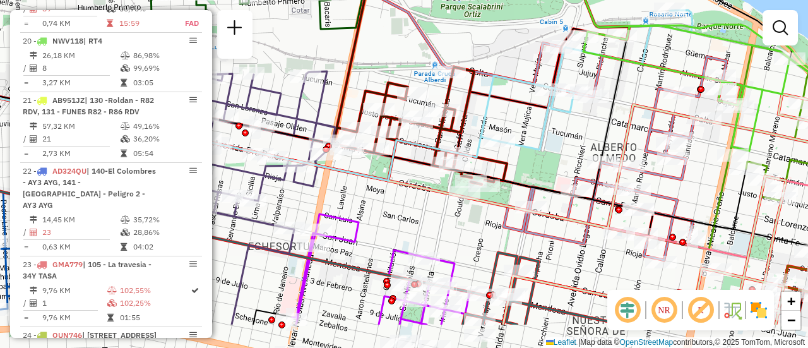
drag, startPoint x: 623, startPoint y: 184, endPoint x: 623, endPoint y: 122, distance: 61.8
click at [623, 122] on icon at bounding box center [403, 202] width 969 height 244
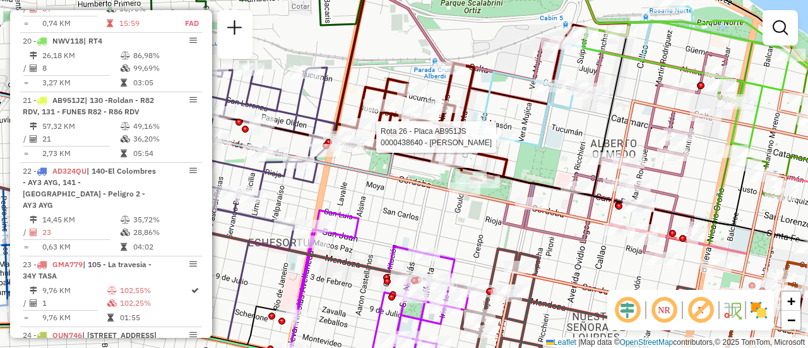
select select "**********"
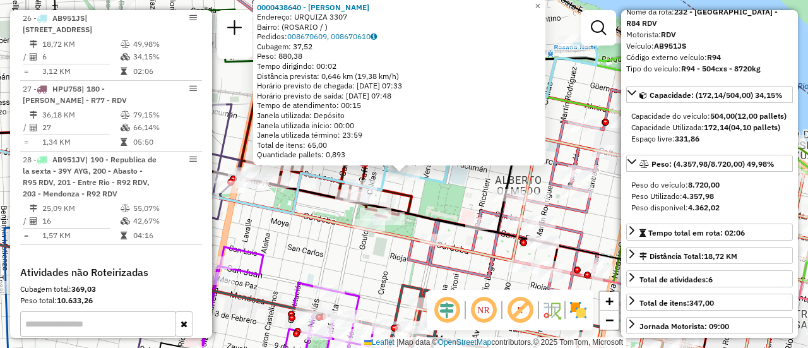
scroll to position [126, 0]
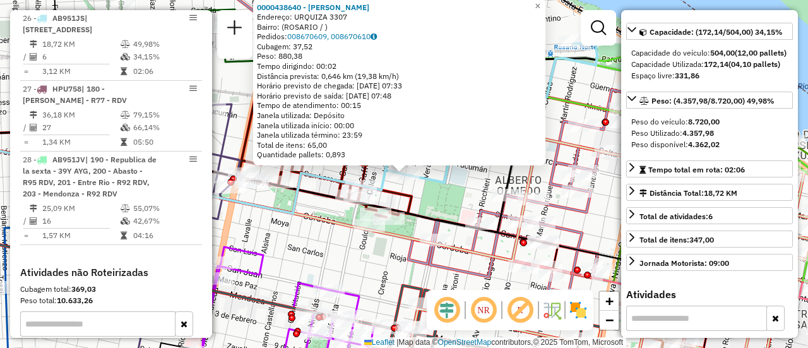
click at [471, 194] on div "0000438640 - [PERSON_NAME] Endereço: URQUIZA 3307 Bairro: ([GEOGRAPHIC_DATA] / …" at bounding box center [404, 174] width 808 height 348
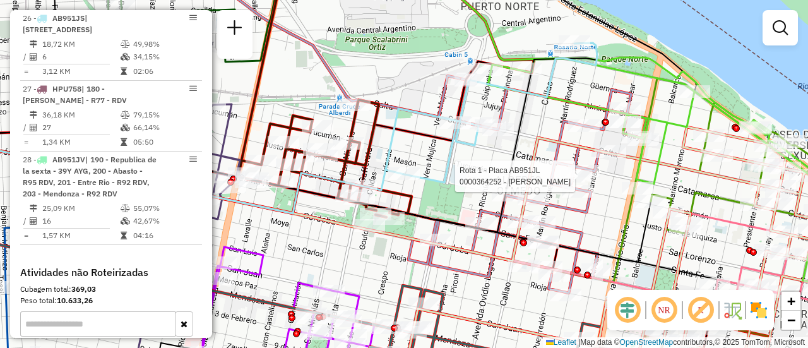
select select "**********"
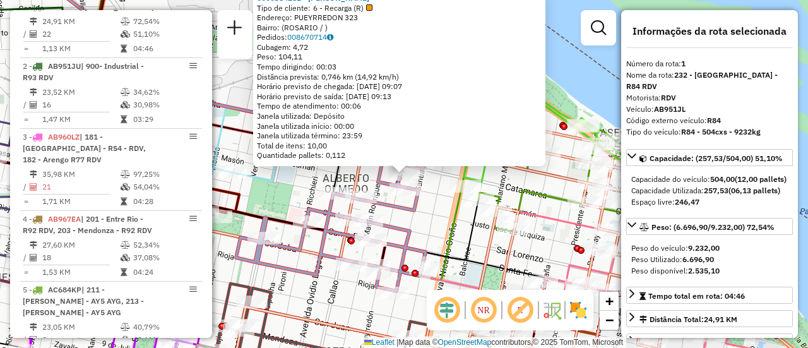
scroll to position [63, 0]
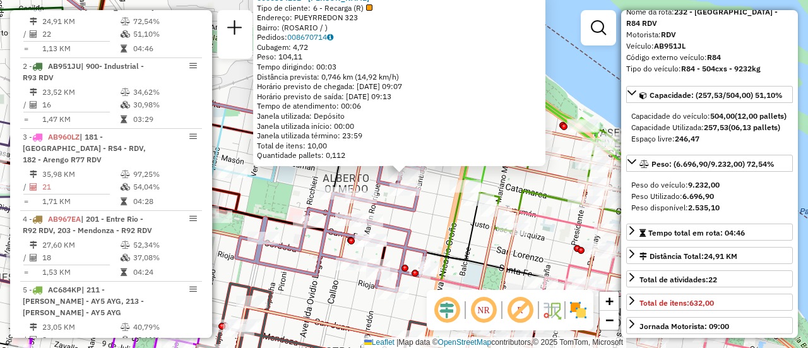
click at [435, 216] on div "0000364252 - [PERSON_NAME] P Tipo de cliente: 6 - Recarga (R) Endereço: PUEYRRE…" at bounding box center [404, 174] width 808 height 348
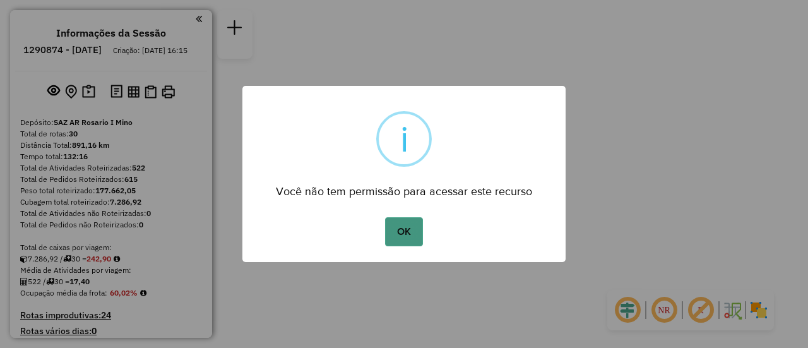
click at [410, 232] on button "OK" at bounding box center [403, 231] width 37 height 29
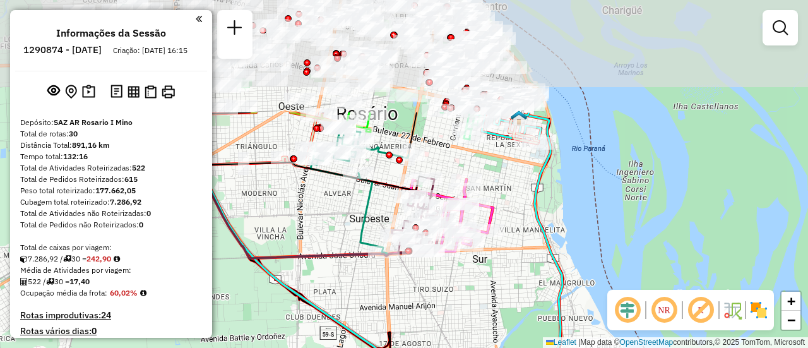
drag, startPoint x: 329, startPoint y: 69, endPoint x: 387, endPoint y: 216, distance: 158.1
click at [369, 217] on icon at bounding box center [359, 188] width 98 height 129
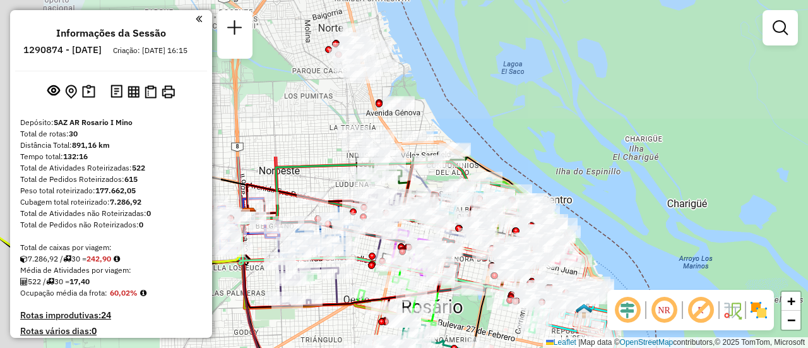
drag, startPoint x: 433, startPoint y: 197, endPoint x: 503, endPoint y: 321, distance: 142.4
click at [502, 330] on div "Rota 15 - Placa PLF968 0000459293 - DAI RUIHUANG - CHENG SHAOQING Janela de ate…" at bounding box center [404, 174] width 808 height 348
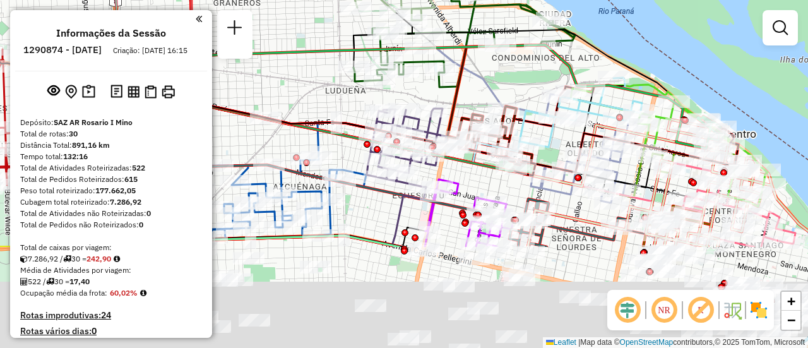
drag, startPoint x: 386, startPoint y: 227, endPoint x: 319, endPoint y: 49, distance: 189.3
click at [319, 49] on div "Rota 15 - Placa PLF968 0000459293 - DAI RUIHUANG - CHENG SHAOQING Janela de ate…" at bounding box center [404, 174] width 808 height 348
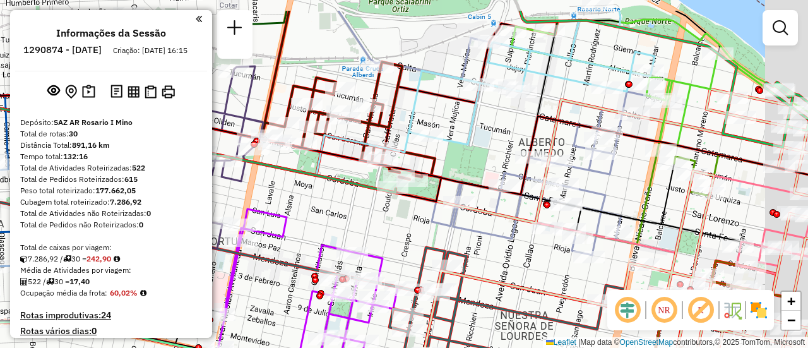
drag, startPoint x: 608, startPoint y: 81, endPoint x: 551, endPoint y: 127, distance: 72.7
click at [551, 127] on icon at bounding box center [346, 135] width 969 height 117
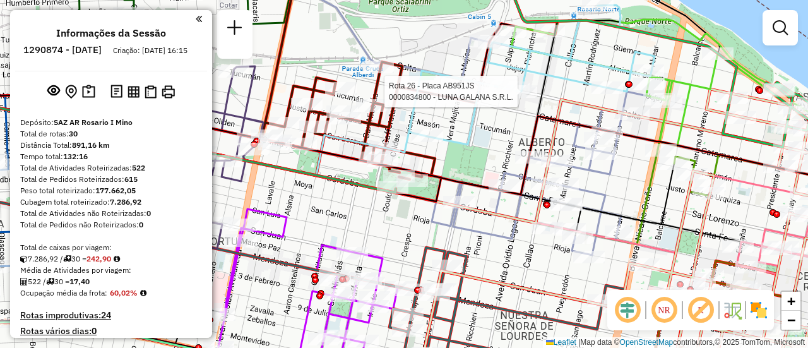
select select "**********"
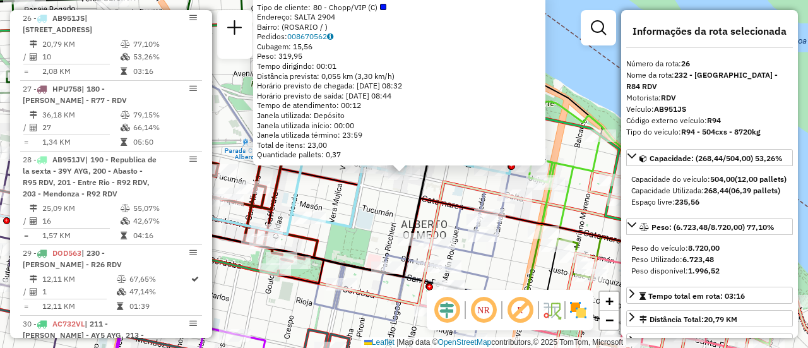
scroll to position [126, 0]
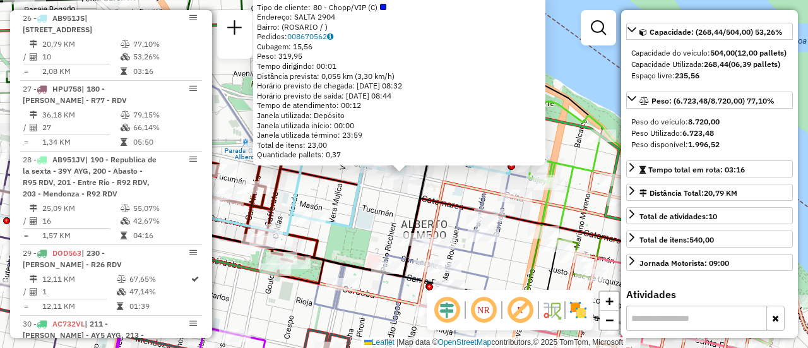
click at [442, 196] on icon at bounding box center [324, 226] width 811 height 100
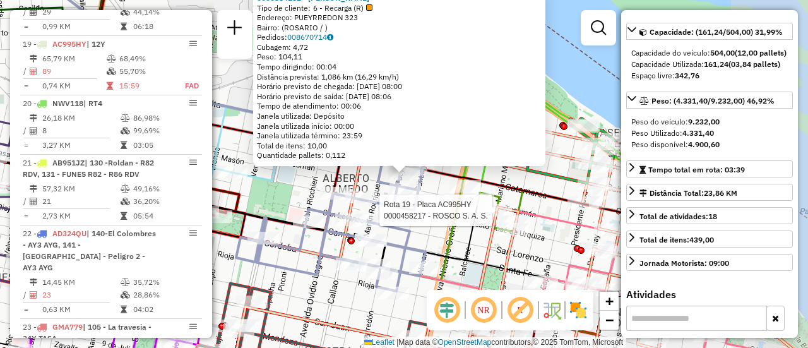
scroll to position [449, 0]
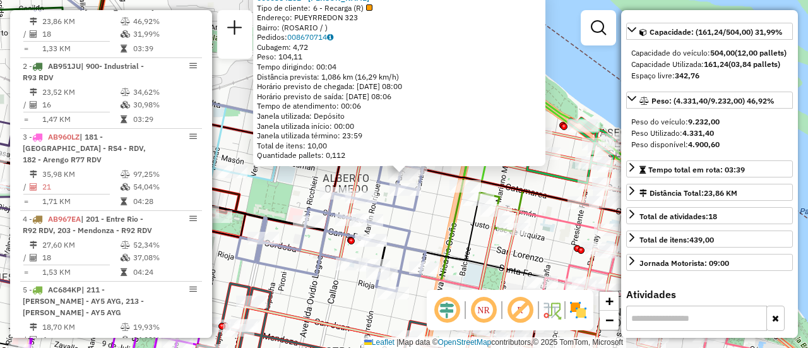
click at [528, 182] on div "0000364252 - WANG CHENG P Tipo de cliente: 6 - Recarga (R) Endereço: PUEYRREDON…" at bounding box center [404, 174] width 808 height 348
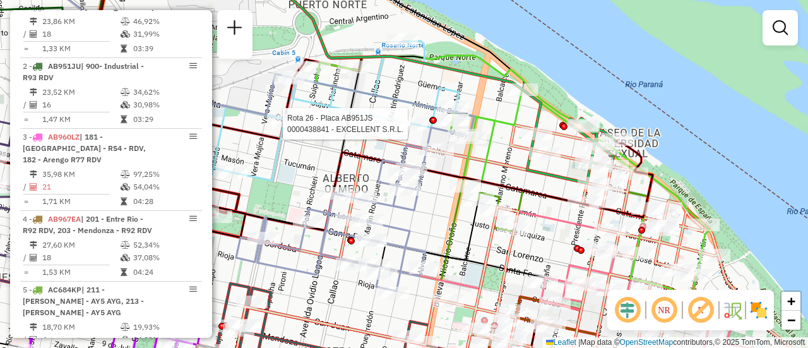
select select "**********"
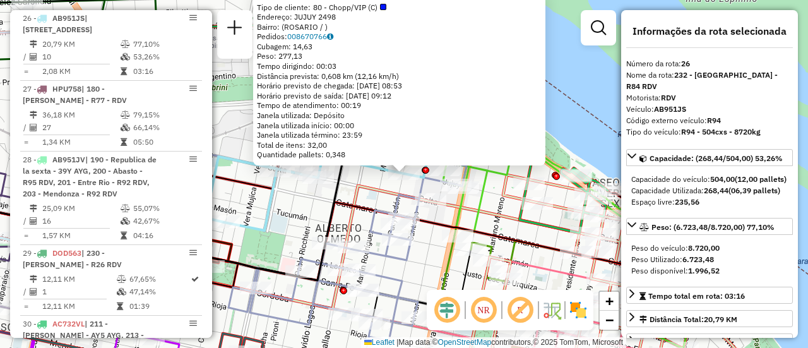
scroll to position [126, 0]
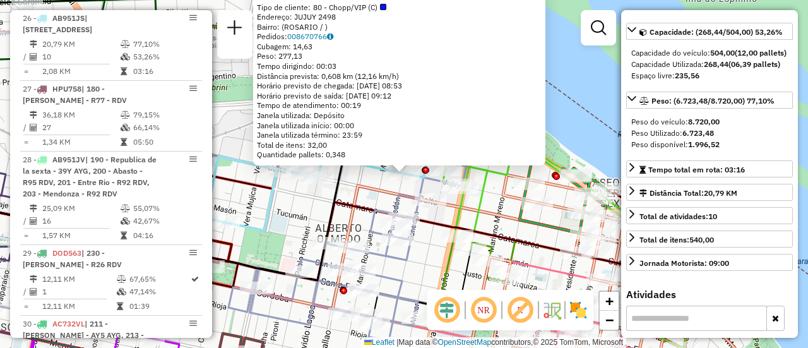
click at [492, 200] on div "0000438841 - EXCELLENT S.R.L. Tipo de cliente: 80 - Chopp/VIP (C) Endereço: JUJ…" at bounding box center [404, 174] width 808 height 348
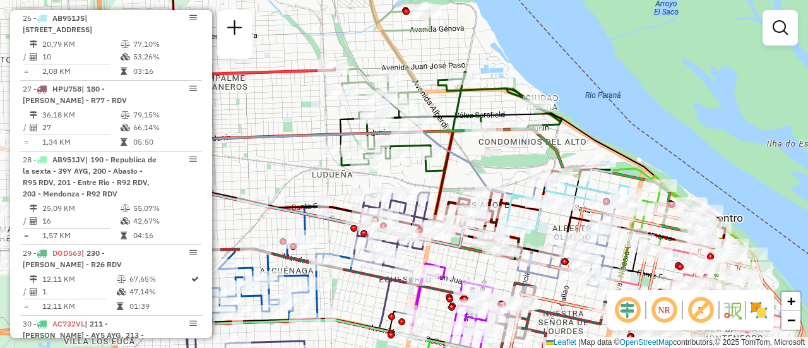
drag, startPoint x: 283, startPoint y: 149, endPoint x: 505, endPoint y: 163, distance: 222.0
click at [505, 163] on div "Janela de atendimento Grade de atendimento Capacidade Transportadoras Veículos …" at bounding box center [404, 174] width 808 height 348
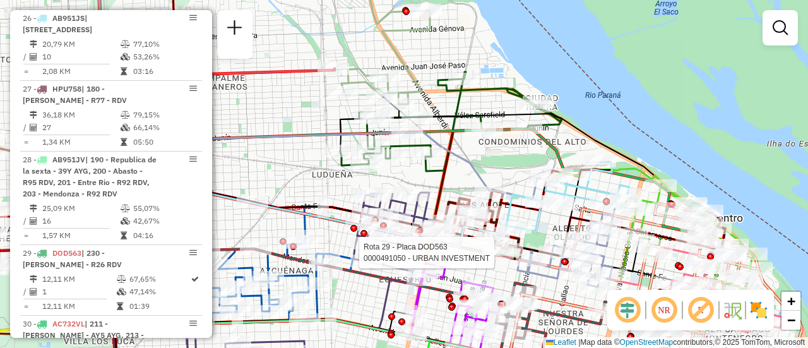
select select "**********"
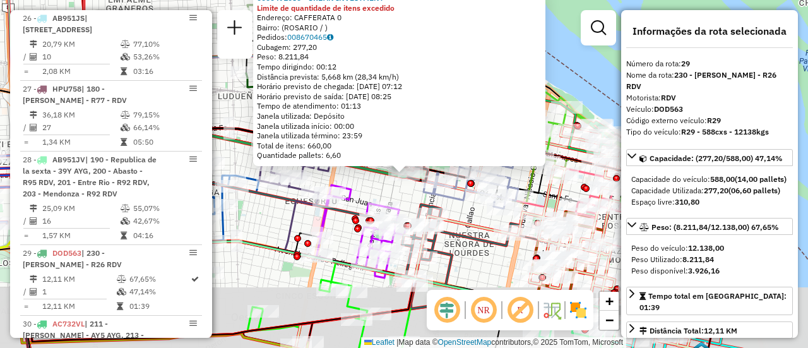
scroll to position [2377, 0]
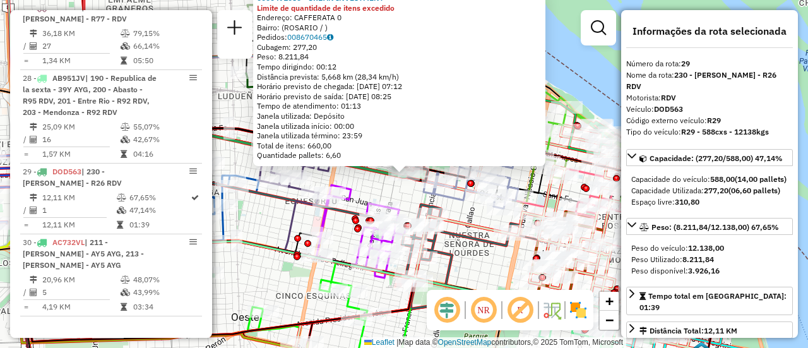
click at [401, 195] on div "0000491050 - URBAN INVESTMENT Limite de quantidade de itens excedido Endereço: …" at bounding box center [404, 174] width 808 height 348
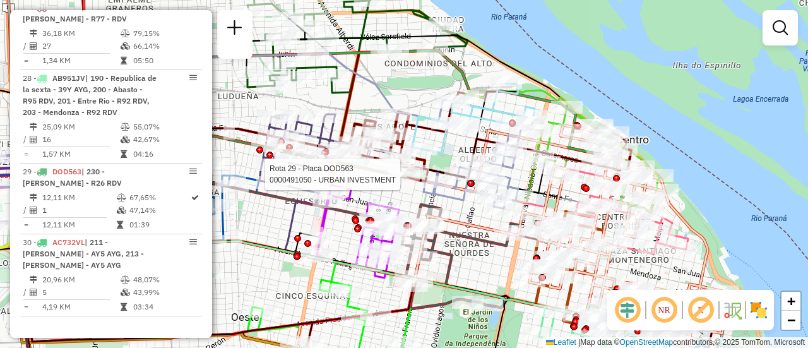
select select "**********"
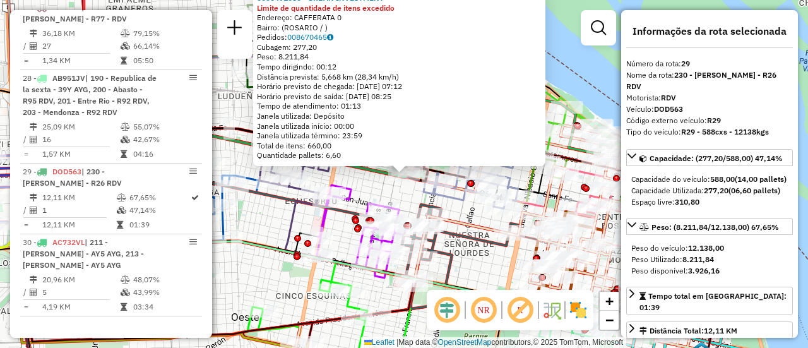
click at [401, 199] on div "0000491050 - URBAN INVESTMENT Limite de quantidade de itens excedido Endereço: …" at bounding box center [404, 174] width 808 height 348
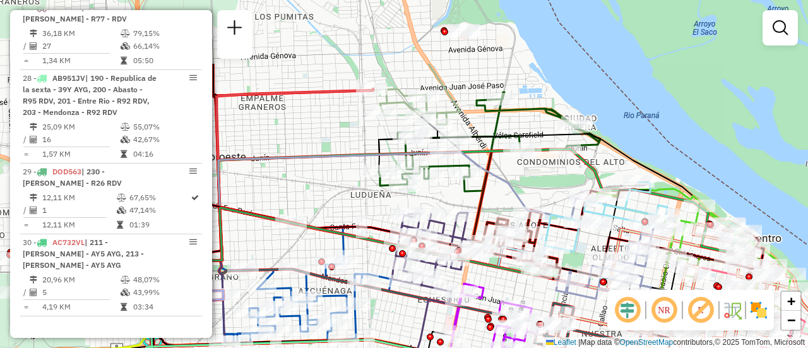
drag, startPoint x: 379, startPoint y: 85, endPoint x: 584, endPoint y: 216, distance: 244.0
click at [581, 227] on icon at bounding box center [372, 207] width 420 height 110
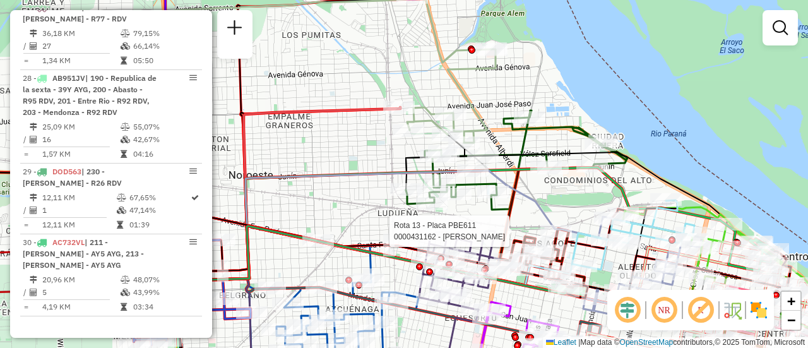
drag, startPoint x: 598, startPoint y: 223, endPoint x: 536, endPoint y: 184, distance: 72.6
click at [534, 184] on div "Rota 13 - Placa PBE611 0000431162 - ARAGNO ANDRES MAURICIO Janela de atendiment…" at bounding box center [404, 174] width 808 height 348
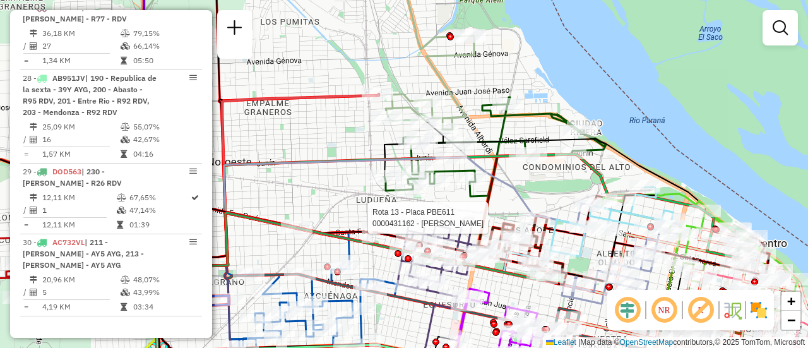
select select "**********"
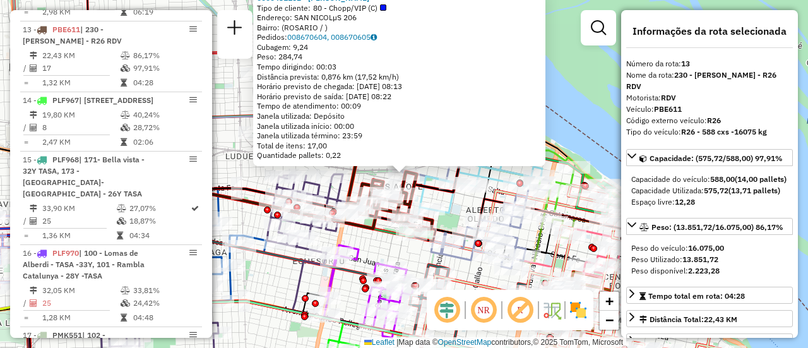
scroll to position [63, 0]
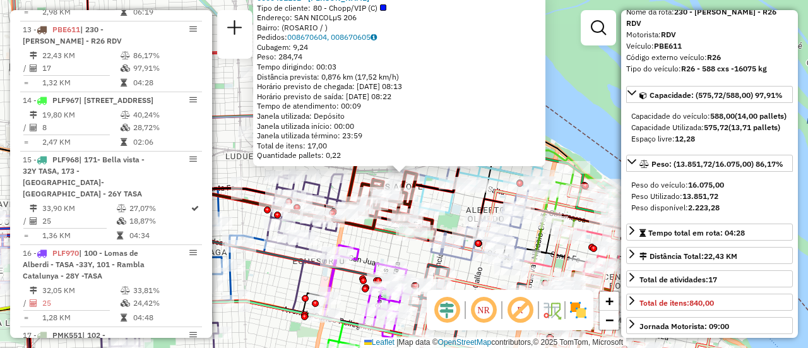
click at [392, 255] on div "0000431162 - ARAGNO ANDRES MAURICIO Tipo de cliente: 80 - Chopp/VIP (C) Endereç…" at bounding box center [404, 174] width 808 height 348
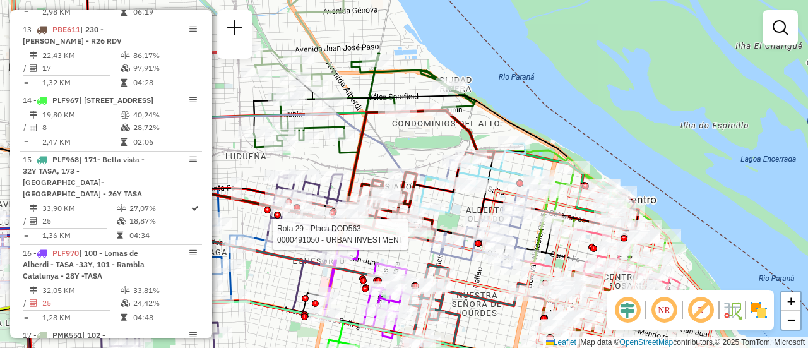
select select "**********"
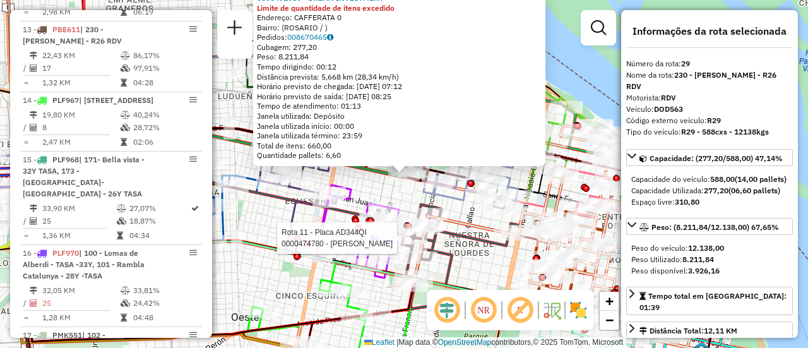
scroll to position [2377, 0]
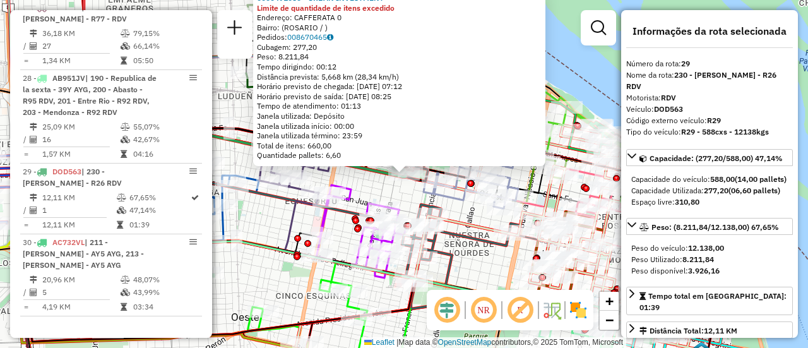
click at [481, 263] on div "0000491050 - URBAN INVESTMENT Limite de quantidade de itens excedido Endereço: …" at bounding box center [404, 174] width 808 height 348
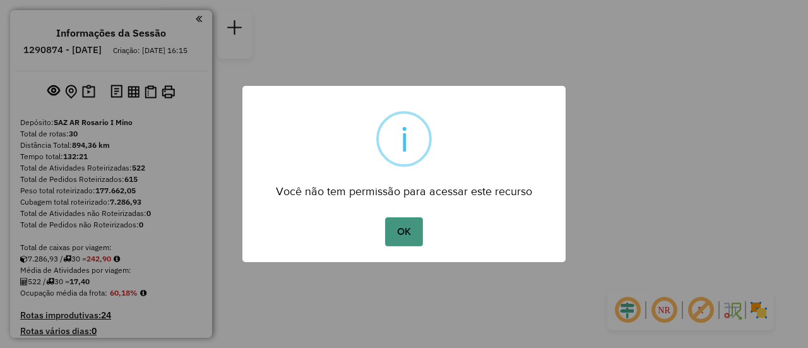
click at [411, 235] on button "OK" at bounding box center [403, 231] width 37 height 29
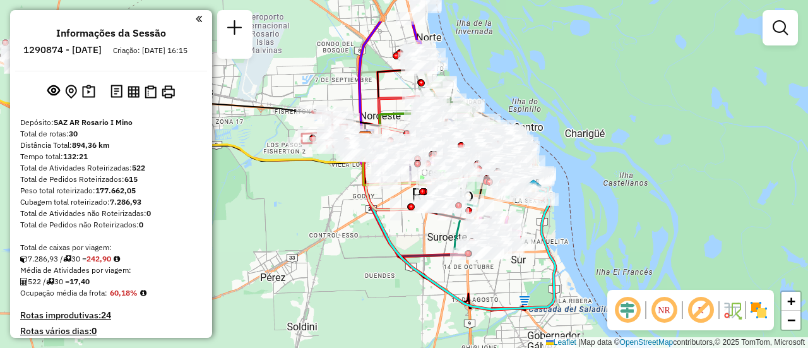
drag, startPoint x: 423, startPoint y: 141, endPoint x: 356, endPoint y: 197, distance: 87.3
click at [356, 197] on div "Janela de atendimento Grade de atendimento Capacidade Transportadoras Veículos …" at bounding box center [404, 174] width 808 height 348
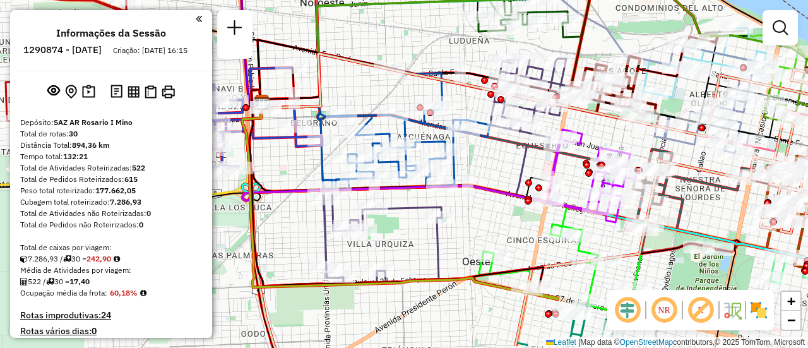
drag, startPoint x: 427, startPoint y: 83, endPoint x: 400, endPoint y: 126, distance: 50.4
click at [375, 134] on icon at bounding box center [549, 223] width 601 height 338
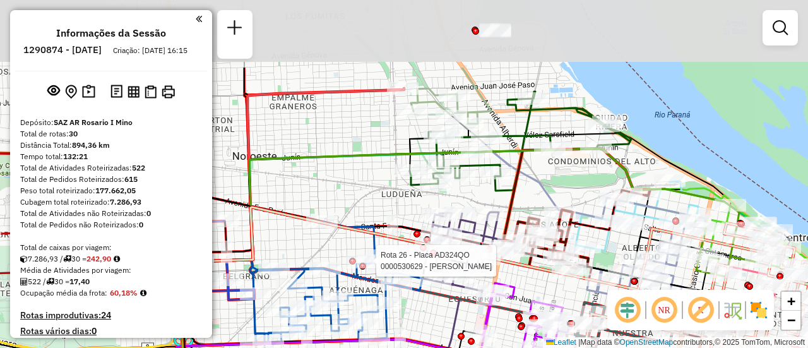
drag, startPoint x: 541, startPoint y: 98, endPoint x: 476, endPoint y: 136, distance: 75.5
click at [537, 219] on div "Rota 26 - Placa AD324QO 0000530629 - Chen Zhen Janela de atendimento Grade de a…" at bounding box center [404, 174] width 808 height 348
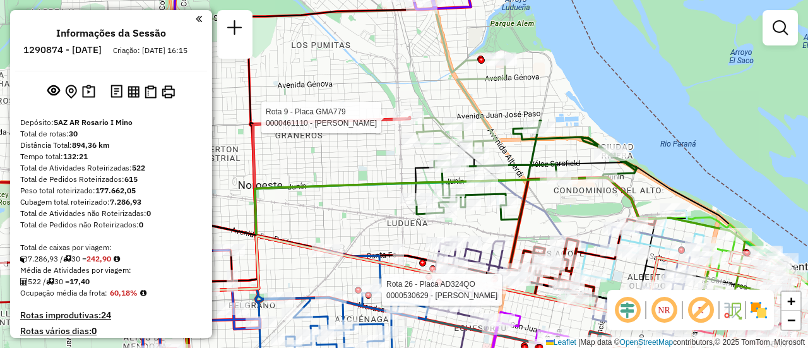
select select "**********"
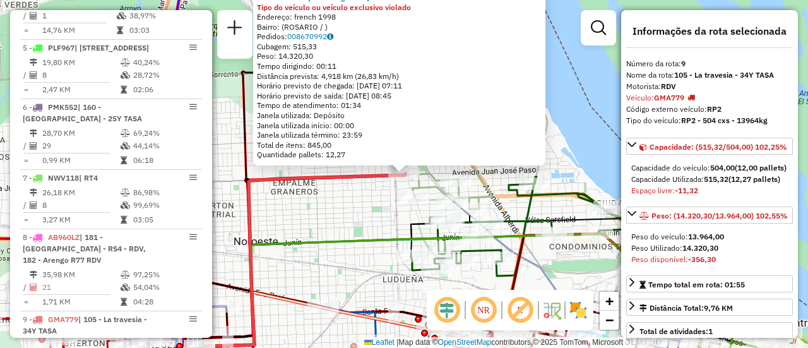
scroll to position [1037, 0]
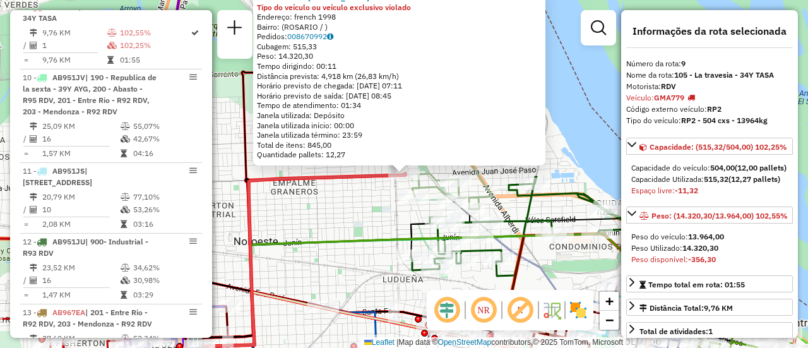
click at [357, 213] on div "0000461110 - [PERSON_NAME] - RDV Tipo do veículo ou veículo exclusivo violado E…" at bounding box center [404, 174] width 808 height 348
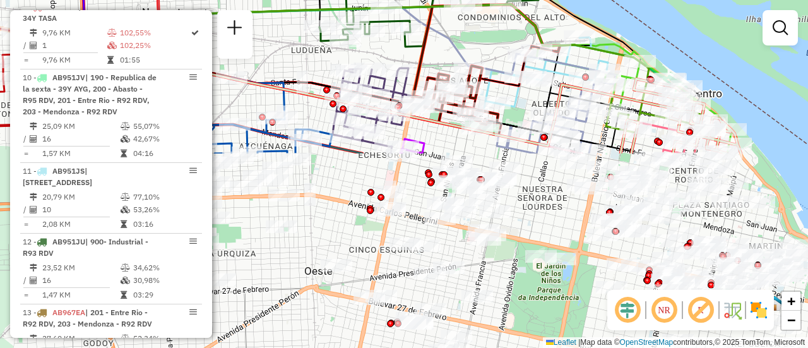
drag, startPoint x: 524, startPoint y: 206, endPoint x: 425, endPoint y: -43, distance: 268.2
click at [425, 0] on html "Aguarde... Pop-up bloqueado! Seu navegador bloqueou automáticamente a abertura …" at bounding box center [404, 174] width 808 height 348
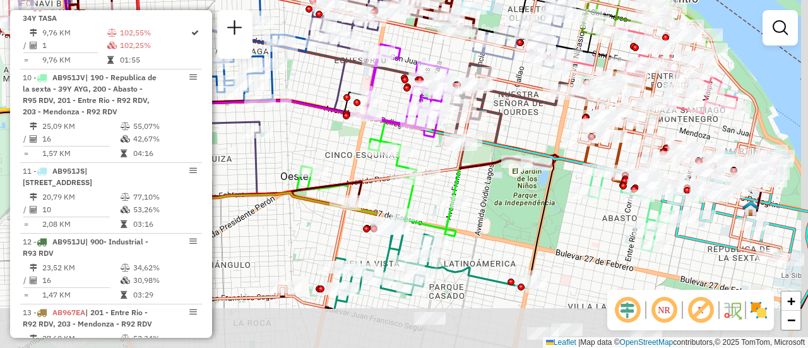
drag, startPoint x: 536, startPoint y: 194, endPoint x: 451, endPoint y: 78, distance: 143.6
click at [451, 79] on div "Rota 12 - Placa AB951JU 0000405828 - BOTTURA [PERSON_NAME] de atendimento Grade…" at bounding box center [404, 174] width 808 height 348
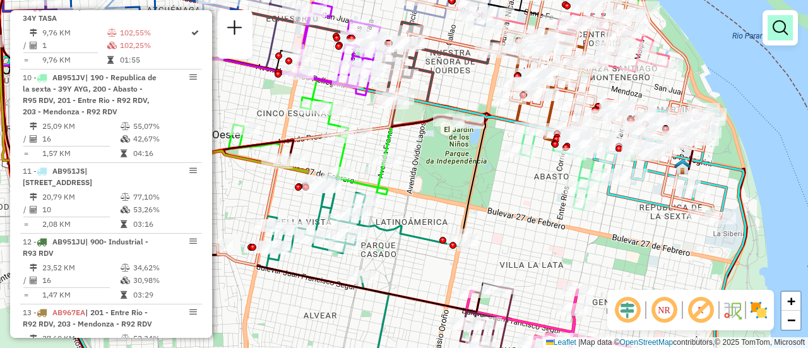
click at [780, 28] on em at bounding box center [779, 27] width 15 height 15
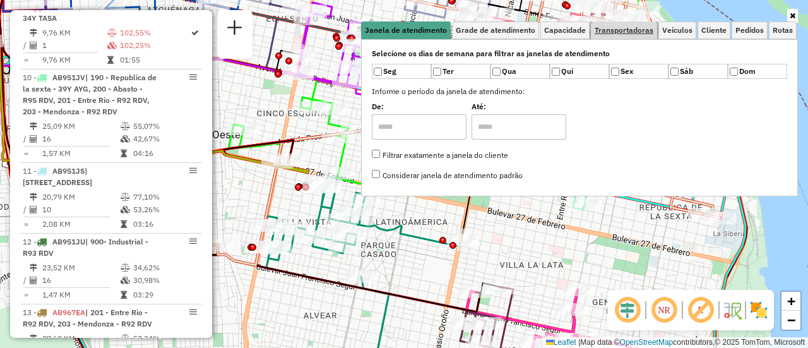
click at [646, 29] on span "Transportadoras" at bounding box center [623, 31] width 59 height 8
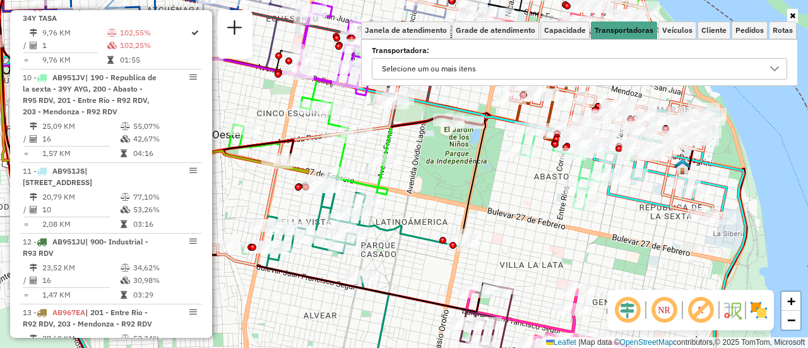
click at [777, 68] on icon at bounding box center [774, 68] width 9 height 5
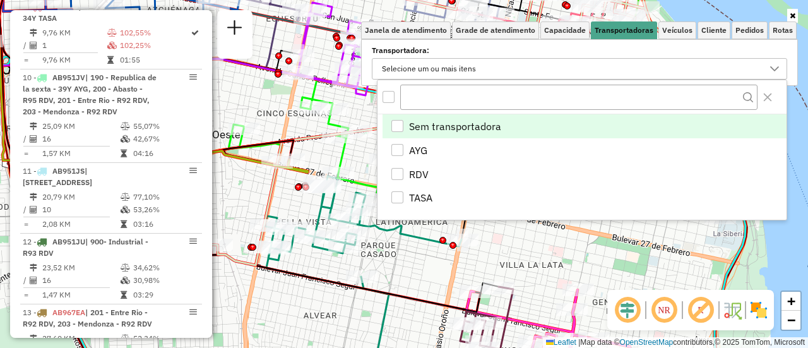
scroll to position [8, 44]
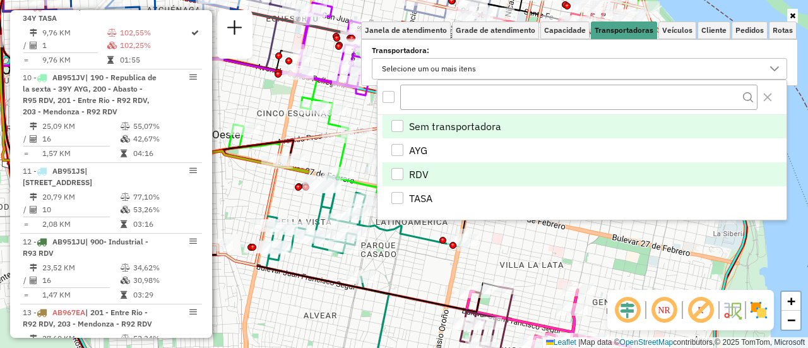
click at [399, 172] on div "RDV" at bounding box center [397, 174] width 12 height 12
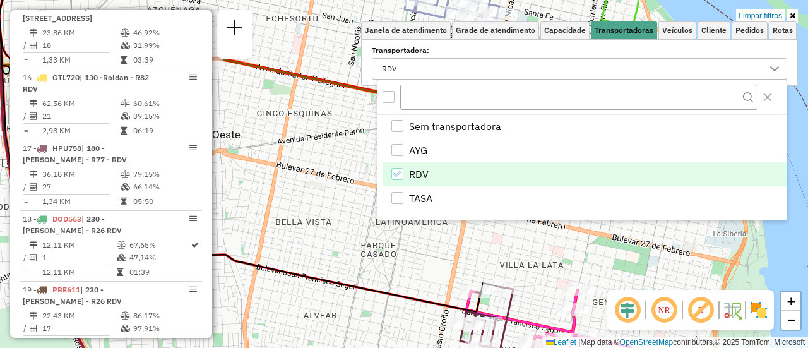
scroll to position [579, 0]
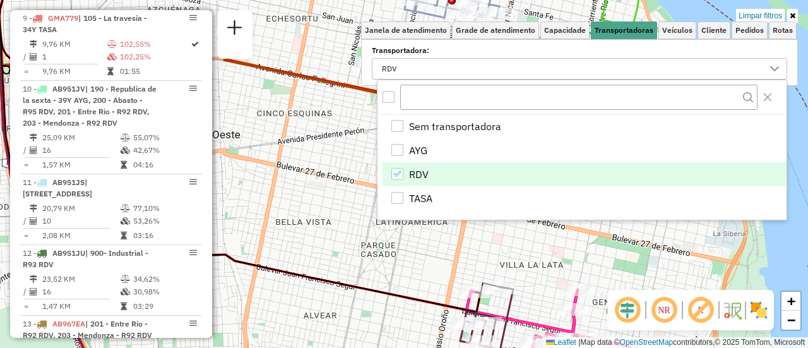
click at [302, 198] on div "Limpar filtros Janela de atendimento Grade de atendimento Capacidade Transporta…" at bounding box center [404, 174] width 808 height 348
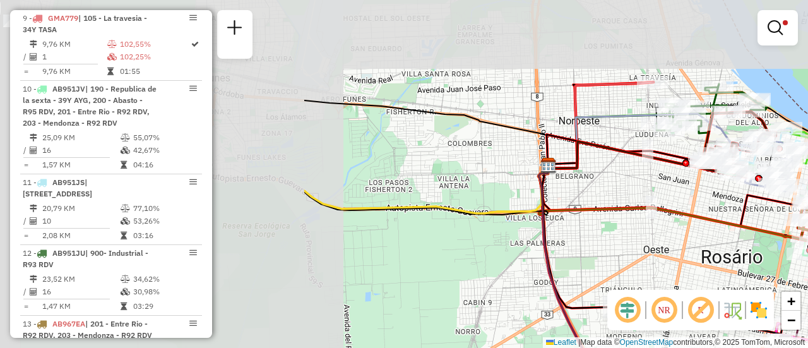
drag, startPoint x: 315, startPoint y: 168, endPoint x: 746, endPoint y: 262, distance: 441.7
click at [746, 267] on div "Limpar filtros Janela de atendimento Grade de atendimento Capacidade Transporta…" at bounding box center [404, 174] width 808 height 348
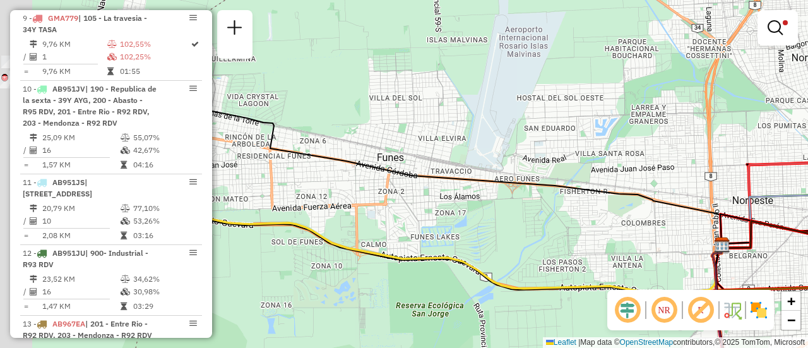
drag, startPoint x: 437, startPoint y: 151, endPoint x: 743, endPoint y: 251, distance: 321.3
click at [729, 260] on div "Limpar filtros Janela de atendimento Grade de atendimento Capacidade Transporta…" at bounding box center [404, 174] width 808 height 348
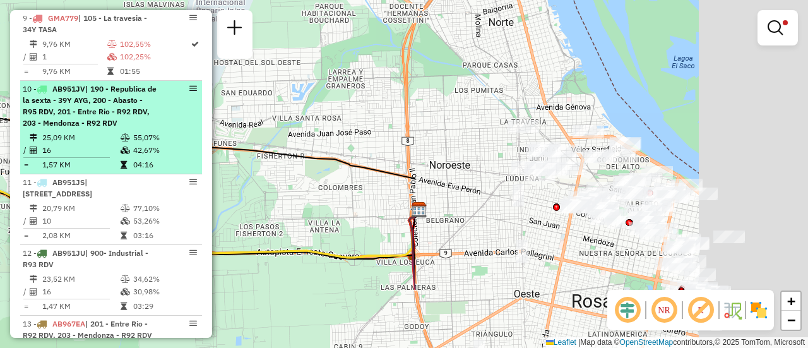
drag, startPoint x: 640, startPoint y: 151, endPoint x: 160, endPoint y: 81, distance: 484.7
click at [160, 81] on hb-router-mapa "Informações da Sessão 1290874 - 09/10/2025 Criação: 08/10/2025 16:15 Depósito: …" at bounding box center [404, 174] width 808 height 348
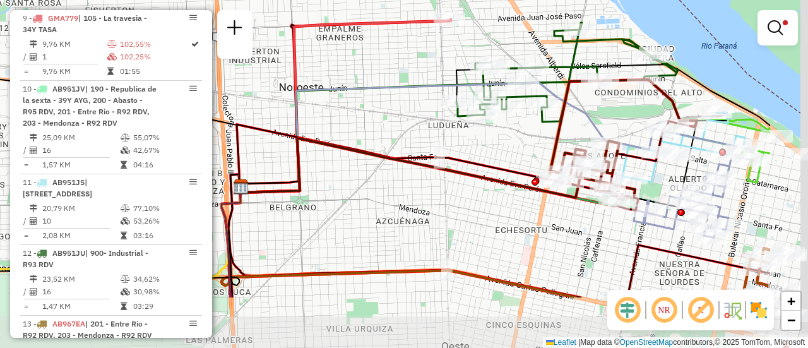
drag, startPoint x: 520, startPoint y: 147, endPoint x: 401, endPoint y: 62, distance: 146.0
click at [401, 62] on div "Limpar filtros Janela de atendimento Grade de atendimento Capacidade Transporta…" at bounding box center [404, 174] width 808 height 348
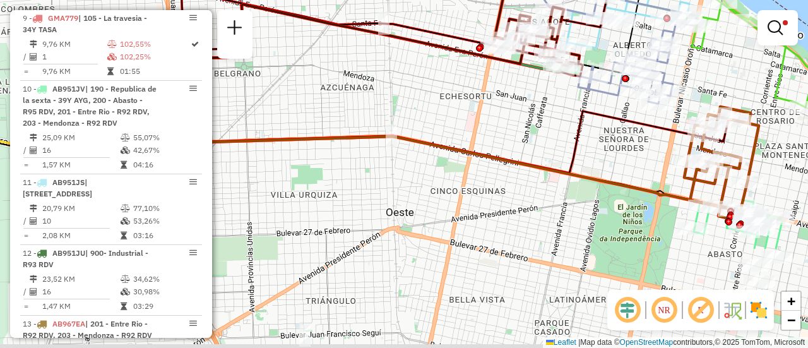
drag, startPoint x: 779, startPoint y: 213, endPoint x: 705, endPoint y: 67, distance: 163.1
click at [705, 67] on div "Limpar filtros Janela de atendimento Grade de atendimento Capacidade Transporta…" at bounding box center [404, 174] width 808 height 348
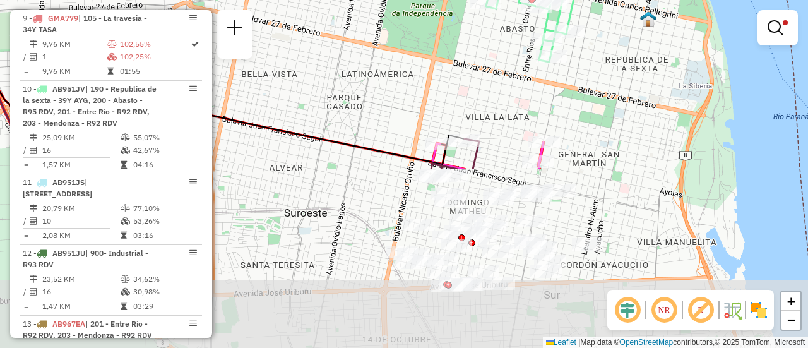
drag, startPoint x: 590, startPoint y: 194, endPoint x: 408, endPoint y: -48, distance: 302.8
click at [408, 0] on html "Aplicando filtros Pop-up bloqueado! Seu navegador bloqueou automáticamente a ab…" at bounding box center [404, 174] width 808 height 348
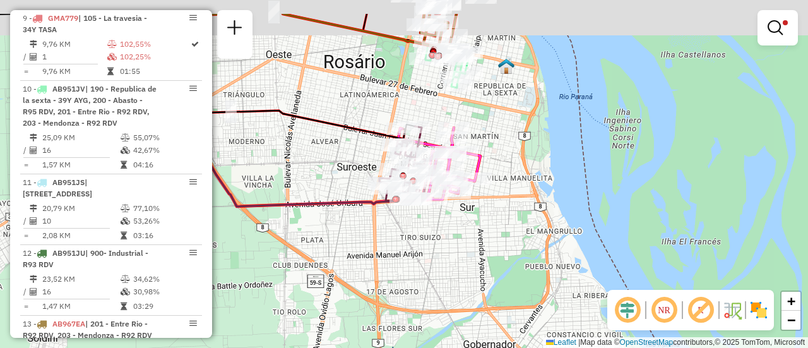
drag, startPoint x: 353, startPoint y: 66, endPoint x: 370, endPoint y: 215, distance: 149.9
click at [369, 215] on div "Limpar filtros Janela de atendimento Grade de atendimento Capacidade Transporta…" at bounding box center [404, 174] width 808 height 348
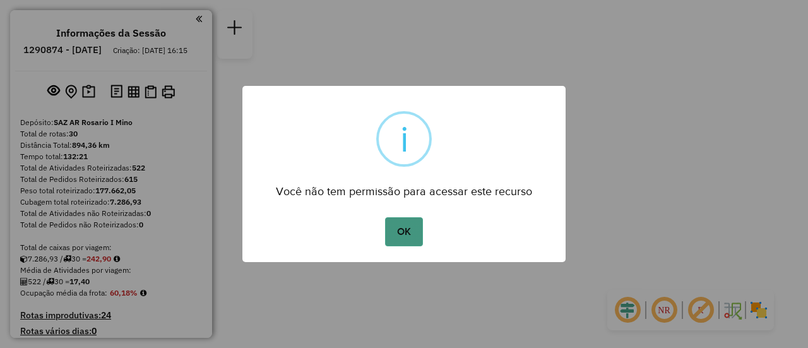
click at [397, 227] on button "OK" at bounding box center [403, 231] width 37 height 29
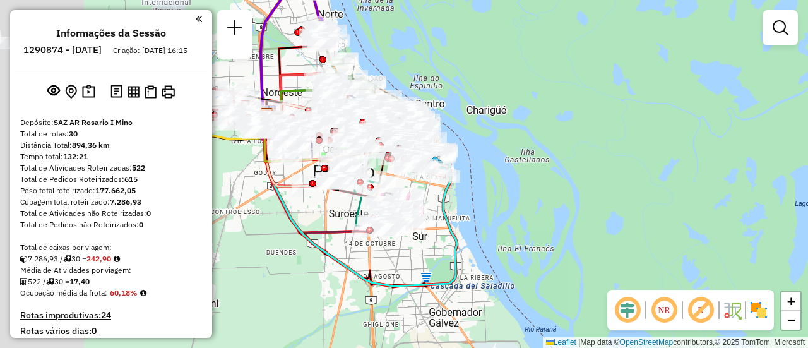
drag, startPoint x: 379, startPoint y: 134, endPoint x: 578, endPoint y: 135, distance: 199.4
click at [563, 138] on div "Janela de atendimento Grade de atendimento Capacidade Transportadoras Veículos …" at bounding box center [404, 174] width 808 height 348
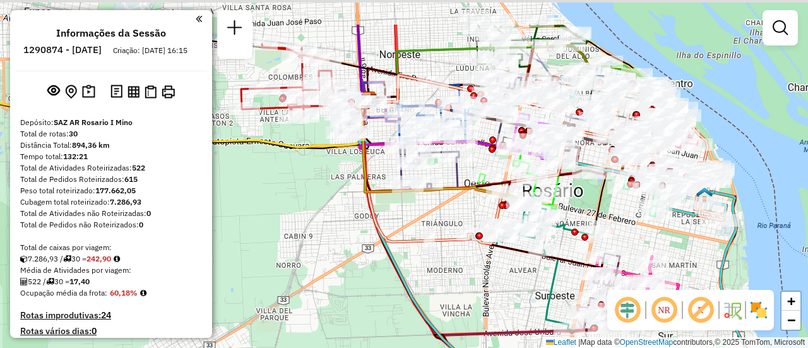
drag, startPoint x: 486, startPoint y: 102, endPoint x: 484, endPoint y: 162, distance: 59.3
click at [484, 162] on div "Janela de atendimento Grade de atendimento Capacidade Transportadoras Veículos …" at bounding box center [404, 174] width 808 height 348
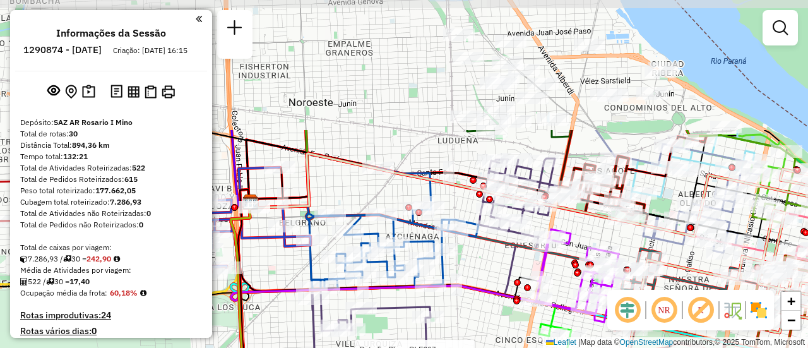
drag, startPoint x: 463, startPoint y: 38, endPoint x: 461, endPoint y: 186, distance: 147.7
click at [457, 201] on div "Rota 5 - Placa PLF967 0000384299 - [PERSON_NAME] de atendimento Grade de atendi…" at bounding box center [404, 174] width 808 height 348
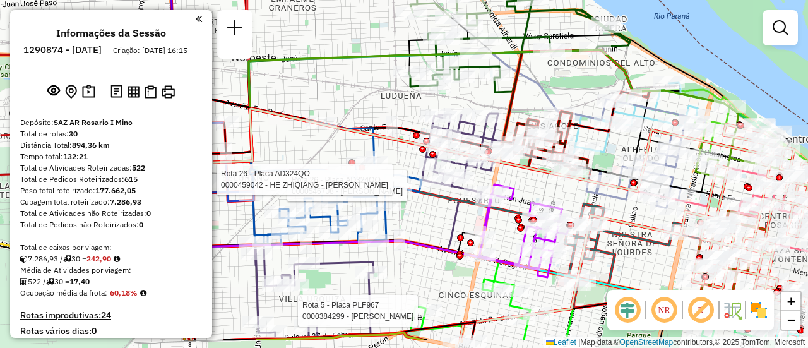
drag, startPoint x: 610, startPoint y: 133, endPoint x: 544, endPoint y: 84, distance: 81.7
click at [544, 84] on div "Rota 5 - Placa PLF967 0000384299 - GAROFOLO ARIEL Rota 26 - Placa AD324QO 00005…" at bounding box center [404, 174] width 808 height 348
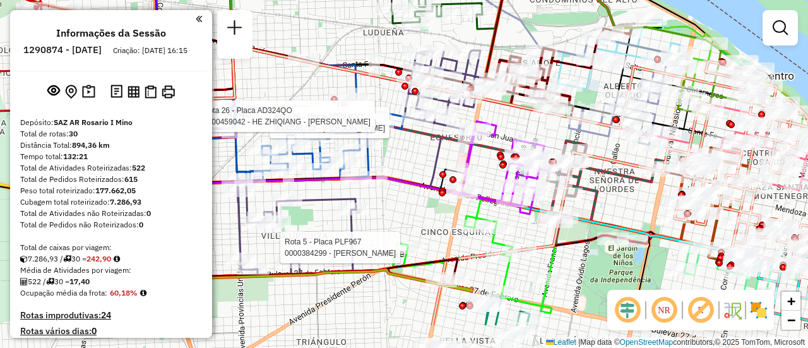
drag, startPoint x: 529, startPoint y: 172, endPoint x: 519, endPoint y: 114, distance: 58.2
click at [519, 114] on icon at bounding box center [518, 185] width 711 height 280
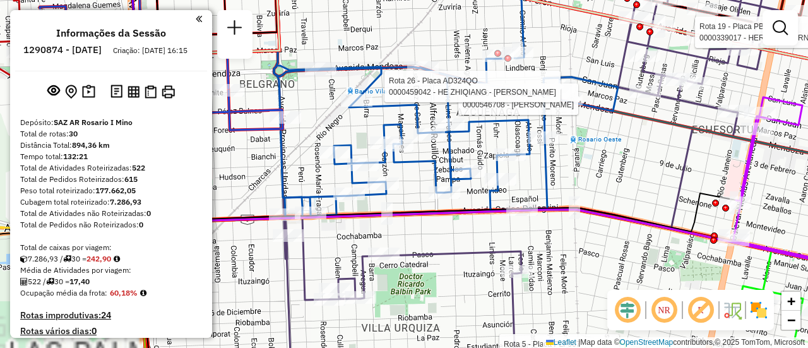
click at [648, 153] on div "Rota 5 - Placa PLF967 0000384299 - GAROFOLO ARIEL Rota 26 - Placa AD324QO 00005…" at bounding box center [404, 174] width 808 height 348
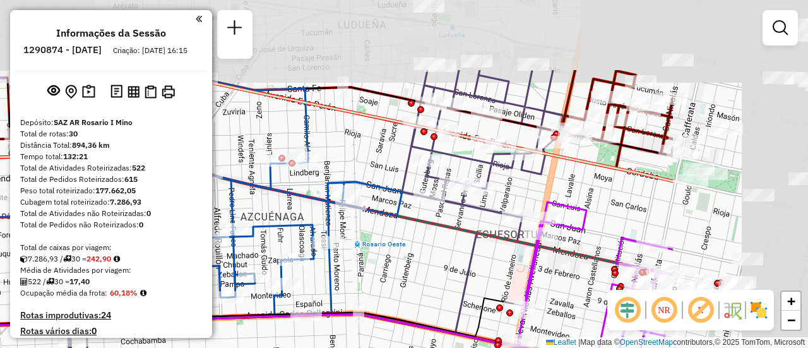
drag, startPoint x: 668, startPoint y: 144, endPoint x: 491, endPoint y: 242, distance: 202.3
click at [458, 256] on icon at bounding box center [315, 278] width 493 height 417
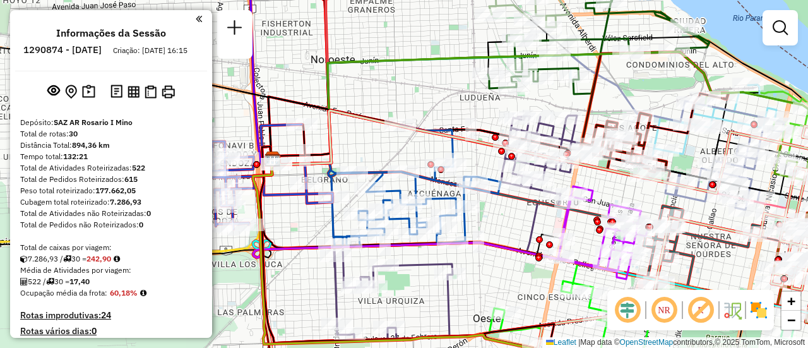
click at [610, 194] on div "Janela de atendimento Grade de atendimento Capacidade Transportadoras Veículos …" at bounding box center [404, 174] width 808 height 348
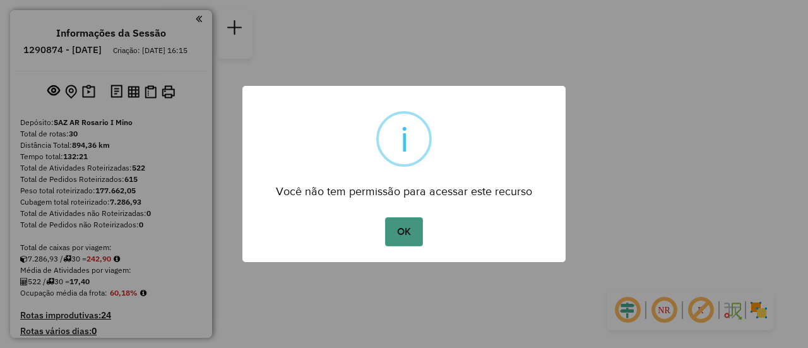
click at [404, 229] on button "OK" at bounding box center [403, 231] width 37 height 29
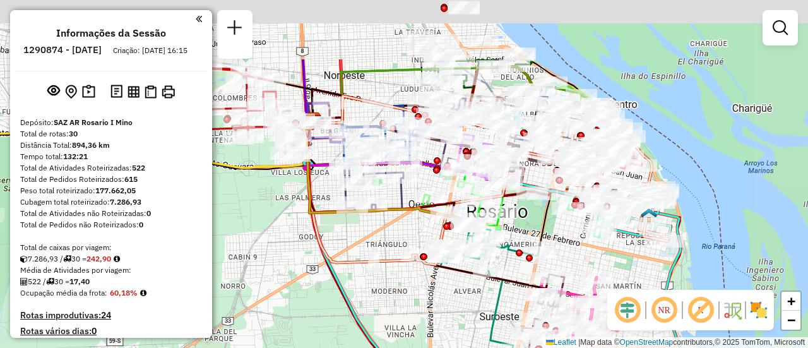
drag, startPoint x: 479, startPoint y: 82, endPoint x: 412, endPoint y: 209, distance: 143.4
click at [413, 218] on div "Janela de atendimento Grade de atendimento Capacidade Transportadoras Veículos …" at bounding box center [404, 174] width 808 height 348
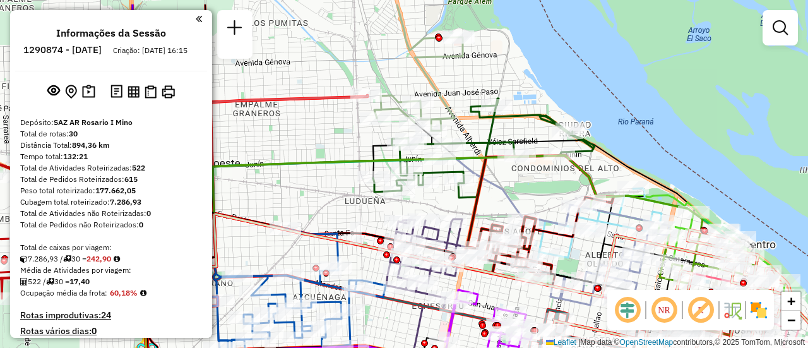
drag, startPoint x: 402, startPoint y: 167, endPoint x: 481, endPoint y: 189, distance: 81.7
click at [331, 206] on div "Rota 5 - Placa PLF967 0000384299 - GAROFOLO ARIEL Janela de atendimento Grade d…" at bounding box center [404, 174] width 808 height 348
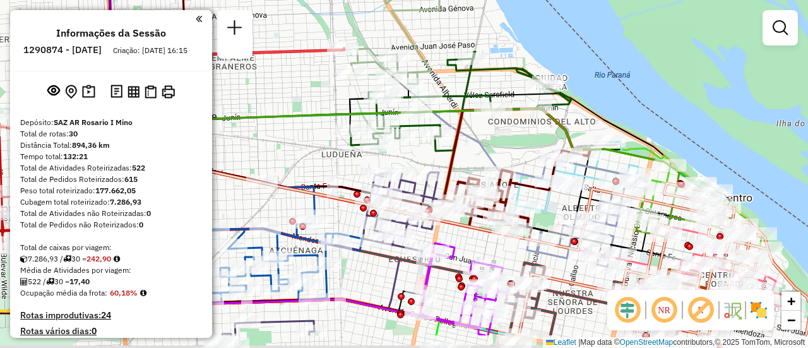
drag, startPoint x: 549, startPoint y: 182, endPoint x: 519, endPoint y: 98, distance: 89.2
click at [519, 98] on div "Rota 5 - Placa PLF967 0000384299 - GAROFOLO ARIEL Janela de atendimento Grade d…" at bounding box center [404, 174] width 808 height 348
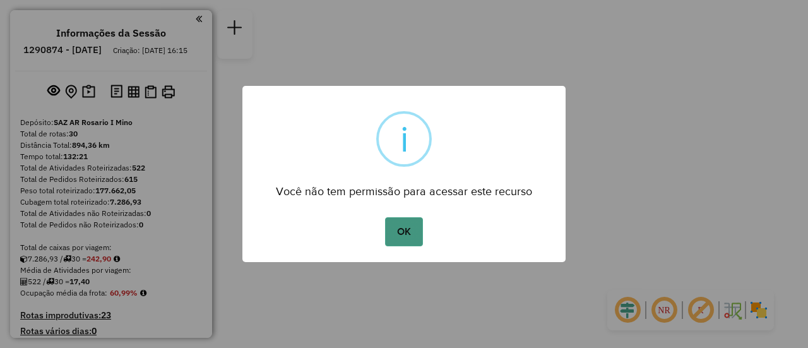
click at [406, 230] on button "OK" at bounding box center [403, 231] width 37 height 29
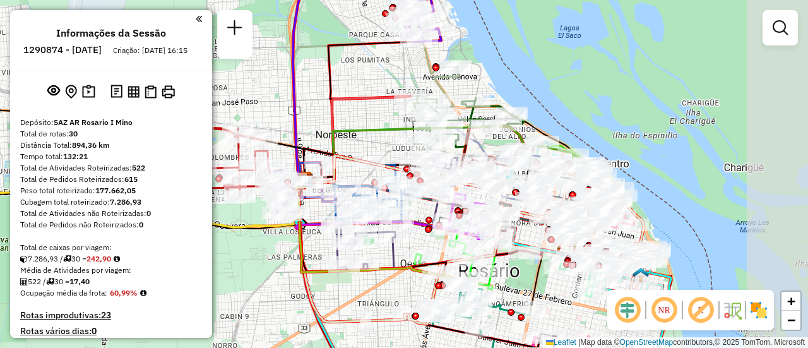
drag, startPoint x: 457, startPoint y: 129, endPoint x: 382, endPoint y: 118, distance: 76.5
click at [382, 118] on div "Janela de atendimento Grade de atendimento Capacidade Transportadoras Veículos …" at bounding box center [404, 174] width 808 height 348
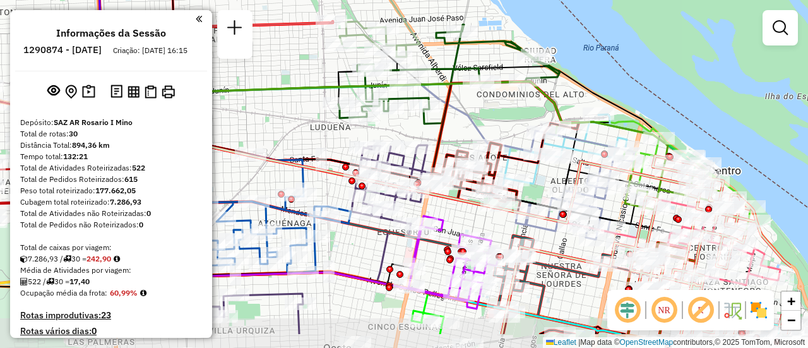
drag, startPoint x: 559, startPoint y: 137, endPoint x: 472, endPoint y: 105, distance: 92.6
click at [473, 105] on div "Janela de atendimento Grade de atendimento Capacidade Transportadoras Veículos …" at bounding box center [404, 174] width 808 height 348
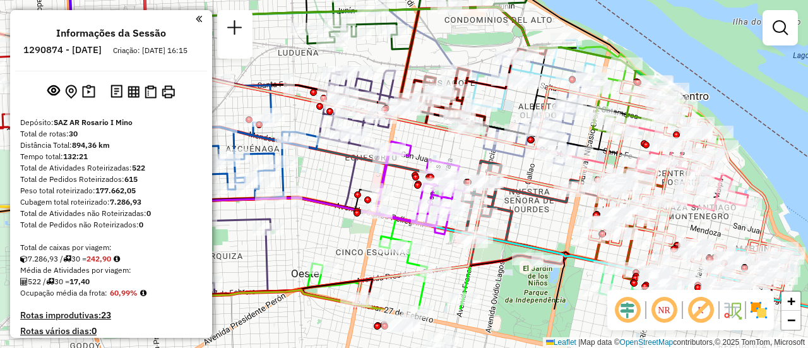
drag, startPoint x: 527, startPoint y: 175, endPoint x: 483, endPoint y: 86, distance: 99.9
click at [483, 86] on icon at bounding box center [527, 77] width 134 height 74
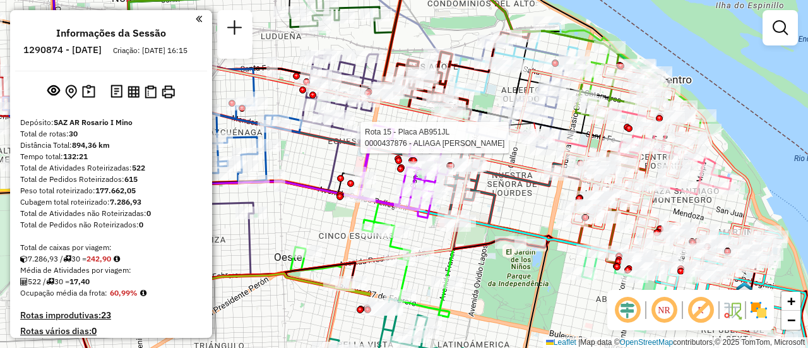
click at [542, 144] on div at bounding box center [537, 137] width 32 height 13
select select "**********"
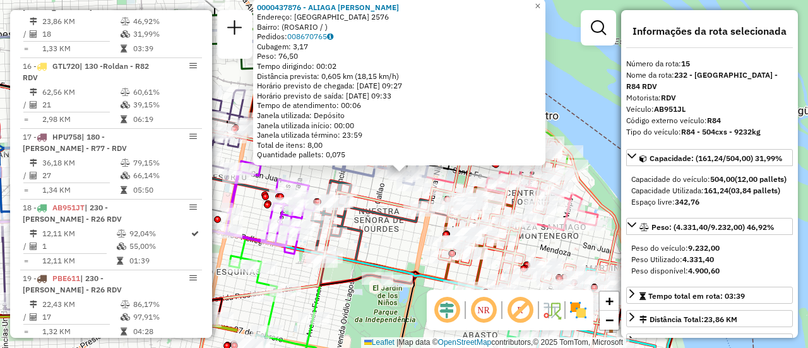
scroll to position [126, 0]
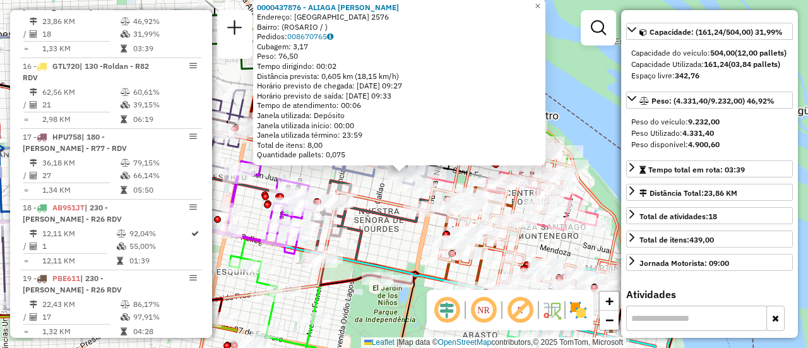
click at [378, 239] on div "0000437876 - ALIAGA VALERIO MARIA ISABEL Endereço: SANTA FE 2576 Bairro: (ROSAR…" at bounding box center [404, 174] width 808 height 348
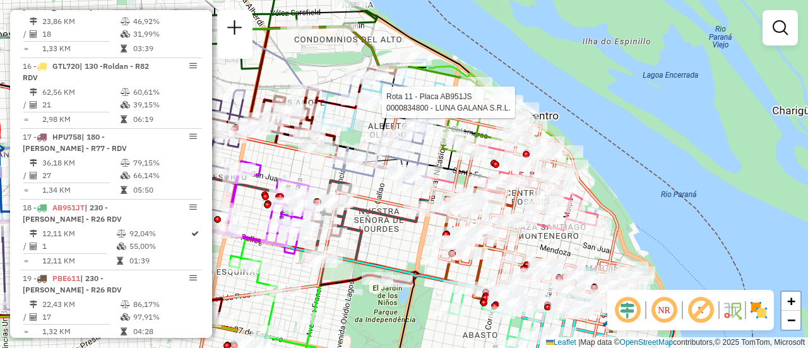
select select "**********"
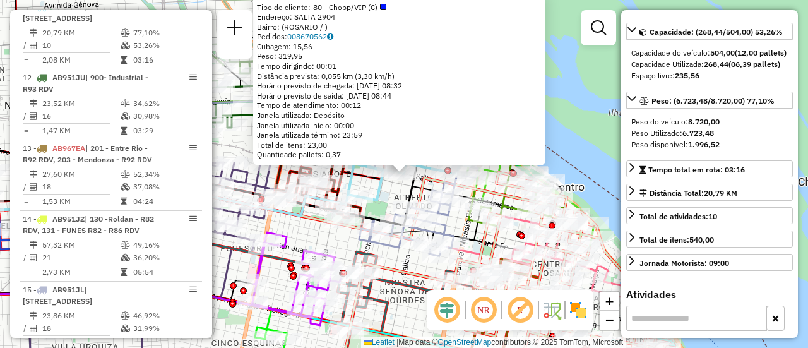
click at [382, 199] on icon at bounding box center [403, 168] width 134 height 74
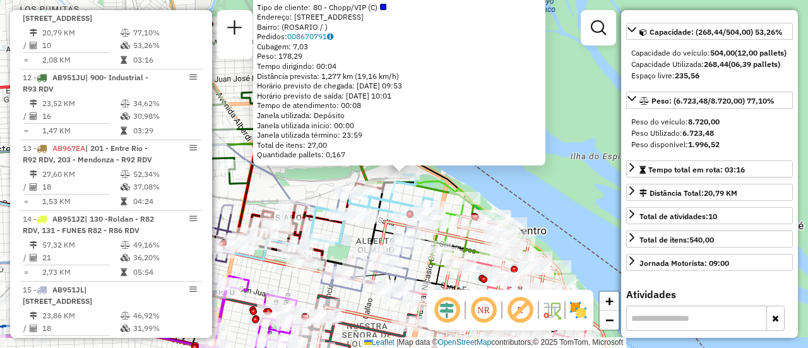
click at [322, 194] on div "0000451878 - PICHINCHA EVENTOS SRL Tipo de cliente: 80 - Chopp/VIP (C) Endereço…" at bounding box center [404, 174] width 808 height 348
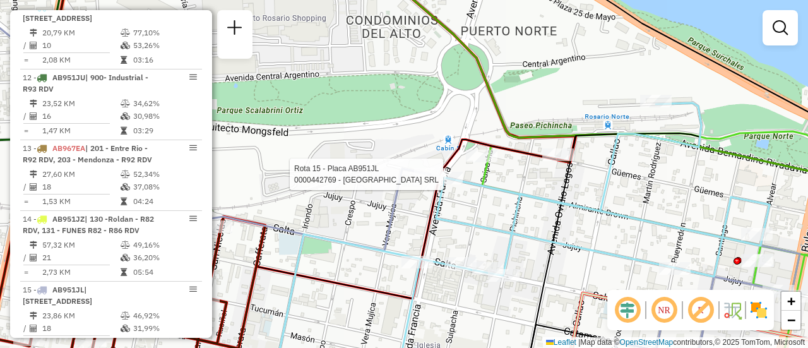
select select "**********"
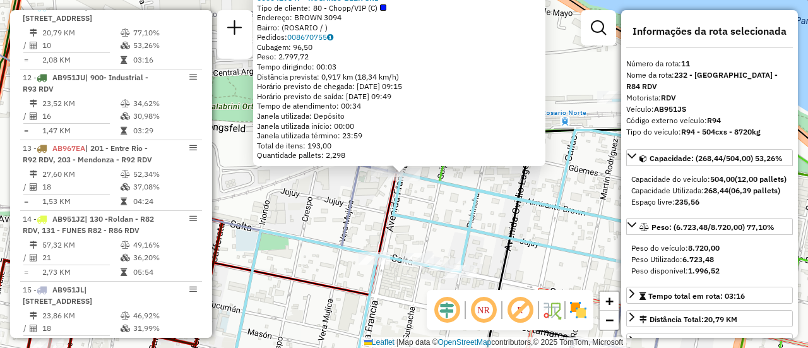
scroll to position [63, 0]
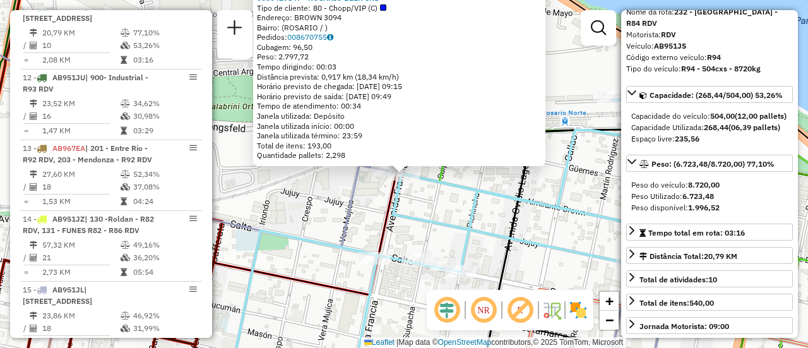
click at [506, 215] on div "0000429847 - ROSARIO BEER SRL Tipo de cliente: 80 - Chopp/VIP (C) Endereço: BRO…" at bounding box center [404, 174] width 808 height 348
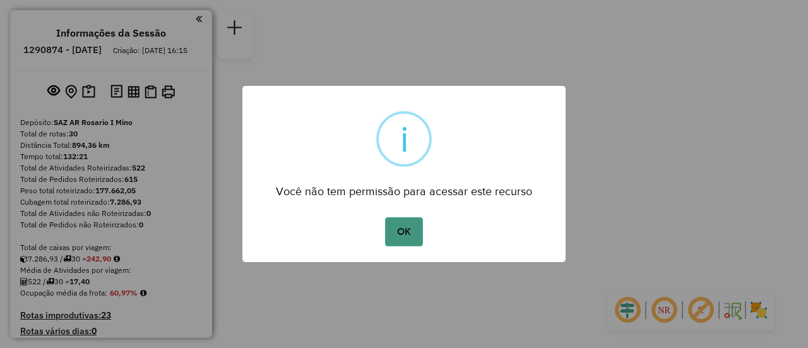
click at [407, 231] on button "OK" at bounding box center [403, 231] width 37 height 29
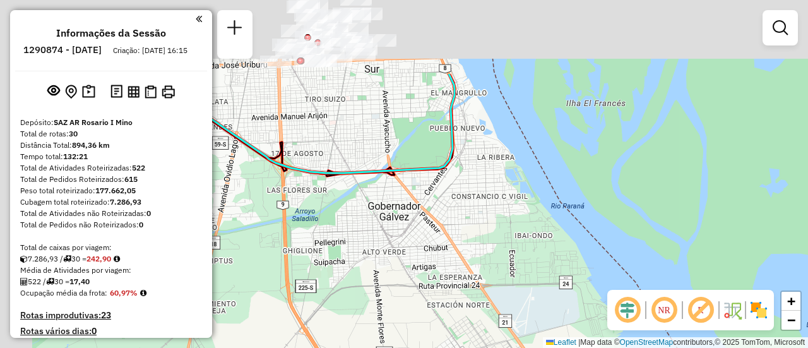
drag, startPoint x: 423, startPoint y: 105, endPoint x: 777, endPoint y: 297, distance: 402.9
click at [749, 295] on hb-router-mapa "Informações da Sessão 1290874 - 09/10/2025 Criação: 08/10/2025 16:15 Depósito: …" at bounding box center [404, 174] width 808 height 348
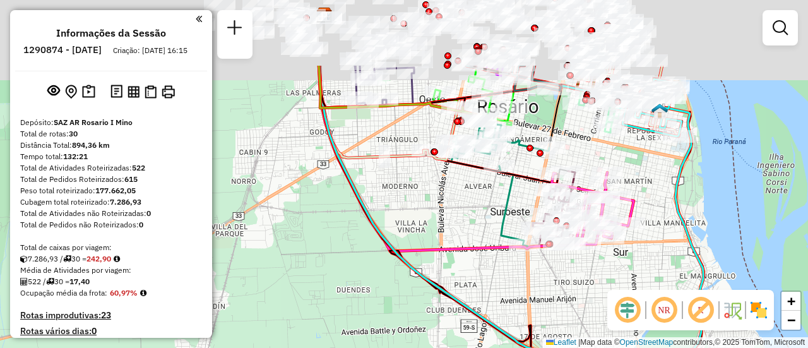
drag, startPoint x: 469, startPoint y: 132, endPoint x: 596, endPoint y: 377, distance: 276.3
click at [596, 347] on html "Aguarde... Pop-up bloqueado! Seu navegador bloqueou automáticamente a abertura …" at bounding box center [404, 174] width 808 height 348
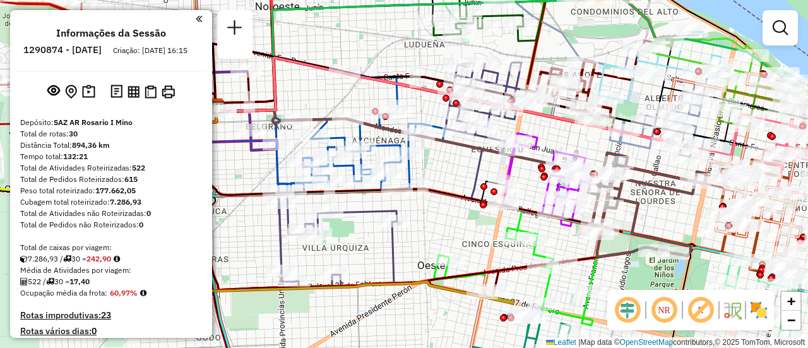
drag, startPoint x: 654, startPoint y: 163, endPoint x: 644, endPoint y: 232, distance: 69.6
click at [649, 250] on div "Janela de atendimento Grade de atendimento Capacidade Transportadoras Veículos …" at bounding box center [404, 174] width 808 height 348
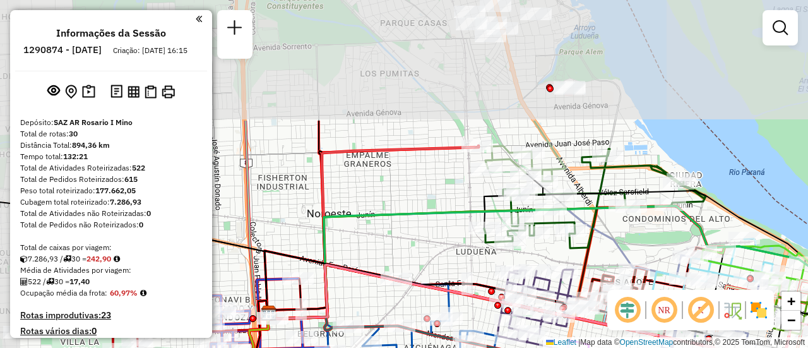
drag, startPoint x: 553, startPoint y: 78, endPoint x: 606, endPoint y: 233, distance: 164.0
click at [606, 233] on icon at bounding box center [478, 264] width 420 height 110
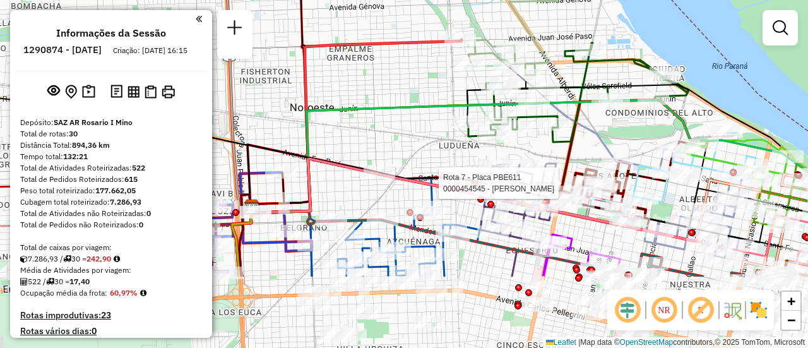
drag, startPoint x: 620, startPoint y: 241, endPoint x: 604, endPoint y: 123, distance: 119.0
click at [601, 121] on icon at bounding box center [461, 158] width 420 height 110
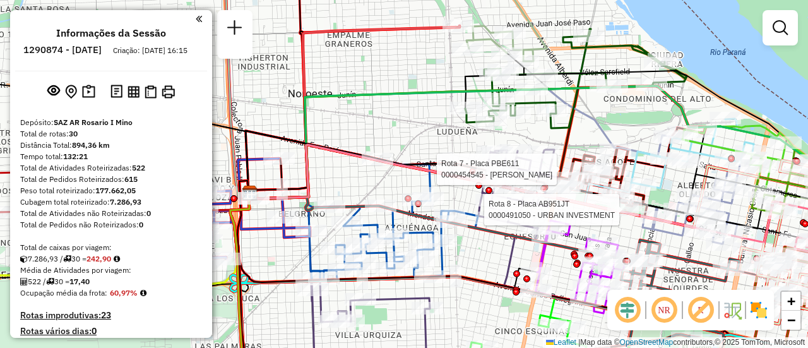
select select "**********"
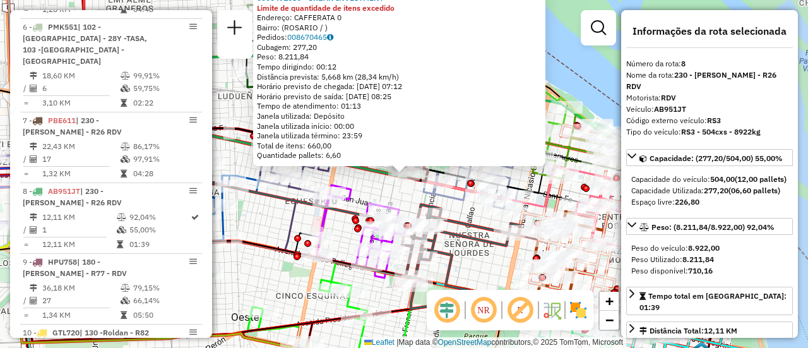
scroll to position [978, 0]
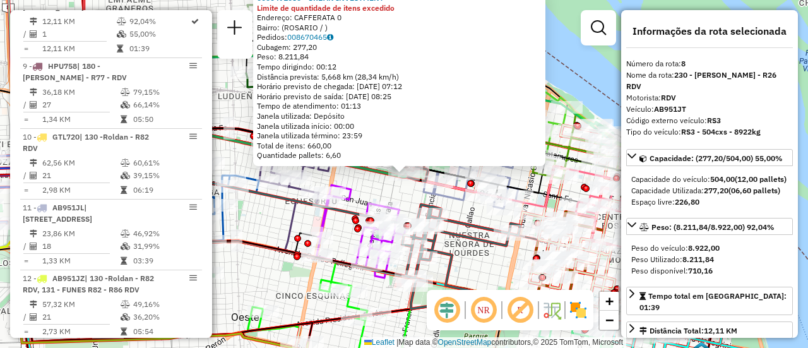
click at [481, 278] on div "0000491050 - URBAN INVESTMENT Limite de quantidade de itens excedido Endereço: …" at bounding box center [404, 174] width 808 height 348
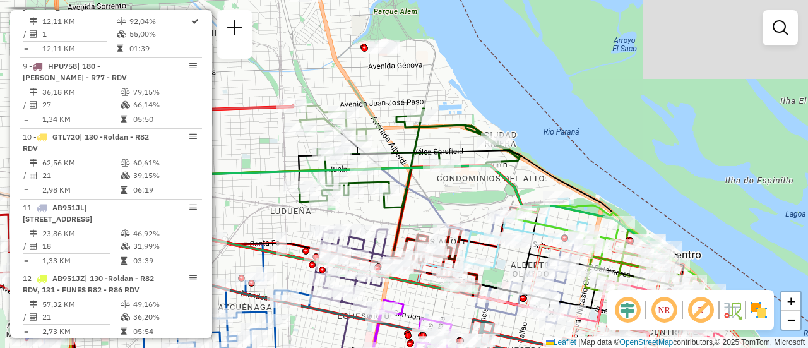
drag, startPoint x: 358, startPoint y: 186, endPoint x: 445, endPoint y: 338, distance: 175.2
click at [438, 335] on icon at bounding box center [414, 342] width 90 height 84
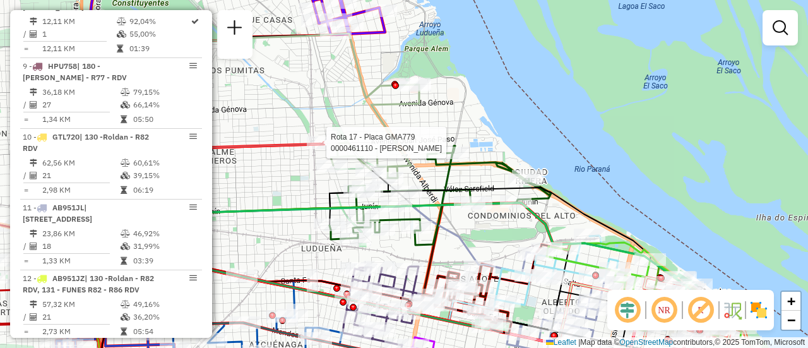
select select "**********"
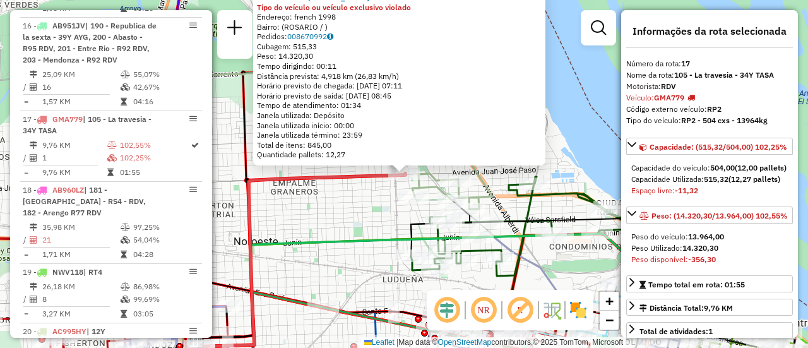
scroll to position [1648, 0]
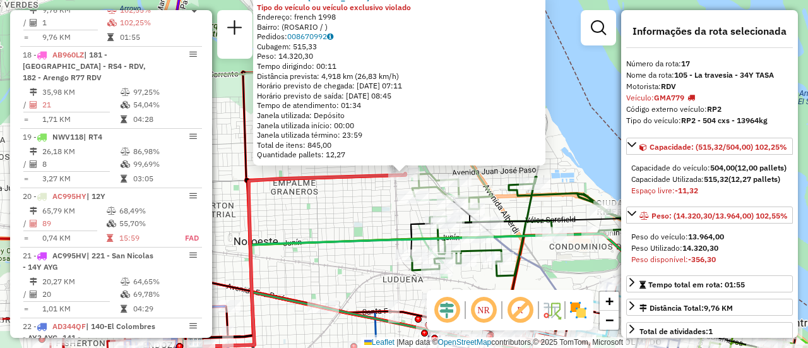
click at [363, 220] on div "0000461110 - Gonzales Emanuel - RDV Tipo do veículo ou veículo exclusivo violad…" at bounding box center [404, 174] width 808 height 348
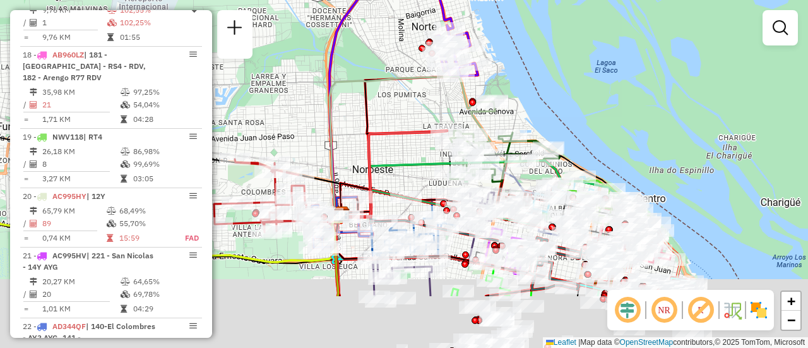
drag, startPoint x: 539, startPoint y: 257, endPoint x: 491, endPoint y: 108, distance: 156.4
click at [491, 162] on icon at bounding box center [446, 189] width 210 height 55
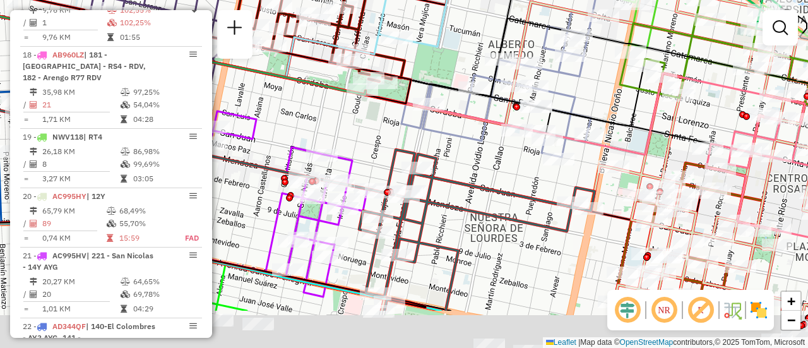
drag, startPoint x: 625, startPoint y: 184, endPoint x: 468, endPoint y: 2, distance: 240.7
click at [466, 2] on div "Rota 19 - Placa NWV118 0000459997 - RT4 - Garage Italia Janela de atendimento G…" at bounding box center [404, 174] width 808 height 348
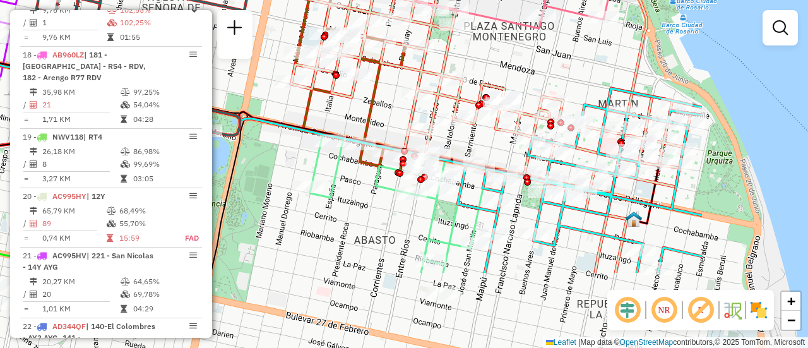
drag, startPoint x: 707, startPoint y: 175, endPoint x: 516, endPoint y: 59, distance: 224.2
click at [516, 59] on div "Rota 19 - Placa NWV118 0000459997 - RT4 - Garage Italia Janela de atendimento G…" at bounding box center [404, 174] width 808 height 348
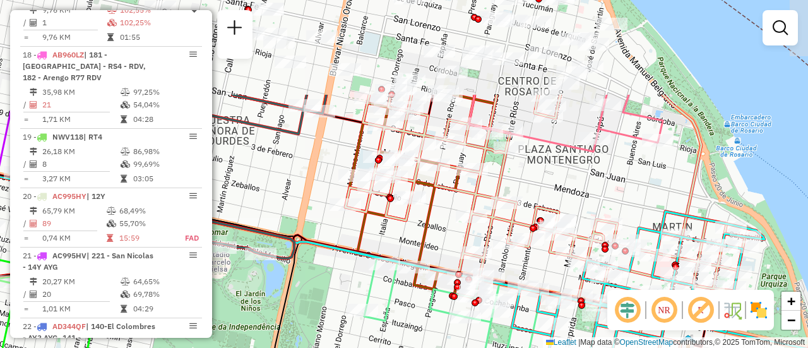
drag, startPoint x: 493, startPoint y: 54, endPoint x: 552, endPoint y: 177, distance: 137.2
click at [552, 177] on div "Rota 19 - Placa NWV118 0000459997 - RT4 - Garage Italia Janela de atendimento G…" at bounding box center [404, 174] width 808 height 348
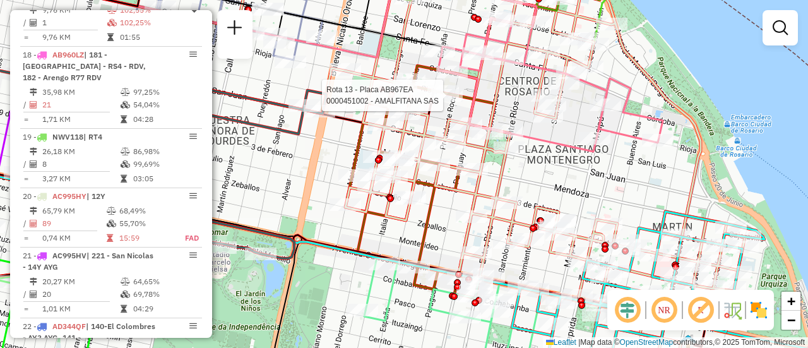
select select "**********"
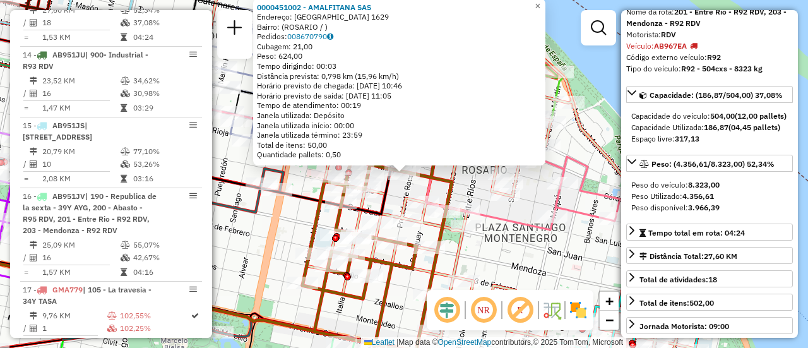
scroll to position [126, 0]
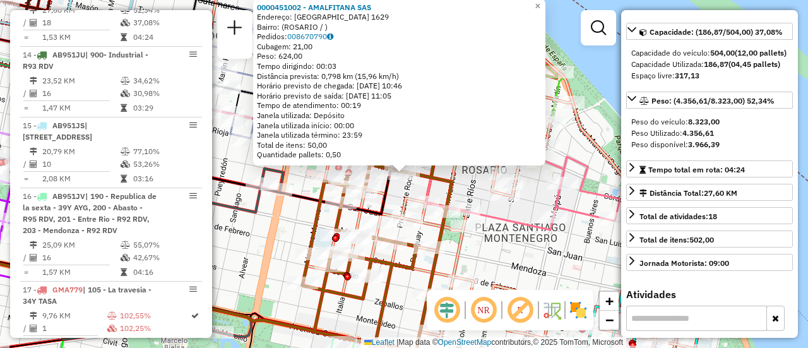
click at [507, 256] on div "0000451002 - AMALFITANA SAS Endereço: RIOJA 1629 Bairro: (ROSARIO / ) Pedidos: …" at bounding box center [404, 174] width 808 height 348
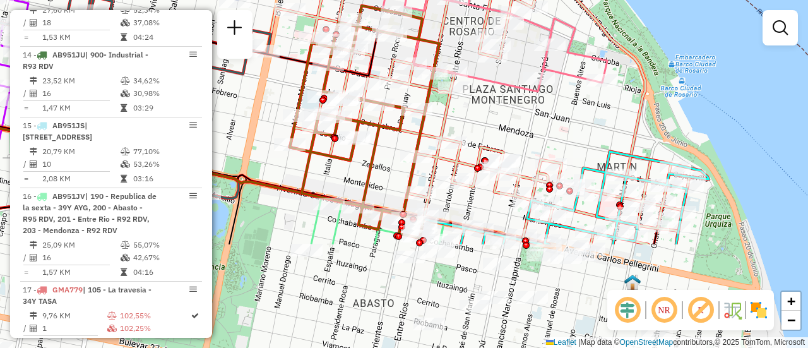
drag, startPoint x: 511, startPoint y: 262, endPoint x: 499, endPoint y: 109, distance: 153.2
click at [498, 109] on div "Janela de atendimento Grade de atendimento Capacidade Transportadoras Veículos …" at bounding box center [404, 174] width 808 height 348
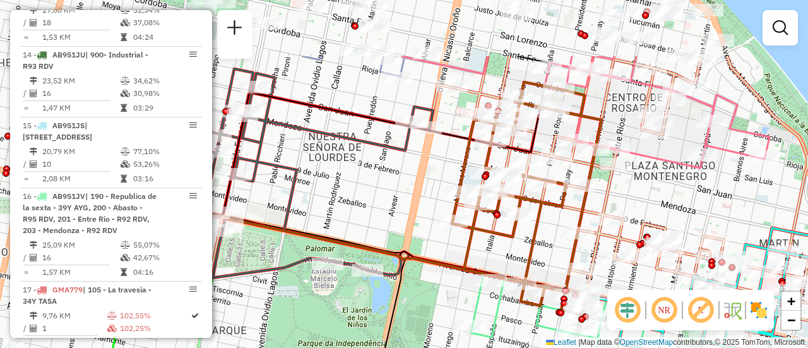
drag, startPoint x: 490, startPoint y: 110, endPoint x: 762, endPoint y: 233, distance: 298.8
click at [763, 235] on div "Janela de atendimento Grade de atendimento Capacidade Transportadoras Veículos …" at bounding box center [404, 174] width 808 height 348
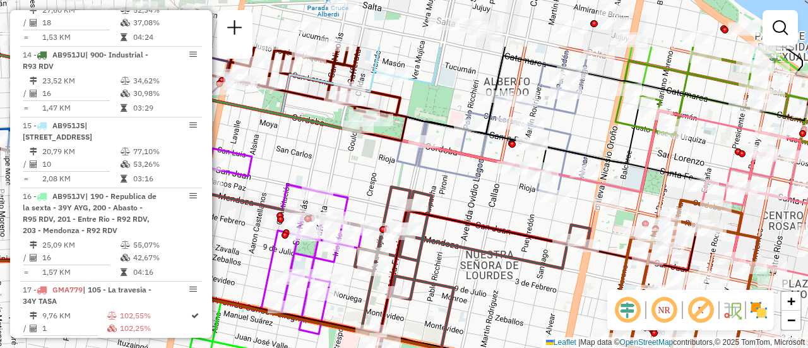
drag, startPoint x: 471, startPoint y: 125, endPoint x: 497, endPoint y: 206, distance: 85.4
click at [497, 206] on div "Janela de atendimento Grade de atendimento Capacidade Transportadoras Veículos …" at bounding box center [404, 174] width 808 height 348
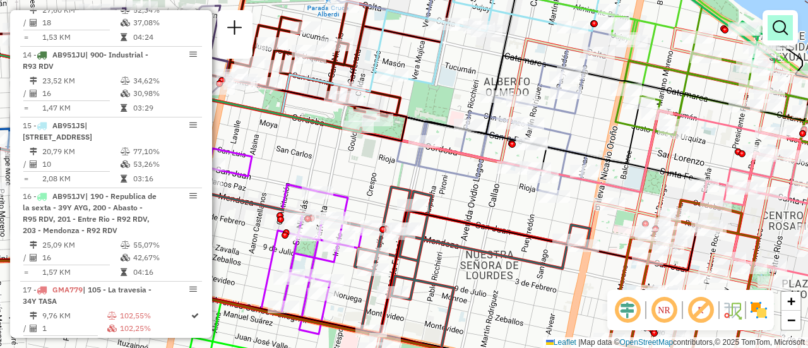
click at [782, 28] on em at bounding box center [779, 27] width 15 height 15
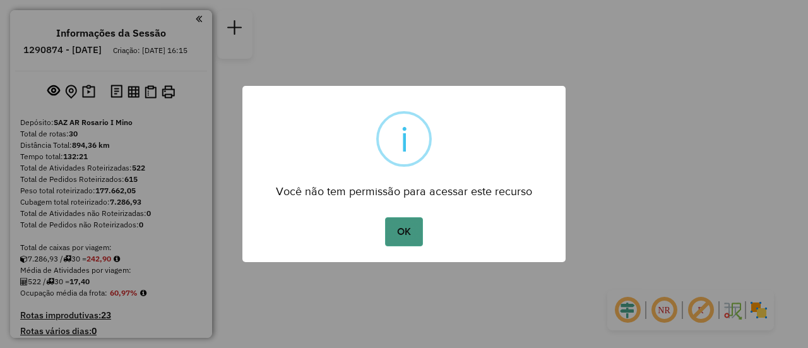
click at [408, 233] on button "OK" at bounding box center [403, 231] width 37 height 29
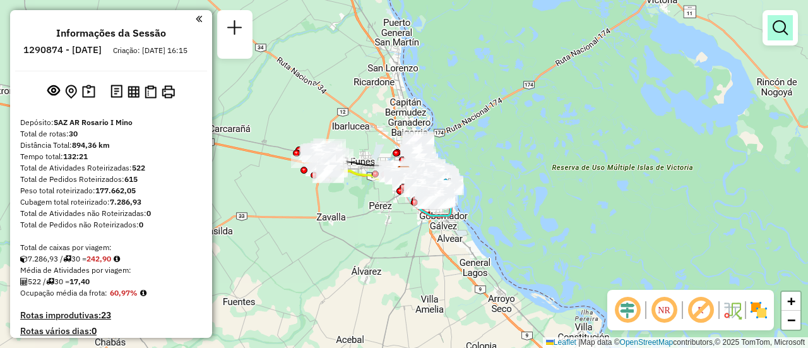
click at [777, 28] on em at bounding box center [779, 27] width 15 height 15
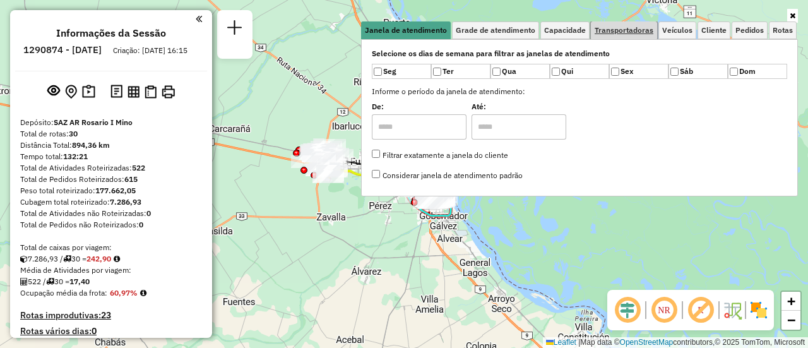
click at [649, 32] on span "Transportadoras" at bounding box center [623, 31] width 59 height 8
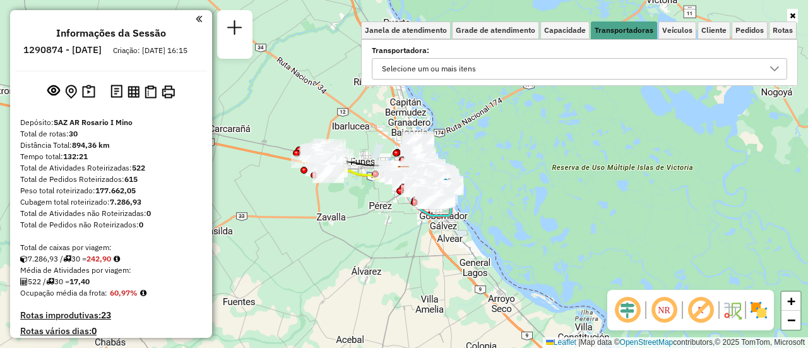
click at [777, 69] on icon at bounding box center [774, 69] width 10 height 10
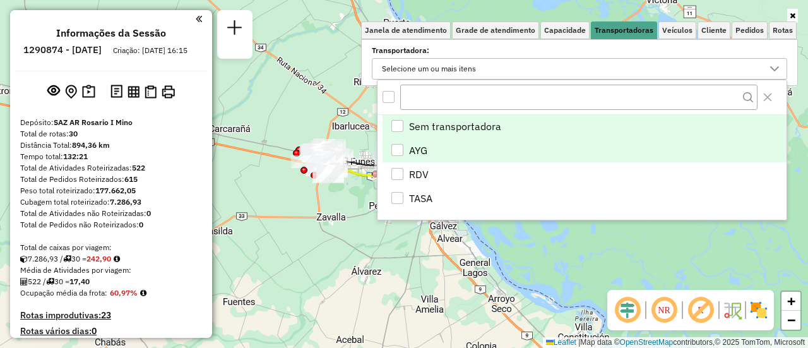
scroll to position [8, 44]
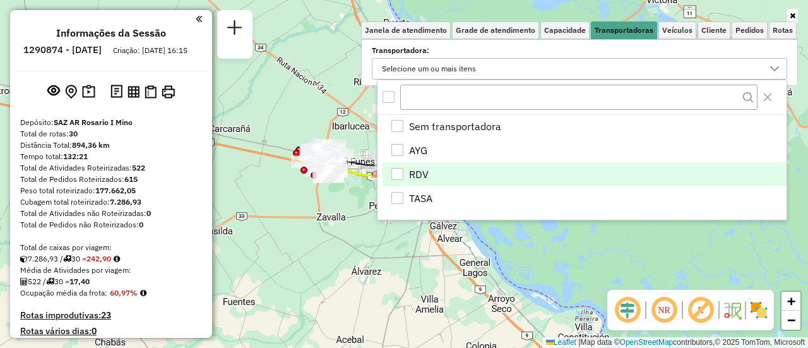
click at [398, 171] on div "RDV" at bounding box center [397, 174] width 12 height 12
click at [330, 240] on div "Limpar filtros Janela de atendimento Grade de atendimento Capacidade Transporta…" at bounding box center [404, 174] width 808 height 348
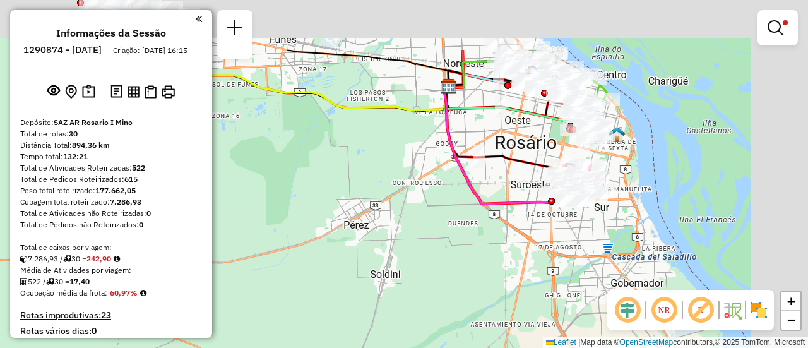
drag, startPoint x: 553, startPoint y: 114, endPoint x: 356, endPoint y: 228, distance: 227.6
click at [356, 228] on div "Limpar filtros Janela de atendimento Grade de atendimento Capacidade Transporta…" at bounding box center [404, 174] width 808 height 348
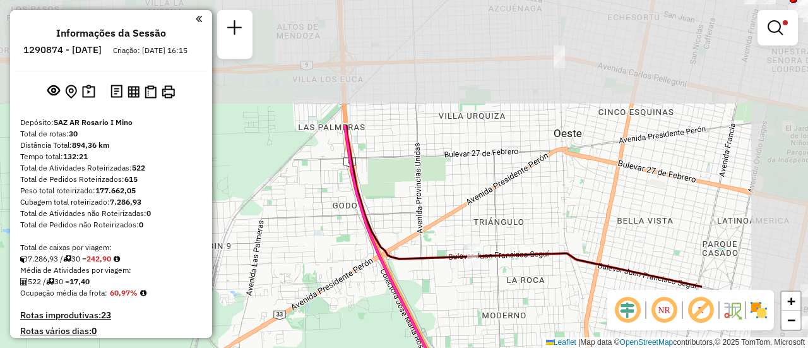
drag, startPoint x: 473, startPoint y: 89, endPoint x: 300, endPoint y: 249, distance: 234.9
click at [283, 265] on div "Limpar filtros Janela de atendimento Grade de atendimento Capacidade Transporta…" at bounding box center [404, 174] width 808 height 348
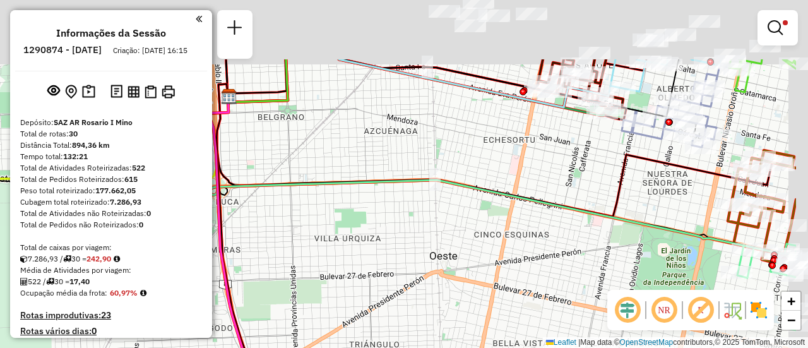
drag, startPoint x: 452, startPoint y: 200, endPoint x: 343, endPoint y: 302, distance: 150.0
click at [343, 302] on div "Limpar filtros Janela de atendimento Grade de atendimento Capacidade Transporta…" at bounding box center [404, 174] width 808 height 348
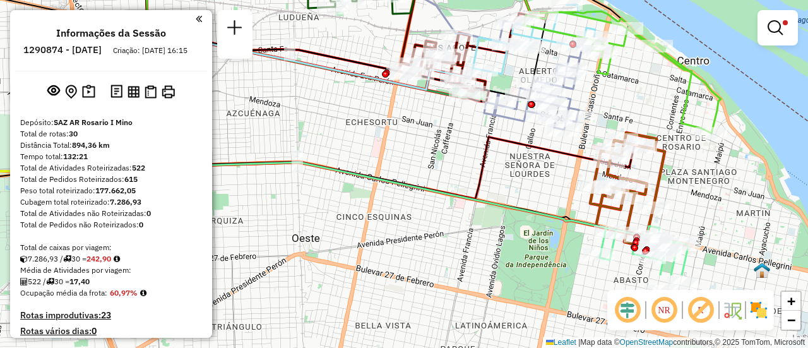
drag, startPoint x: 680, startPoint y: 209, endPoint x: 628, endPoint y: 64, distance: 154.9
click at [623, 63] on div "Limpar filtros Janela de atendimento Grade de atendimento Capacidade Transporta…" at bounding box center [404, 174] width 808 height 348
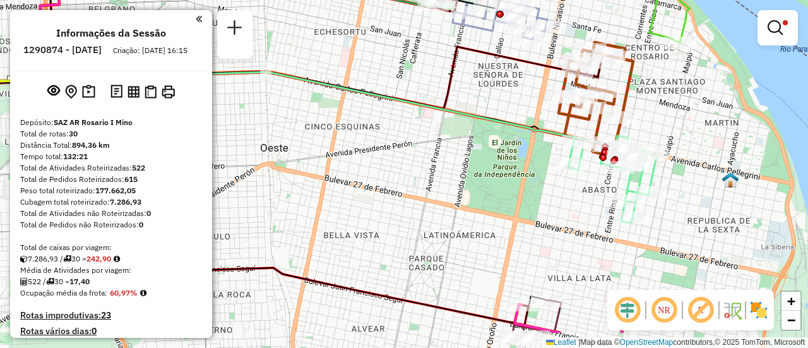
drag, startPoint x: 692, startPoint y: 222, endPoint x: 677, endPoint y: 170, distance: 53.9
click at [678, 175] on div "Limpar filtros Janela de atendimento Grade de atendimento Capacidade Transporta…" at bounding box center [404, 174] width 808 height 348
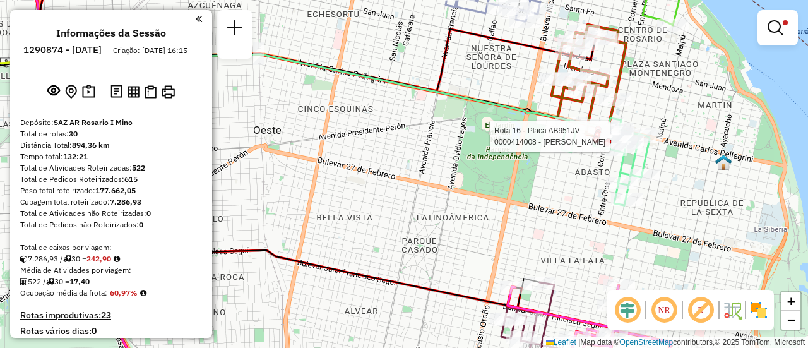
select select "**********"
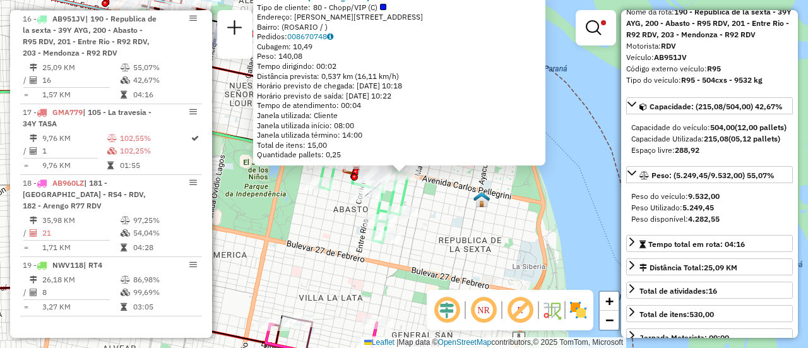
scroll to position [126, 0]
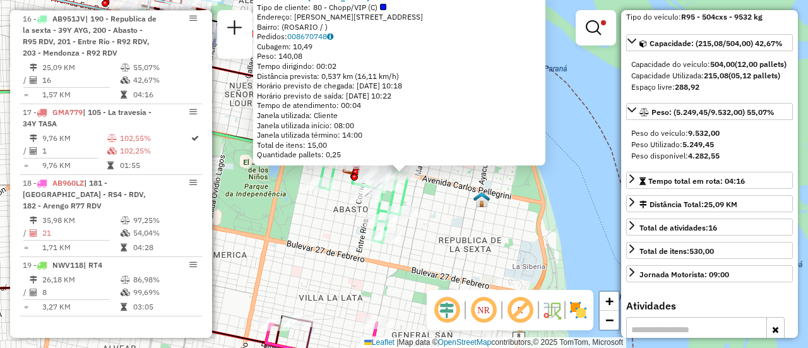
click at [546, 230] on div "0000414008 - SIDLER ADRIAN ALBERTO Tipo de cliente: 80 - Chopp/VIP (C) Endereço…" at bounding box center [404, 174] width 808 height 348
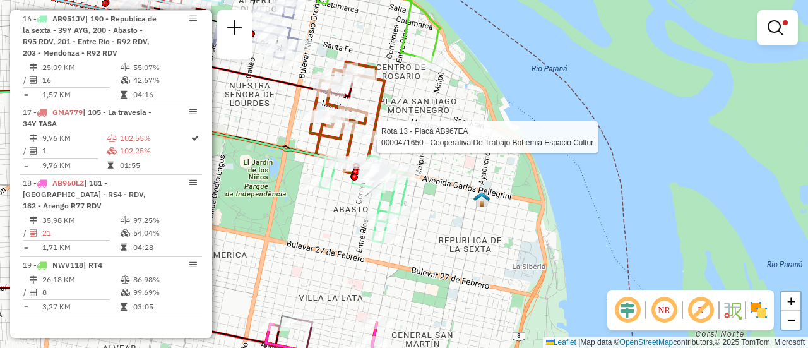
select select "**********"
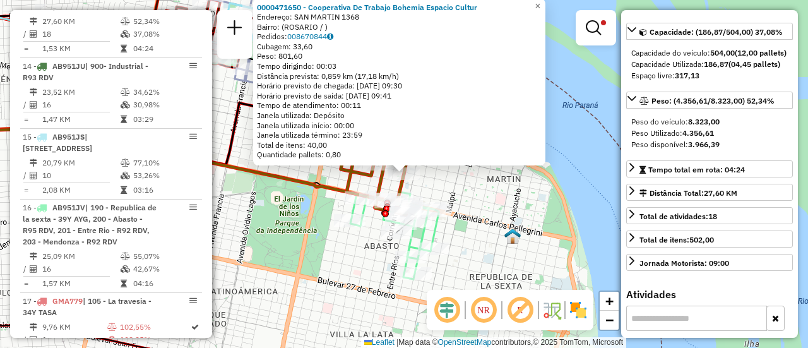
click at [524, 208] on div "0000471650 - Cooperativa De Trabajo Bohemia Espacio Cultur Endereço: SAN MARTIN…" at bounding box center [404, 174] width 808 height 348
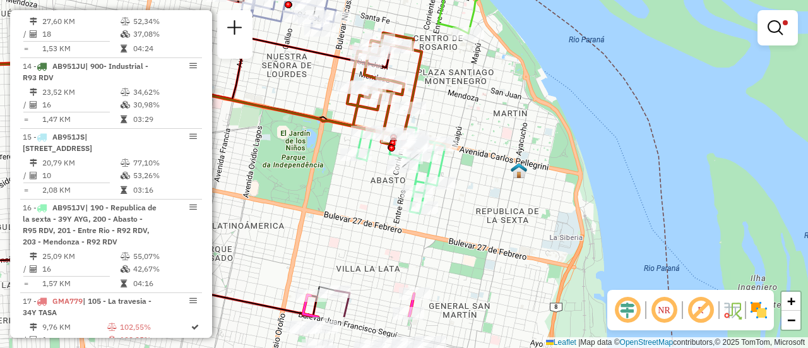
drag, startPoint x: 456, startPoint y: 259, endPoint x: 456, endPoint y: 143, distance: 116.1
click at [457, 145] on div "Limpar filtros Janela de atendimento Grade de atendimento Capacidade Transporta…" at bounding box center [404, 174] width 808 height 348
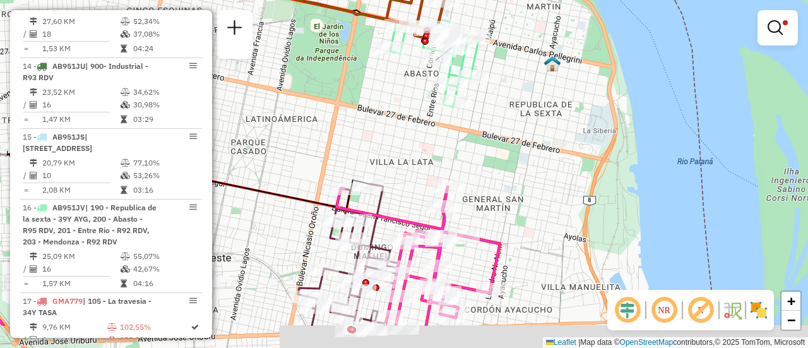
drag, startPoint x: 464, startPoint y: 163, endPoint x: 493, endPoint y: 82, distance: 86.2
click at [488, 81] on div "Limpar filtros Janela de atendimento Grade de atendimento Capacidade Transporta…" at bounding box center [404, 174] width 808 height 348
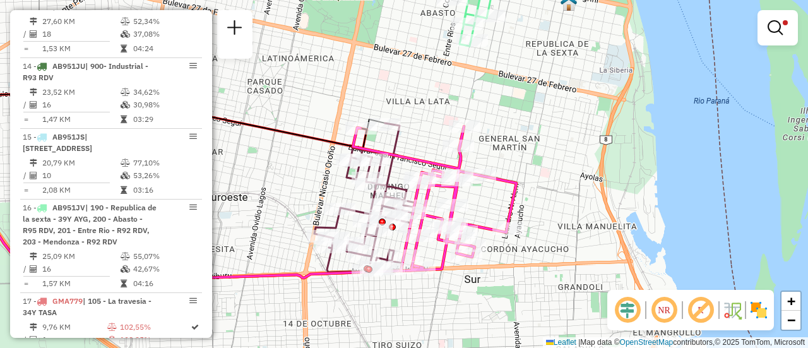
drag, startPoint x: 437, startPoint y: 102, endPoint x: 441, endPoint y: 131, distance: 28.7
click at [439, 133] on div "Limpar filtros Janela de atendimento Grade de atendimento Capacidade Transporta…" at bounding box center [404, 174] width 808 height 348
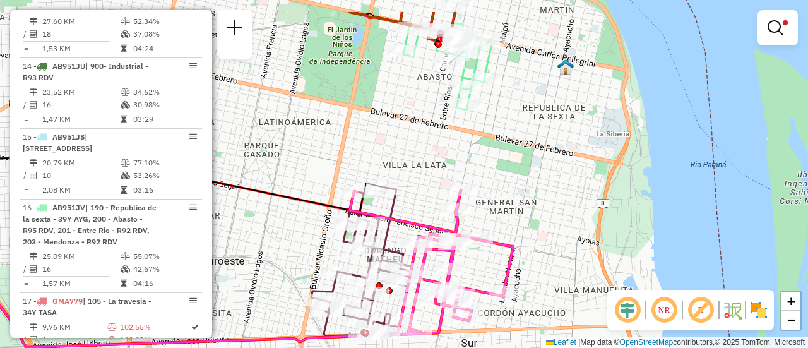
drag, startPoint x: 568, startPoint y: 133, endPoint x: 592, endPoint y: 253, distance: 122.9
click at [598, 273] on div "Limpar filtros Janela de atendimento Grade de atendimento Capacidade Transporta…" at bounding box center [404, 174] width 808 height 348
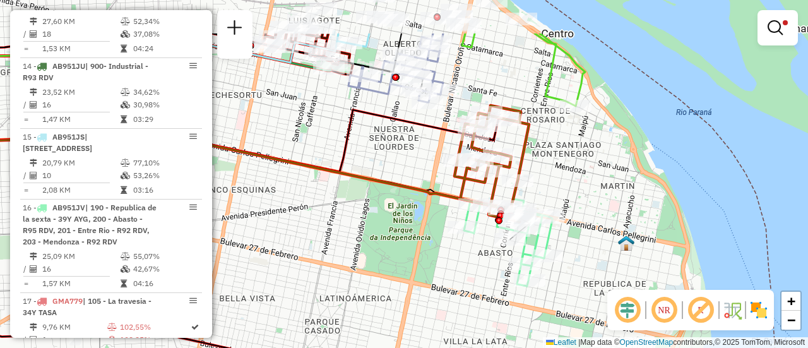
drag, startPoint x: 567, startPoint y: 118, endPoint x: 644, endPoint y: 253, distance: 155.4
click at [642, 262] on div "Limpar filtros Janela de atendimento Grade de atendimento Capacidade Transporta…" at bounding box center [404, 174] width 808 height 348
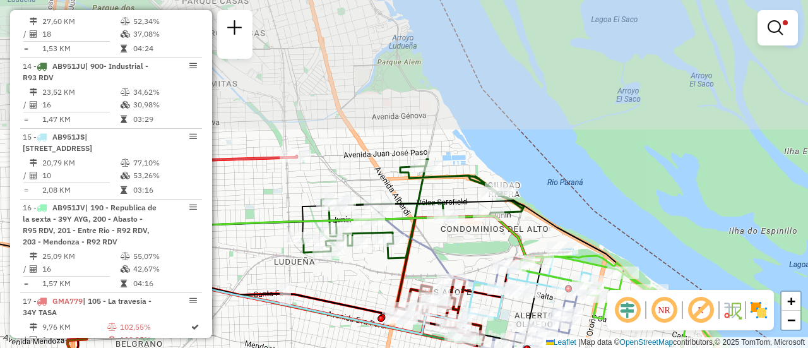
drag, startPoint x: 385, startPoint y: 93, endPoint x: 464, endPoint y: 251, distance: 175.8
click at [463, 252] on div "Limpar filtros Janela de atendimento Grade de atendimento Capacidade Transporta…" at bounding box center [404, 174] width 808 height 348
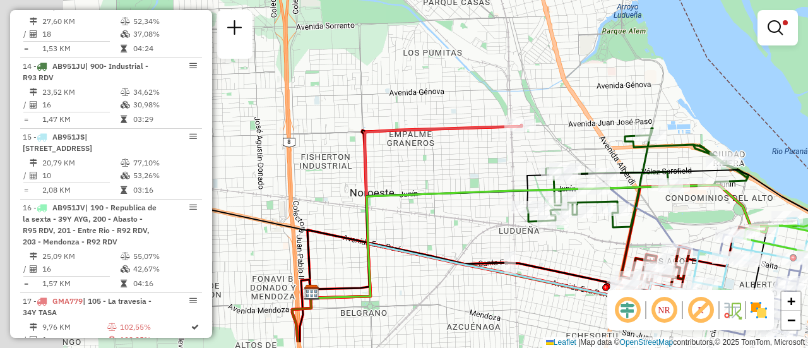
drag, startPoint x: 370, startPoint y: 136, endPoint x: 633, endPoint y: 91, distance: 266.8
click at [618, 95] on div "Limpar filtros Janela de atendimento Grade de atendimento Capacidade Transporta…" at bounding box center [404, 174] width 808 height 348
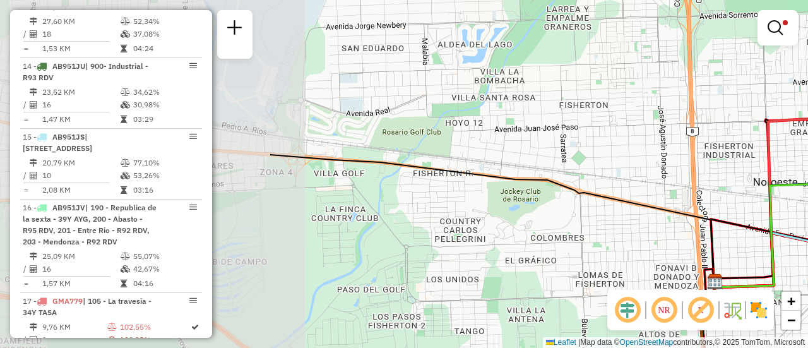
drag, startPoint x: 366, startPoint y: 179, endPoint x: 806, endPoint y: 165, distance: 440.0
click at [764, 170] on div "Limpar filtros Janela de atendimento Grade de atendimento Capacidade Transporta…" at bounding box center [404, 174] width 808 height 348
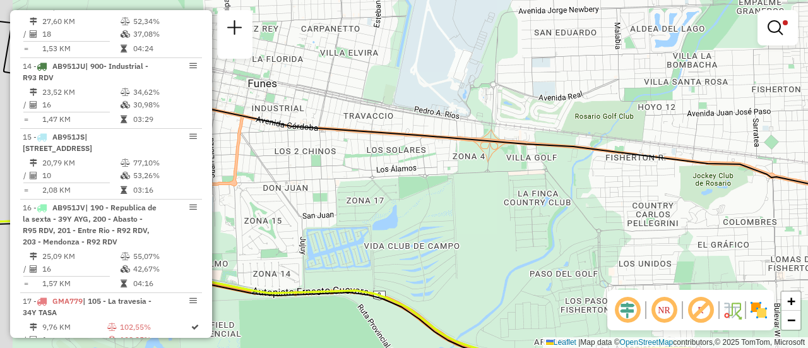
drag, startPoint x: 297, startPoint y: 172, endPoint x: 620, endPoint y: 177, distance: 323.1
click at [601, 179] on div "Limpar filtros Janela de atendimento Grade de atendimento Capacidade Transporta…" at bounding box center [404, 174] width 808 height 348
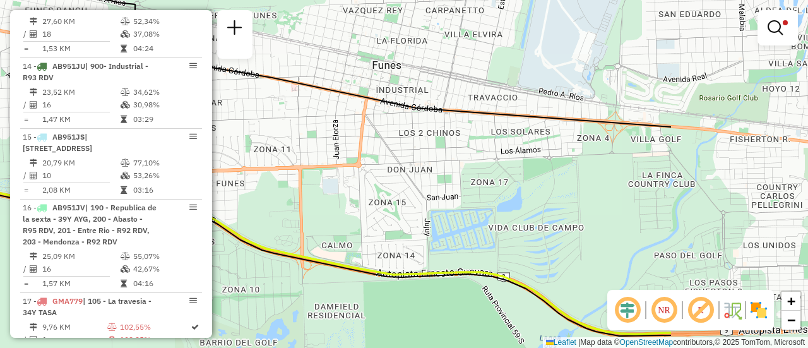
drag, startPoint x: 465, startPoint y: 169, endPoint x: 330, endPoint y: 151, distance: 136.2
click at [194, 142] on hb-router-mapa "Informações da Sessão 1290874 - 09/10/2025 Criação: 08/10/2025 16:15 Depósito: …" at bounding box center [404, 174] width 808 height 348
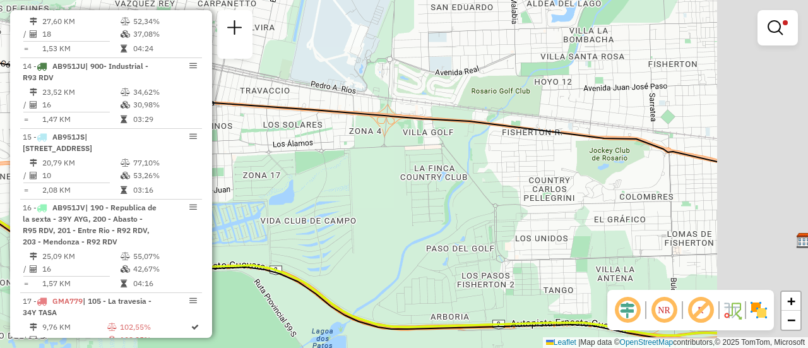
drag, startPoint x: 598, startPoint y: 177, endPoint x: 387, endPoint y: 163, distance: 211.2
click at [406, 164] on div "Limpar filtros Janela de atendimento Grade de atendimento Capacidade Transporta…" at bounding box center [404, 174] width 808 height 348
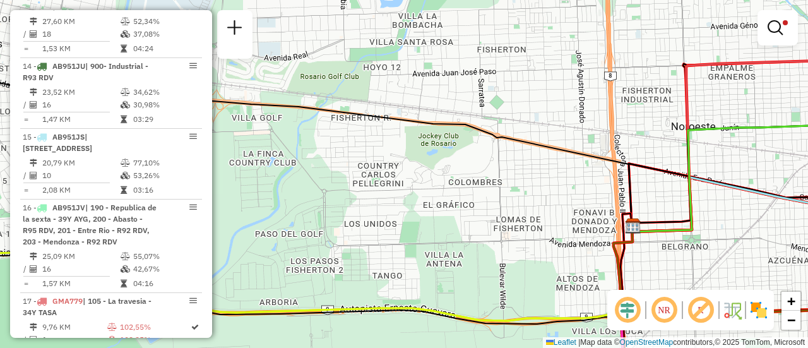
drag, startPoint x: 667, startPoint y: 189, endPoint x: 381, endPoint y: 148, distance: 288.7
click at [390, 149] on div "Limpar filtros Janela de atendimento Grade de atendimento Capacidade Transporta…" at bounding box center [404, 174] width 808 height 348
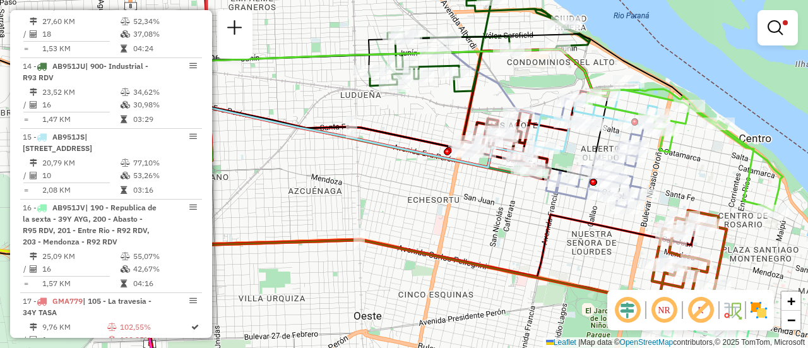
drag, startPoint x: 582, startPoint y: 221, endPoint x: 428, endPoint y: 191, distance: 156.8
click at [438, 194] on icon at bounding box center [422, 210] width 562 height 133
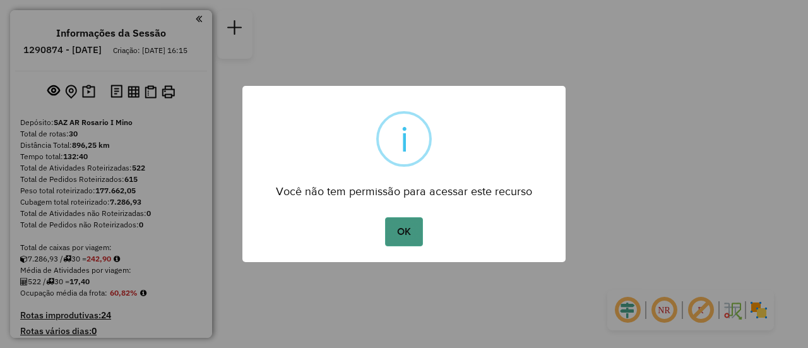
click at [411, 228] on button "OK" at bounding box center [403, 231] width 37 height 29
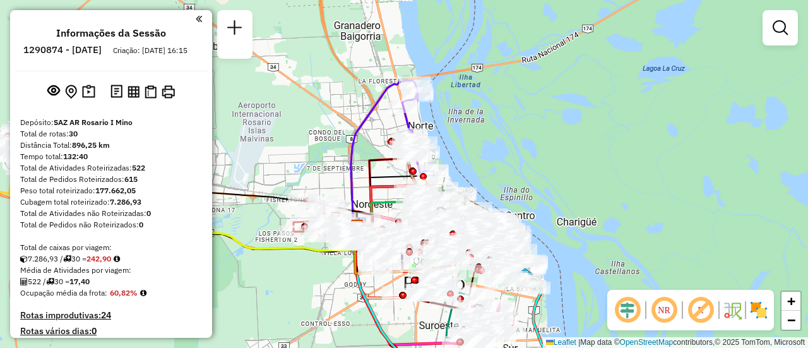
click at [781, 23] on em at bounding box center [779, 27] width 15 height 15
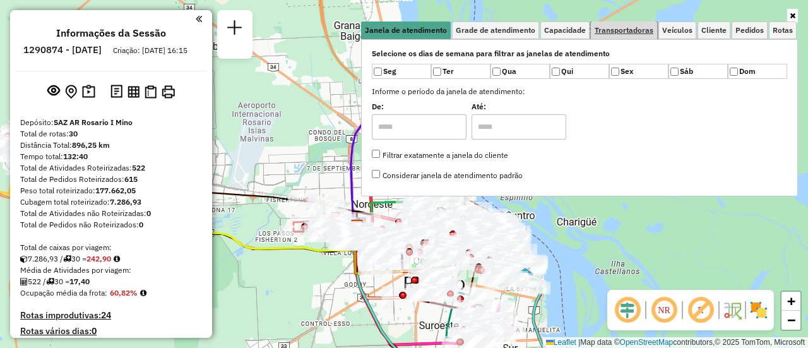
drag, startPoint x: 635, startPoint y: 31, endPoint x: 731, endPoint y: 63, distance: 101.2
click at [637, 31] on span "Transportadoras" at bounding box center [623, 31] width 59 height 8
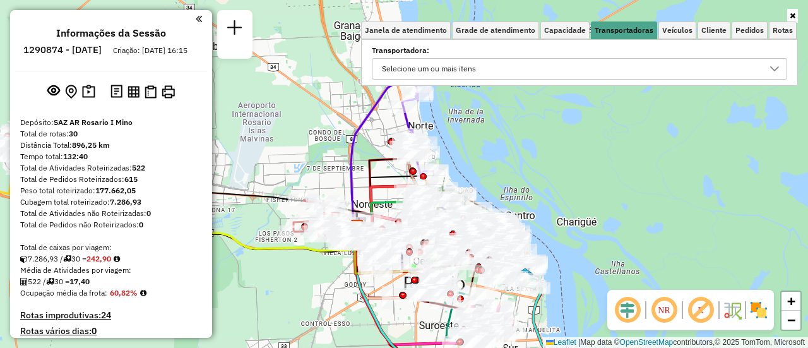
click at [774, 71] on icon at bounding box center [774, 68] width 9 height 5
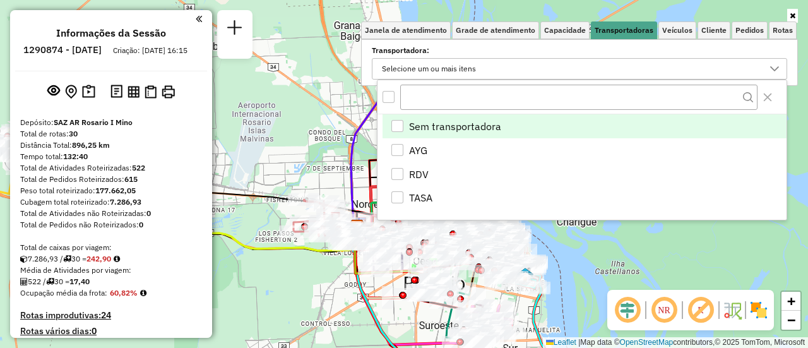
scroll to position [8, 44]
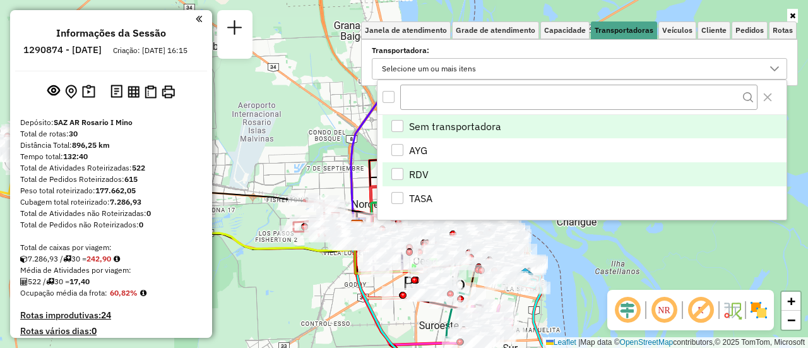
click at [396, 171] on div "RDV" at bounding box center [397, 174] width 12 height 12
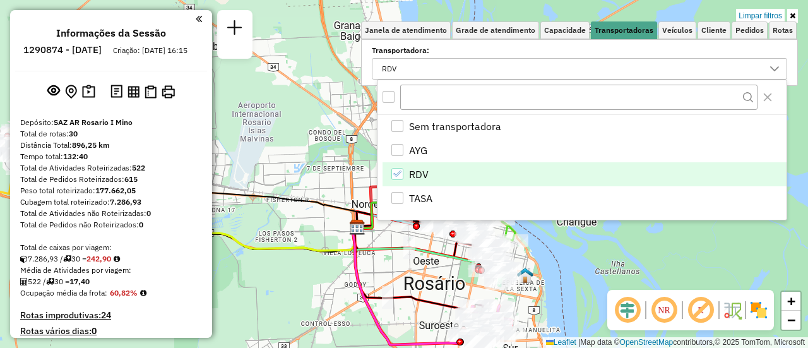
click at [372, 264] on div "Limpar filtros Janela de atendimento Grade de atendimento Capacidade Transporta…" at bounding box center [404, 174] width 808 height 348
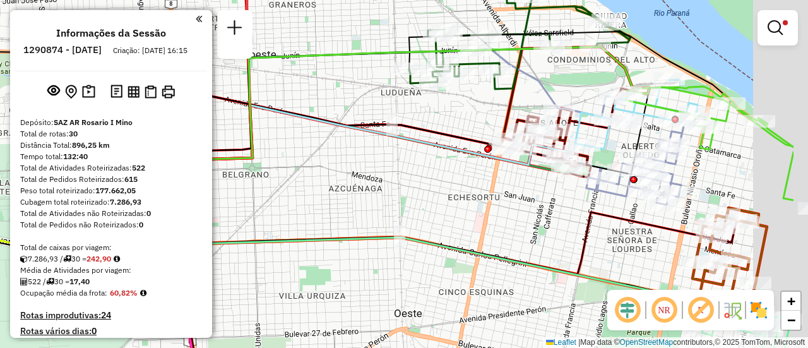
drag, startPoint x: 519, startPoint y: 110, endPoint x: 352, endPoint y: 118, distance: 167.4
click at [353, 117] on div "Limpar filtros Janela de atendimento Grade de atendimento Capacidade Transporta…" at bounding box center [404, 174] width 808 height 348
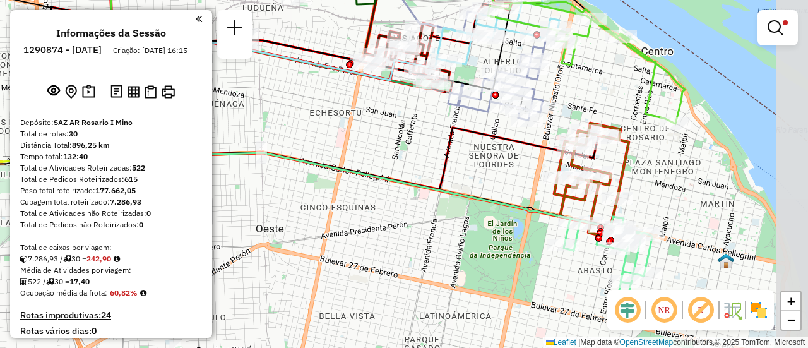
drag, startPoint x: 642, startPoint y: 184, endPoint x: 574, endPoint y: 32, distance: 166.1
click at [574, 32] on div "Limpar filtros Janela de atendimento Grade de atendimento Capacidade Transporta…" at bounding box center [404, 174] width 808 height 348
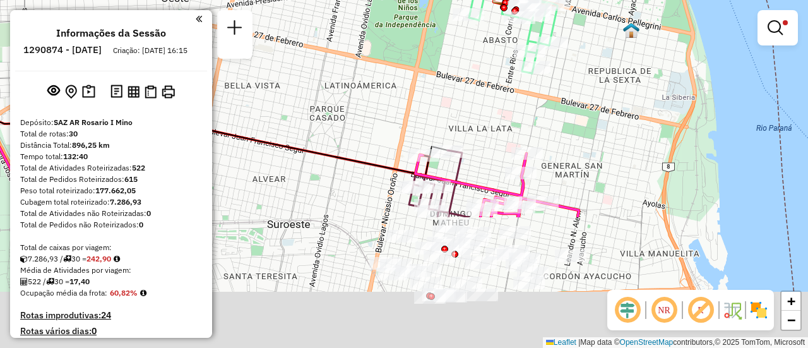
drag, startPoint x: 546, startPoint y: 258, endPoint x: 474, endPoint y: 61, distance: 210.4
click at [474, 62] on div "Limpar filtros Janela de atendimento Grade de atendimento Capacidade Transporta…" at bounding box center [404, 174] width 808 height 348
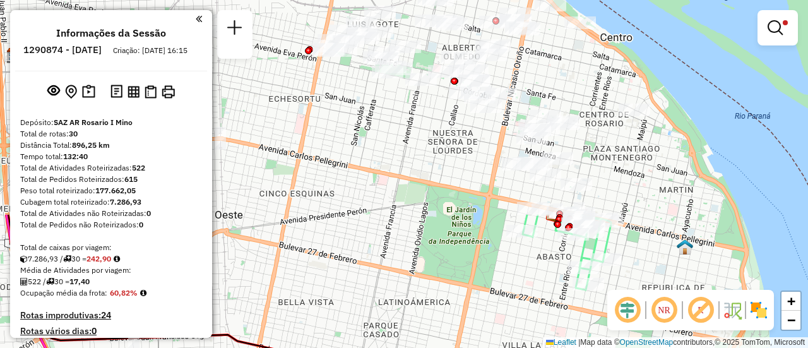
drag, startPoint x: 457, startPoint y: 74, endPoint x: 526, endPoint y: 302, distance: 237.9
click at [521, 303] on div "Limpar filtros Janela de atendimento Grade de atendimento Capacidade Transporta…" at bounding box center [404, 174] width 808 height 348
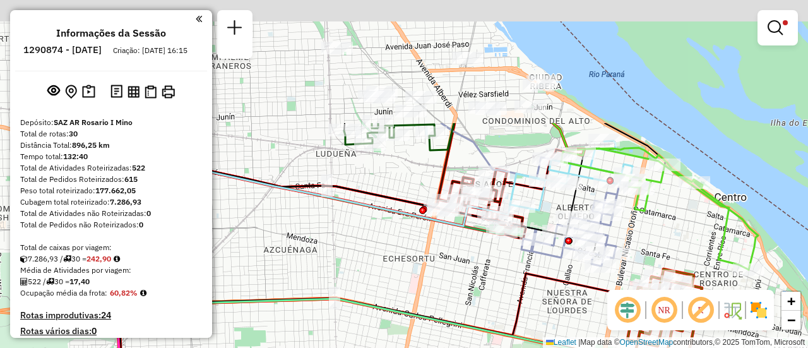
drag, startPoint x: 392, startPoint y: 136, endPoint x: 599, endPoint y: 299, distance: 263.3
click at [586, 331] on div "Limpar filtros Janela de atendimento Grade de atendimento Capacidade Transporta…" at bounding box center [404, 174] width 808 height 348
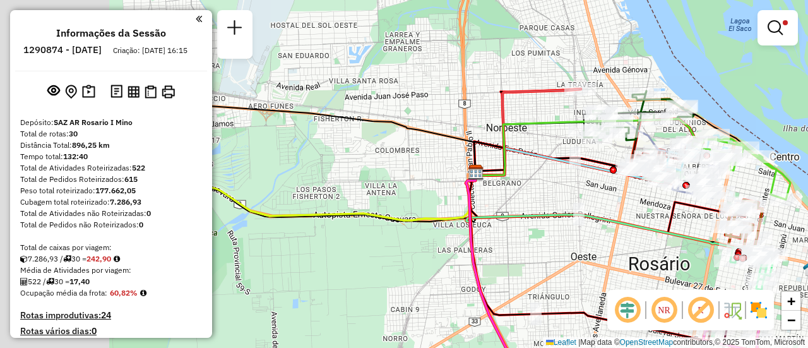
drag, startPoint x: 245, startPoint y: 172, endPoint x: 684, endPoint y: 129, distance: 440.6
click at [677, 134] on div "Limpar filtros Janela de atendimento Grade de atendimento Capacidade Transporta…" at bounding box center [404, 174] width 808 height 348
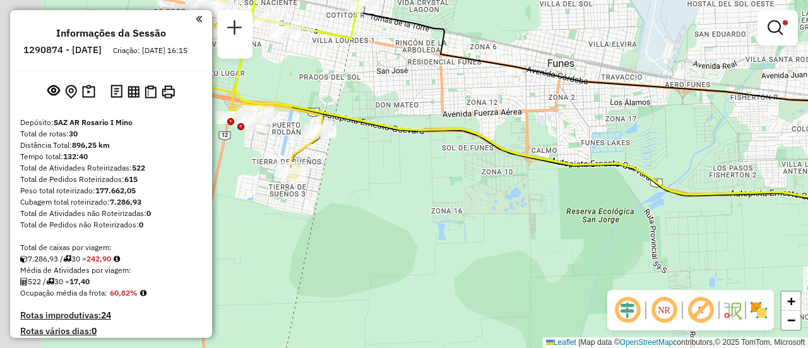
drag, startPoint x: 285, startPoint y: 141, endPoint x: 525, endPoint y: 227, distance: 254.7
click at [518, 227] on div "Limpar filtros Janela de atendimento Grade de atendimento Capacidade Transporta…" at bounding box center [404, 174] width 808 height 348
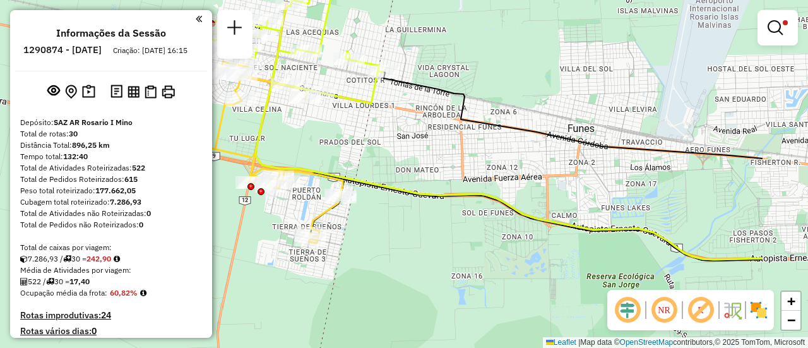
drag, startPoint x: 672, startPoint y: 71, endPoint x: 349, endPoint y: 71, distance: 323.1
click at [350, 70] on div "Limpar filtros Janela de atendimento Grade de atendimento Capacidade Transporta…" at bounding box center [404, 174] width 808 height 348
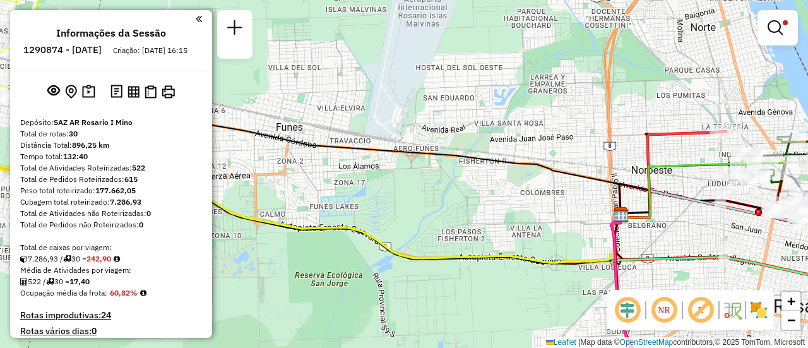
drag, startPoint x: 517, startPoint y: 110, endPoint x: 365, endPoint y: 106, distance: 152.1
click at [367, 105] on div "Limpar filtros Janela de atendimento Grade de atendimento Capacidade Transporta…" at bounding box center [404, 174] width 808 height 348
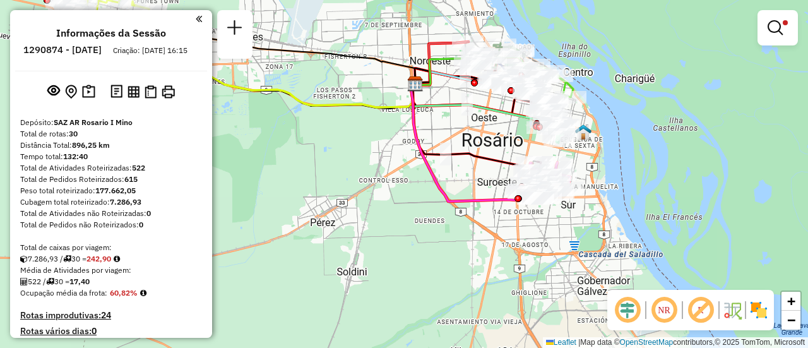
drag, startPoint x: 514, startPoint y: 204, endPoint x: 463, endPoint y: 100, distance: 116.6
click at [463, 100] on div "Limpar filtros Janela de atendimento Grade de atendimento Capacidade Transporta…" at bounding box center [404, 174] width 808 height 348
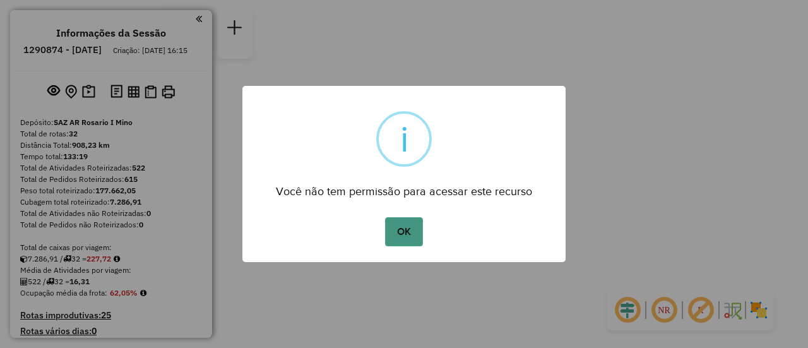
click at [402, 233] on button "OK" at bounding box center [403, 231] width 37 height 29
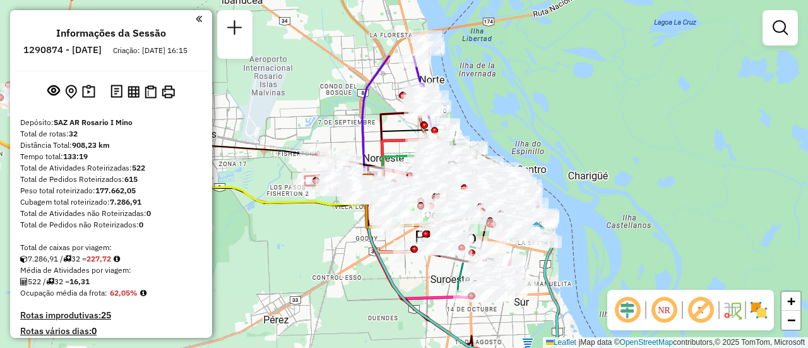
drag, startPoint x: 418, startPoint y: 147, endPoint x: 395, endPoint y: 237, distance: 93.0
click at [395, 237] on div "Janela de atendimento Grade de atendimento Capacidade Transportadoras Veículos …" at bounding box center [404, 174] width 808 height 348
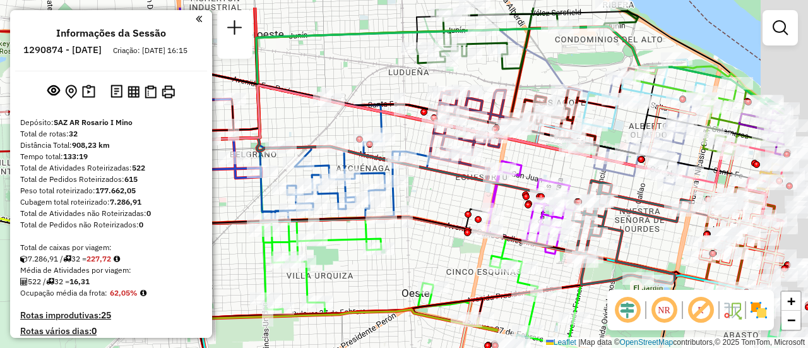
drag, startPoint x: 488, startPoint y: 97, endPoint x: 305, endPoint y: 203, distance: 212.0
click at [303, 201] on div "Rota 18 - Placa AB960LZ 0000517502 - ZHANG TINGTING Janela de atendimento Grade…" at bounding box center [404, 174] width 808 height 348
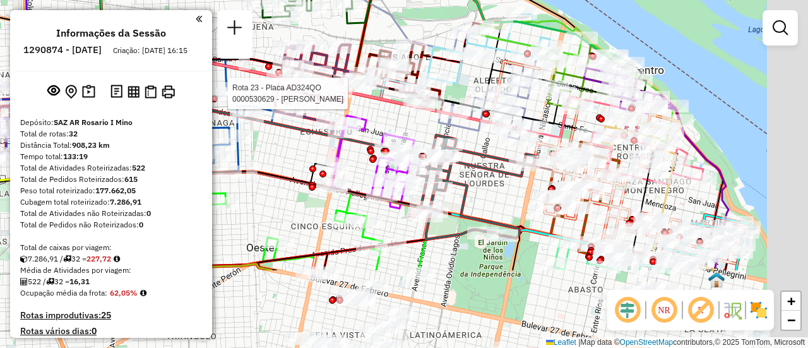
drag, startPoint x: 616, startPoint y: 235, endPoint x: 533, endPoint y: 38, distance: 213.2
click at [526, 40] on icon at bounding box center [335, 89] width 581 height 98
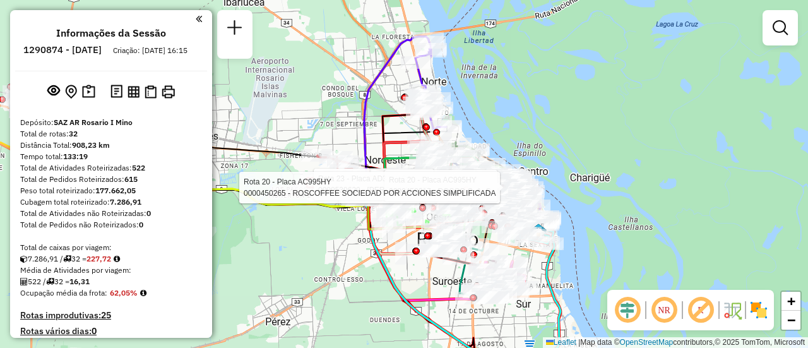
click at [358, 284] on div "Rota 23 - Placa AD324QO 0000530629 - Chen Zhen Rota 20 - Placa AC995HY 00004582…" at bounding box center [404, 174] width 808 height 348
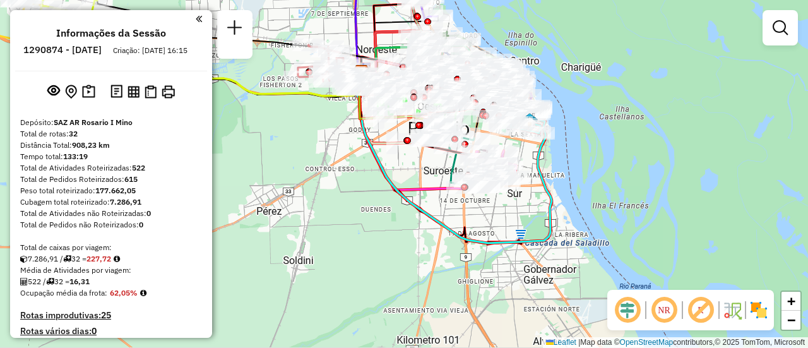
drag, startPoint x: 621, startPoint y: 266, endPoint x: 611, endPoint y: 50, distance: 215.4
click at [605, 20] on div "Janela de atendimento Grade de atendimento Capacidade Transportadoras Veículos …" at bounding box center [404, 174] width 808 height 348
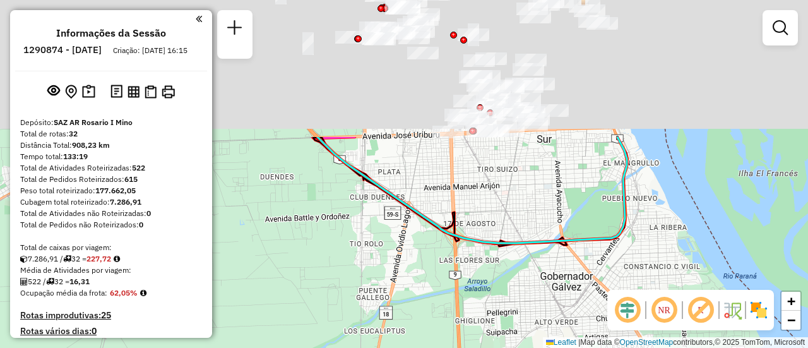
drag, startPoint x: 449, startPoint y: 151, endPoint x: 487, endPoint y: 374, distance: 225.2
click at [487, 347] on html "Aguarde... Pop-up bloqueado! Seu navegador bloqueou automáticamente a abertura …" at bounding box center [404, 174] width 808 height 348
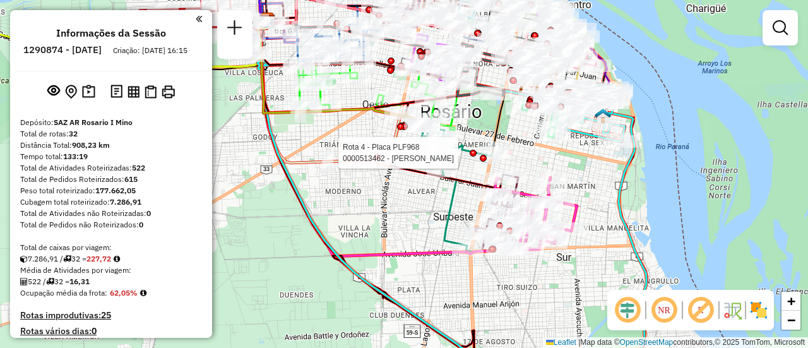
click at [514, 347] on html "Aguarde... Pop-up bloqueado! Seu navegador bloqueou automáticamente a abertura …" at bounding box center [404, 174] width 808 height 348
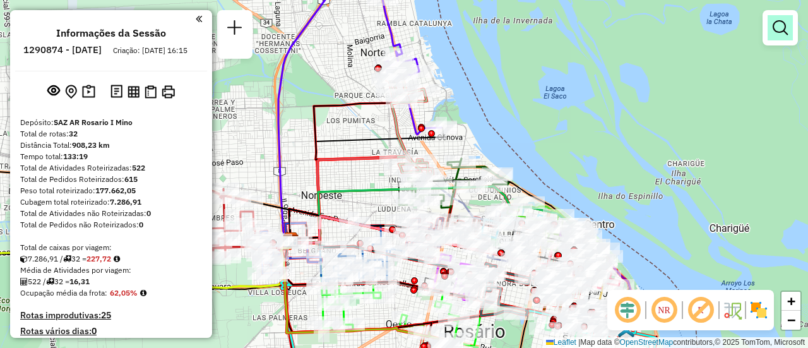
click at [785, 27] on em at bounding box center [779, 27] width 15 height 15
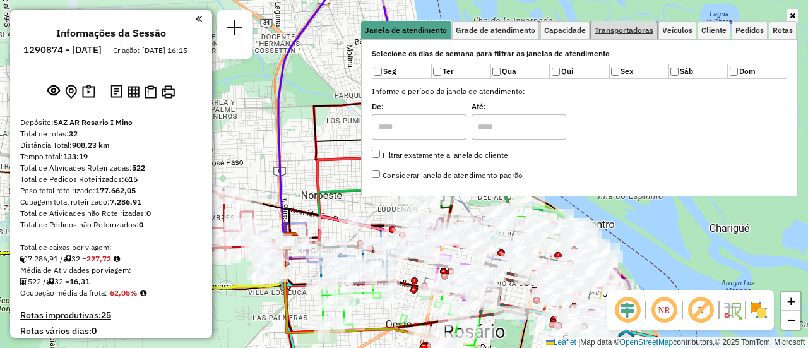
click at [646, 32] on span "Transportadoras" at bounding box center [623, 31] width 59 height 8
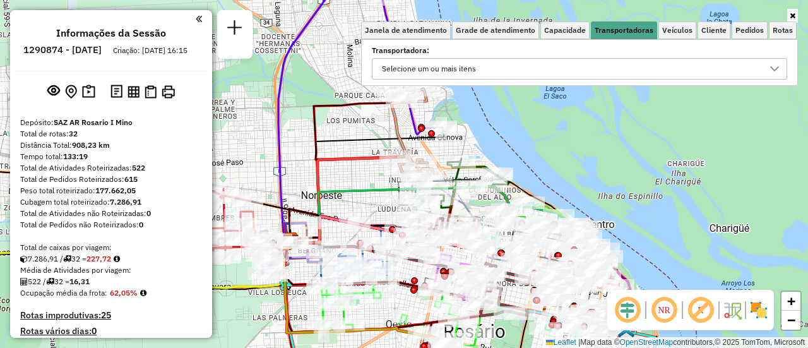
click at [772, 64] on icon at bounding box center [774, 69] width 10 height 10
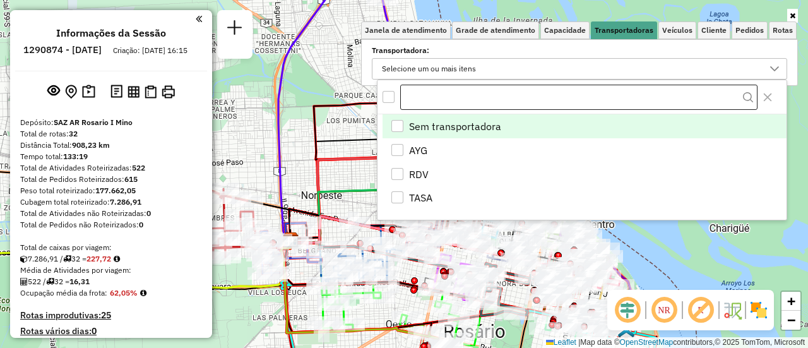
scroll to position [8, 44]
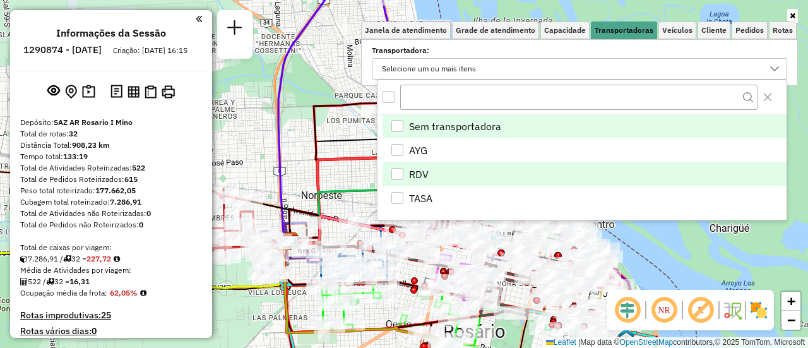
click at [397, 172] on div "RDV" at bounding box center [397, 174] width 12 height 12
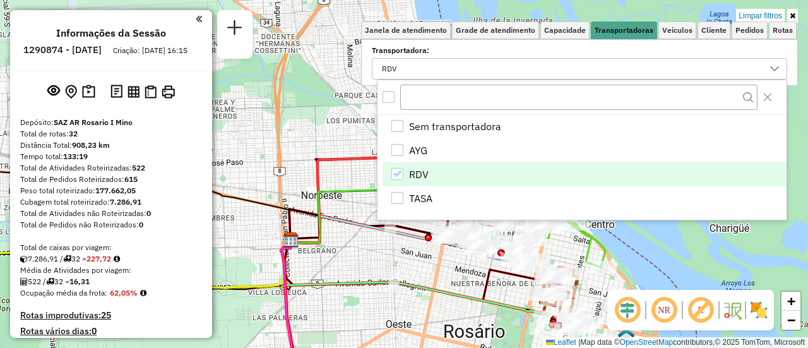
click at [449, 273] on div "Limpar filtros Janela de atendimento Grade de atendimento Capacidade Transporta…" at bounding box center [404, 174] width 808 height 348
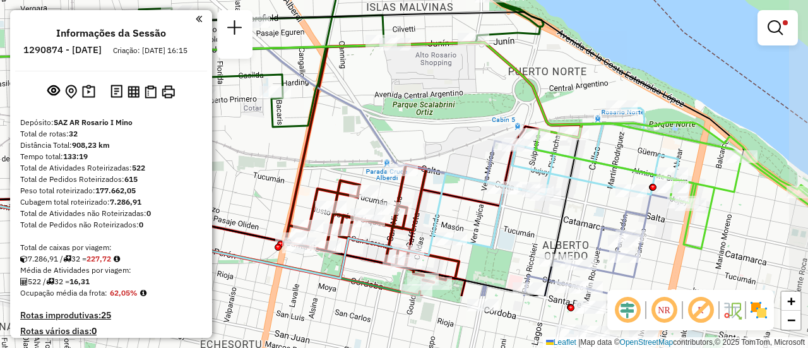
drag, startPoint x: 475, startPoint y: 199, endPoint x: 433, endPoint y: 103, distance: 105.1
click at [437, 108] on div "Limpar filtros Janela de atendimento Grade de atendimento Capacidade Transporta…" at bounding box center [404, 174] width 808 height 348
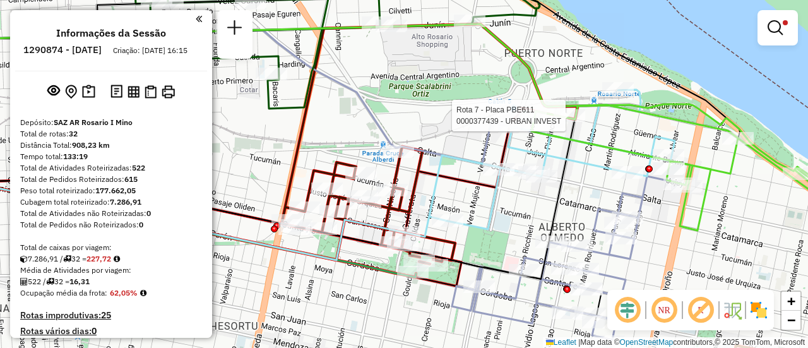
select select "**********"
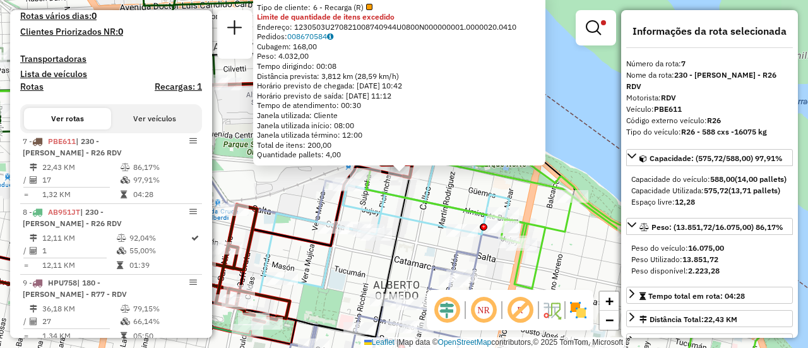
scroll to position [449, 0]
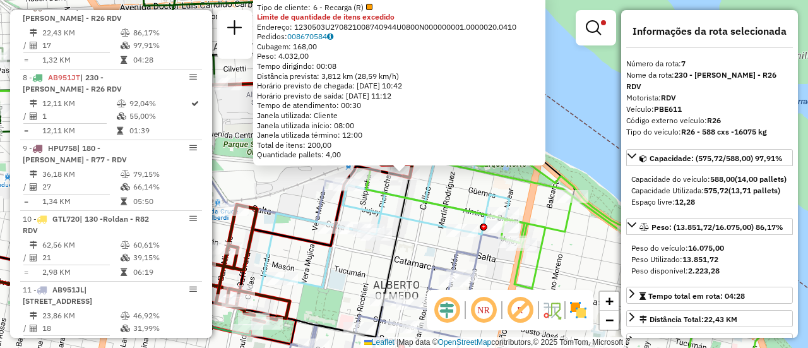
click at [413, 216] on icon at bounding box center [374, 221] width 270 height 147
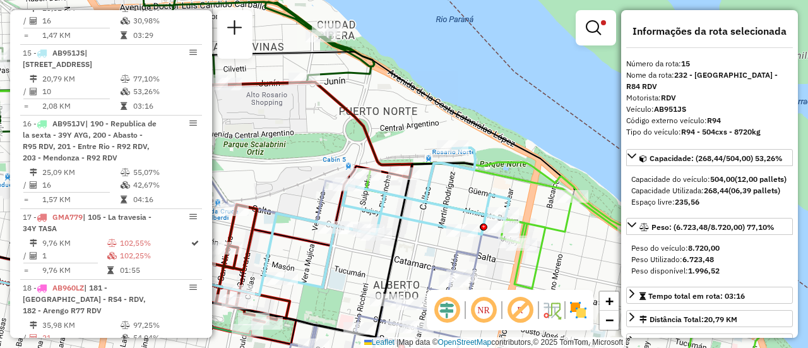
scroll to position [1026, 0]
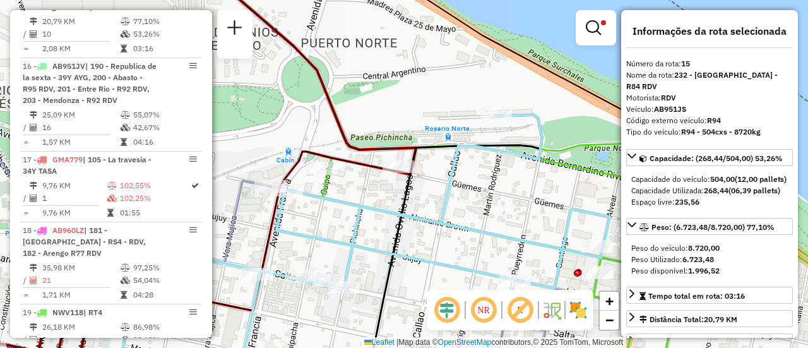
click at [389, 189] on div "Limpar filtros Janela de atendimento Grade de atendimento Capacidade Transporta…" at bounding box center [404, 174] width 808 height 348
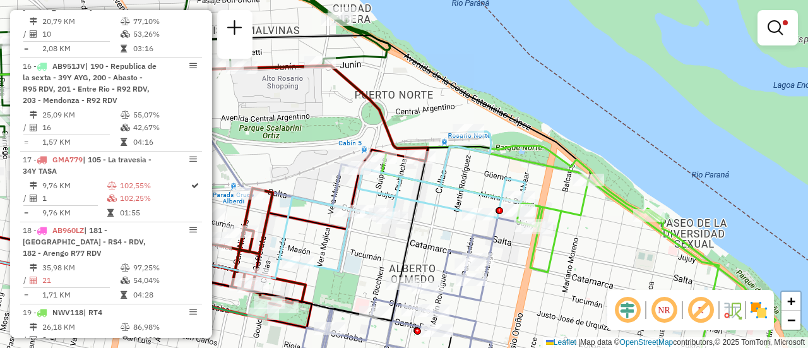
drag, startPoint x: 386, startPoint y: 213, endPoint x: 440, endPoint y: 180, distance: 63.4
click at [440, 180] on icon at bounding box center [390, 204] width 270 height 147
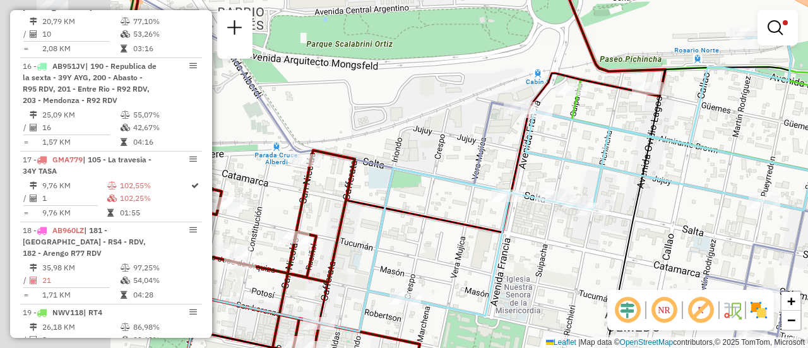
drag, startPoint x: 403, startPoint y: 176, endPoint x: 596, endPoint y: 137, distance: 197.0
click at [610, 142] on icon at bounding box center [589, 184] width 540 height 295
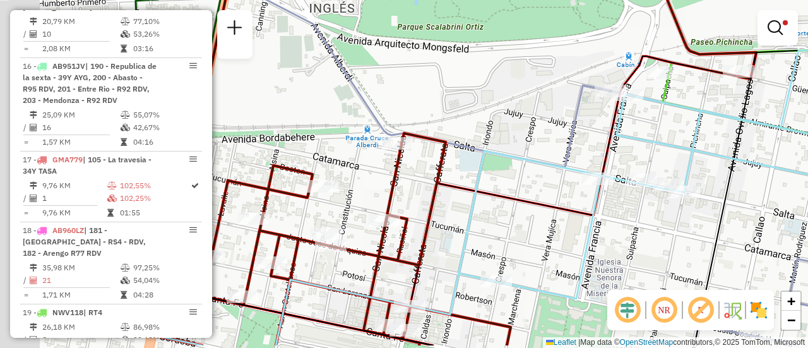
drag, startPoint x: 350, startPoint y: 175, endPoint x: 485, endPoint y: 128, distance: 142.3
click at [507, 134] on div "Limpar filtros Janela de atendimento Grade de atendimento Capacidade Transporta…" at bounding box center [404, 174] width 808 height 348
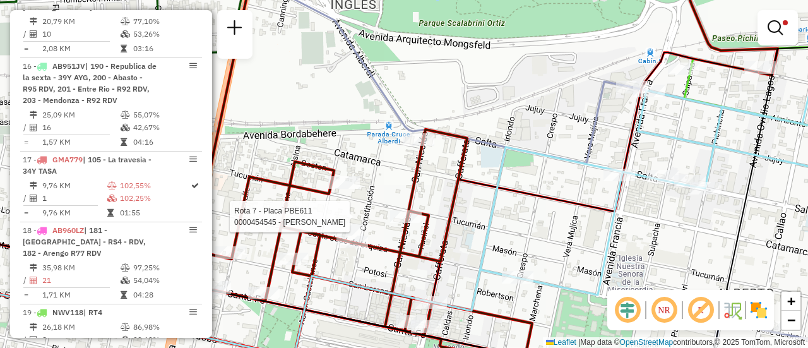
select select "**********"
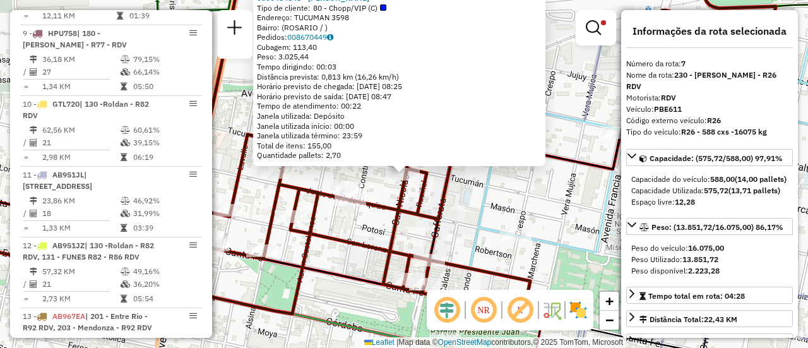
scroll to position [449, 0]
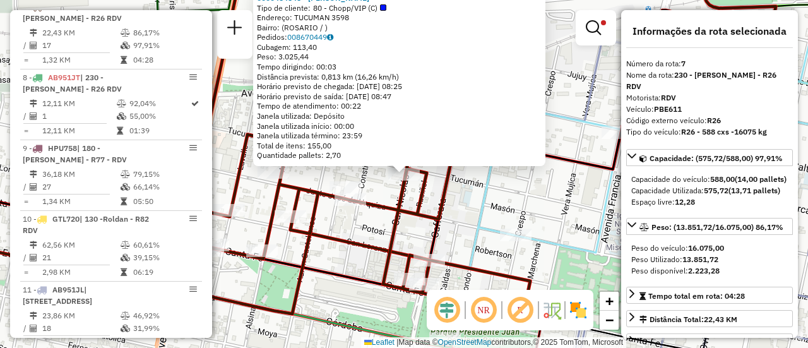
click at [449, 200] on icon at bounding box center [480, 143] width 592 height 357
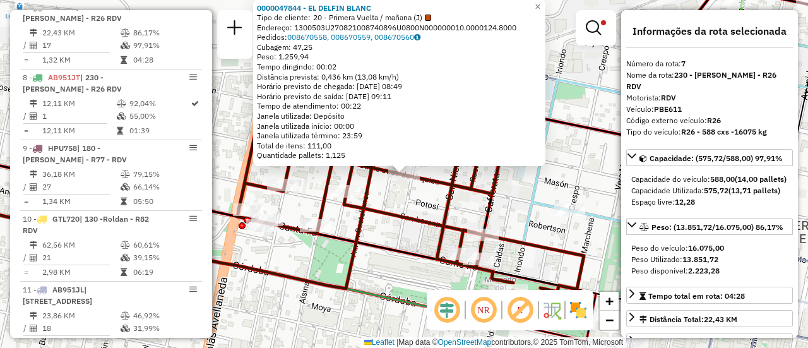
click at [306, 196] on div "0000047844 - EL DELFIN BLANC Tipo de cliente: 20 - Primera Vuelta / mañana (J) …" at bounding box center [404, 174] width 808 height 348
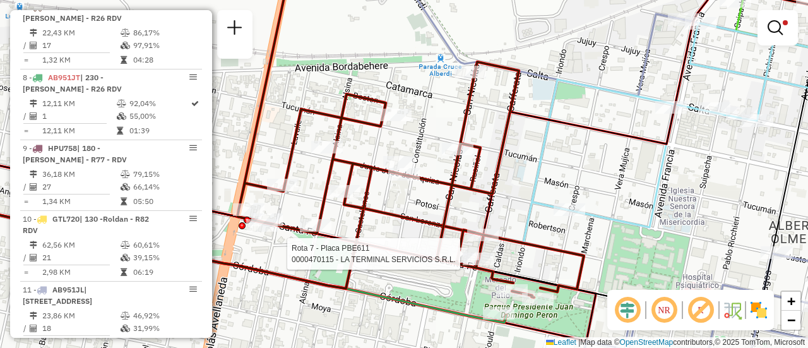
select select "**********"
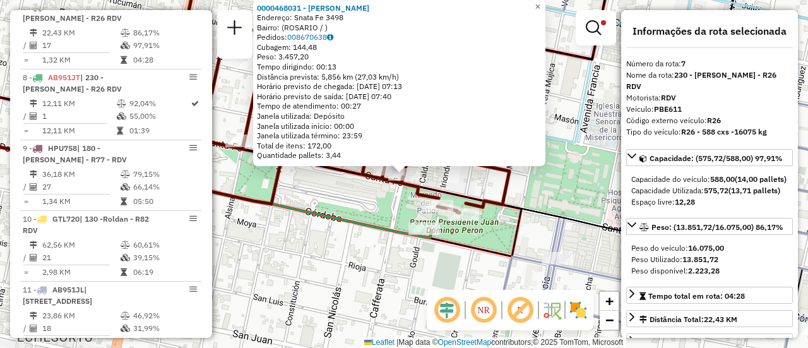
click at [340, 234] on div "0000468031 - Navone Alberto Endereço: Snata Fe 3498 Bairro: (ROSARIO / ) Pedido…" at bounding box center [404, 174] width 808 height 348
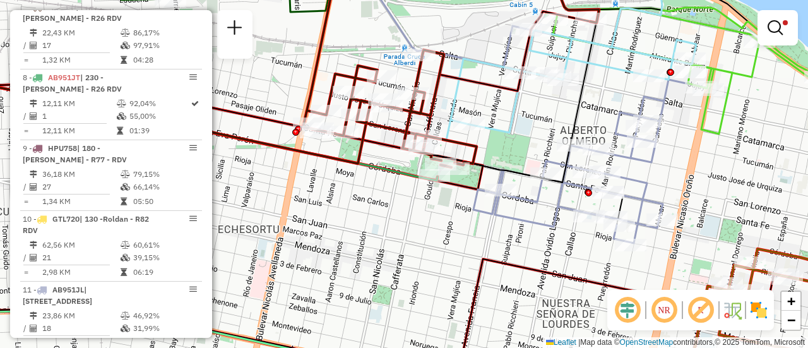
drag, startPoint x: 437, startPoint y: 143, endPoint x: 557, endPoint y: 123, distance: 122.1
click at [557, 123] on icon at bounding box center [561, 66] width 270 height 147
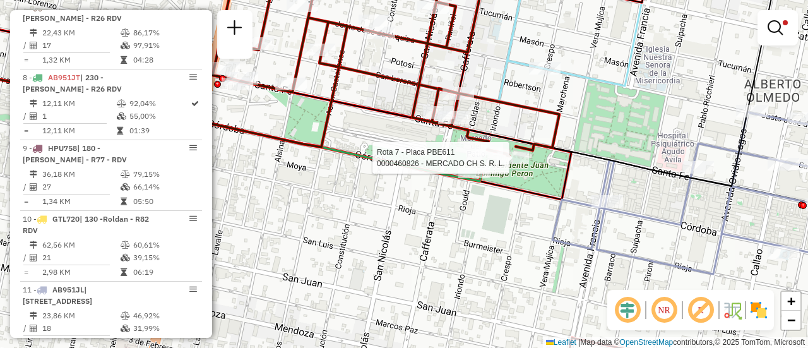
select select "**********"
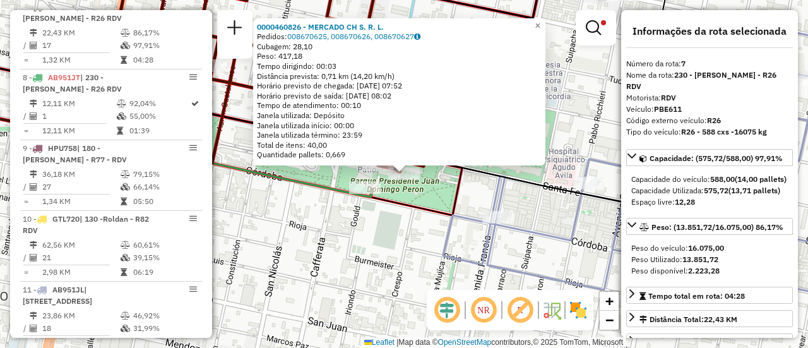
click at [341, 217] on div "0000460826 - MERCADO CH S. R. L. Pedidos: 008670625, 008670626, 008670627 Cubag…" at bounding box center [404, 174] width 808 height 348
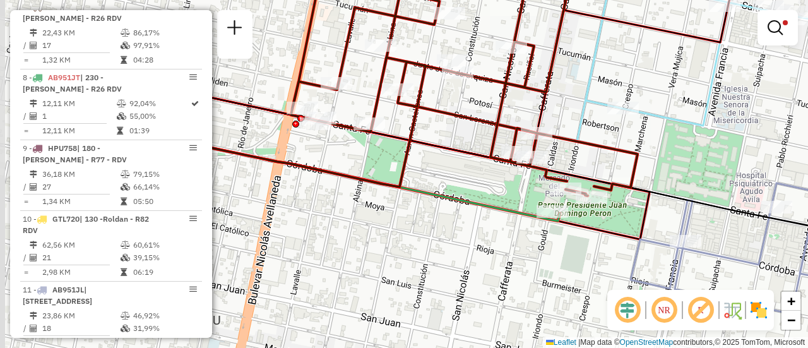
drag, startPoint x: 296, startPoint y: 158, endPoint x: 483, endPoint y: 182, distance: 188.9
click at [483, 182] on div "Limpar filtros Janela de atendimento Grade de atendimento Capacidade Transporta…" at bounding box center [404, 174] width 808 height 348
click at [416, 220] on div "Limpar filtros Janela de atendimento Grade de atendimento Capacidade Transporta…" at bounding box center [404, 174] width 808 height 348
click at [671, 172] on div "Limpar filtros Janela de atendimento Grade de atendimento Capacidade Transporta…" at bounding box center [404, 174] width 808 height 348
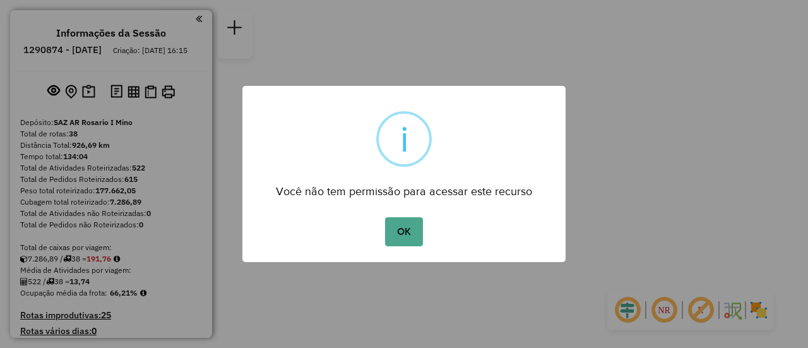
drag, startPoint x: 408, startPoint y: 228, endPoint x: 420, endPoint y: 231, distance: 11.8
click at [409, 228] on button "OK" at bounding box center [403, 231] width 37 height 29
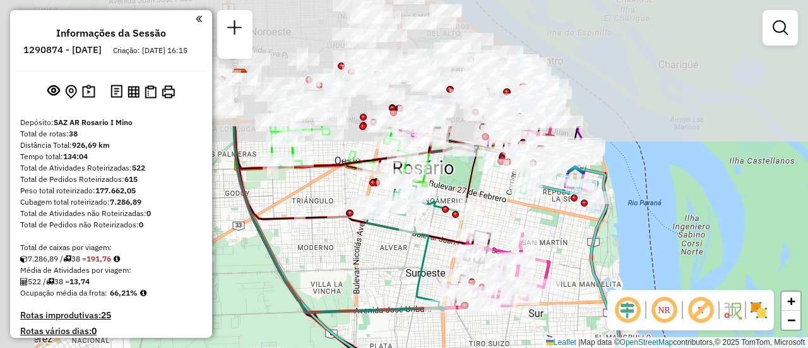
drag, startPoint x: 447, startPoint y: 85, endPoint x: 577, endPoint y: 274, distance: 229.5
click at [582, 280] on div "Janela de atendimento Grade de atendimento Capacidade Transportadoras Veículos …" at bounding box center [404, 174] width 808 height 348
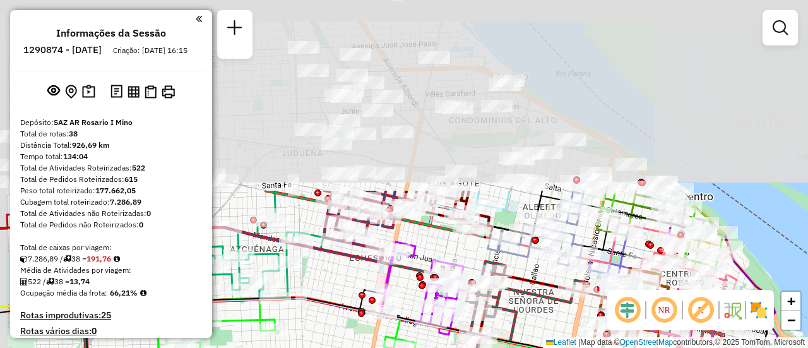
drag, startPoint x: 492, startPoint y: 102, endPoint x: 533, endPoint y: 317, distance: 219.5
click at [536, 331] on div "Janela de atendimento Grade de atendimento Capacidade Transportadoras Veículos …" at bounding box center [404, 174] width 808 height 348
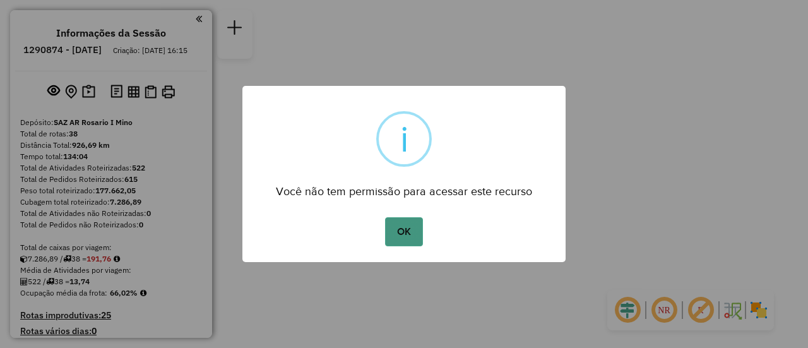
click at [411, 229] on button "OK" at bounding box center [403, 231] width 37 height 29
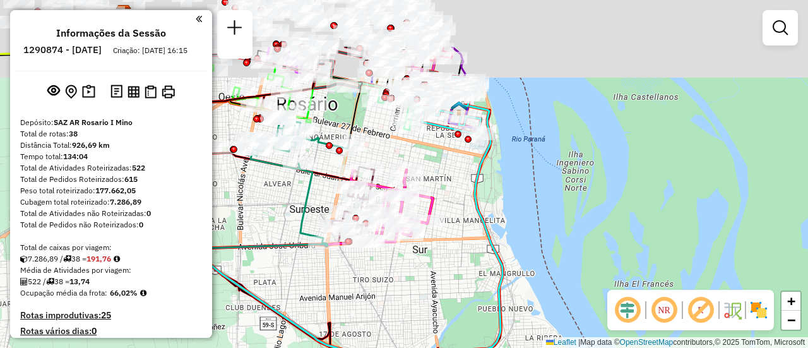
drag, startPoint x: 419, startPoint y: 115, endPoint x: 464, endPoint y: 209, distance: 104.4
click at [471, 221] on div "Janela de atendimento Grade de atendimento Capacidade Transportadoras Veículos …" at bounding box center [404, 174] width 808 height 348
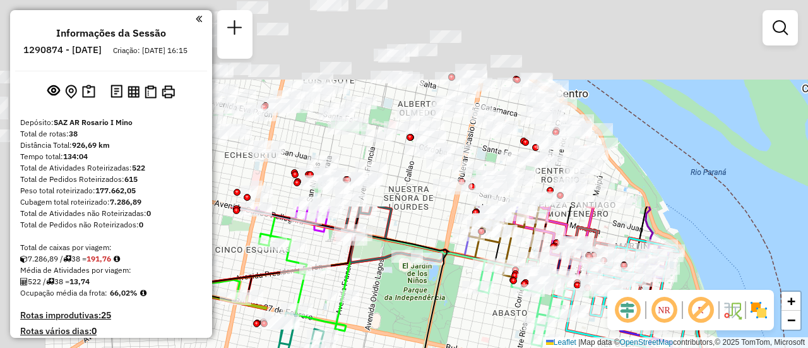
drag, startPoint x: 420, startPoint y: 133, endPoint x: 563, endPoint y: 325, distance: 239.0
click at [573, 347] on html "Aguarde... Pop-up bloqueado! Seu navegador bloqueou automáticamente a abertura …" at bounding box center [404, 174] width 808 height 348
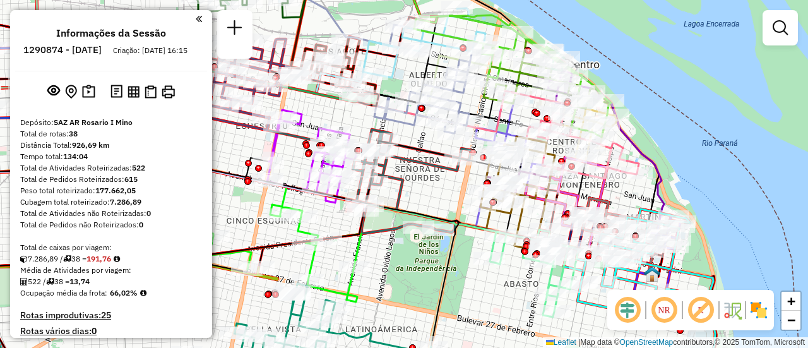
drag, startPoint x: 628, startPoint y: 191, endPoint x: 615, endPoint y: 71, distance: 120.0
click at [615, 74] on div "Janela de atendimento Grade de atendimento Capacidade Transportadoras Veículos …" at bounding box center [404, 174] width 808 height 348
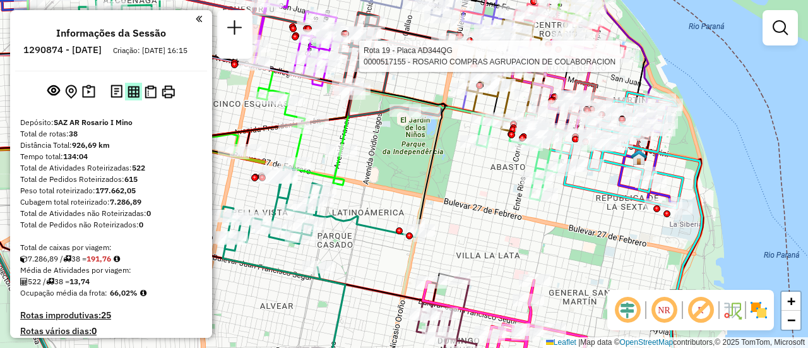
click at [127, 98] on img at bounding box center [133, 92] width 12 height 12
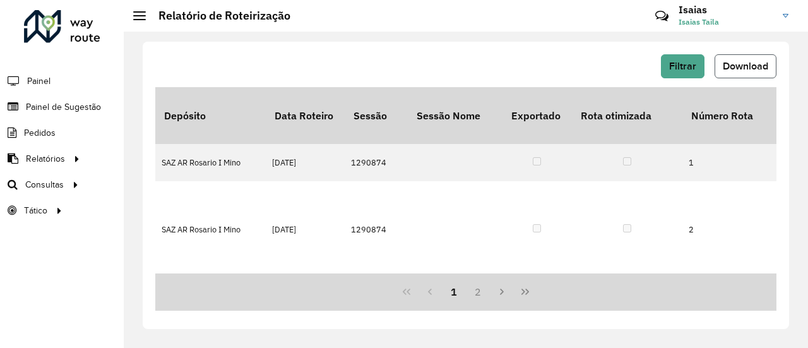
click at [751, 70] on span "Download" at bounding box center [744, 66] width 45 height 11
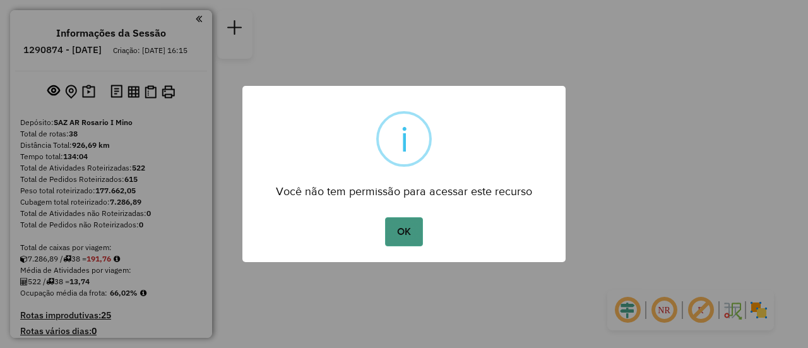
click at [404, 232] on button "OK" at bounding box center [403, 231] width 37 height 29
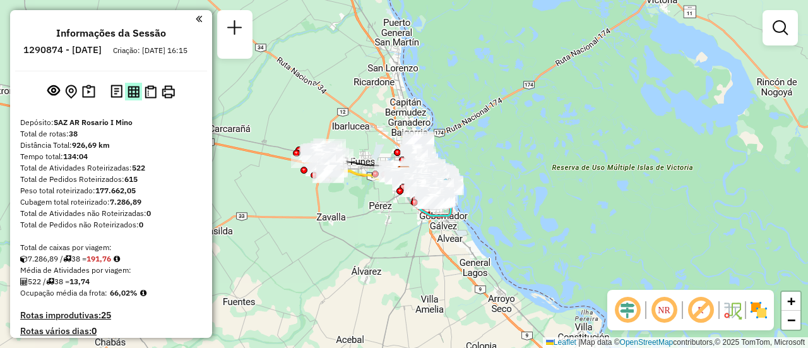
click at [127, 98] on img at bounding box center [133, 92] width 12 height 12
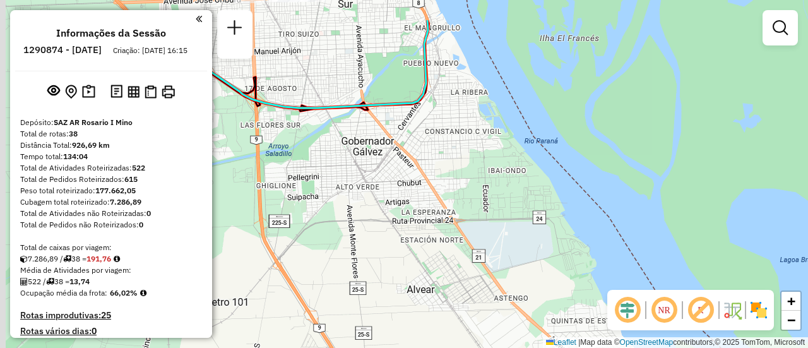
drag, startPoint x: 438, startPoint y: 147, endPoint x: 480, endPoint y: 271, distance: 130.7
click at [478, 273] on div "Janela de atendimento Grade de atendimento Capacidade Transportadoras Veículos …" at bounding box center [404, 174] width 808 height 348
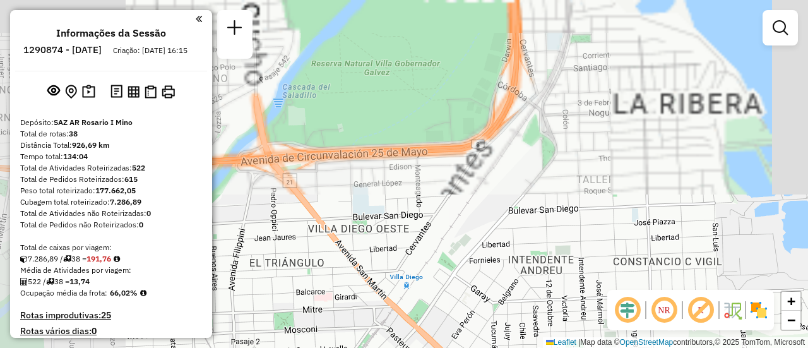
drag, startPoint x: 404, startPoint y: 176, endPoint x: 646, endPoint y: 377, distance: 314.5
click at [646, 347] on html "Aguarde... Pop-up bloqueado! Seu navegador bloqueou automáticamente a abertura …" at bounding box center [404, 174] width 808 height 348
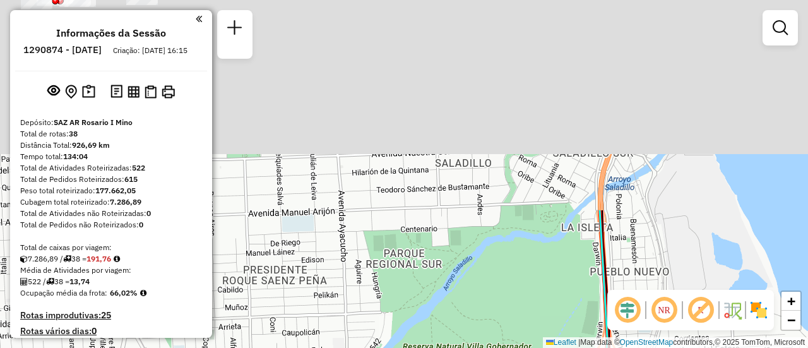
drag, startPoint x: 487, startPoint y: 261, endPoint x: 537, endPoint y: 329, distance: 84.4
click at [533, 347] on html "Aguarde... Pop-up bloqueado! Seu navegador bloqueou automáticamente a abertura …" at bounding box center [404, 174] width 808 height 348
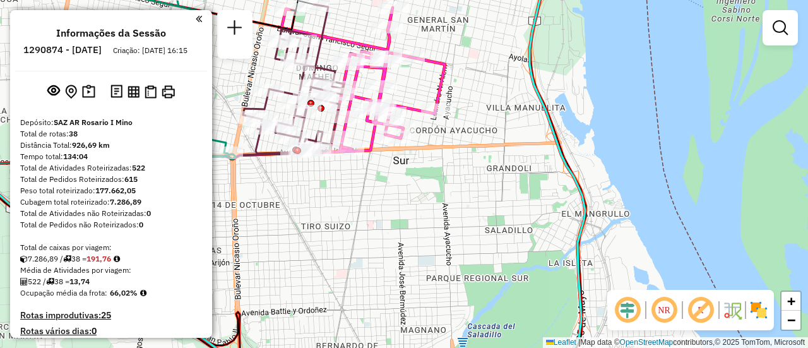
drag, startPoint x: 480, startPoint y: 209, endPoint x: 604, endPoint y: 305, distance: 156.6
click at [594, 304] on div "Janela de atendimento Grade de atendimento Capacidade Transportadoras Veículos …" at bounding box center [404, 174] width 808 height 348
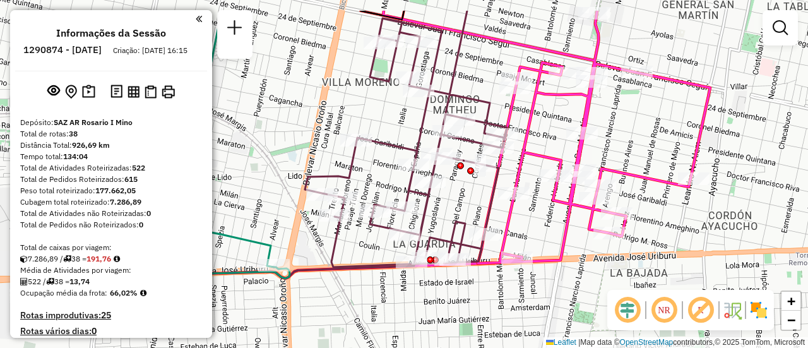
drag, startPoint x: 568, startPoint y: 192, endPoint x: 707, endPoint y: 238, distance: 146.1
click at [707, 238] on div "Janela de atendimento Grade de atendimento Capacidade Transportadoras Veículos …" at bounding box center [404, 174] width 808 height 348
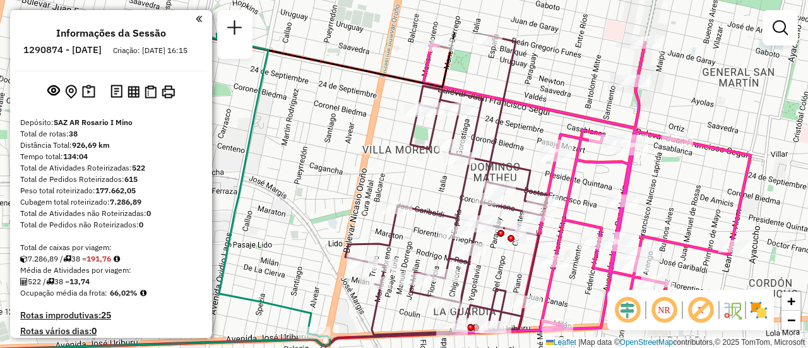
drag, startPoint x: 634, startPoint y: 133, endPoint x: 675, endPoint y: 201, distance: 78.7
click at [675, 201] on div "Janela de atendimento Grade de atendimento Capacidade Transportadoras Veículos …" at bounding box center [404, 174] width 808 height 348
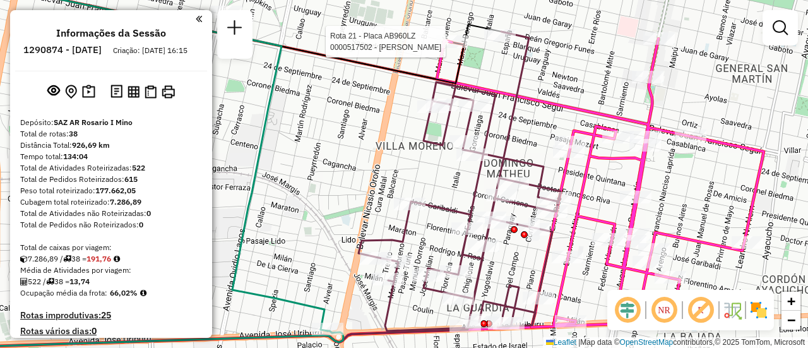
select select "**********"
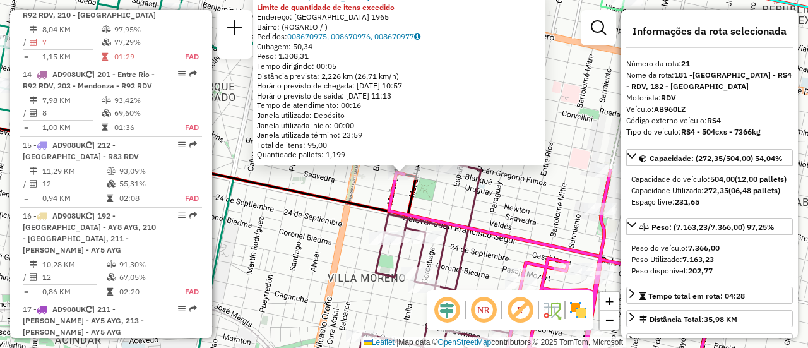
scroll to position [1988, 0]
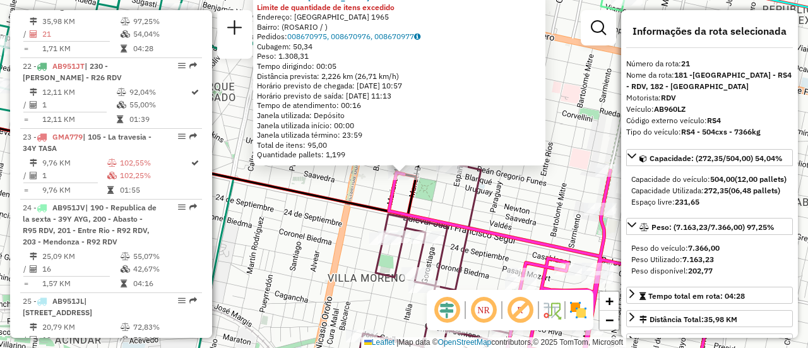
click at [360, 182] on div "0000517502 - [PERSON_NAME] Limite de quantidade de itens excedido Endereço: [GE…" at bounding box center [404, 174] width 808 height 348
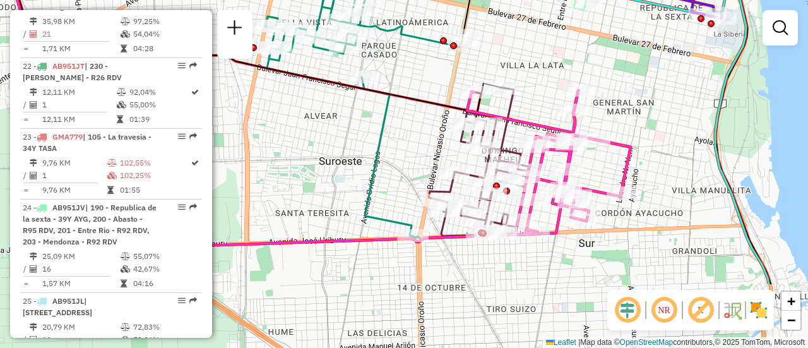
drag, startPoint x: 527, startPoint y: 208, endPoint x: 535, endPoint y: 110, distance: 98.8
click at [535, 110] on div "Janela de atendimento Grade de atendimento Capacidade Transportadoras Veículos …" at bounding box center [404, 174] width 808 height 348
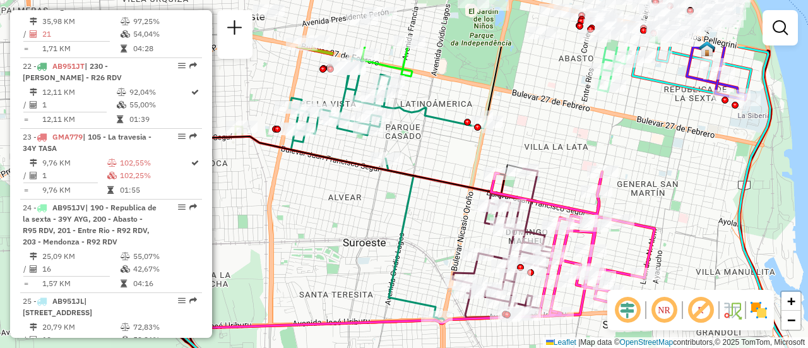
drag, startPoint x: 379, startPoint y: 119, endPoint x: 475, endPoint y: 255, distance: 166.1
click at [473, 317] on icon at bounding box center [387, 187] width 197 height 259
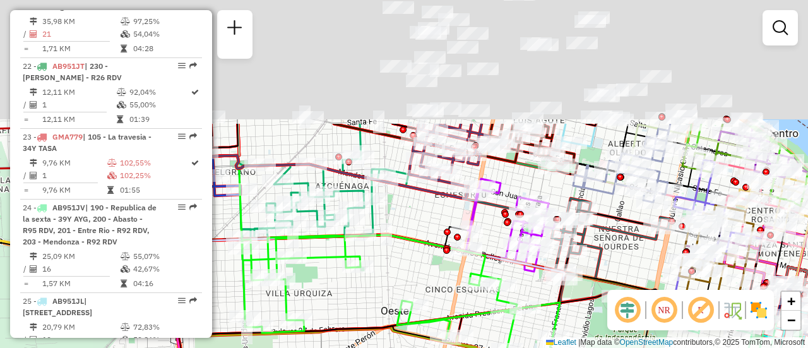
drag, startPoint x: 368, startPoint y: 126, endPoint x: 495, endPoint y: 294, distance: 210.9
click at [495, 346] on div "Janela de atendimento Grade de atendimento Capacidade Transportadoras Veículos …" at bounding box center [404, 174] width 808 height 348
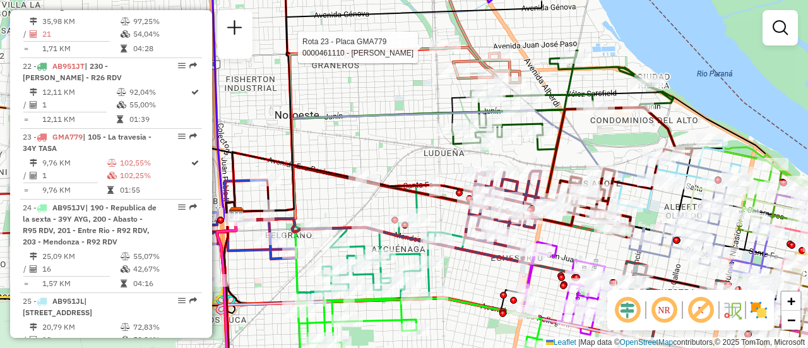
select select "**********"
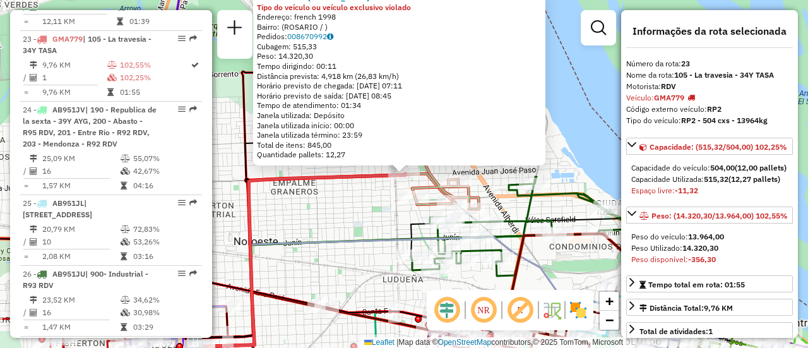
scroll to position [2129, 0]
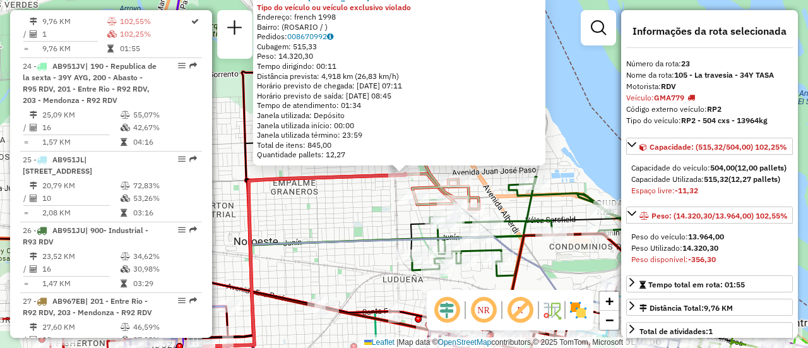
click at [341, 226] on div "0000461110 - [PERSON_NAME] - RDV Tipo do veículo ou veículo exclusivo violado E…" at bounding box center [404, 174] width 808 height 348
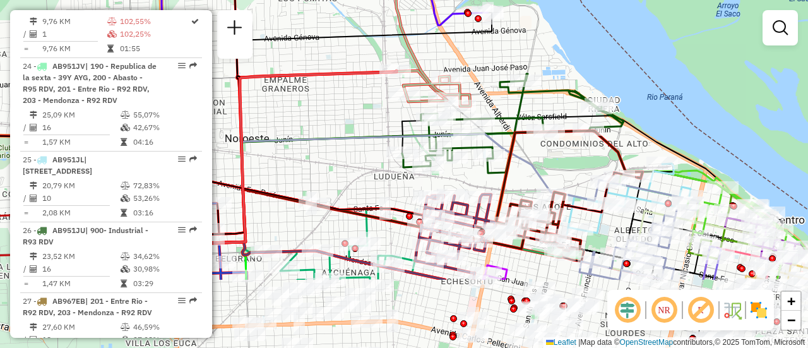
drag, startPoint x: 473, startPoint y: 282, endPoint x: 464, endPoint y: 179, distance: 103.2
click at [464, 179] on div "Janela de atendimento Grade de atendimento Capacidade Transportadoras Veículos …" at bounding box center [404, 174] width 808 height 348
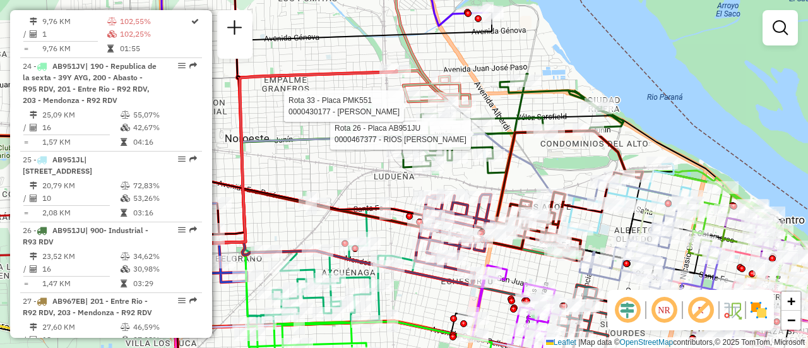
select select "**********"
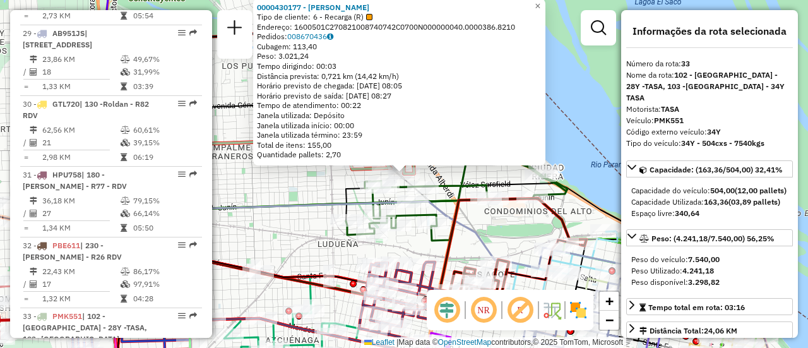
scroll to position [2870, 0]
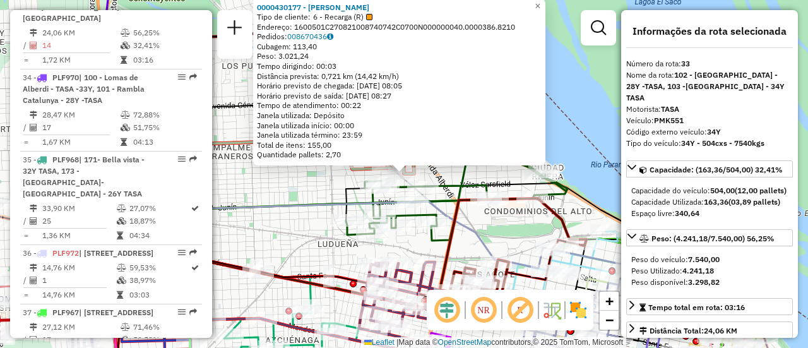
click at [299, 188] on div "0000430177 - [PERSON_NAME] Tipo de cliente: 6 - Recarga (R) Endereço: 1600501C2…" at bounding box center [404, 174] width 808 height 348
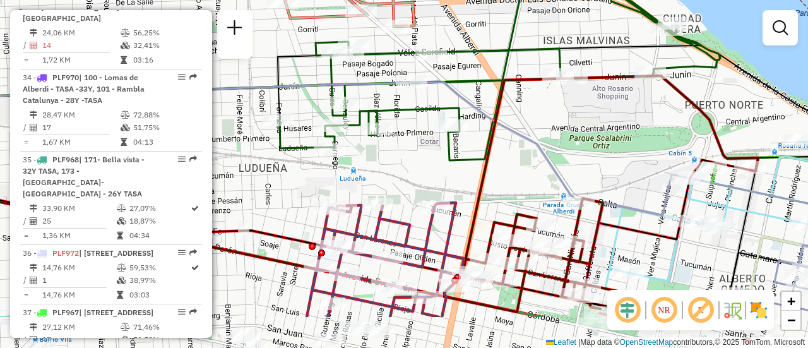
drag, startPoint x: 329, startPoint y: 302, endPoint x: 380, endPoint y: 197, distance: 116.6
click at [380, 203] on icon at bounding box center [385, 260] width 157 height 114
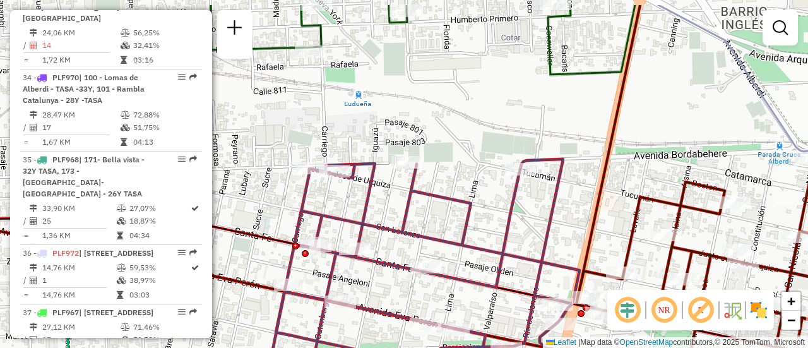
drag, startPoint x: 445, startPoint y: 165, endPoint x: 454, endPoint y: 173, distance: 12.1
click at [414, 215] on div "Janela de atendimento Grade de atendimento Capacidade Transportadoras Veículos …" at bounding box center [404, 174] width 808 height 348
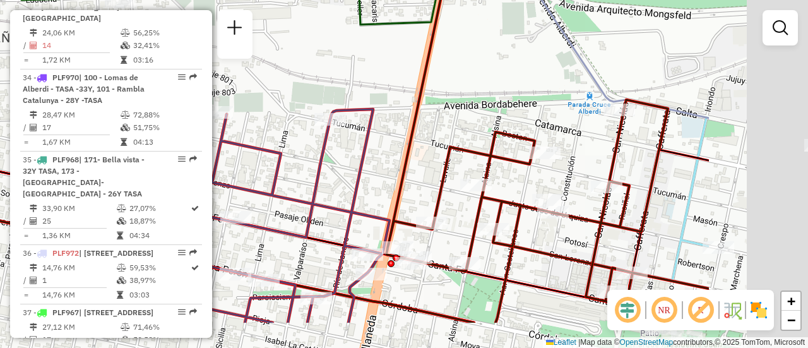
drag, startPoint x: 587, startPoint y: 192, endPoint x: 463, endPoint y: 144, distance: 133.8
click at [400, 134] on icon at bounding box center [547, 112] width 322 height 415
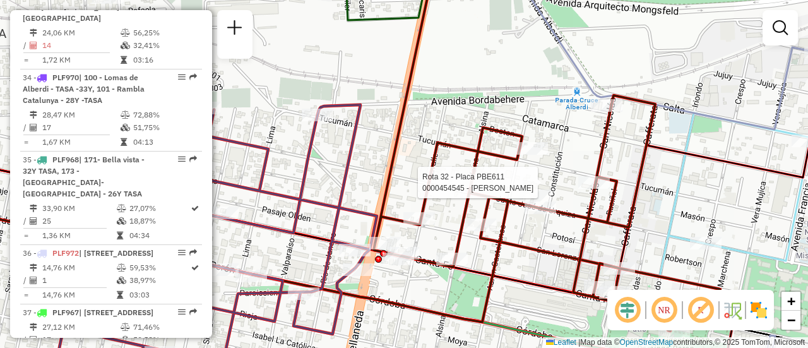
select select "**********"
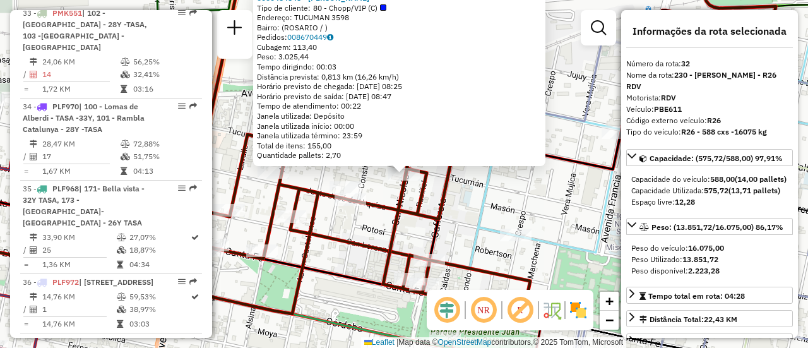
scroll to position [2799, 0]
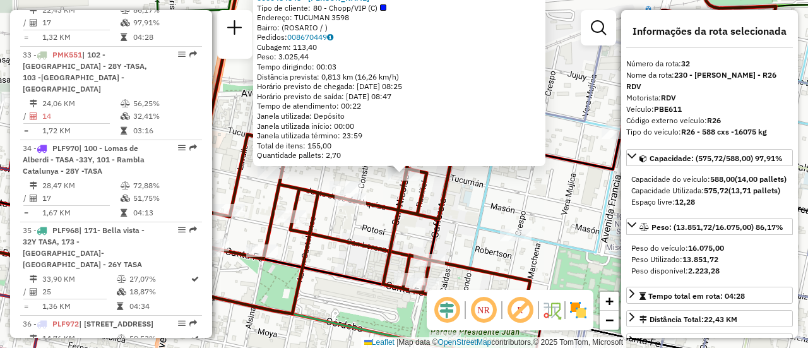
click at [567, 213] on div "0000454545 - [PERSON_NAME] Tipo de cliente: 80 - Chopp/VIP (C) Endereço: [STREE…" at bounding box center [404, 174] width 808 height 348
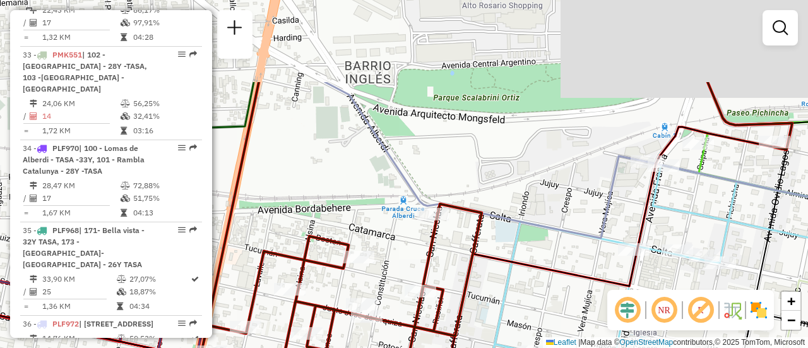
drag, startPoint x: 379, startPoint y: 81, endPoint x: 447, endPoint y: 377, distance: 304.2
click at [447, 347] on html "Aguarde... Pop-up bloqueado! Seu navegador bloqueou automáticamente a abertura …" at bounding box center [404, 174] width 808 height 348
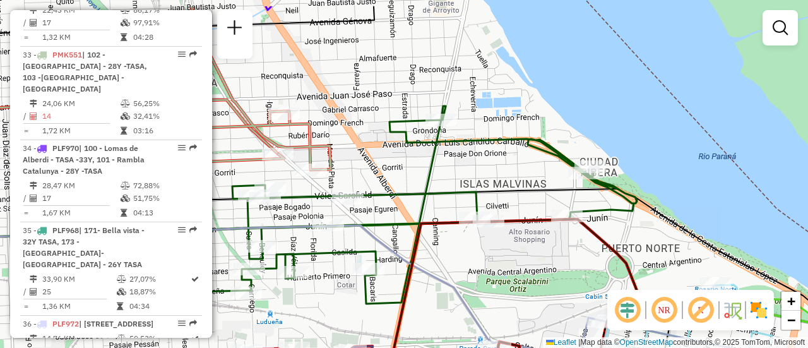
drag, startPoint x: 365, startPoint y: 141, endPoint x: 561, endPoint y: 216, distance: 209.9
click at [561, 216] on div "Janela de atendimento Grade de atendimento Capacidade Transportadoras Veículos …" at bounding box center [404, 174] width 808 height 348
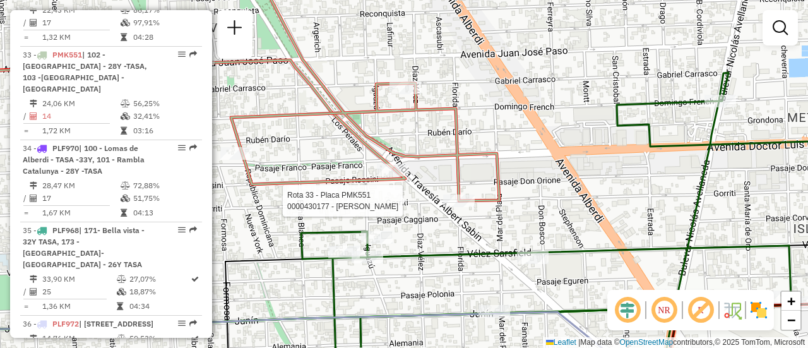
select select "**********"
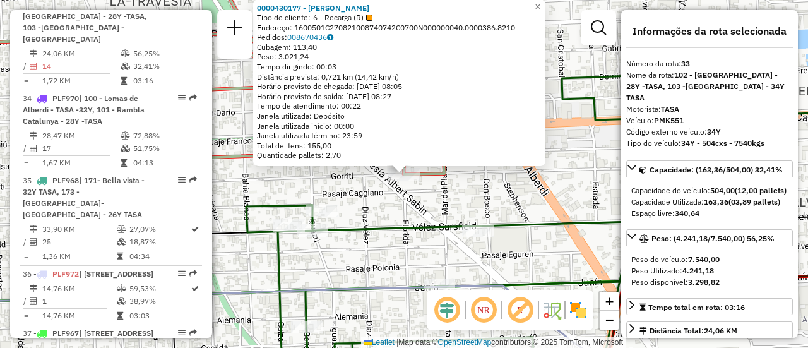
scroll to position [2870, 0]
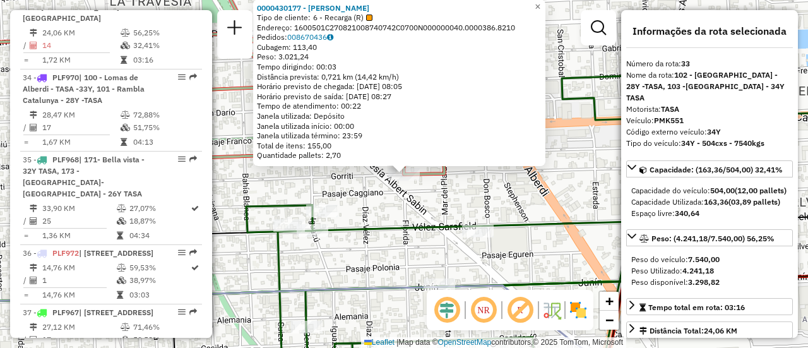
click at [384, 218] on div "0000430177 - [PERSON_NAME] Tipo de cliente: 6 - Recarga (R) Endereço: 1600501C2…" at bounding box center [404, 174] width 808 height 348
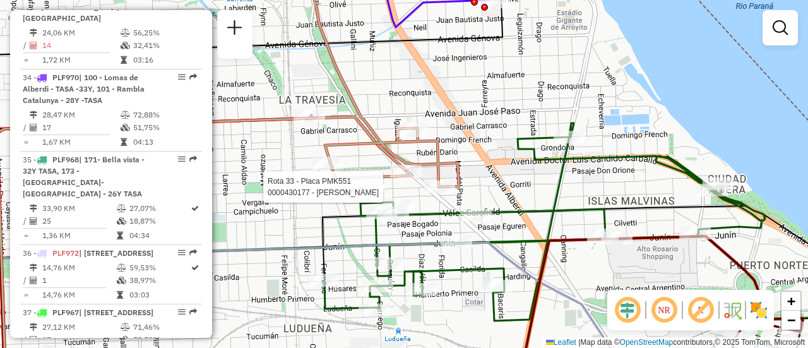
select select "**********"
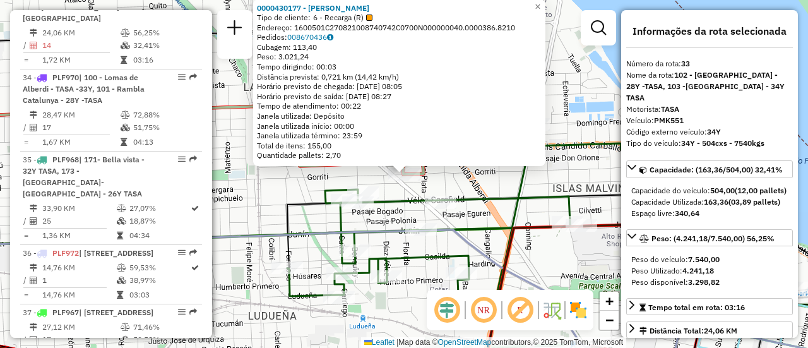
click at [497, 186] on div "0000430177 - [PERSON_NAME] Tipo de cliente: 6 - Recarga (R) Endereço: 1600501C2…" at bounding box center [404, 174] width 808 height 348
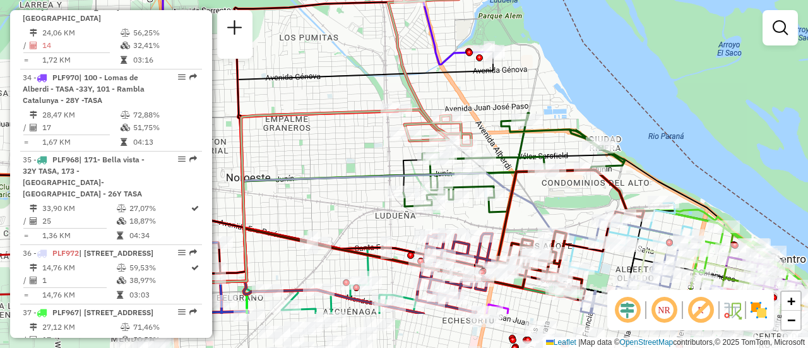
drag, startPoint x: 589, startPoint y: 263, endPoint x: 572, endPoint y: 185, distance: 79.9
click at [565, 185] on div "Janela de atendimento Grade de atendimento Capacidade Transportadoras Veículos …" at bounding box center [404, 174] width 808 height 348
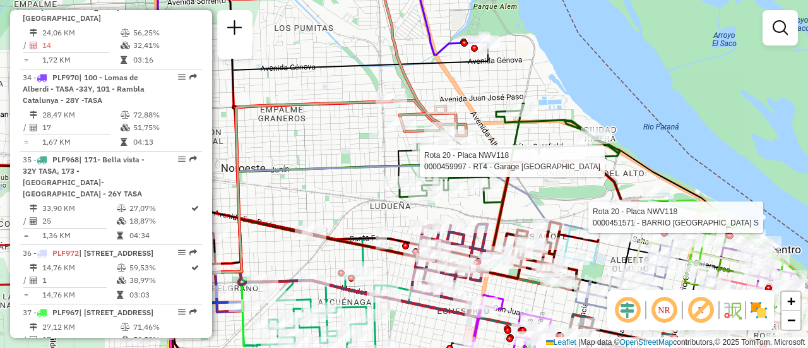
select select "**********"
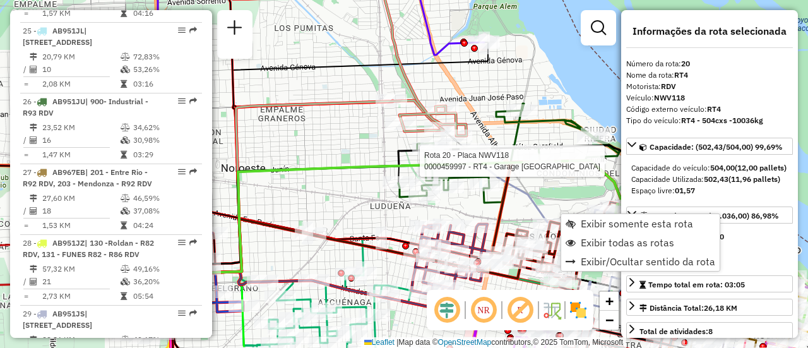
scroll to position [1928, 0]
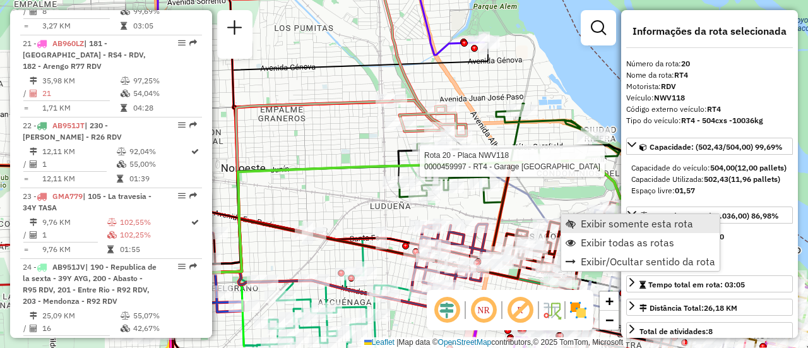
click at [621, 223] on span "Exibir somente esta rota" at bounding box center [637, 223] width 112 height 10
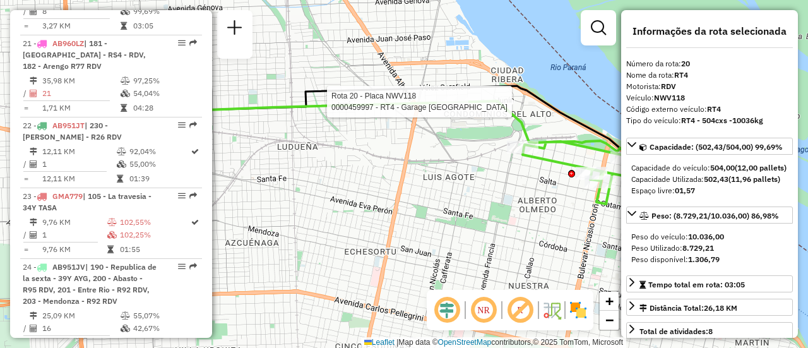
click at [360, 158] on div "Rota 20 - Placa NWV118 0000459997 - RT4 - Garage [GEOGRAPHIC_DATA] Janela de at…" at bounding box center [404, 174] width 808 height 348
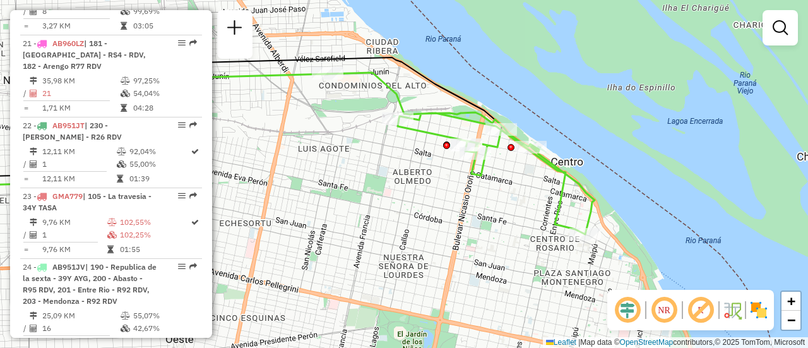
drag, startPoint x: 480, startPoint y: 187, endPoint x: 285, endPoint y: 141, distance: 200.3
click at [285, 141] on div "Janela de atendimento Grade de atendimento Capacidade Transportadoras Veículos …" at bounding box center [404, 174] width 808 height 348
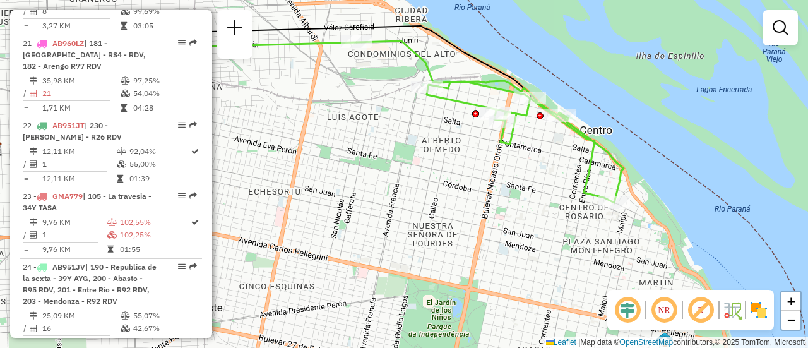
drag, startPoint x: 430, startPoint y: 219, endPoint x: 529, endPoint y: 205, distance: 100.0
click at [529, 205] on div "Janela de atendimento Grade de atendimento Capacidade Transportadoras Veículos …" at bounding box center [404, 174] width 808 height 348
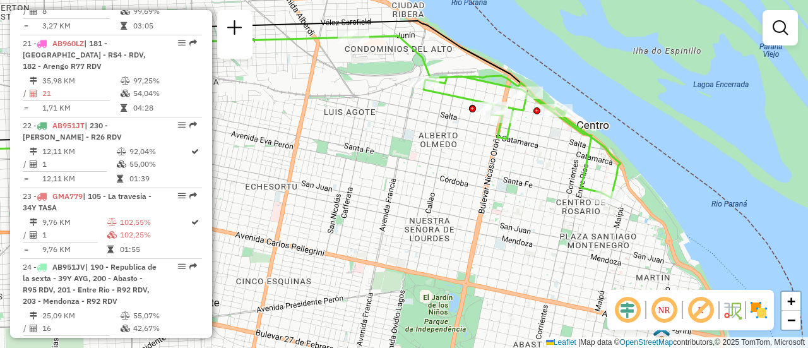
drag, startPoint x: 557, startPoint y: 202, endPoint x: 545, endPoint y: 182, distance: 23.5
click at [545, 182] on div "Janela de atendimento Grade de atendimento Capacidade Transportadoras Veículos …" at bounding box center [404, 174] width 808 height 348
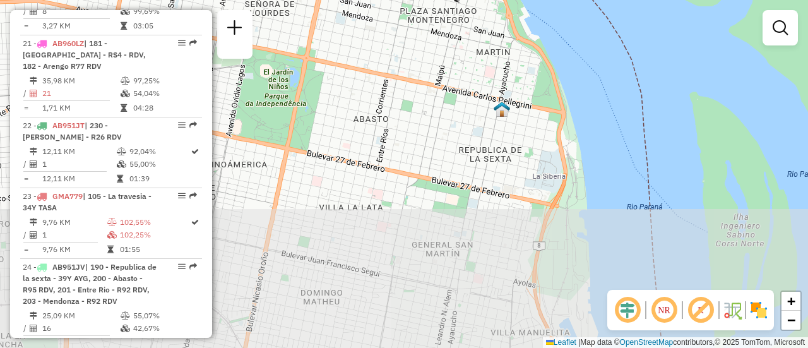
drag, startPoint x: 570, startPoint y: 220, endPoint x: 394, endPoint y: 4, distance: 279.0
click at [394, 4] on div "Janela de atendimento Grade de atendimento Capacidade Transportadoras Veículos …" at bounding box center [404, 174] width 808 height 348
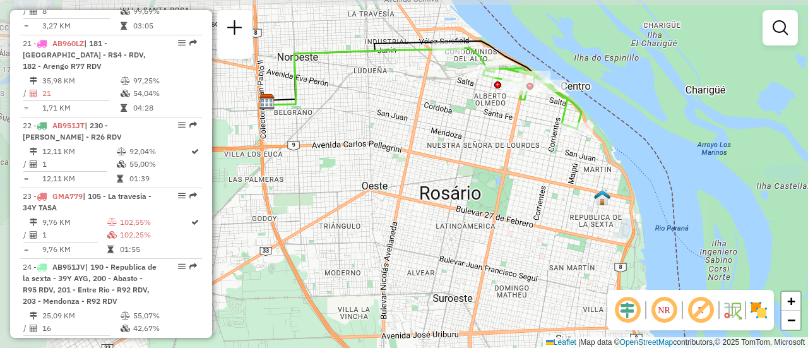
drag, startPoint x: 372, startPoint y: 110, endPoint x: 514, endPoint y: 170, distance: 154.5
click at [514, 170] on div "Janela de atendimento Grade de atendimento Capacidade Transportadoras Veículos …" at bounding box center [404, 174] width 808 height 348
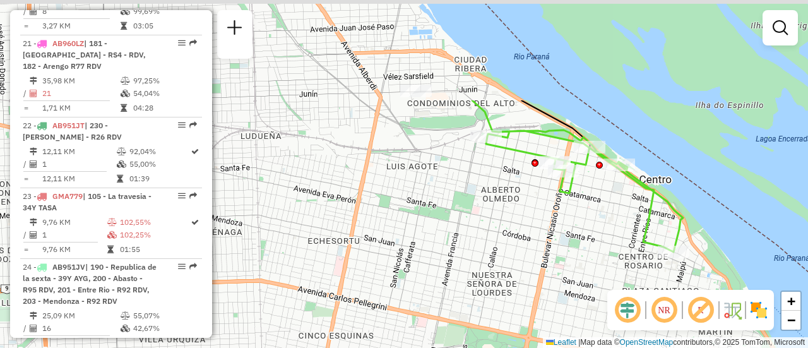
drag, startPoint x: 493, startPoint y: 94, endPoint x: 499, endPoint y: 271, distance: 177.4
click at [493, 271] on div "Janela de atendimento Grade de atendimento Capacidade Transportadoras Veículos …" at bounding box center [404, 174] width 808 height 348
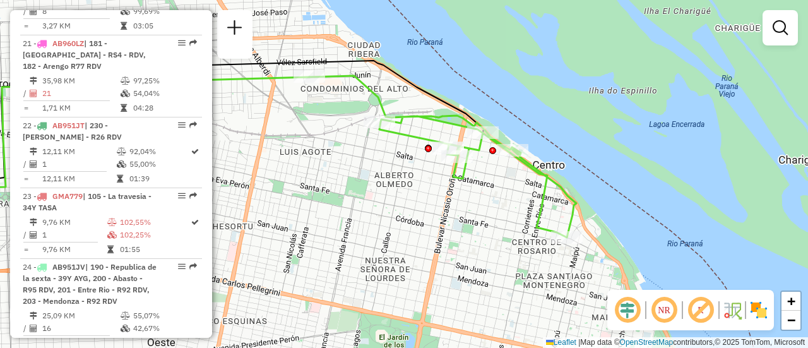
drag, startPoint x: 603, startPoint y: 269, endPoint x: 467, endPoint y: 201, distance: 152.7
click at [467, 201] on div "Janela de atendimento Grade de atendimento Capacidade Transportadoras Veículos …" at bounding box center [404, 174] width 808 height 348
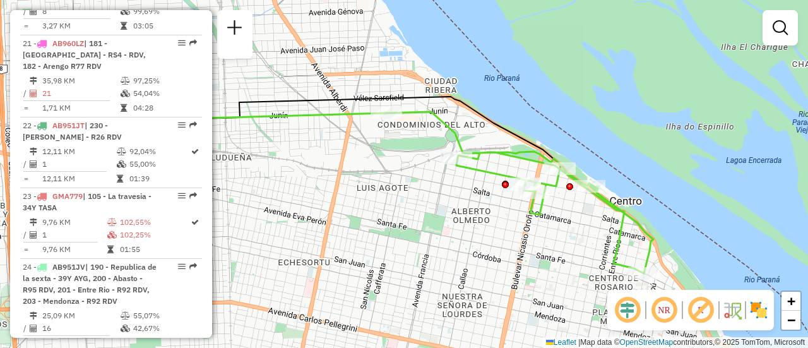
drag, startPoint x: 347, startPoint y: 199, endPoint x: 447, endPoint y: 238, distance: 107.5
click at [449, 241] on div "Janela de atendimento Grade de atendimento Capacidade Transportadoras Veículos …" at bounding box center [404, 174] width 808 height 348
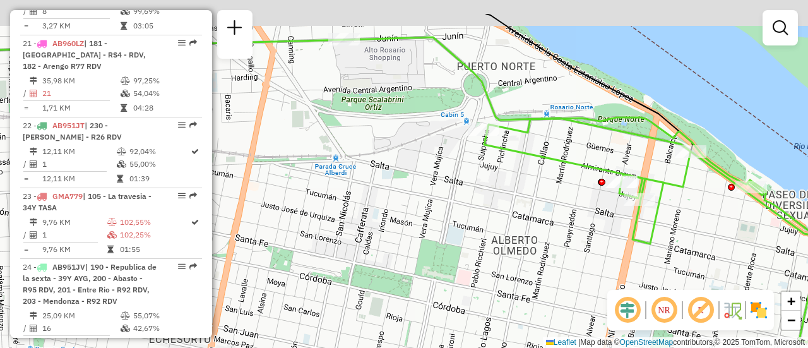
drag, startPoint x: 449, startPoint y: 159, endPoint x: 563, endPoint y: 311, distance: 190.2
click at [554, 309] on div "Janela de atendimento Grade de atendimento Capacidade Transportadoras Veículos …" at bounding box center [404, 174] width 808 height 348
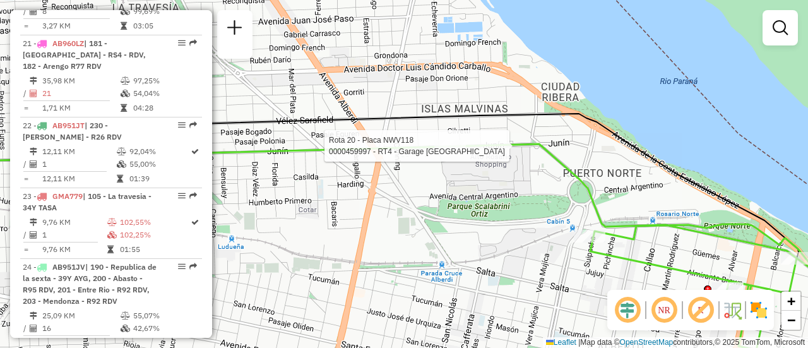
select select "**********"
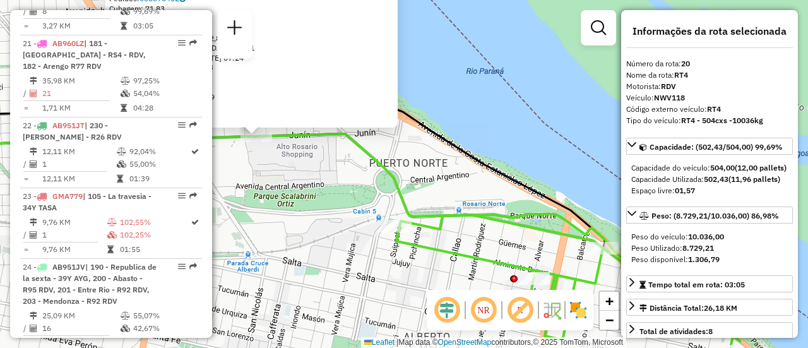
drag, startPoint x: 500, startPoint y: 214, endPoint x: 286, endPoint y: 167, distance: 219.1
click at [286, 167] on div "0000459997 - RT4 - Garage Italia Tipo de cliente: 80 - Chopp/VIP (C) Endereço: …" at bounding box center [404, 174] width 808 height 348
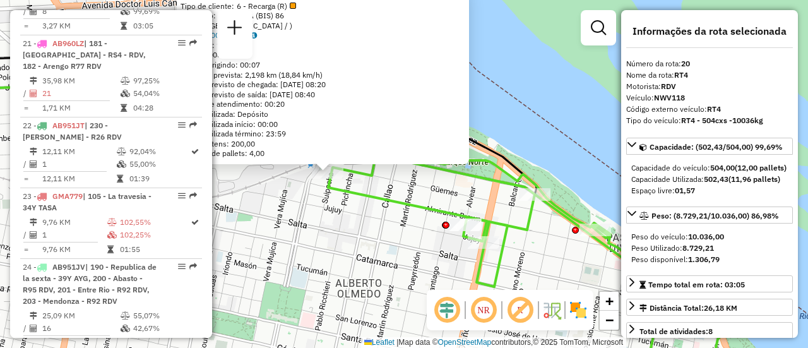
drag, startPoint x: 432, startPoint y: 225, endPoint x: 356, endPoint y: 223, distance: 76.4
click at [356, 223] on div "0000371446 - URBAN INVESTMENT S.R.L Tipo de cliente: 6 - Recarga (R) Endereço: …" at bounding box center [404, 174] width 808 height 348
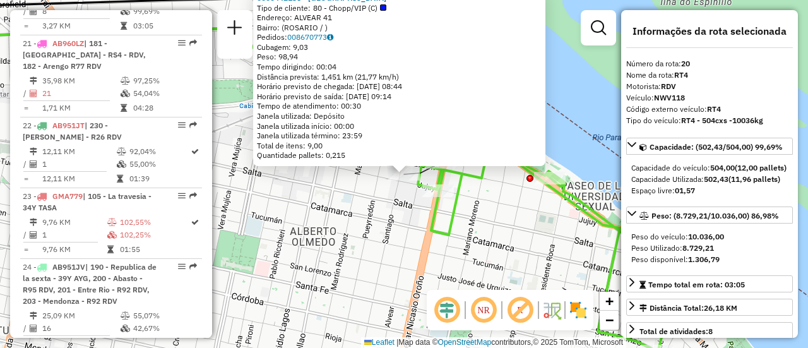
click at [464, 207] on div "0000442136 - [GEOGRAPHIC_DATA] SRL Tipo de cliente: 80 - Chopp/VIP (C) Endereço…" at bounding box center [404, 174] width 808 height 348
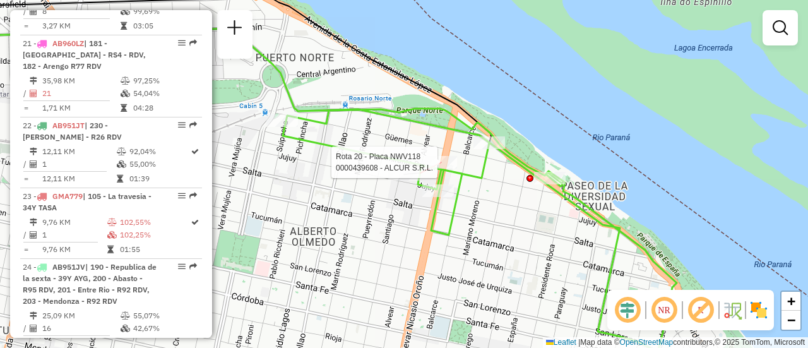
select select "**********"
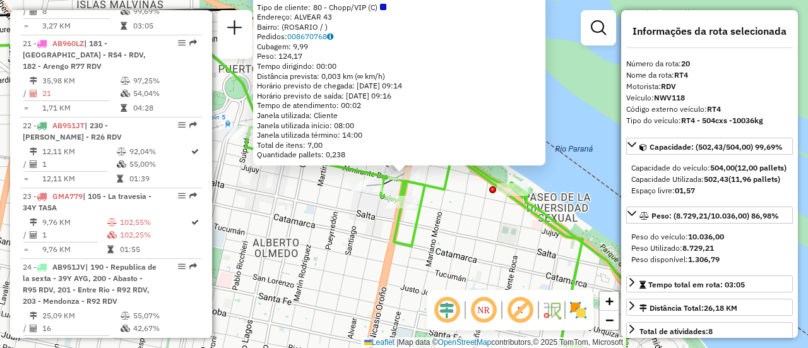
click at [333, 221] on div "0000439608 - ALCUR S.R.L. Tipo de cliente: 80 - Chopp/VIP (C) Endereço: ALVEAR …" at bounding box center [404, 174] width 808 height 348
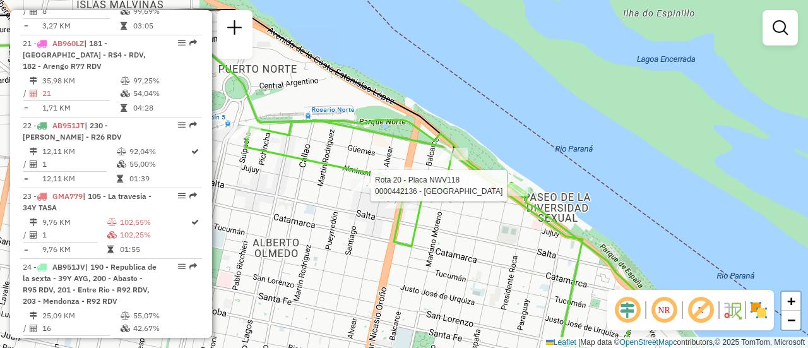
select select "**********"
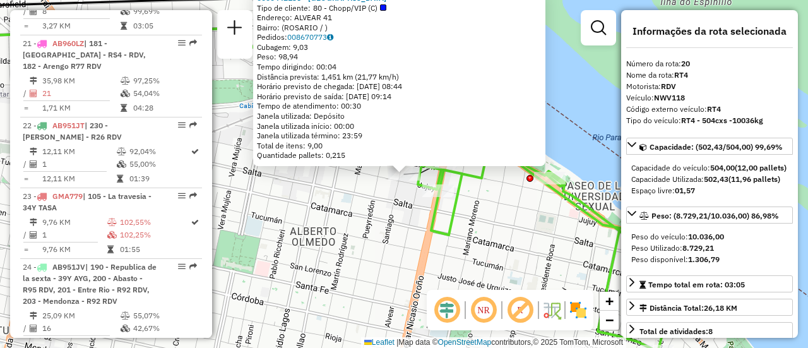
click at [351, 207] on div "0000442136 - [GEOGRAPHIC_DATA] SRL Tipo de cliente: 80 - Chopp/VIP (C) Endereço…" at bounding box center [404, 174] width 808 height 348
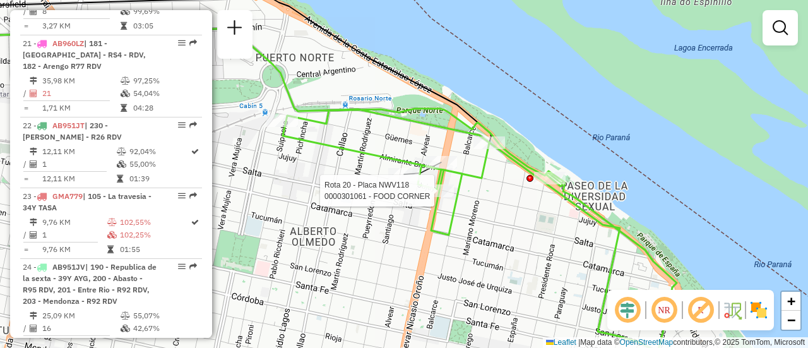
select select "**********"
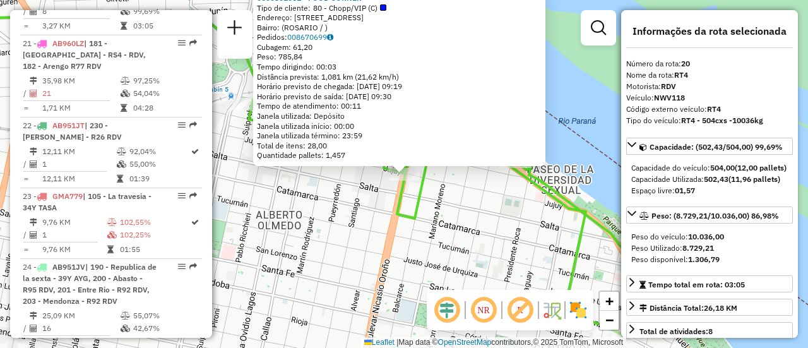
click at [459, 213] on div "0000301061 - FOOD CORNER Tipo de cliente: 80 - Chopp/VIP (C) Endereço: BLVD ORO…" at bounding box center [404, 174] width 808 height 348
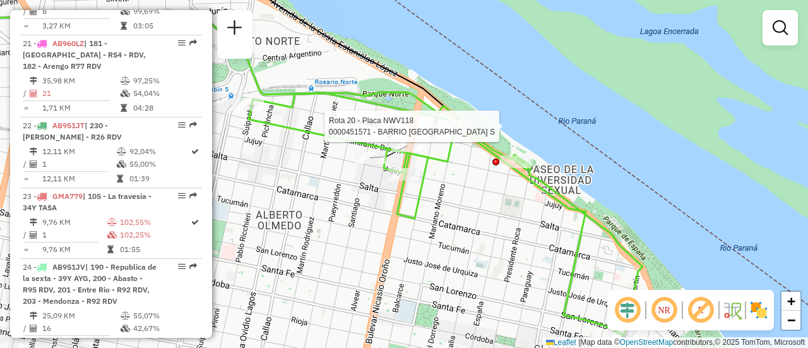
select select "**********"
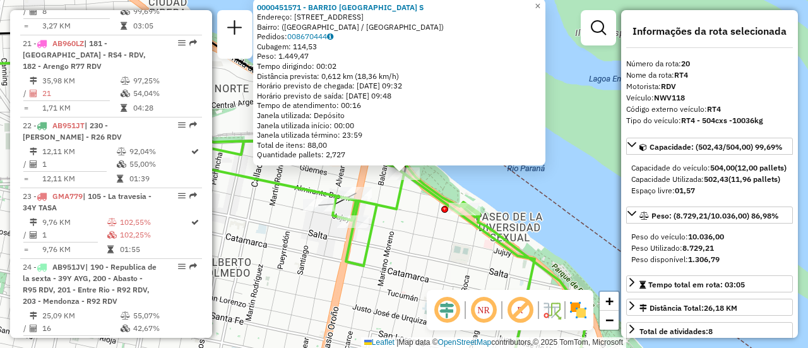
click at [413, 254] on div "0000451571 - BARRIO DAMALE S Endereço: Avenida Rivadavia, 1701 Bairro: (Rosario…" at bounding box center [404, 174] width 808 height 348
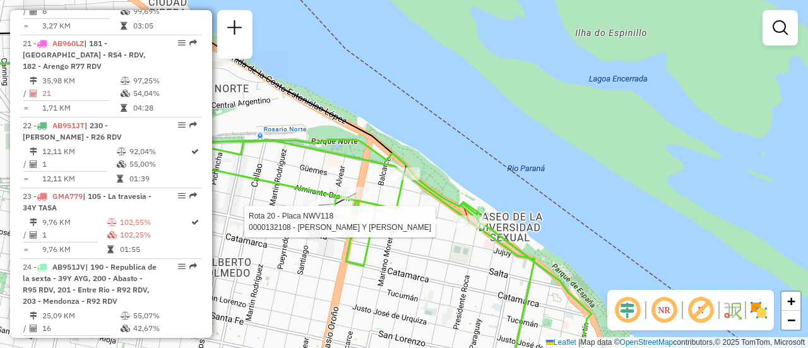
select select "**********"
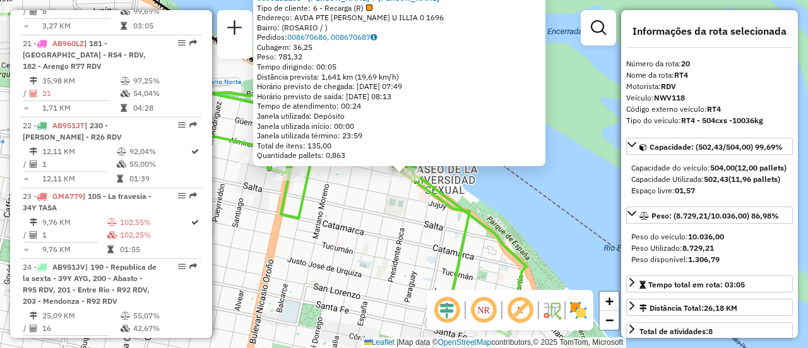
click at [393, 264] on div "0000132108 - RITAGLIATI PEDRO Y GONZALEZ SERGIO SH Tipo de cliente: 6 - Recarga…" at bounding box center [404, 174] width 808 height 348
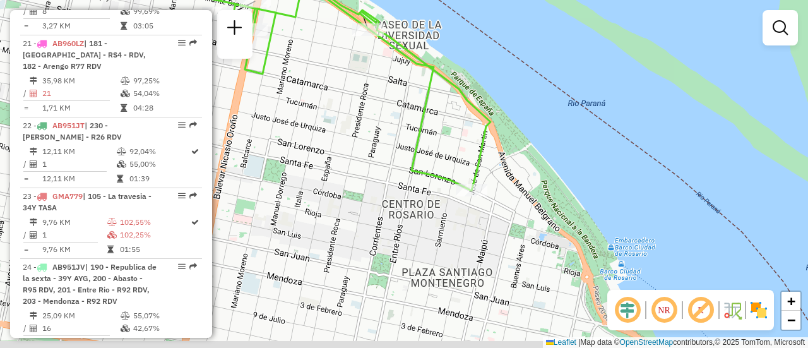
drag, startPoint x: 463, startPoint y: 284, endPoint x: 427, endPoint y: 137, distance: 151.4
click at [427, 138] on div "Janela de atendimento Grade de atendimento Capacidade Transportadoras Veículos …" at bounding box center [404, 174] width 808 height 348
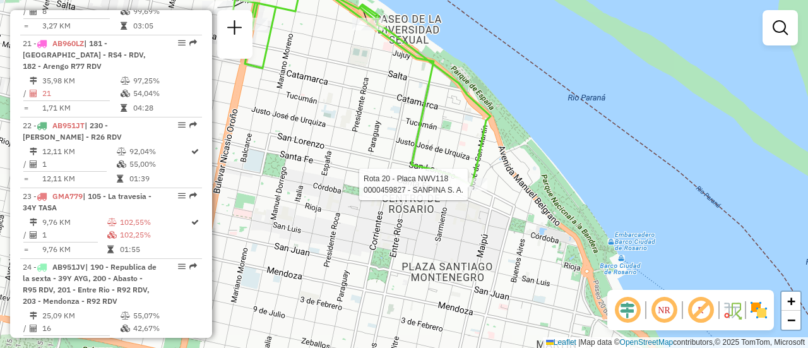
select select "**********"
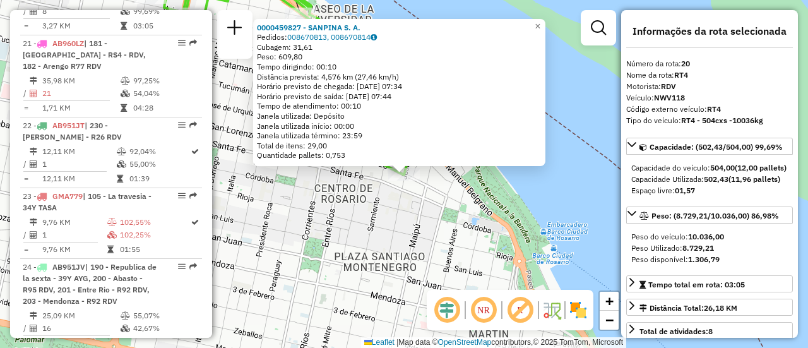
click at [423, 226] on div "0000459827 - SANPINA S. A. Pedidos: 008670813, 008670814 Cubagem: 31,61 Peso: 6…" at bounding box center [404, 174] width 808 height 348
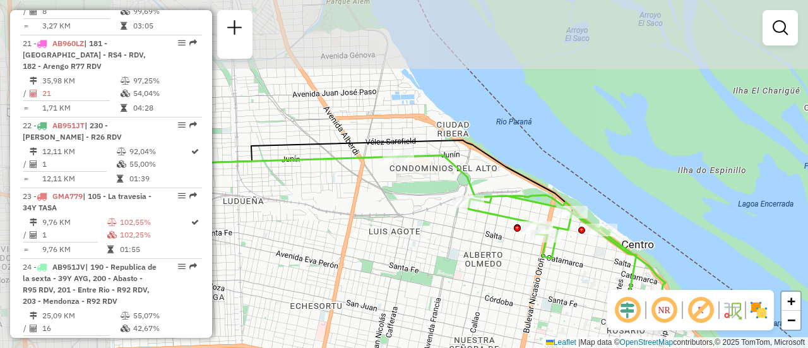
drag, startPoint x: 359, startPoint y: 228, endPoint x: 616, endPoint y: 348, distance: 284.0
click at [616, 347] on html "Aguarde... Pop-up bloqueado! Seu navegador bloqueou automáticamente a abertura …" at bounding box center [404, 174] width 808 height 348
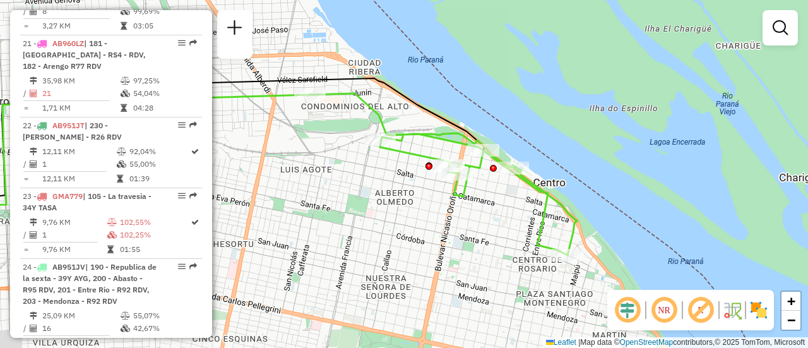
drag, startPoint x: 448, startPoint y: 242, endPoint x: 415, endPoint y: 222, distance: 38.2
click at [415, 222] on div "Janela de atendimento Grade de atendimento Capacidade Transportadoras Veículos …" at bounding box center [404, 174] width 808 height 348
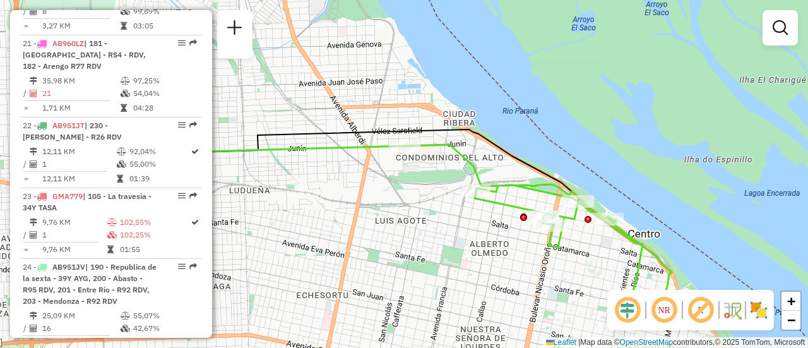
drag, startPoint x: 457, startPoint y: 209, endPoint x: 520, endPoint y: 250, distance: 74.7
click at [521, 251] on div "Janela de atendimento Grade de atendimento Capacidade Transportadoras Veículos …" at bounding box center [404, 174] width 808 height 348
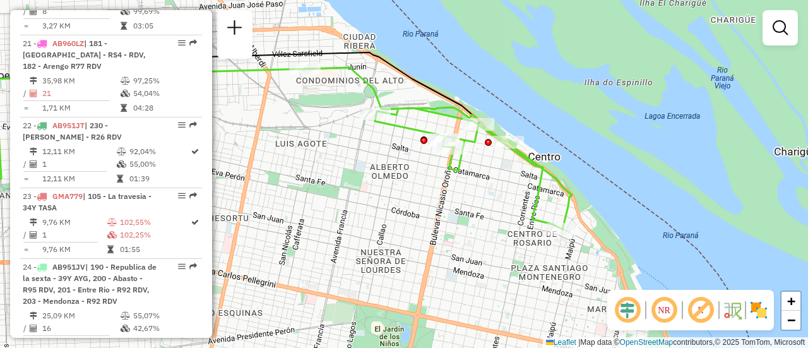
drag, startPoint x: 560, startPoint y: 282, endPoint x: 502, endPoint y: 218, distance: 86.2
click at [502, 218] on div "Janela de atendimento Grade de atendimento Capacidade Transportadoras Veículos …" at bounding box center [404, 174] width 808 height 348
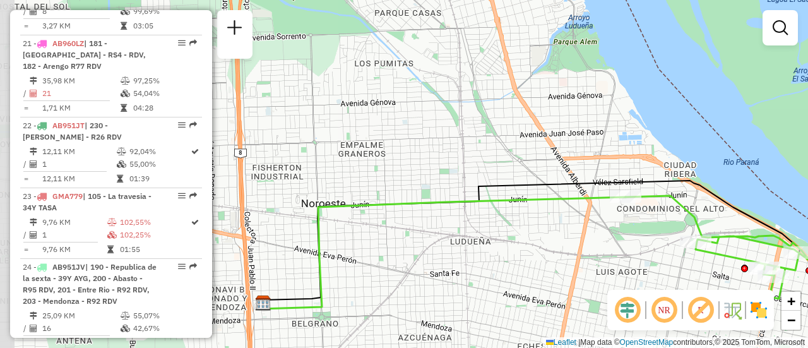
drag, startPoint x: 353, startPoint y: 199, endPoint x: 673, endPoint y: 327, distance: 345.2
click at [673, 327] on hb-router-mapa "Informações da Sessão 1290874 - 09/10/2025 Criação: 08/10/2025 16:15 Depósito: …" at bounding box center [404, 174] width 808 height 348
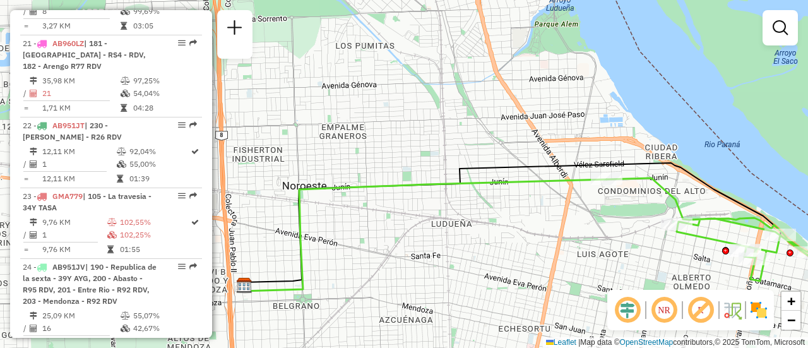
drag, startPoint x: 593, startPoint y: 253, endPoint x: 457, endPoint y: 189, distance: 150.5
click at [473, 201] on div "Janela de atendimento Grade de atendimento Capacidade Transportadoras Veículos …" at bounding box center [404, 174] width 808 height 348
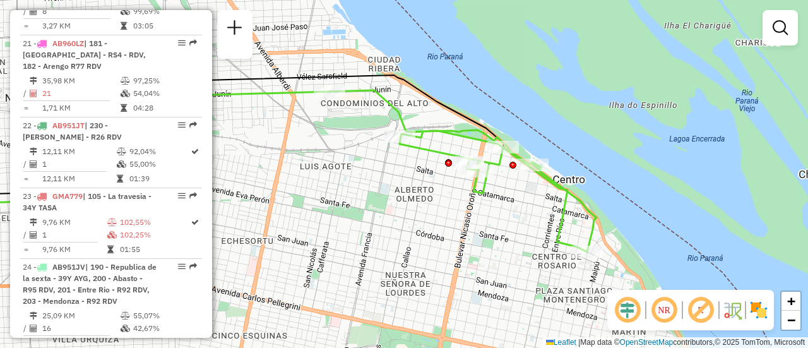
drag, startPoint x: 620, startPoint y: 252, endPoint x: 505, endPoint y: 233, distance: 116.9
click at [505, 233] on div "Janela de atendimento Grade de atendimento Capacidade Transportadoras Veículos …" at bounding box center [404, 174] width 808 height 348
select select "**********"
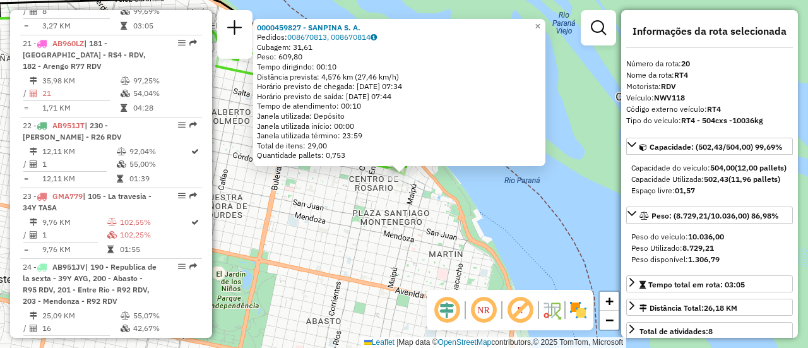
scroll to position [63, 0]
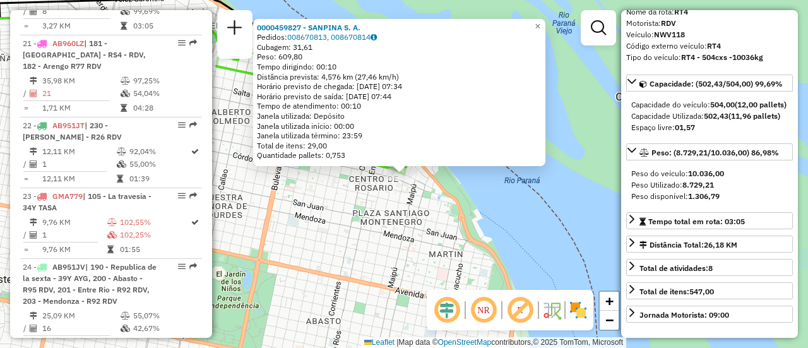
click at [403, 237] on div "0000459827 - SANPINA S. A. Pedidos: 008670813, 008670814 Cubagem: 31,61 Peso: 6…" at bounding box center [404, 174] width 808 height 348
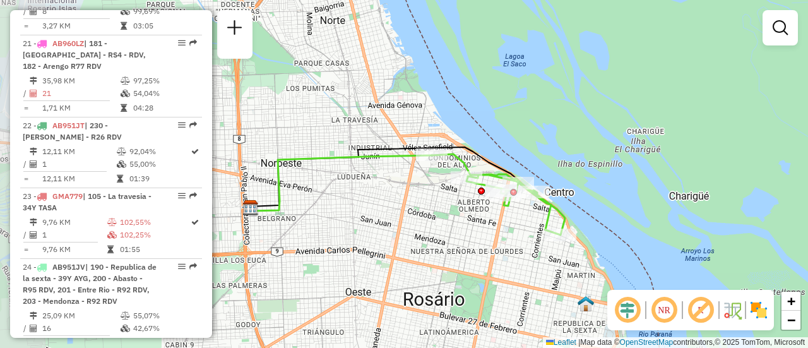
drag, startPoint x: 329, startPoint y: 216, endPoint x: 492, endPoint y: 246, distance: 165.5
click at [487, 246] on div "Janela de atendimento Grade de atendimento Capacidade Transportadoras Veículos …" at bounding box center [404, 174] width 808 height 348
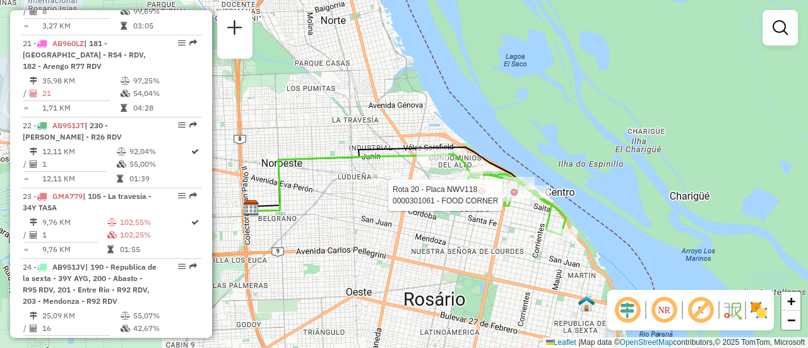
select select "**********"
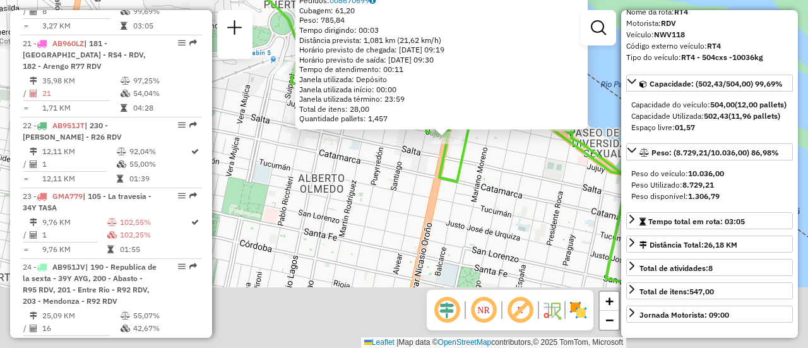
drag, startPoint x: 524, startPoint y: 269, endPoint x: 355, endPoint y: -19, distance: 333.8
click at [355, 0] on html "Aguarde... Pop-up bloqueado! Seu navegador bloqueou automáticamente a abertura …" at bounding box center [404, 174] width 808 height 348
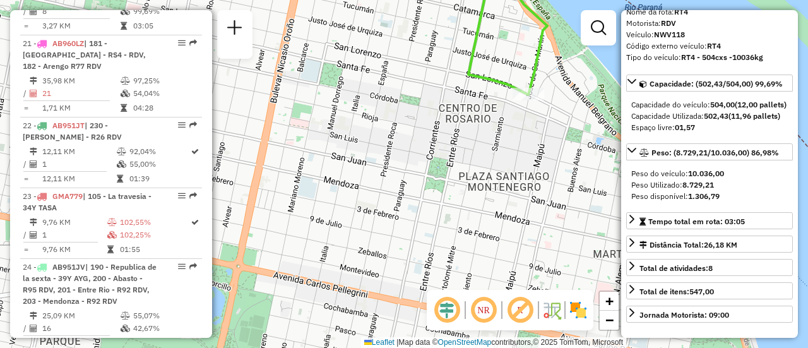
click at [598, 25] on em at bounding box center [598, 27] width 15 height 15
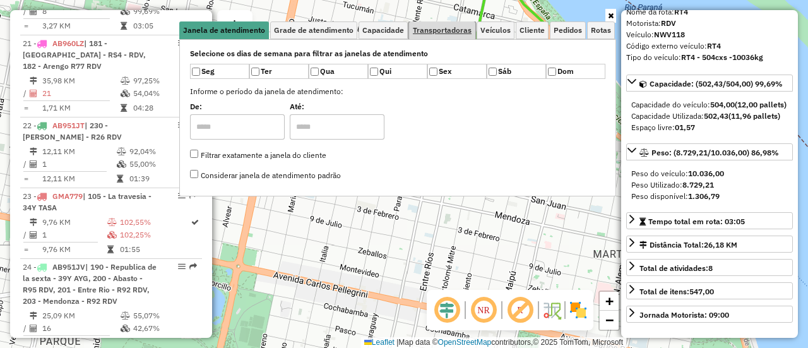
click at [444, 29] on span "Transportadoras" at bounding box center [442, 31] width 59 height 8
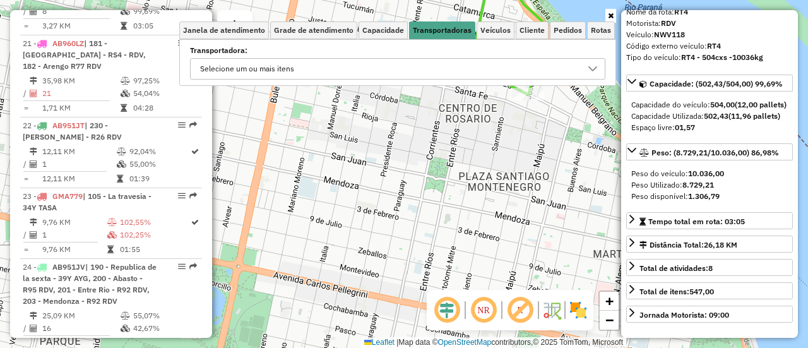
click at [325, 68] on div "Selecione um ou mais itens" at bounding box center [388, 69] width 385 height 20
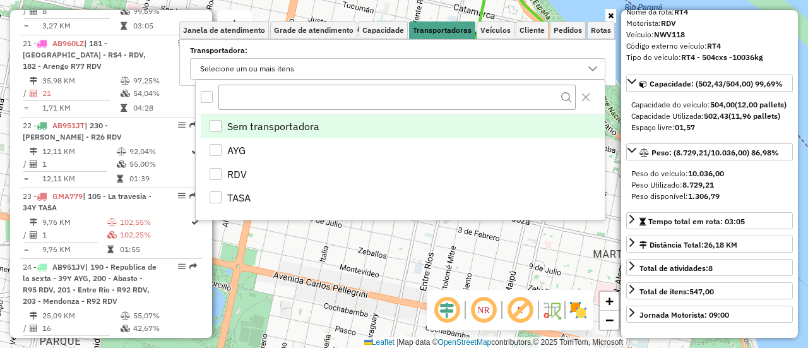
scroll to position [8, 44]
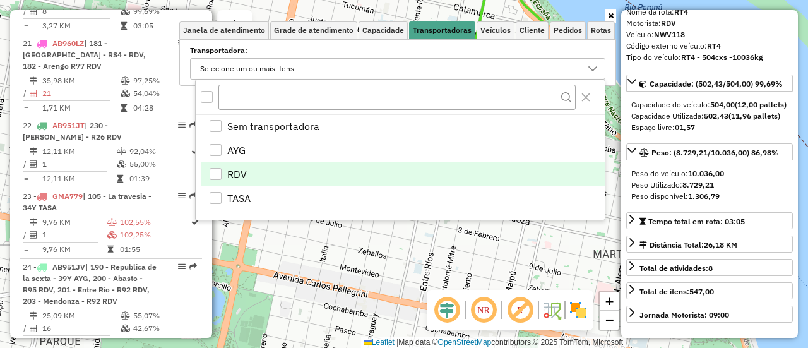
click at [218, 168] on div "RDV" at bounding box center [215, 174] width 12 height 12
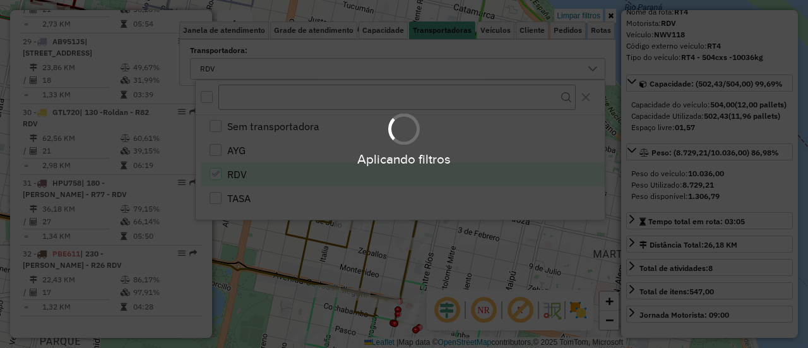
scroll to position [449, 0]
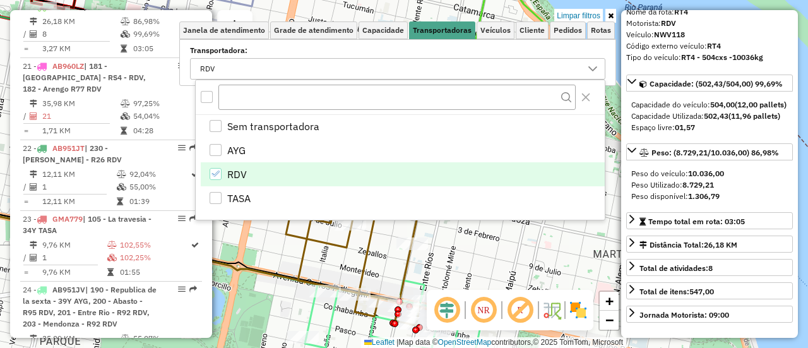
click at [464, 258] on div "0000301061 - FOOD CORNER Tipo de cliente: 80 - Chopp/VIP (C) Endereço: BLVD ORO…" at bounding box center [404, 174] width 808 height 348
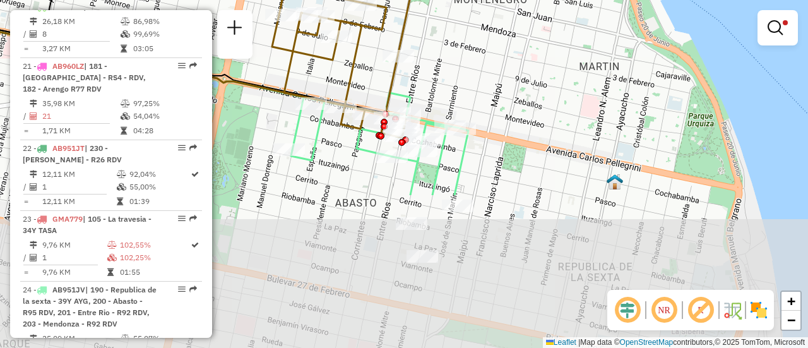
drag, startPoint x: 465, startPoint y: 265, endPoint x: 453, endPoint y: 73, distance: 192.2
click at [451, 73] on div "Limpar filtros Janela de atendimento Grade de atendimento Capacidade Transporta…" at bounding box center [404, 174] width 808 height 348
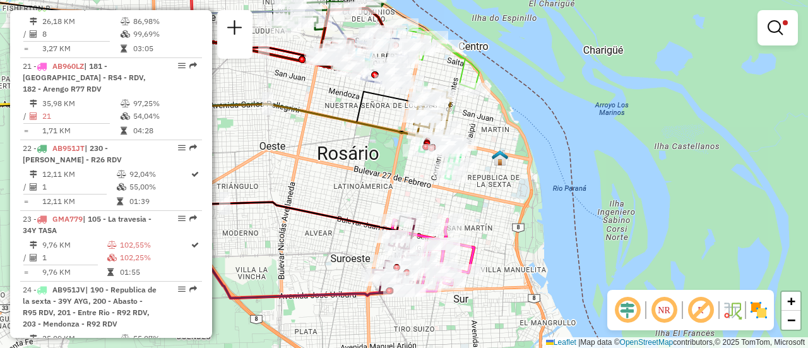
drag, startPoint x: 495, startPoint y: 203, endPoint x: 483, endPoint y: 98, distance: 105.4
click at [481, 96] on div "Limpar filtros Janela de atendimento Grade de atendimento Capacidade Transporta…" at bounding box center [404, 174] width 808 height 348
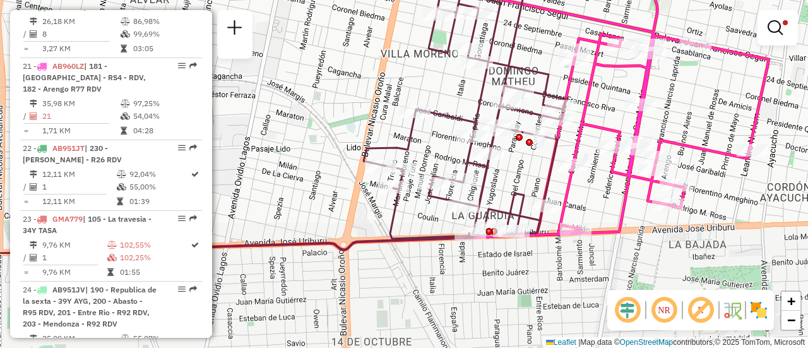
drag, startPoint x: 550, startPoint y: 88, endPoint x: 555, endPoint y: 21, distance: 66.4
click at [555, 21] on div "Limpar filtros Janela de atendimento Grade de atendimento Capacidade Transporta…" at bounding box center [404, 174] width 808 height 348
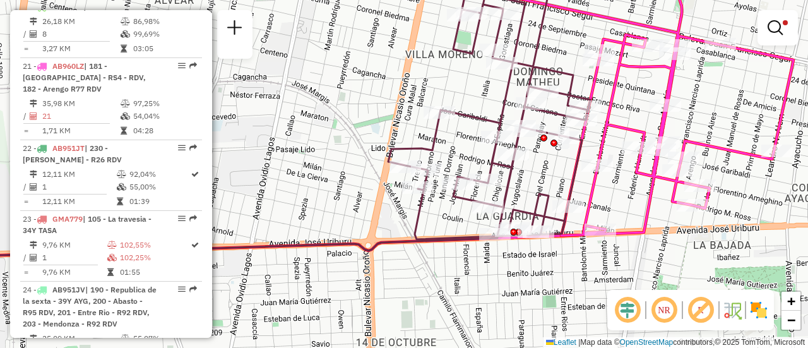
drag, startPoint x: 665, startPoint y: 80, endPoint x: 690, endPoint y: 81, distance: 24.6
click at [690, 81] on div "Limpar filtros Janela de atendimento Grade de atendimento Capacidade Transporta…" at bounding box center [404, 174] width 808 height 348
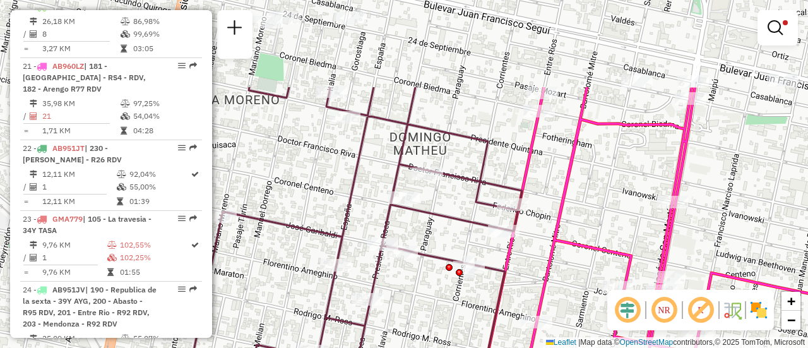
drag, startPoint x: 601, startPoint y: 51, endPoint x: 545, endPoint y: 173, distance: 134.1
click at [545, 173] on div "Limpar filtros Janela de atendimento Grade de atendimento Capacidade Transporta…" at bounding box center [404, 174] width 808 height 348
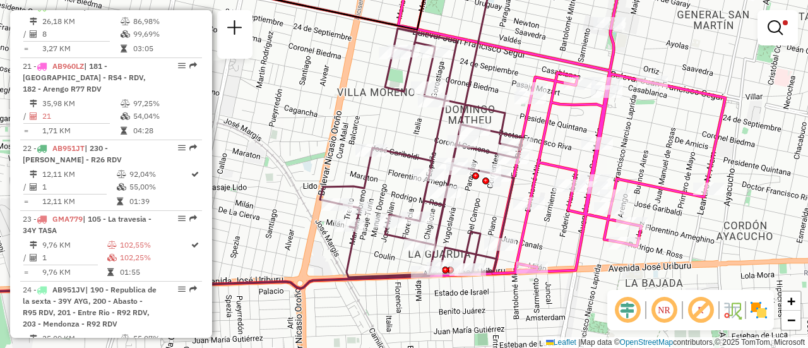
drag, startPoint x: 554, startPoint y: 59, endPoint x: 542, endPoint y: 20, distance: 41.5
click at [542, 20] on div "Limpar filtros Janela de atendimento Grade de atendimento Capacidade Transporta…" at bounding box center [404, 174] width 808 height 348
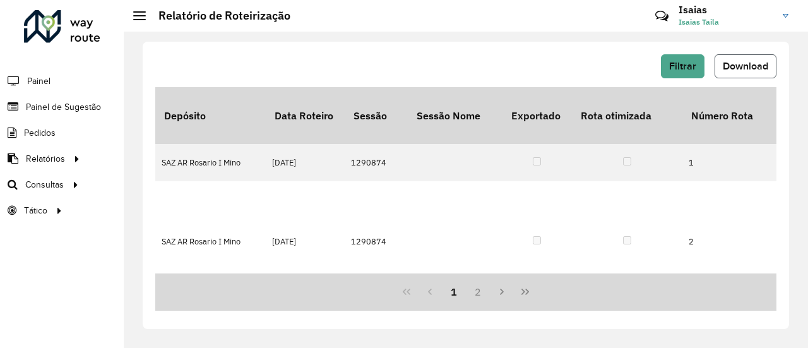
click at [748, 66] on span "Download" at bounding box center [744, 66] width 45 height 11
